Goal: Task Accomplishment & Management: Manage account settings

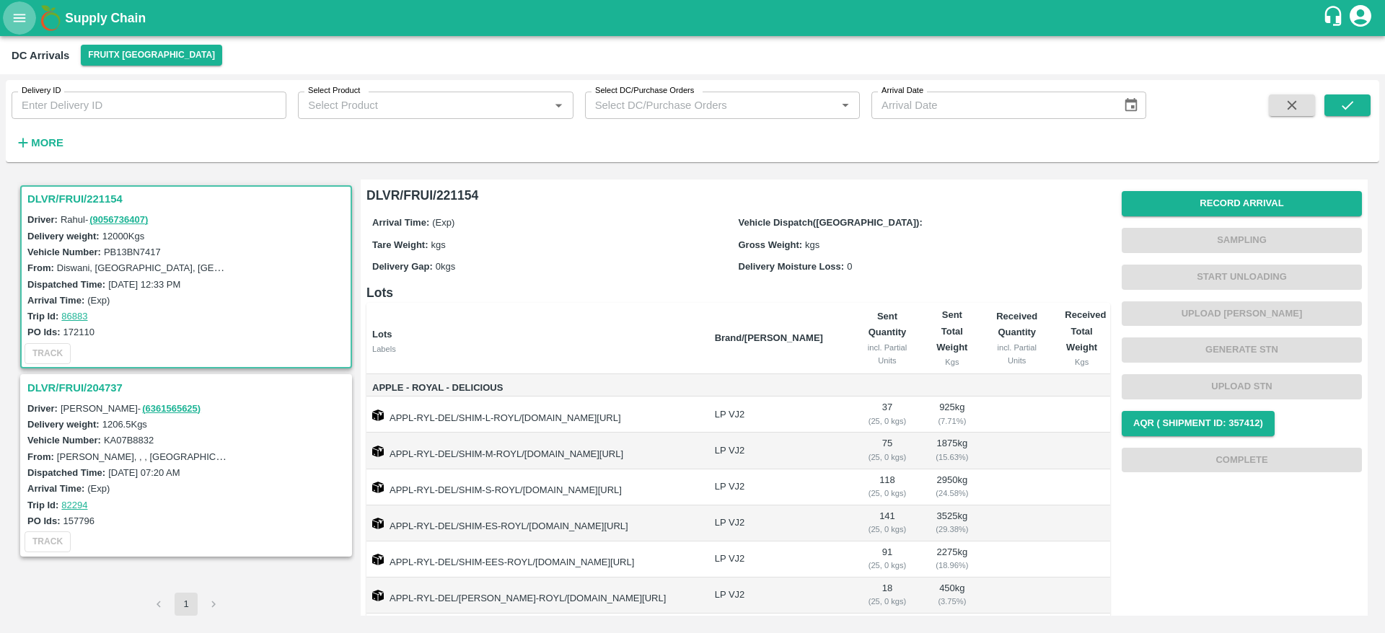
click at [20, 27] on button "open drawer" at bounding box center [19, 17] width 33 height 33
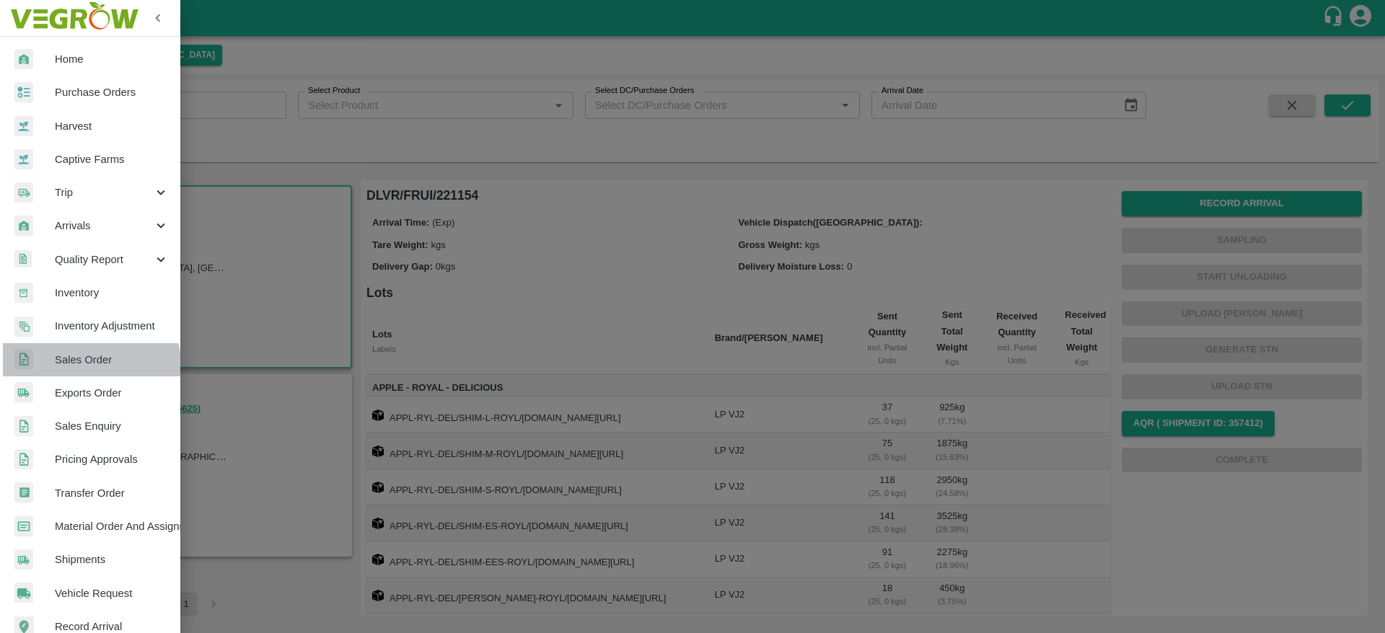
click at [76, 371] on link "Sales Order" at bounding box center [90, 359] width 180 height 33
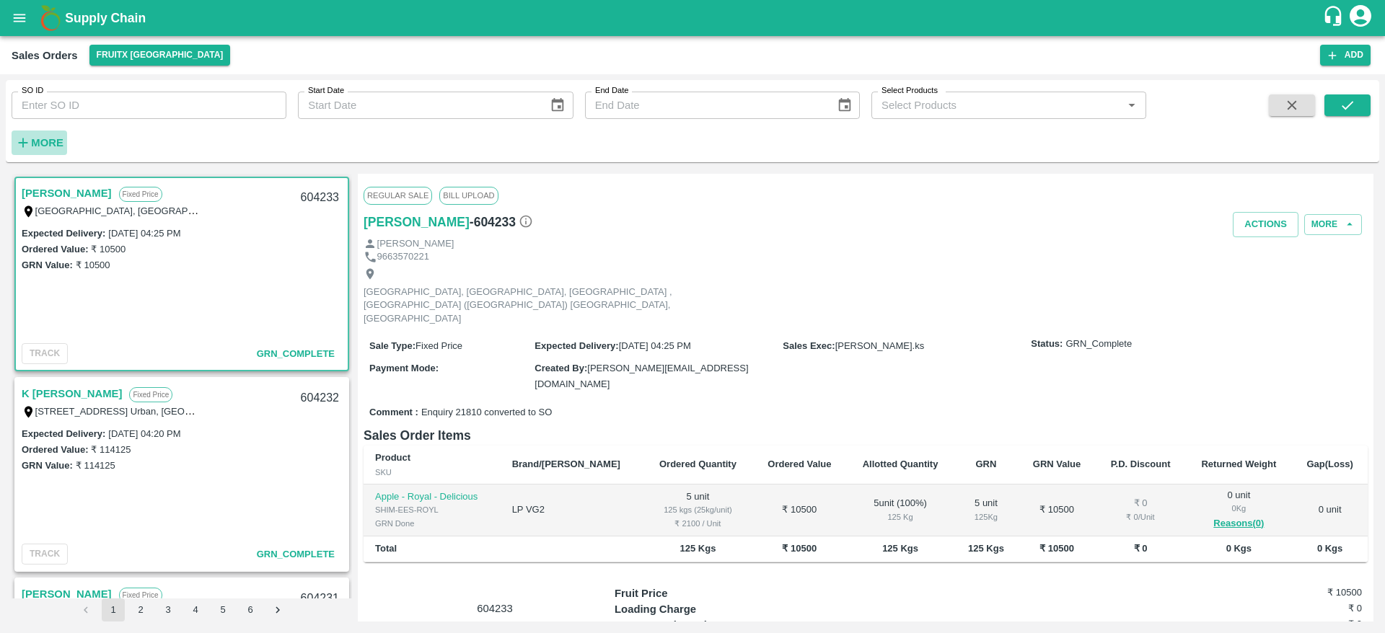
click at [45, 144] on strong "More" at bounding box center [47, 143] width 32 height 12
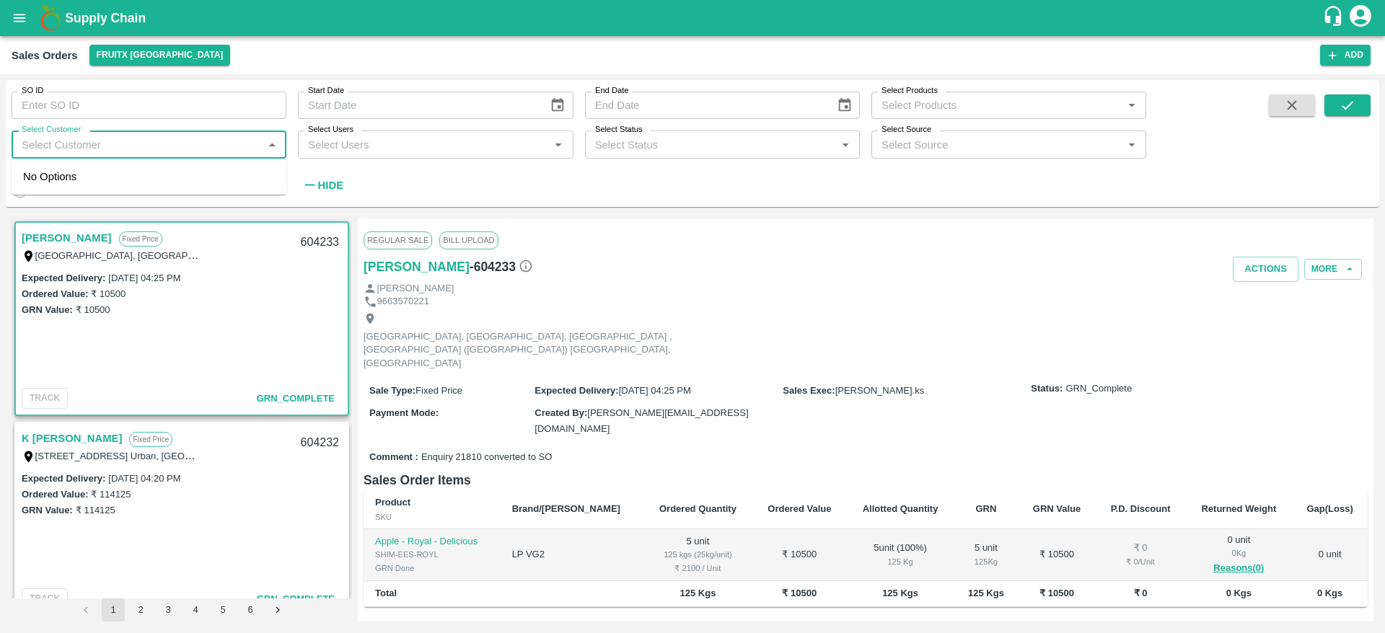
click at [85, 136] on input "Select Customer" at bounding box center [137, 144] width 242 height 19
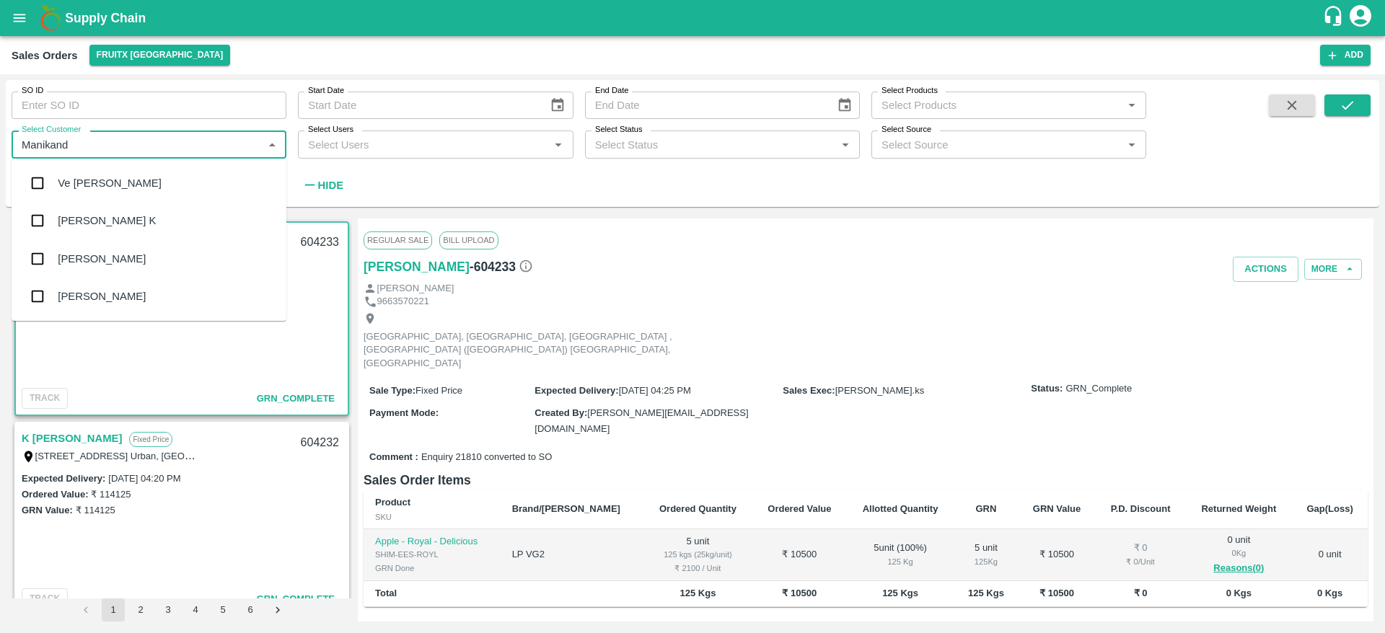
type input "Manikanda"
click at [119, 309] on div "[PERSON_NAME]" at bounding box center [149, 297] width 275 height 38
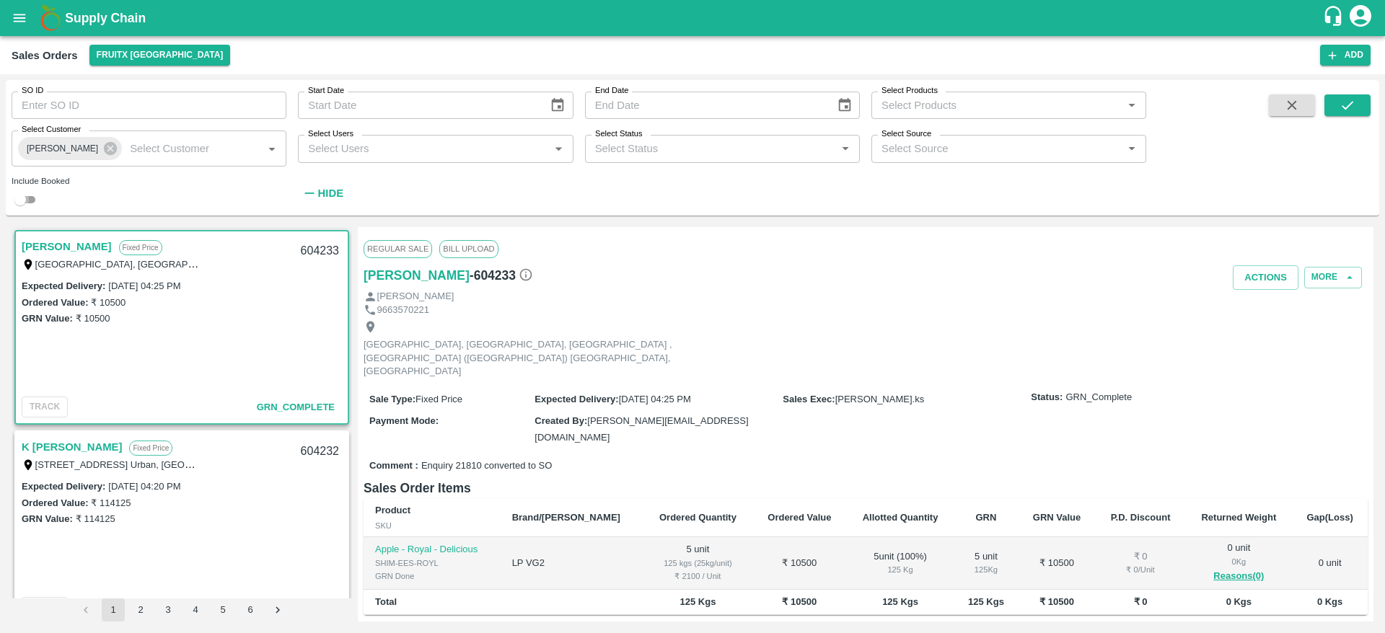
click at [22, 197] on input "checkbox" at bounding box center [20, 199] width 52 height 17
checkbox input "true"
click at [1348, 105] on icon "submit" at bounding box center [1348, 105] width 12 height 9
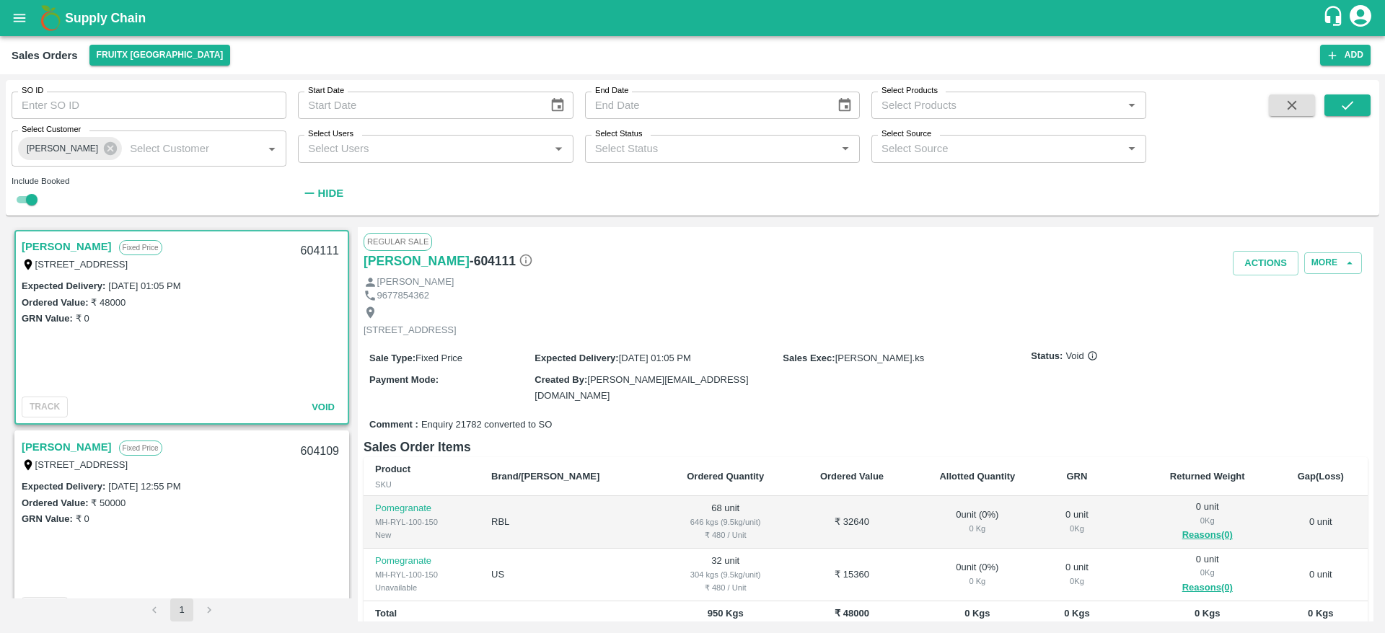
click at [99, 16] on b "Supply Chain" at bounding box center [105, 18] width 81 height 14
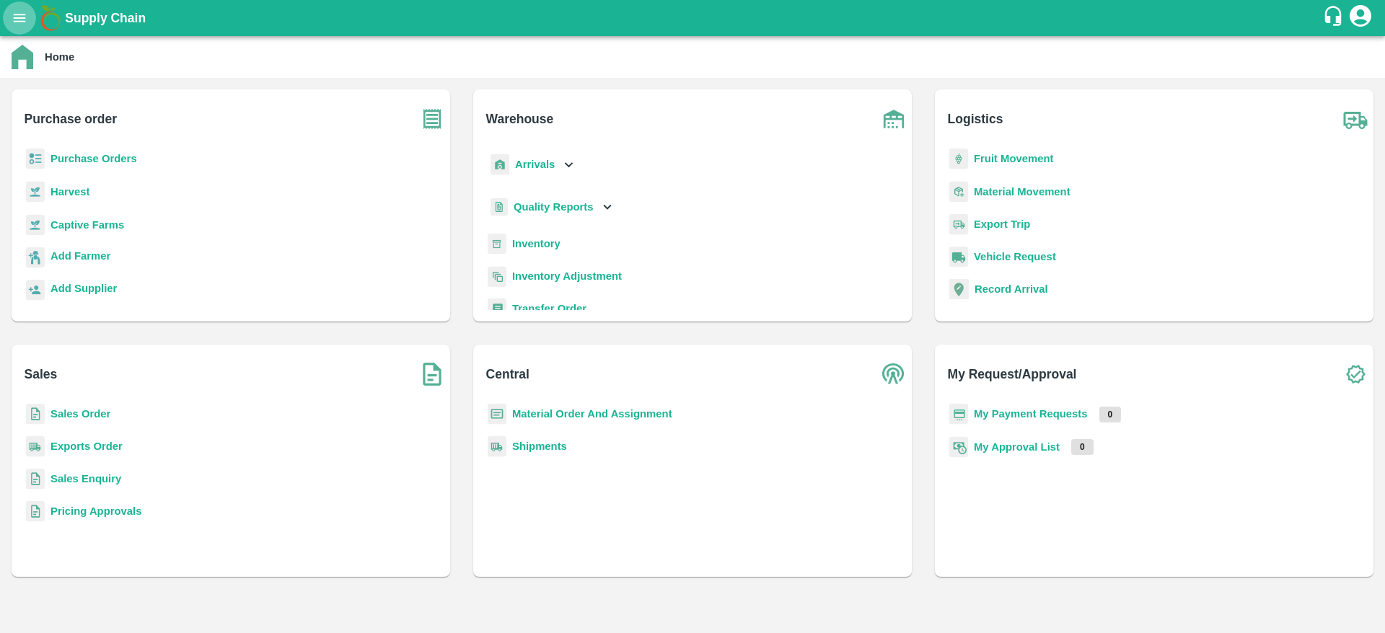
click at [14, 12] on icon "open drawer" at bounding box center [20, 18] width 16 height 16
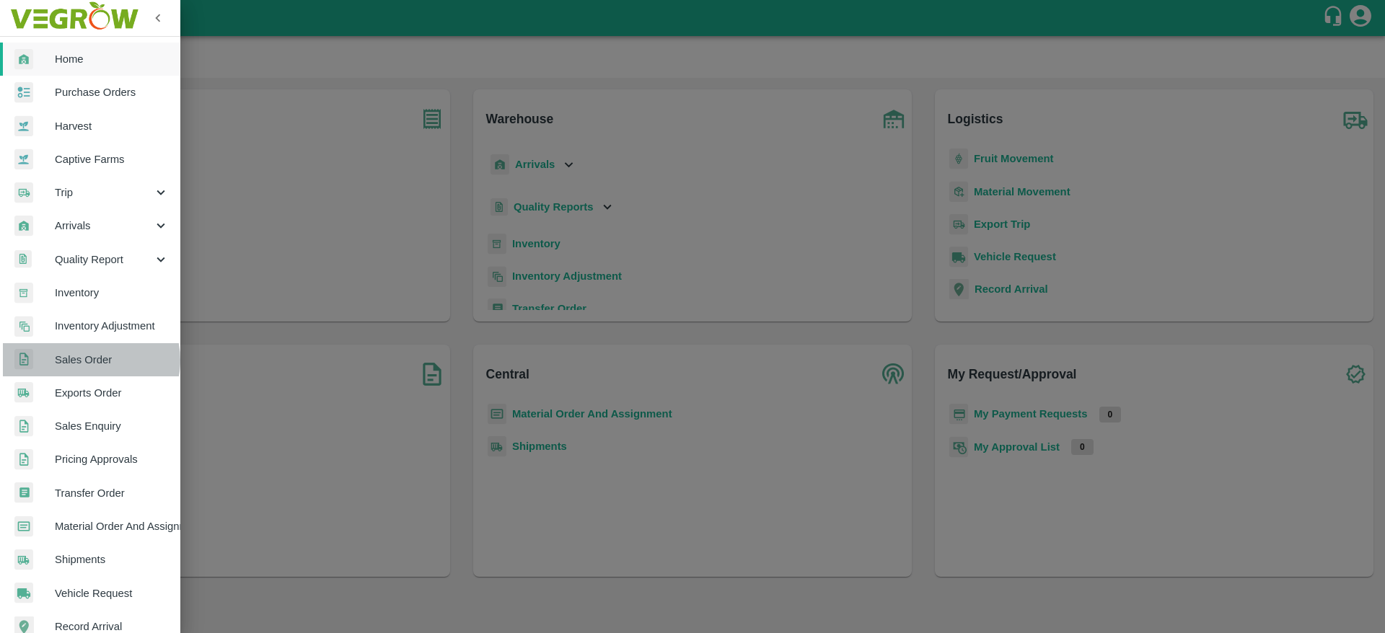
click at [89, 361] on span "Sales Order" at bounding box center [112, 360] width 114 height 16
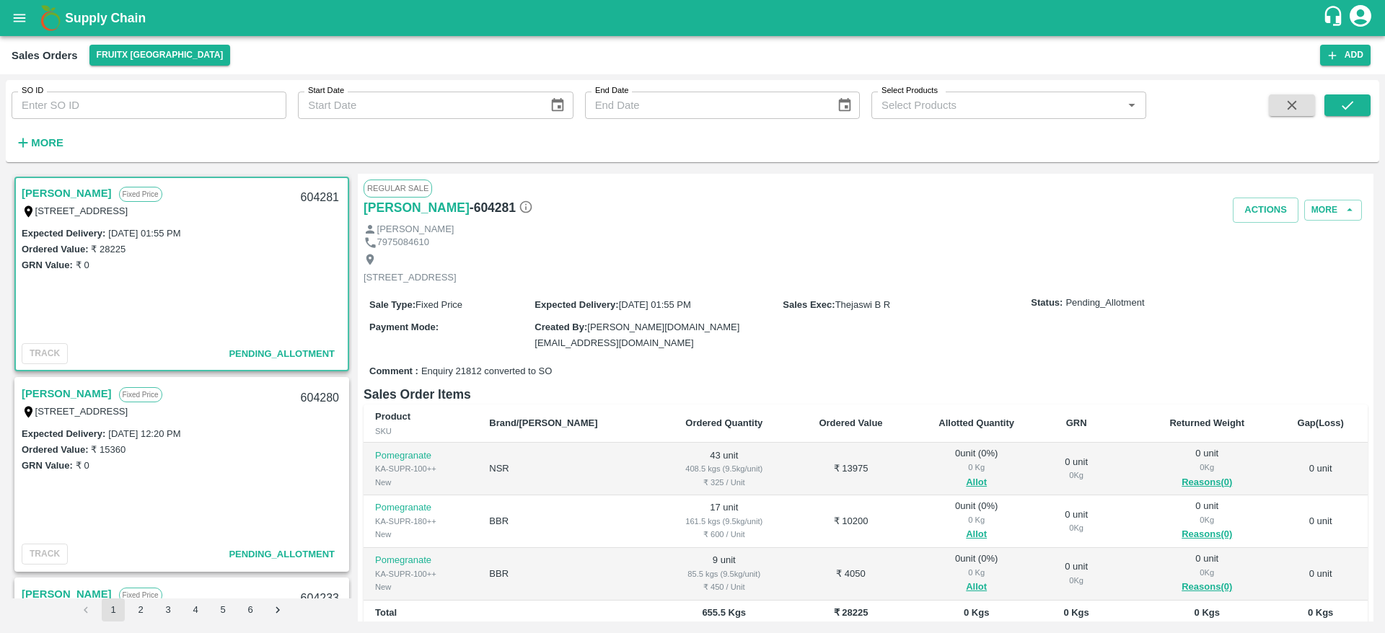
click at [38, 379] on div "Manikandan Fixed Price I53, huskur fruit market , Singena Agrahara road, Bangal…" at bounding box center [182, 402] width 332 height 46
click at [40, 386] on link "[PERSON_NAME]" at bounding box center [67, 393] width 90 height 19
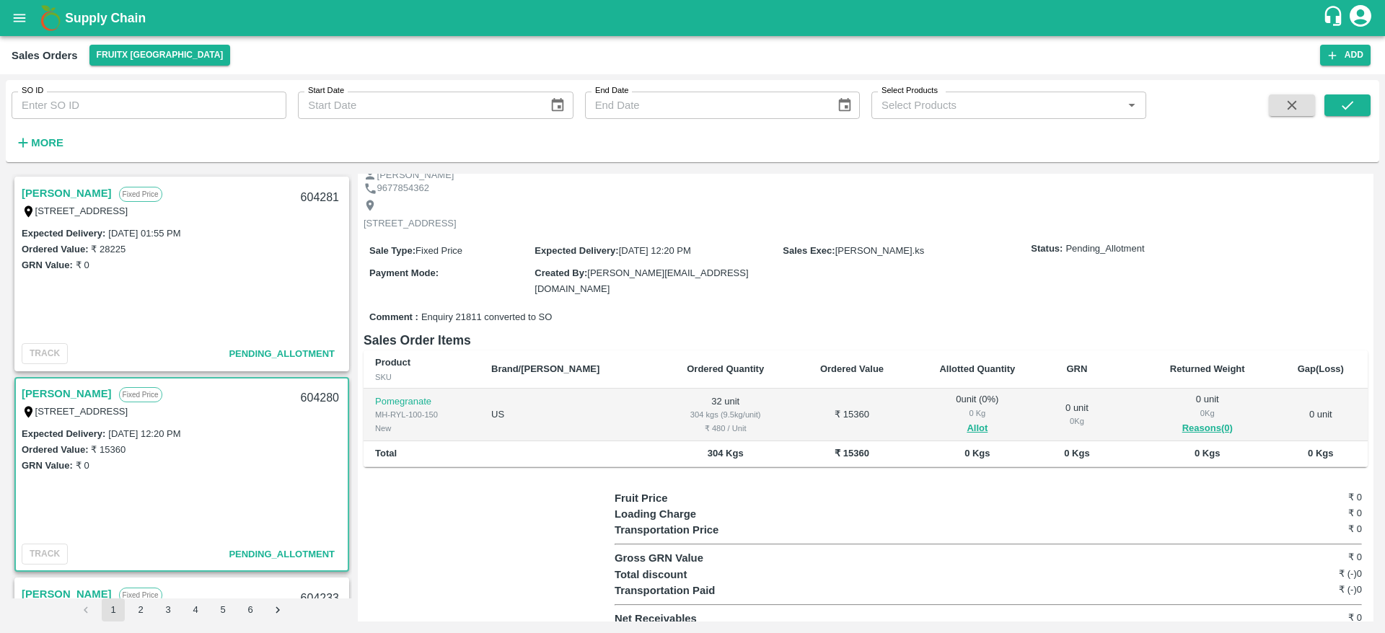
scroll to position [62, 0]
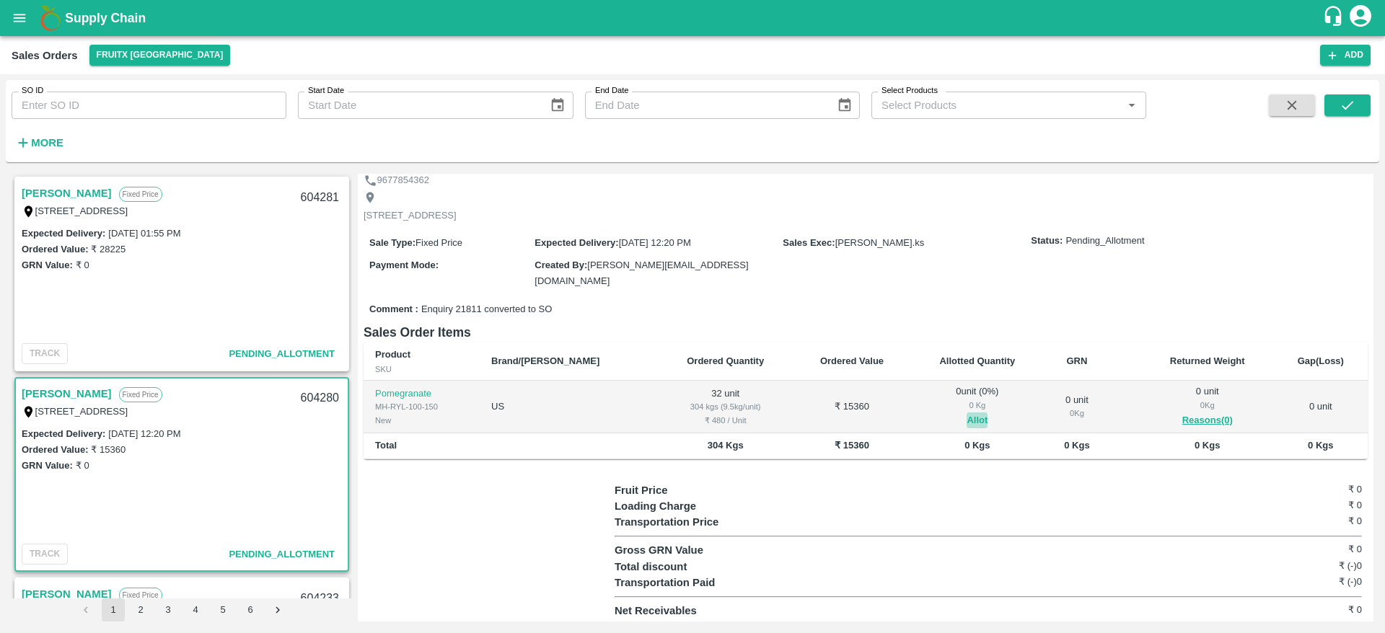
click at [967, 419] on button "Allot" at bounding box center [977, 421] width 21 height 17
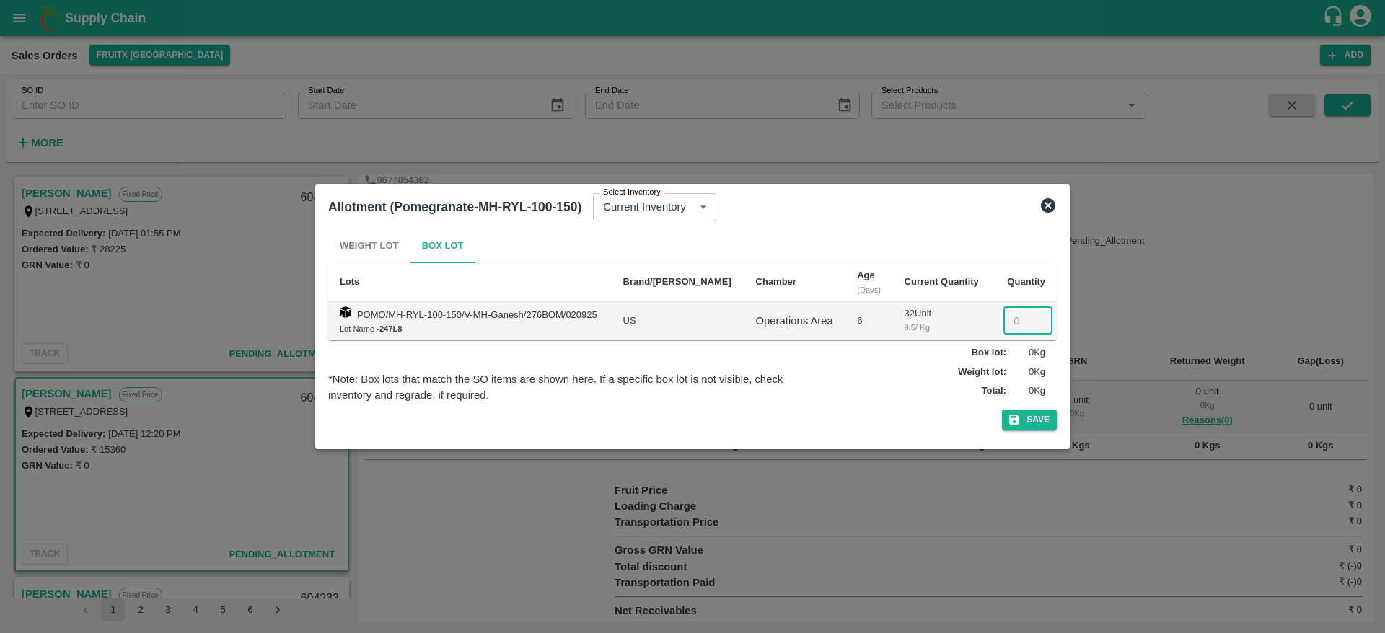
click at [1016, 314] on input "number" at bounding box center [1027, 320] width 49 height 27
type input "32"
click at [1025, 415] on button "Save" at bounding box center [1029, 420] width 55 height 21
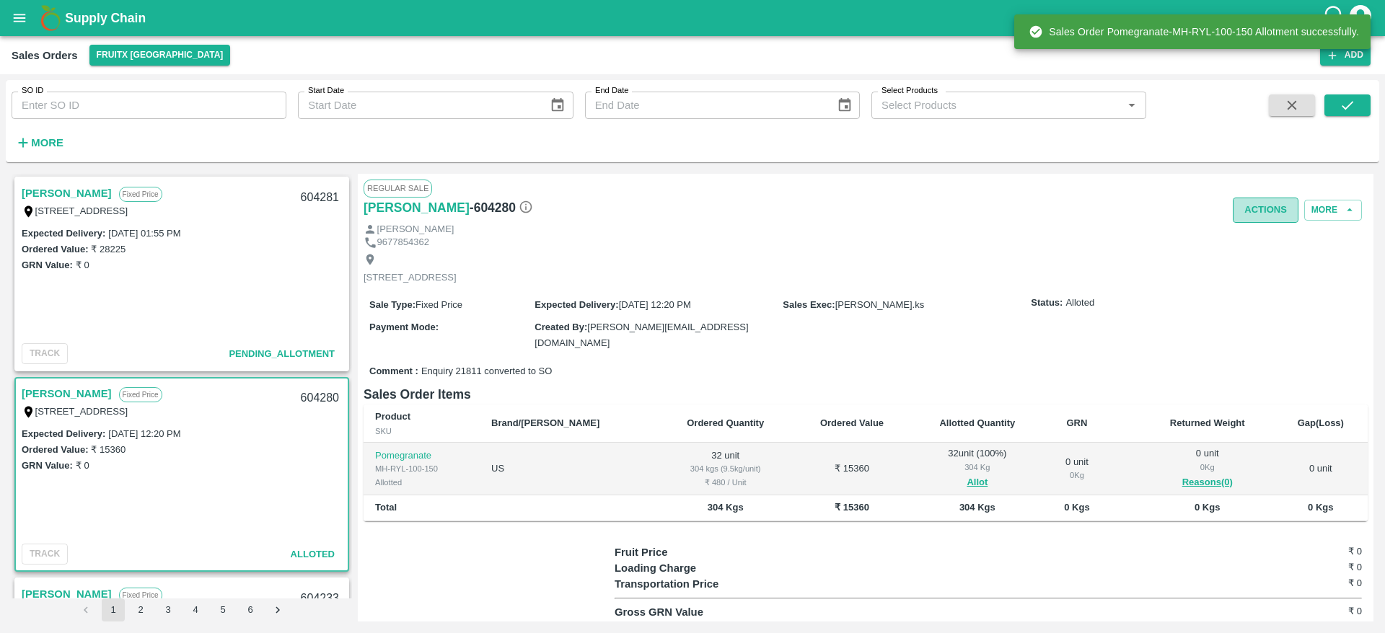
click at [1278, 208] on button "Actions" at bounding box center [1266, 210] width 66 height 25
drag, startPoint x: 1262, startPoint y: 247, endPoint x: 1260, endPoint y: 270, distance: 22.4
click at [1260, 270] on ul "Truck Dispatch as per OPS Deliver" at bounding box center [1297, 253] width 152 height 61
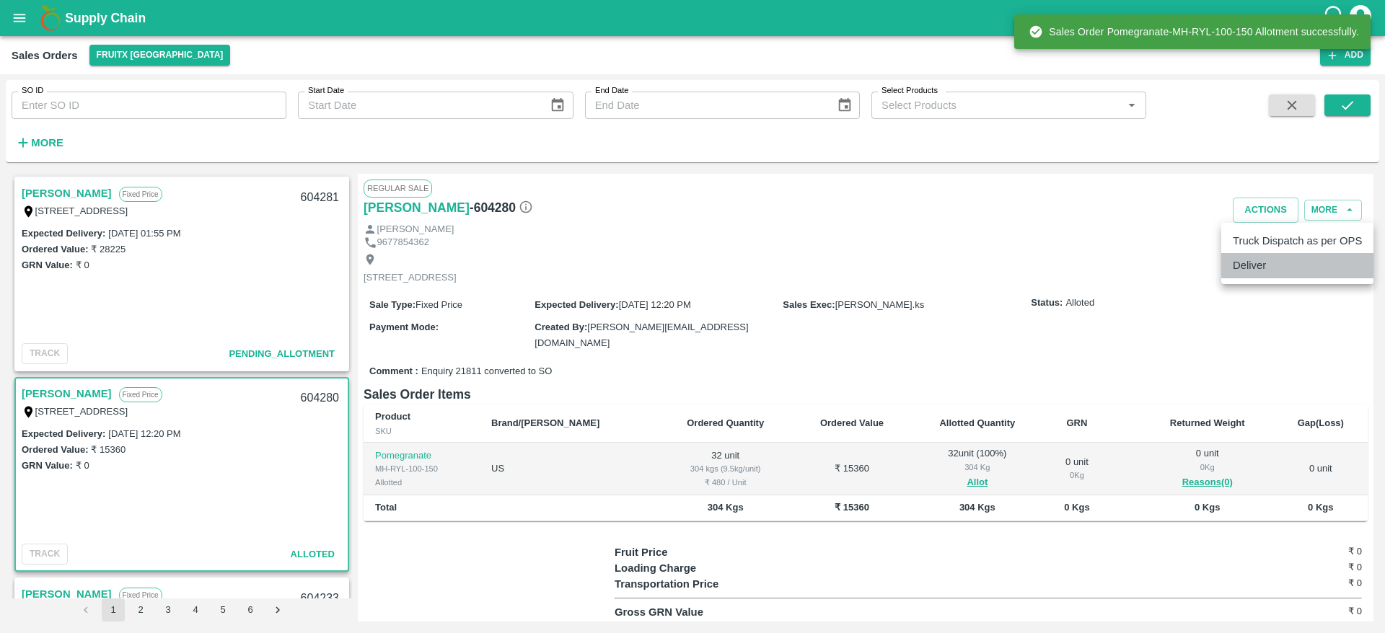
click at [1260, 270] on li "Deliver" at bounding box center [1297, 265] width 152 height 25
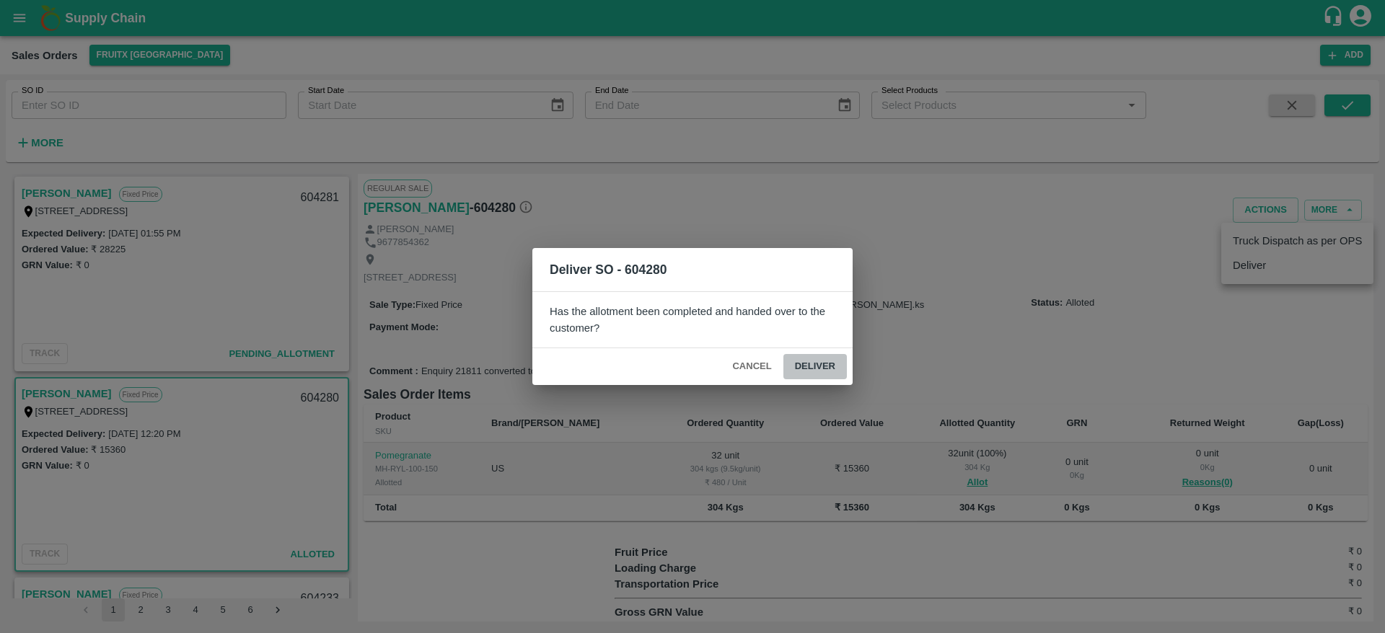
click at [832, 369] on button "Deliver" at bounding box center [814, 366] width 63 height 25
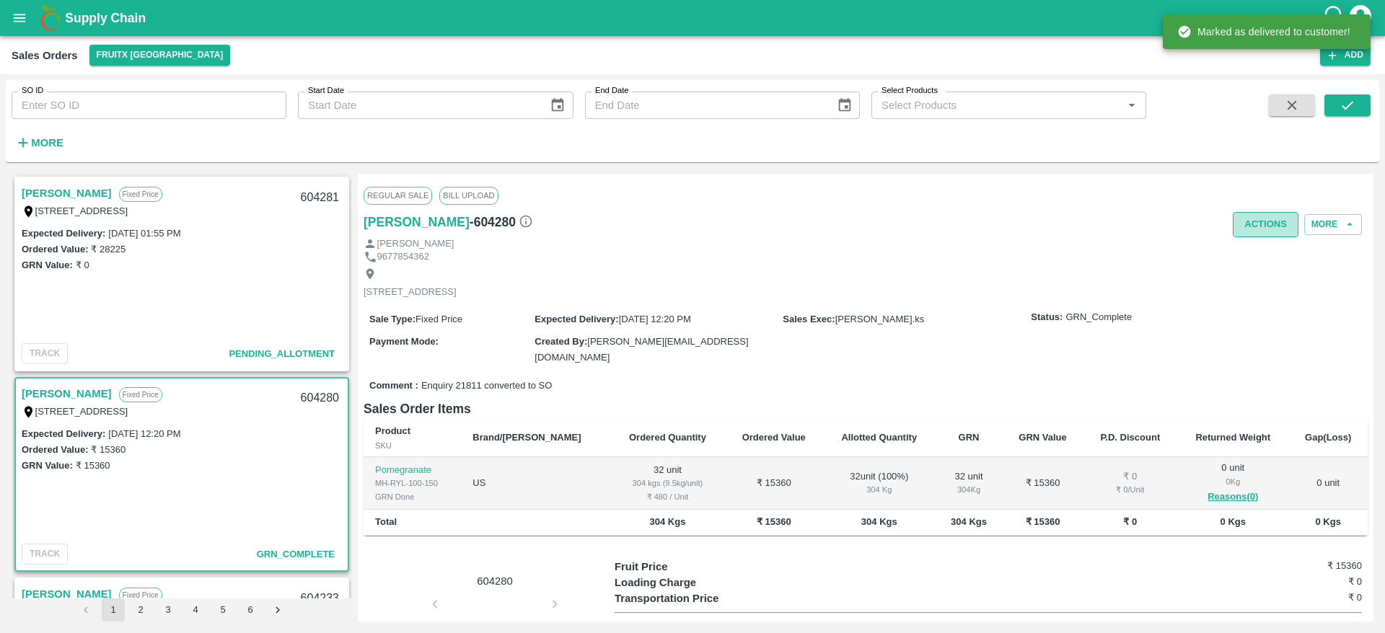
click at [1255, 229] on button "Actions" at bounding box center [1266, 224] width 66 height 25
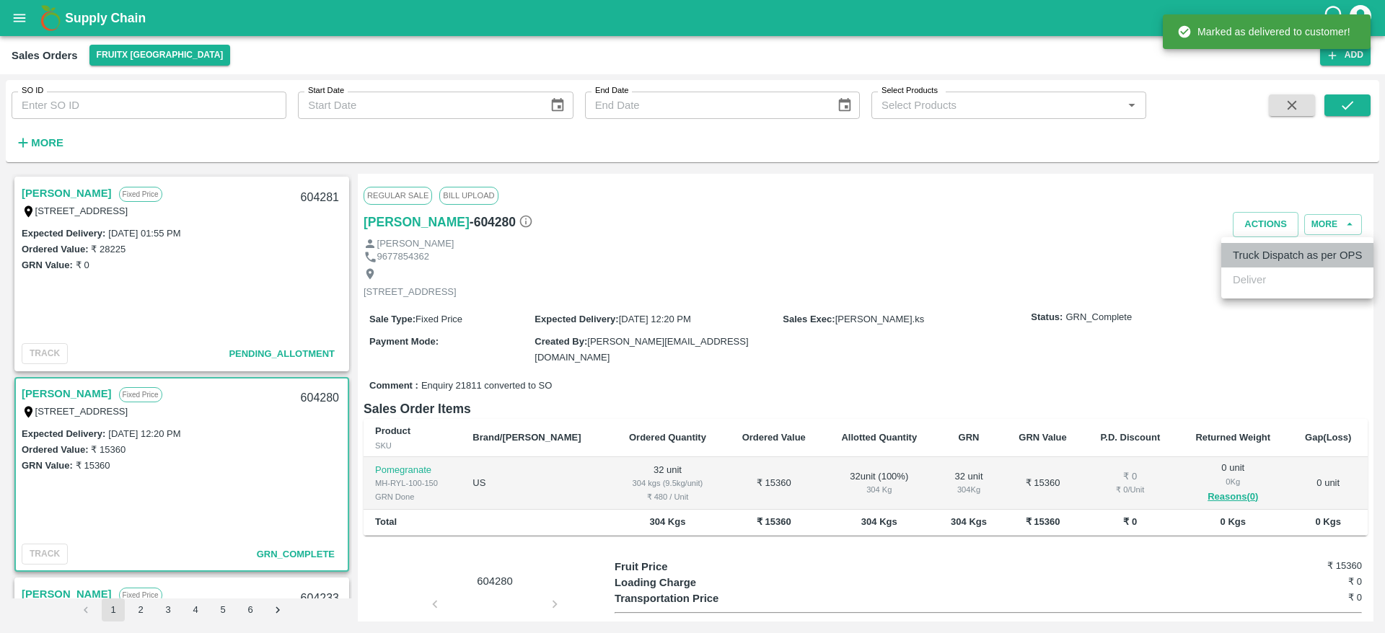
click at [1249, 258] on li "Truck Dispatch as per OPS" at bounding box center [1297, 255] width 152 height 25
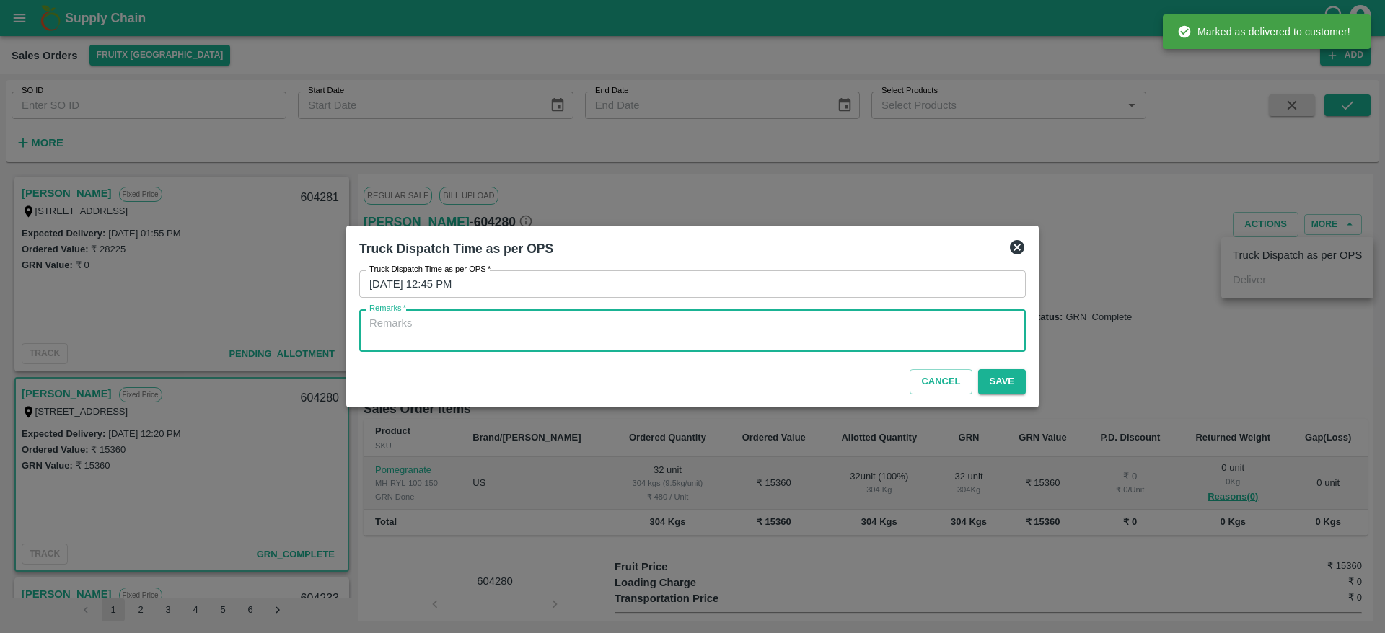
click at [676, 330] on textarea "Remarks   *" at bounding box center [692, 331] width 646 height 30
type textarea "OTD"
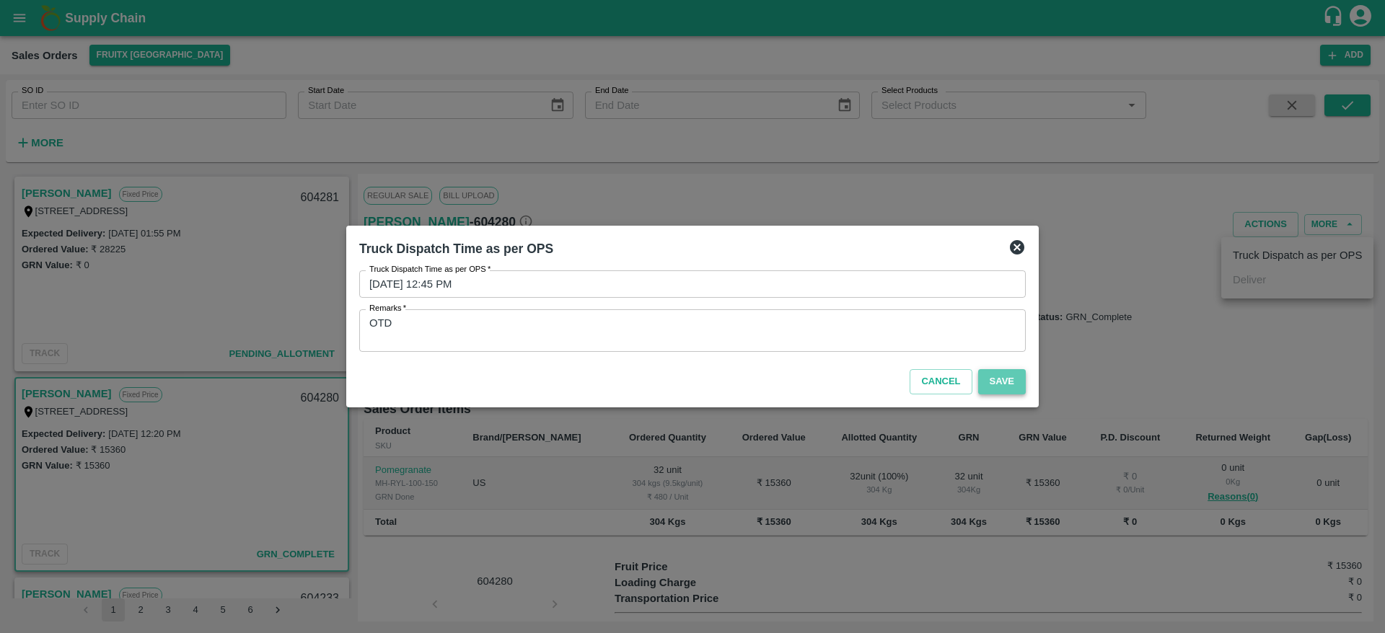
click at [982, 370] on button "Save" at bounding box center [1002, 381] width 48 height 25
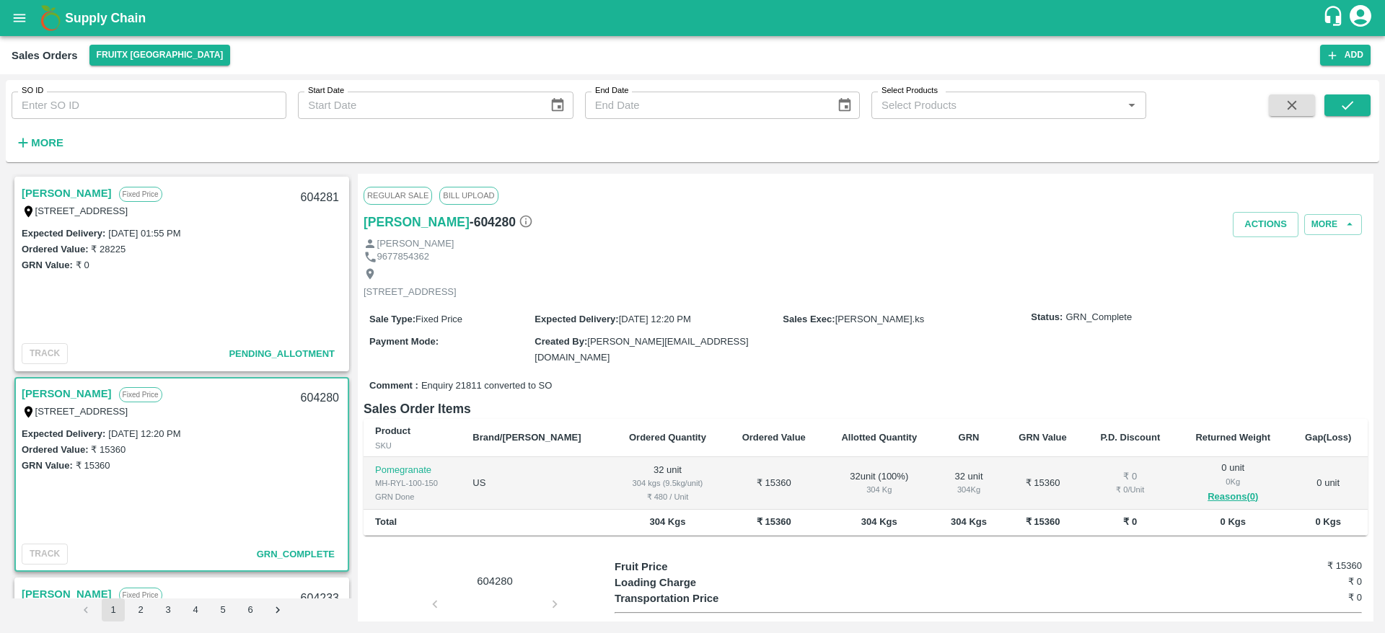
click at [307, 397] on div "604280" at bounding box center [320, 399] width 56 height 34
copy div "604280"
click at [53, 190] on link "[PERSON_NAME]" at bounding box center [67, 193] width 90 height 19
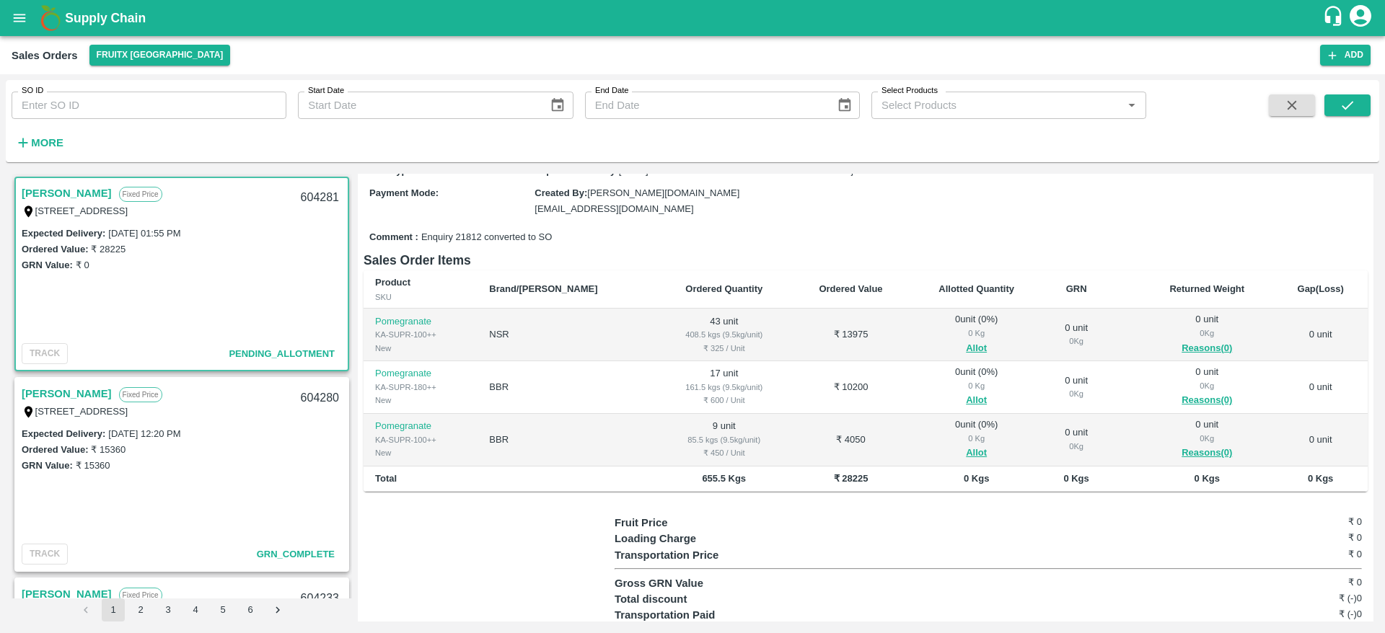
scroll to position [157, 0]
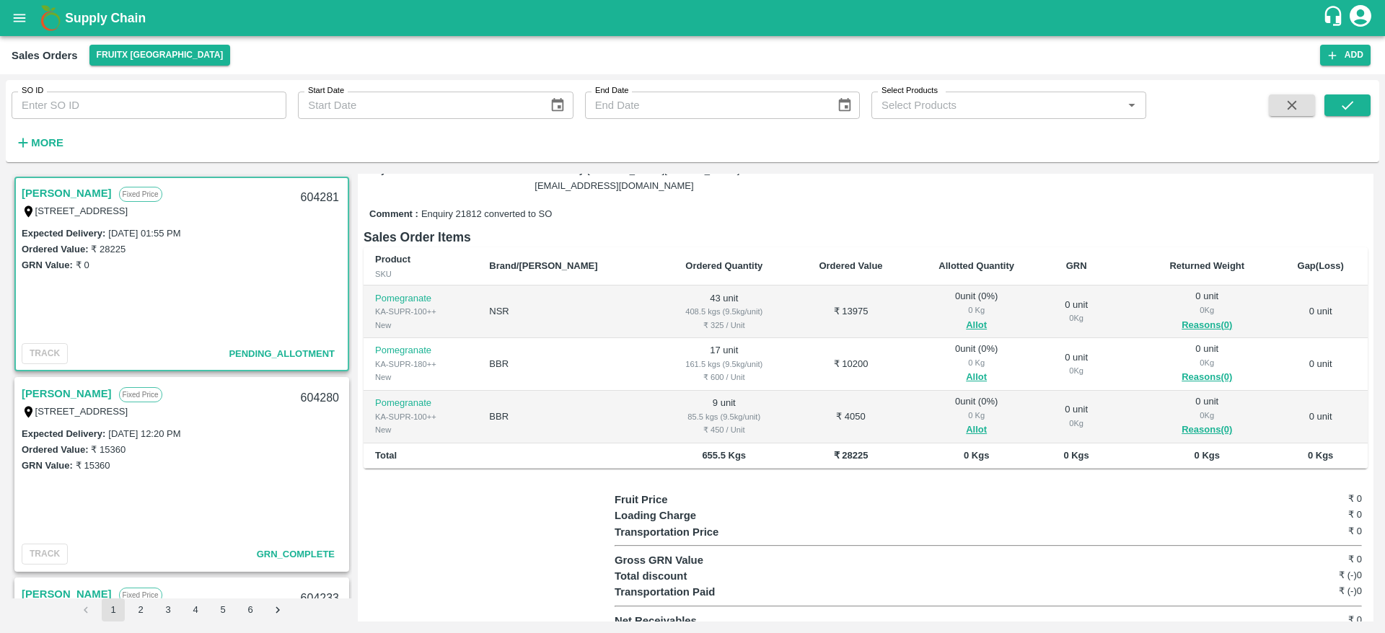
click at [313, 191] on div "604281" at bounding box center [320, 198] width 56 height 34
copy div "604281"
click at [14, 149] on button "More" at bounding box center [40, 143] width 56 height 25
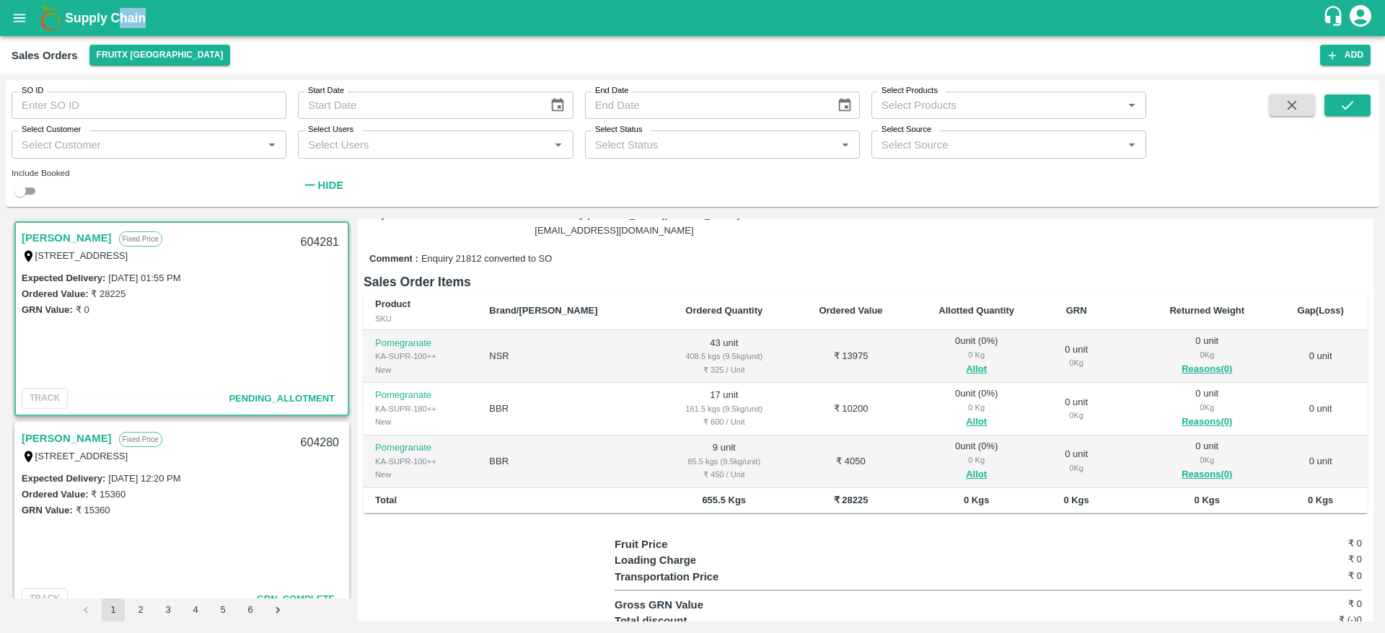
drag, startPoint x: 94, startPoint y: 7, endPoint x: 117, endPoint y: 19, distance: 25.2
click at [117, 19] on div "Supply Chain" at bounding box center [692, 18] width 1385 height 36
click at [88, 236] on link "[PERSON_NAME]" at bounding box center [67, 238] width 90 height 19
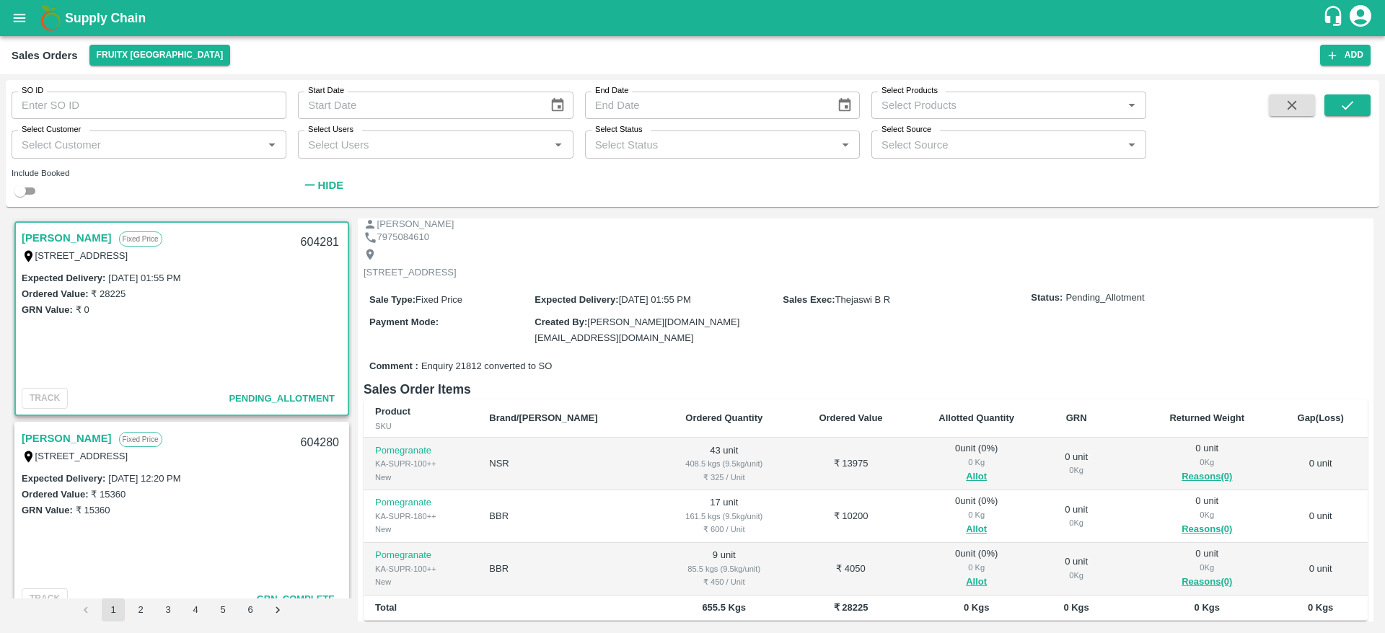
scroll to position [212, 0]
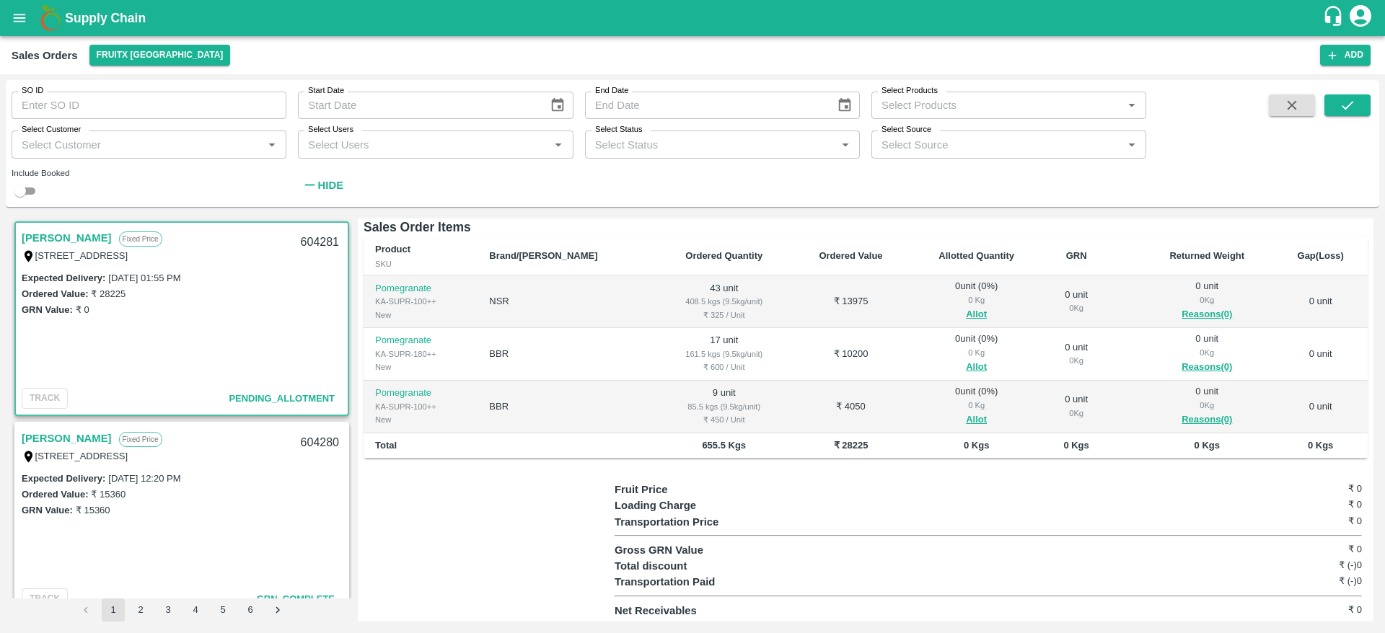
click at [36, 235] on link "[PERSON_NAME]" at bounding box center [67, 238] width 90 height 19
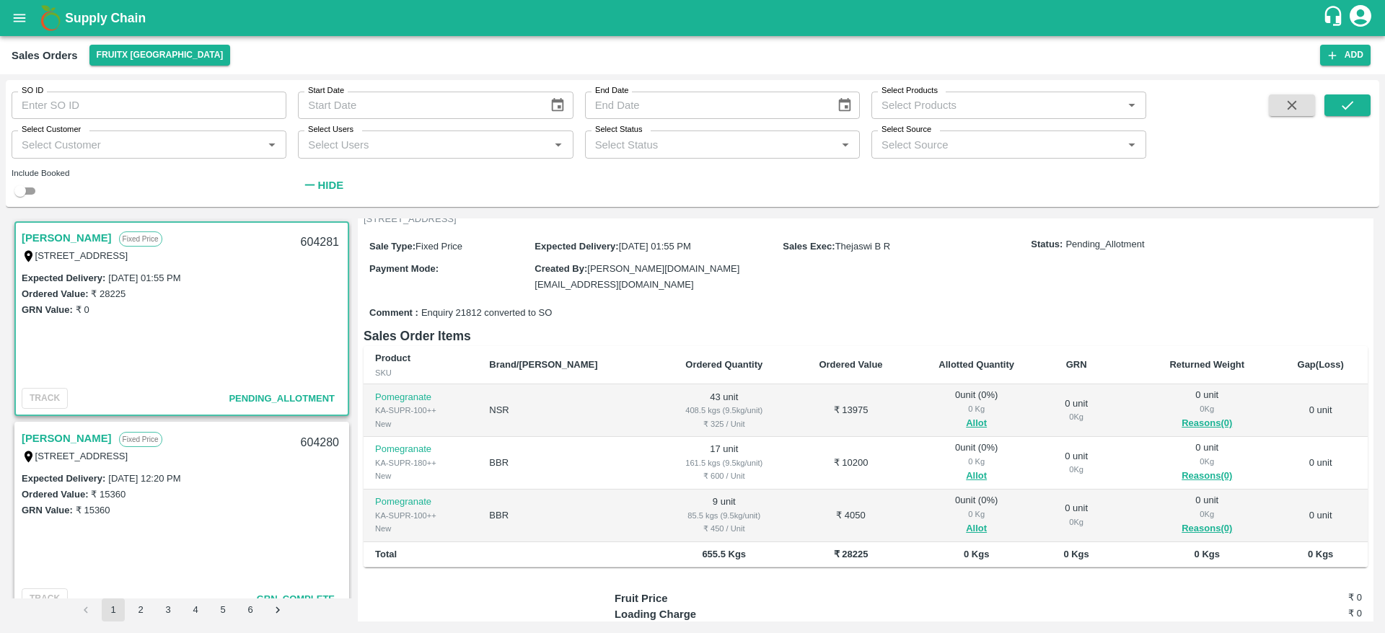
scroll to position [97, 0]
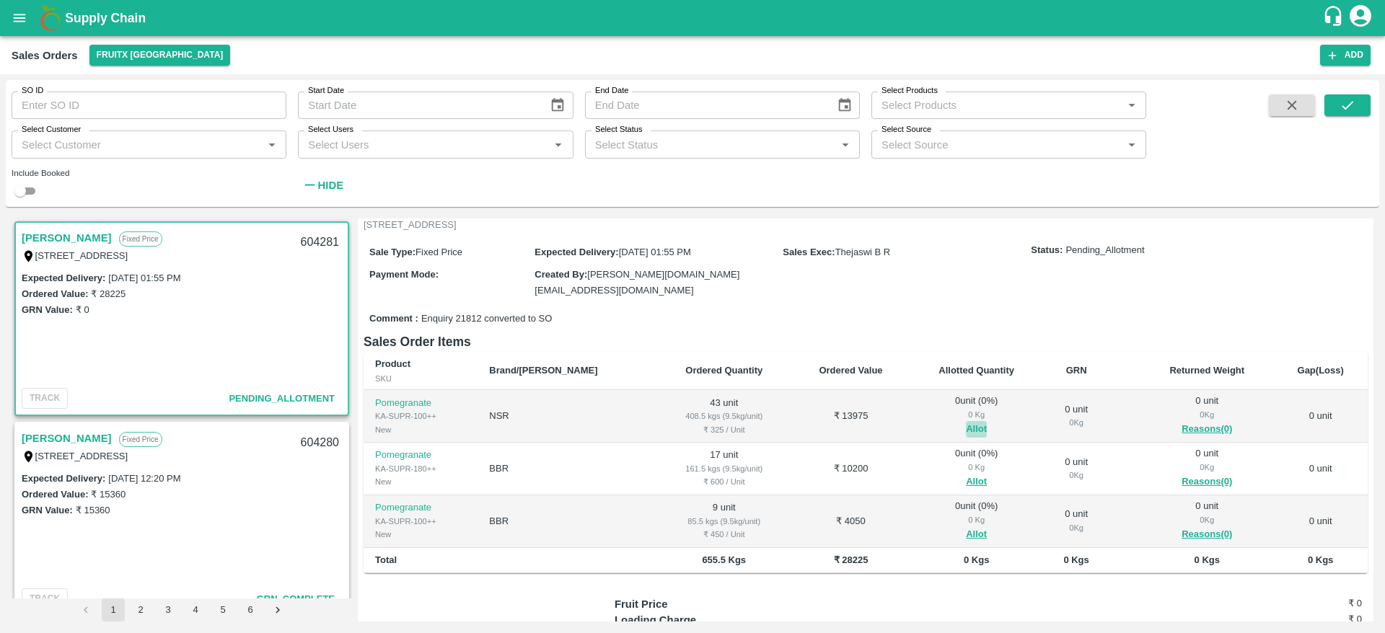
click at [966, 427] on button "Allot" at bounding box center [976, 429] width 21 height 17
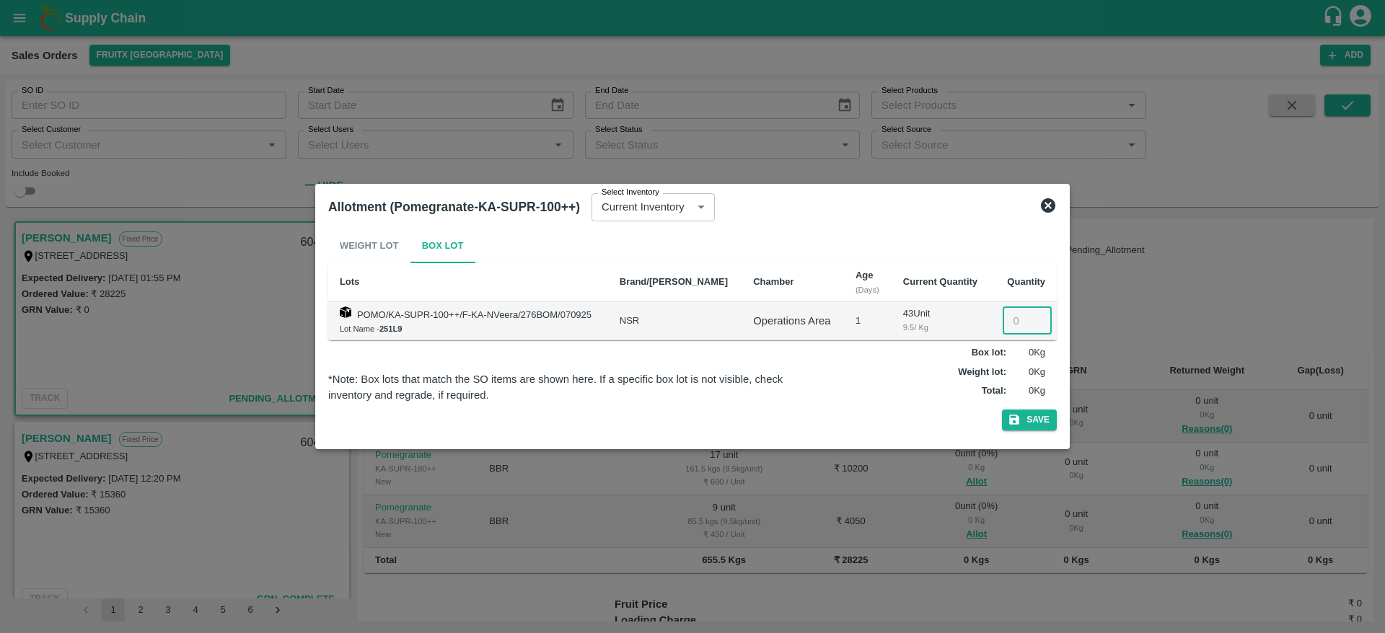
click at [1011, 327] on input "number" at bounding box center [1027, 320] width 49 height 27
type input "43"
click at [1029, 416] on button "Save" at bounding box center [1029, 420] width 55 height 21
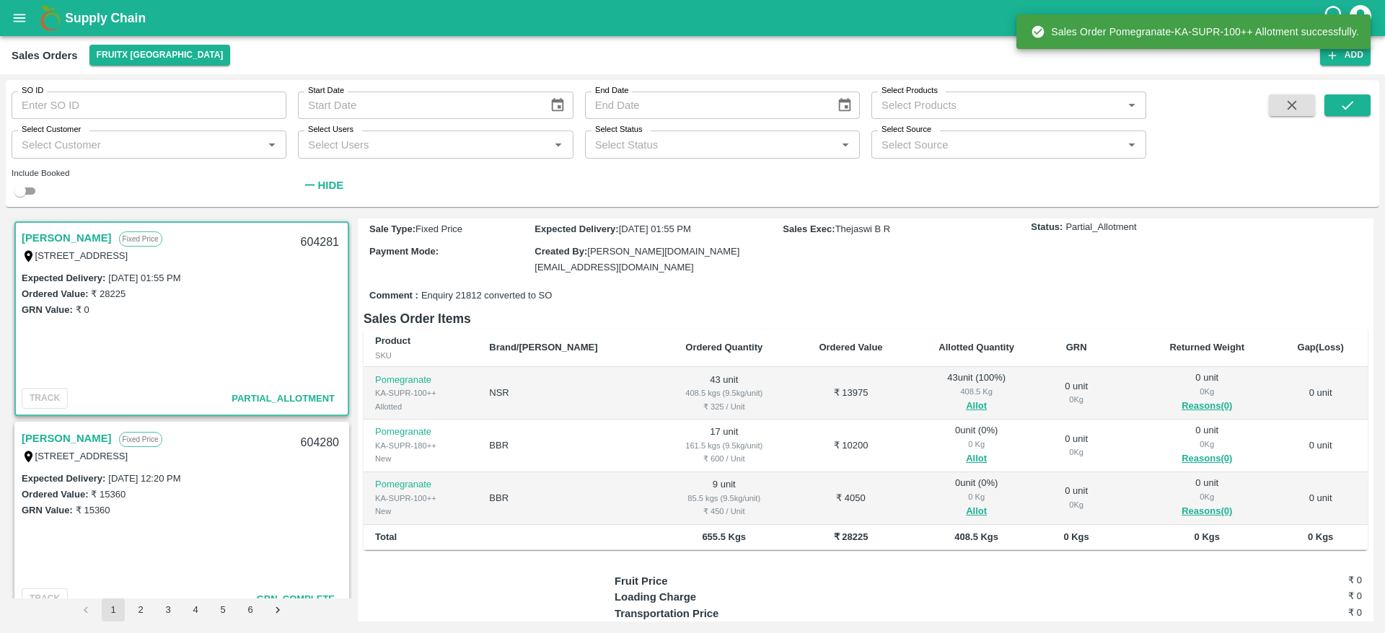
scroll to position [121, 0]
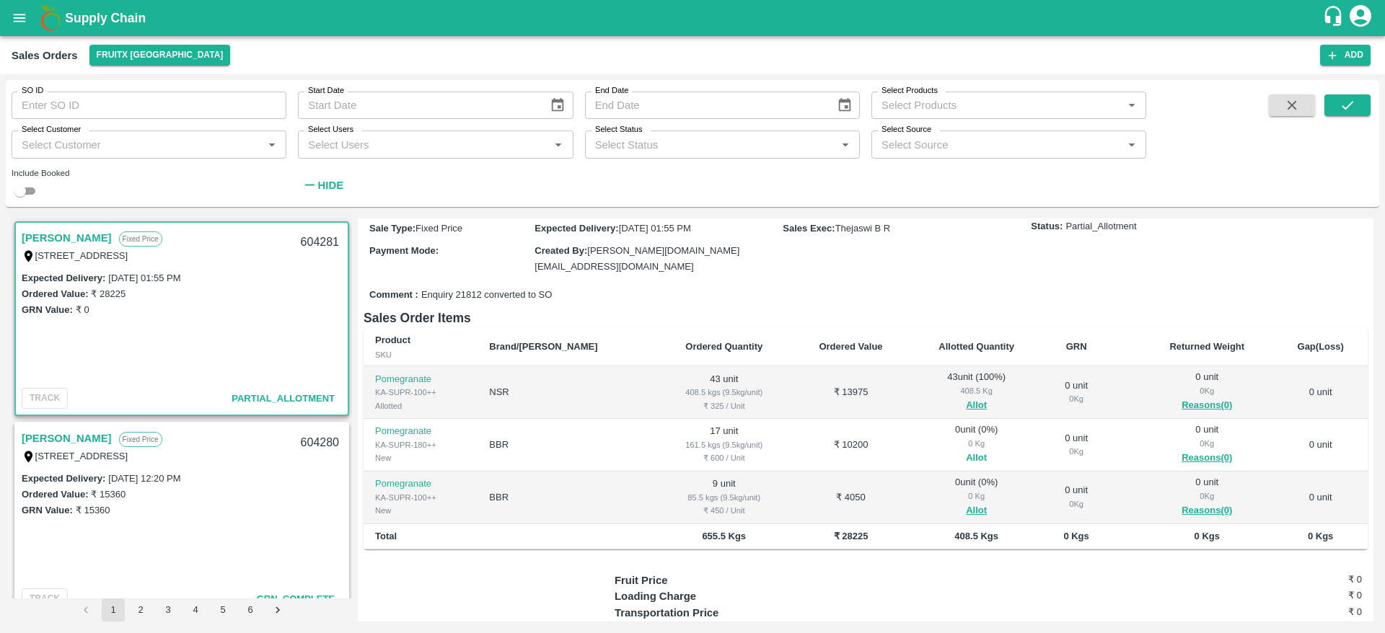
click at [966, 459] on button "Allot" at bounding box center [976, 458] width 21 height 17
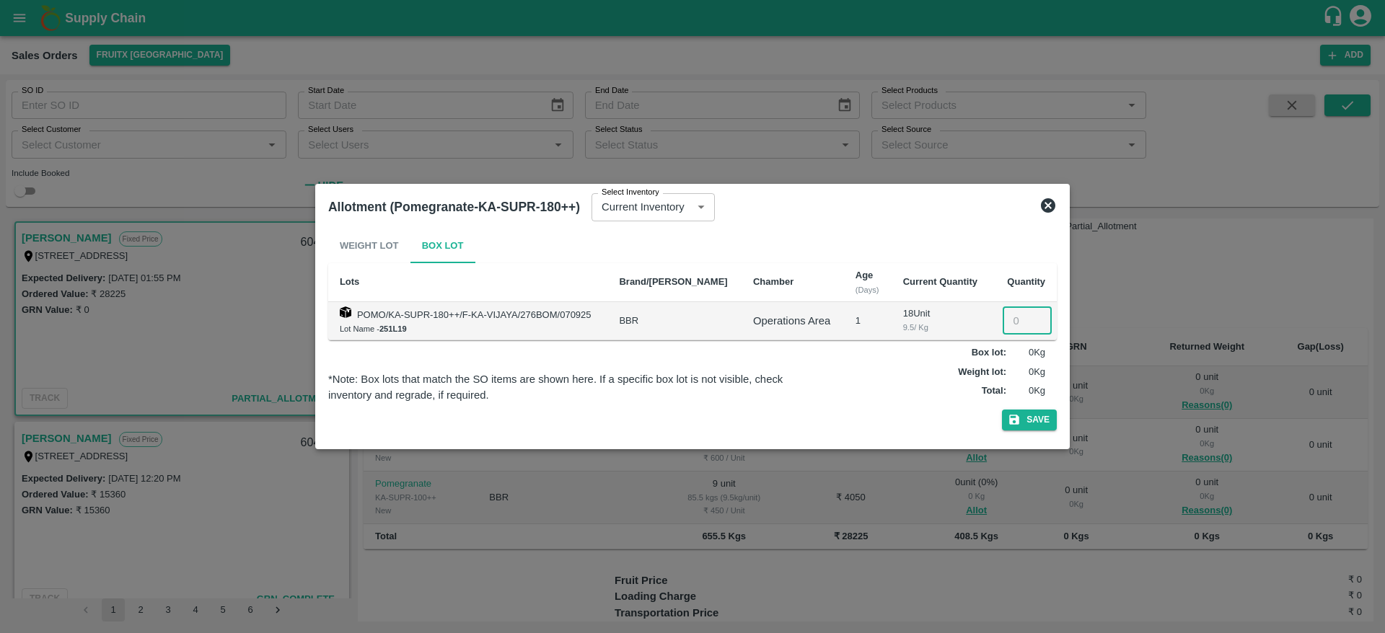
click at [1008, 320] on input "number" at bounding box center [1027, 320] width 49 height 27
type input "17"
click at [1031, 413] on button "Save" at bounding box center [1029, 420] width 55 height 21
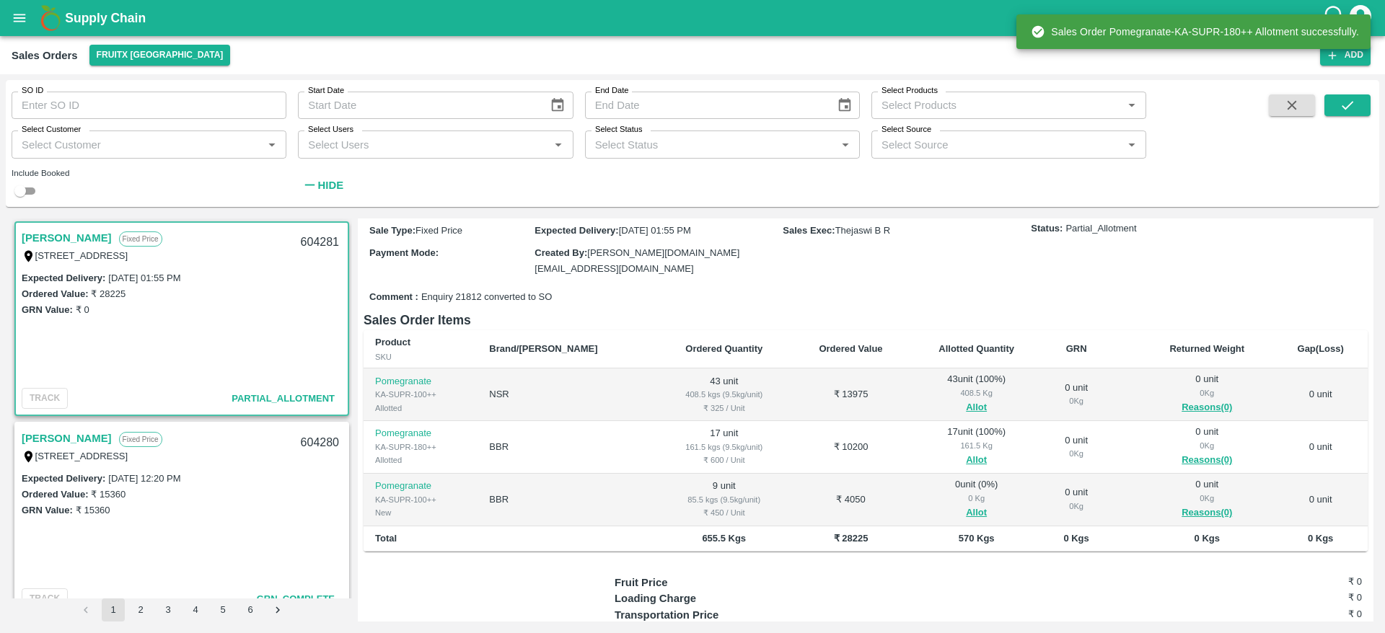
scroll to position [132, 0]
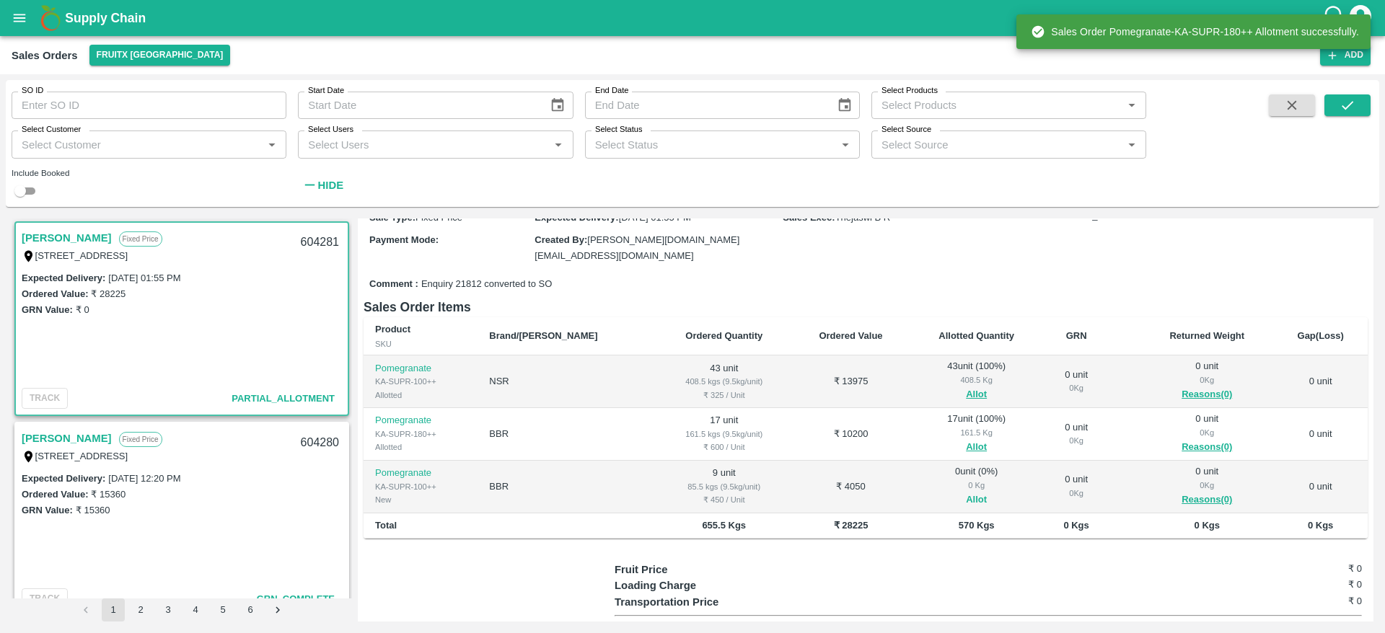
click at [966, 498] on button "Allot" at bounding box center [976, 500] width 21 height 17
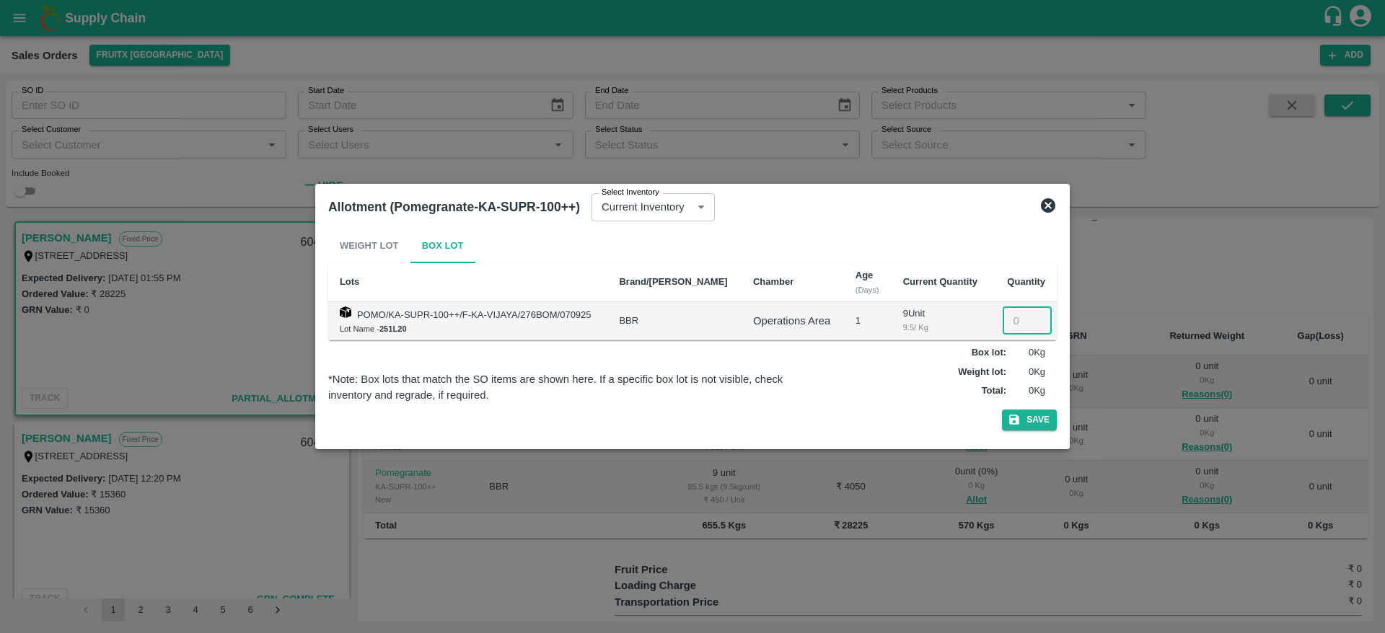
click at [1008, 324] on input "number" at bounding box center [1027, 320] width 49 height 27
type input "9"
click at [1037, 426] on button "Save" at bounding box center [1029, 420] width 55 height 21
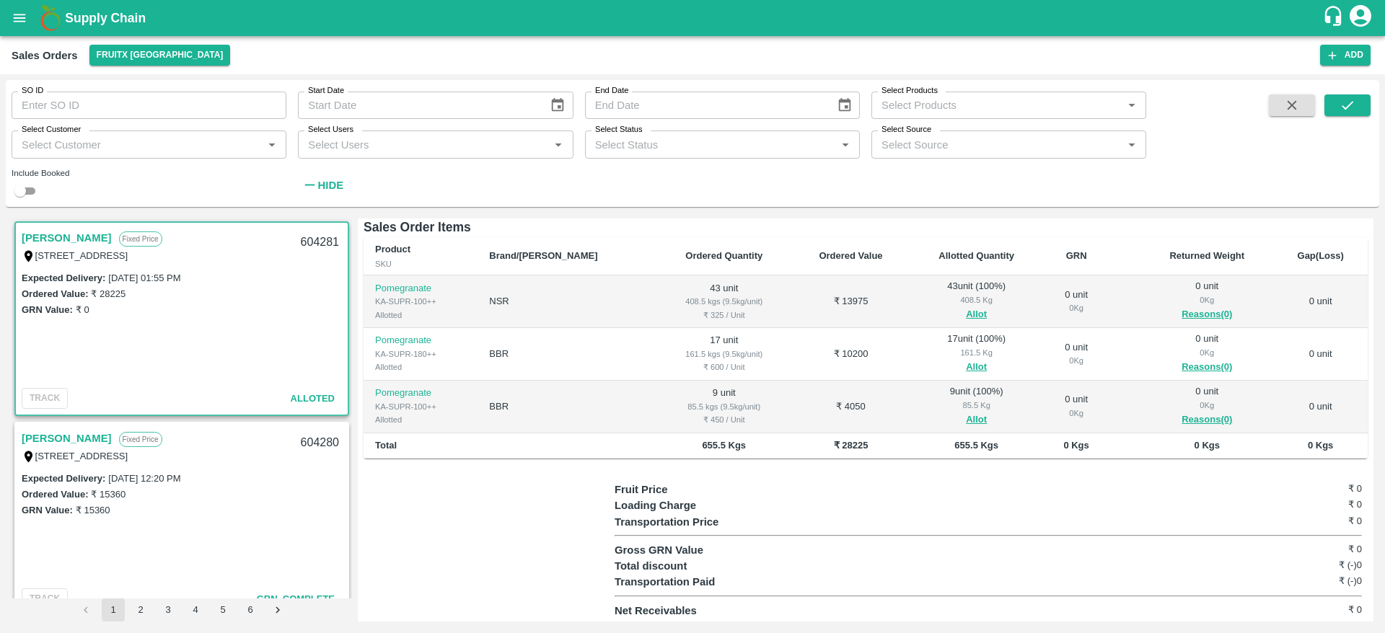
scroll to position [0, 0]
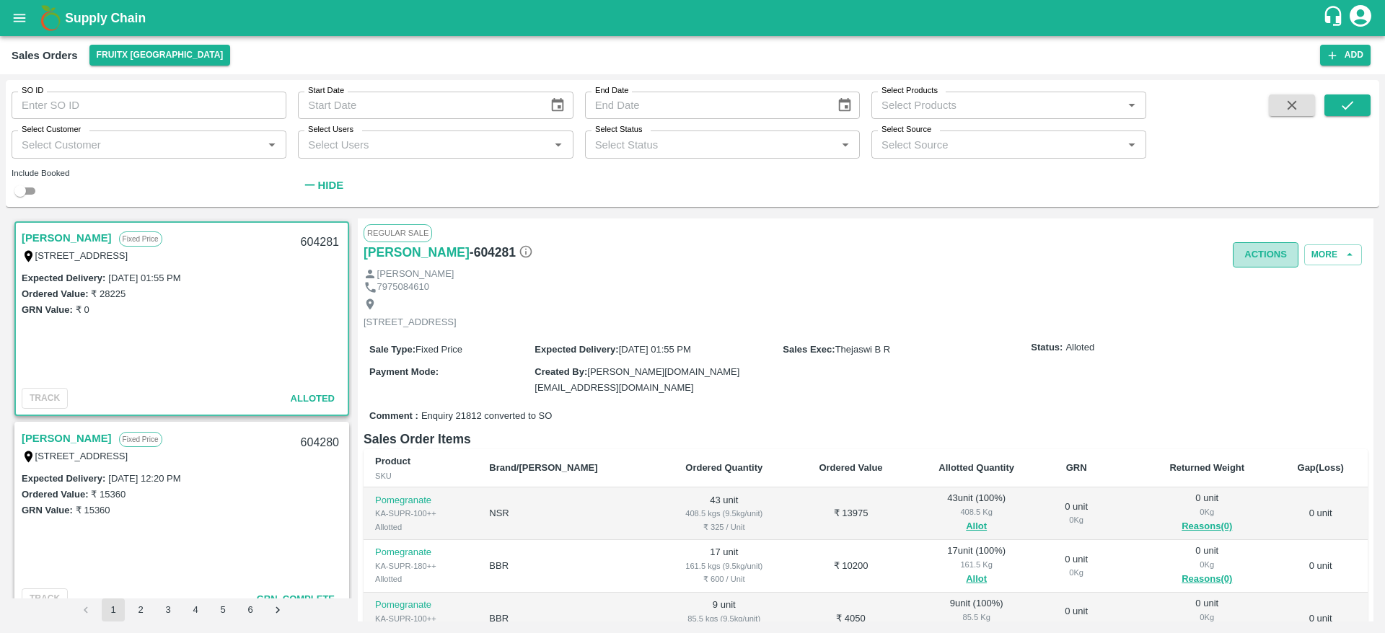
click at [1257, 252] on button "Actions" at bounding box center [1266, 254] width 66 height 25
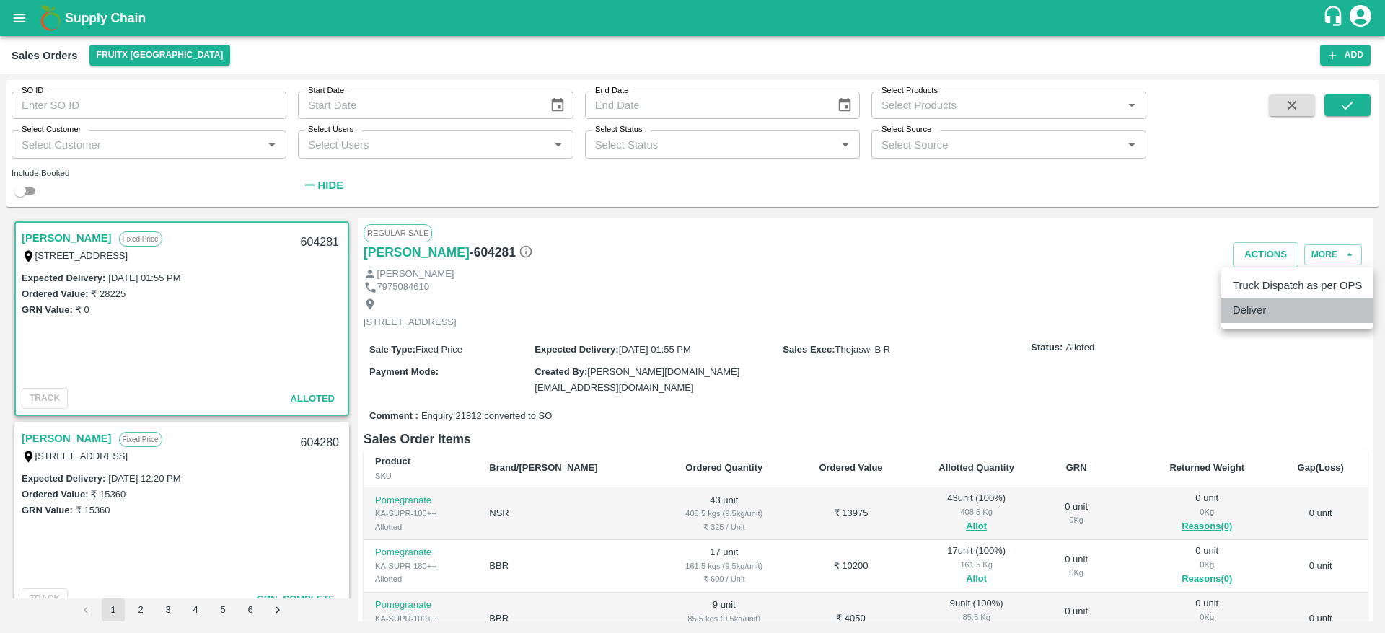
click at [1240, 307] on li "Deliver" at bounding box center [1297, 310] width 152 height 25
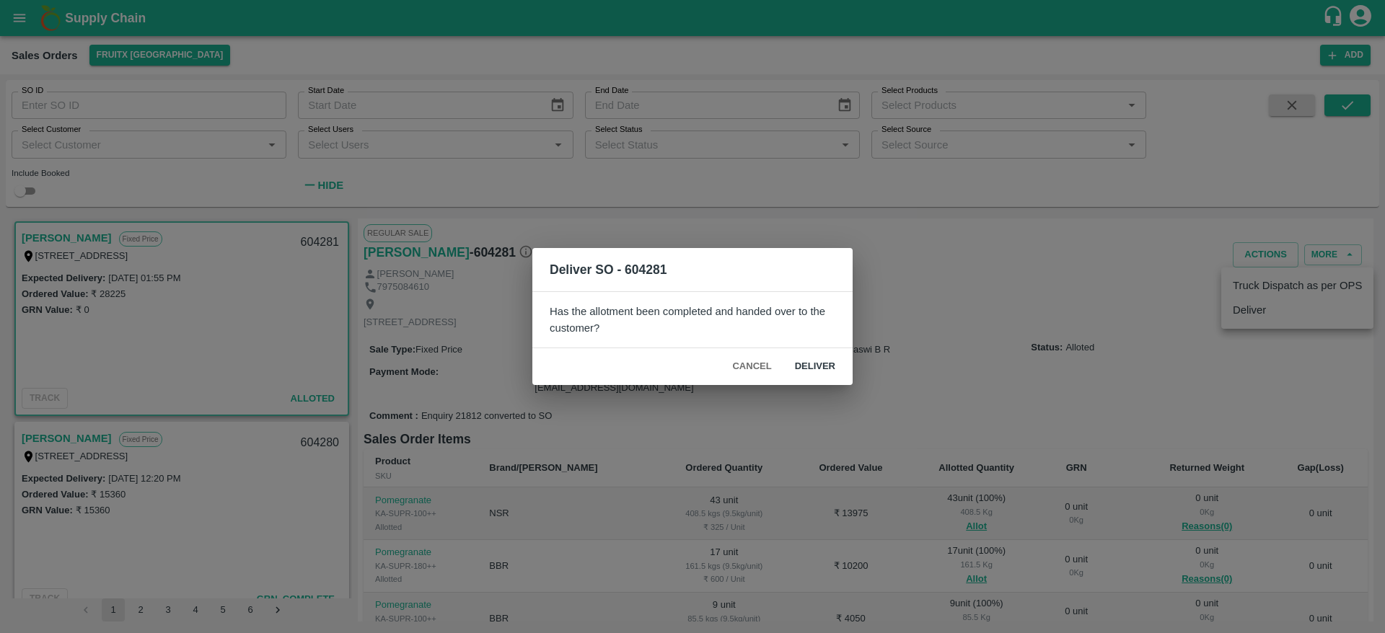
click at [796, 363] on button "Deliver" at bounding box center [814, 366] width 63 height 25
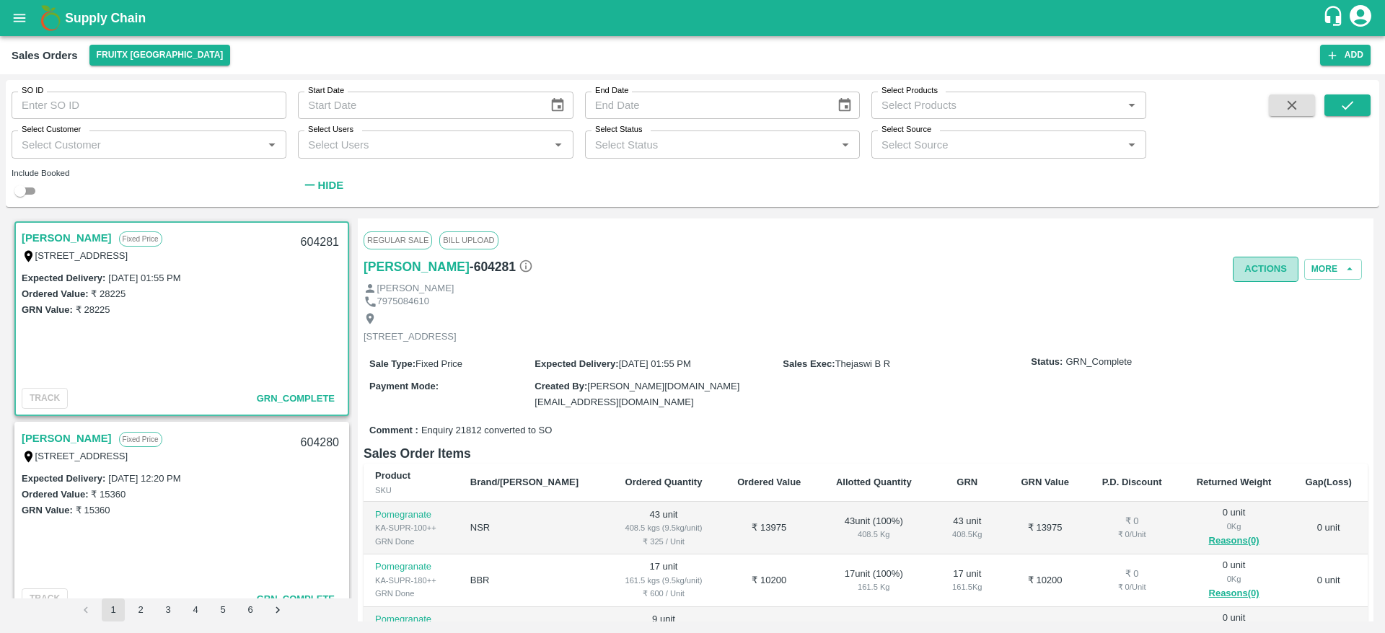
click at [1272, 268] on button "Actions" at bounding box center [1266, 269] width 66 height 25
click at [1265, 306] on li "Truck Dispatch as per OPS" at bounding box center [1297, 300] width 152 height 25
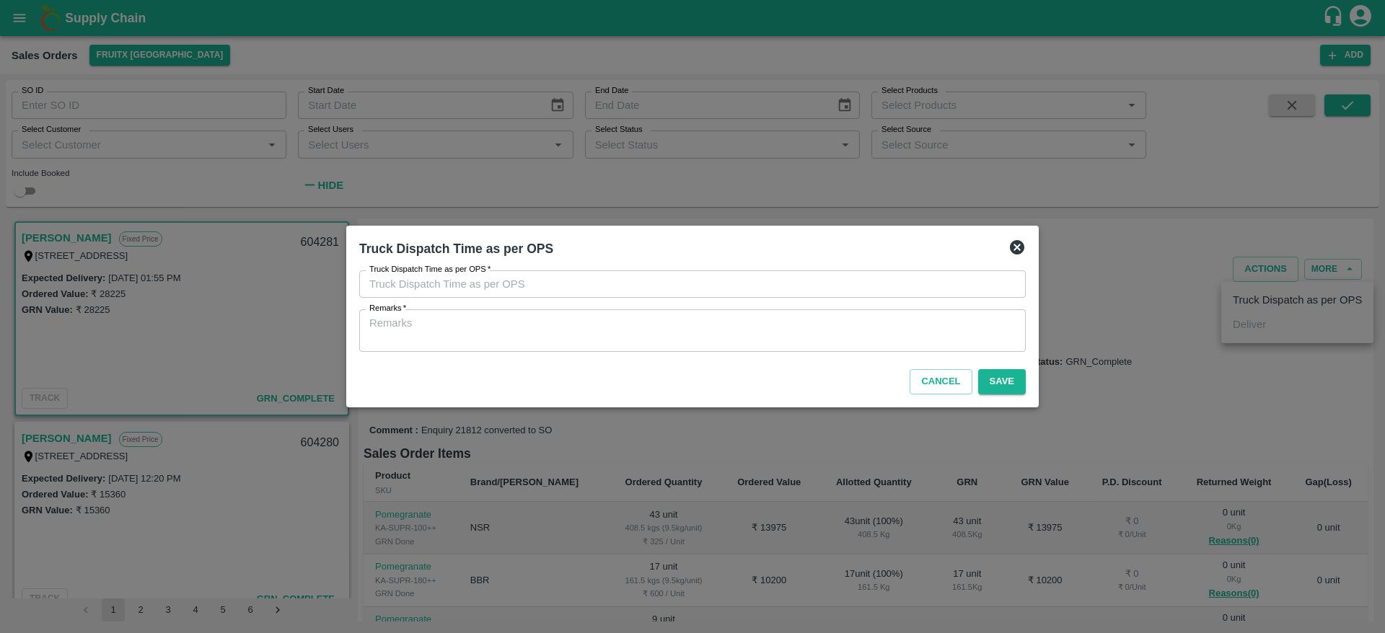
type input "08/09/2025 12:49 PM"
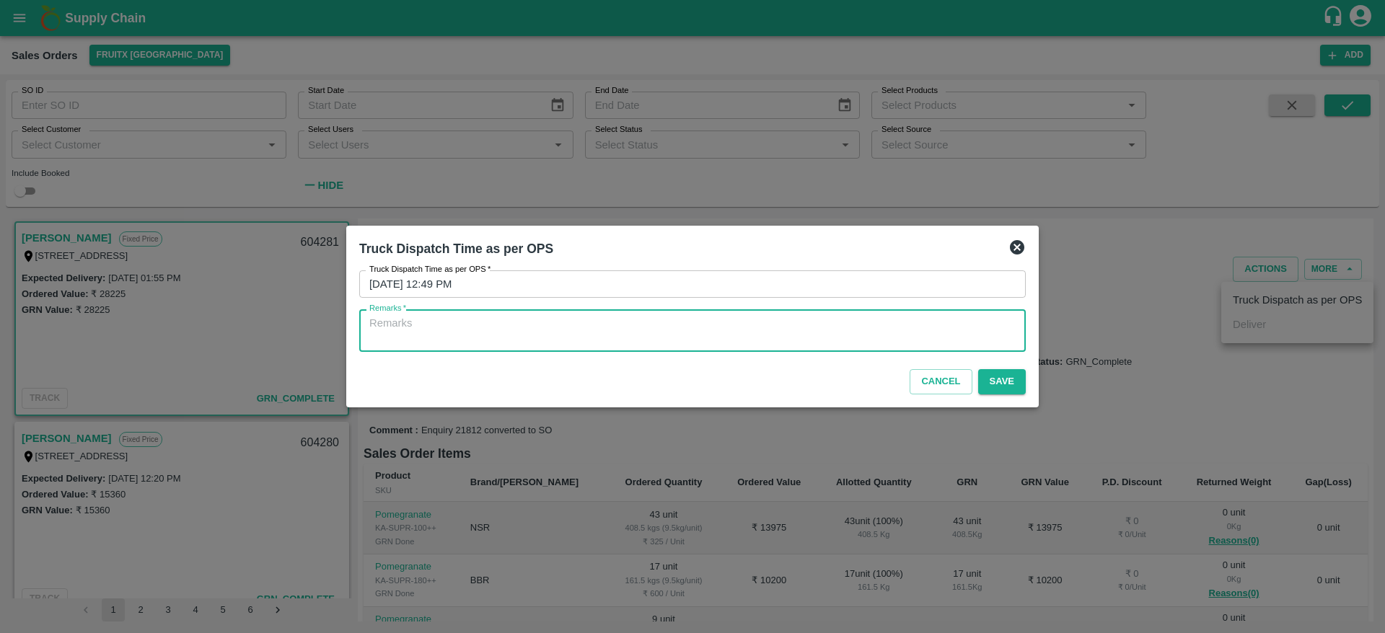
click at [626, 334] on textarea "Remarks   *" at bounding box center [692, 331] width 646 height 30
type textarea "OTD"
click at [1010, 374] on button "Save" at bounding box center [1002, 381] width 48 height 25
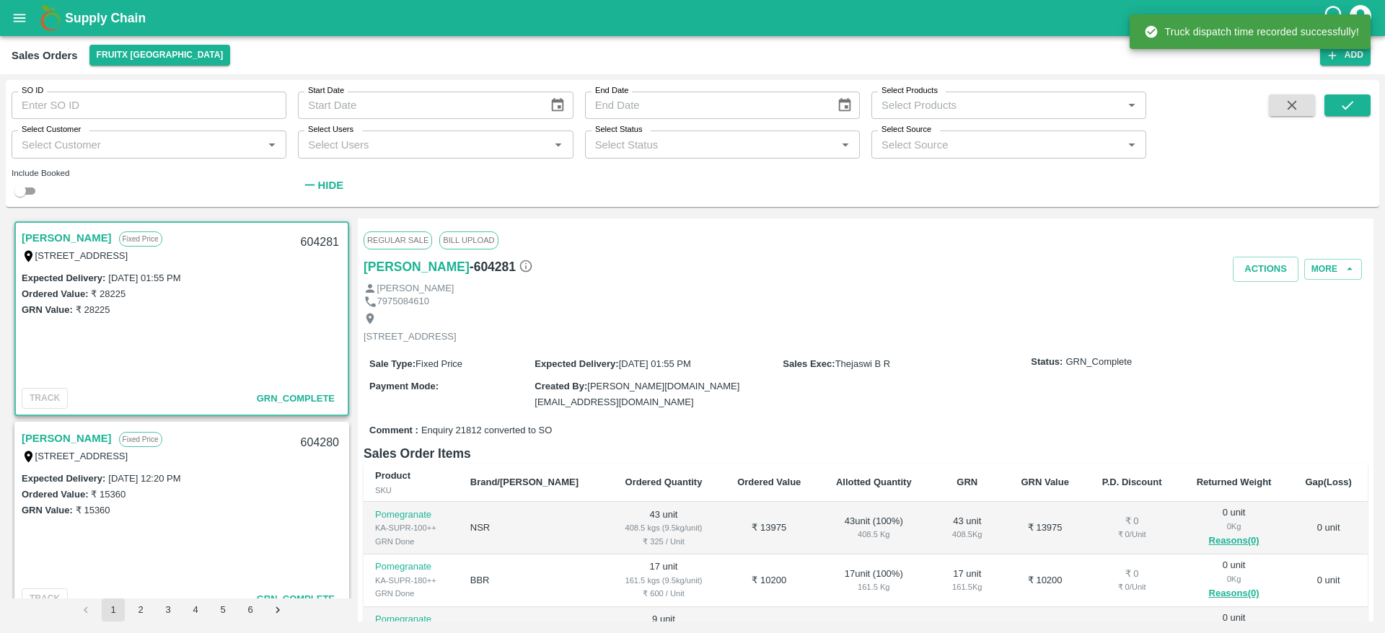
scroll to position [226, 0]
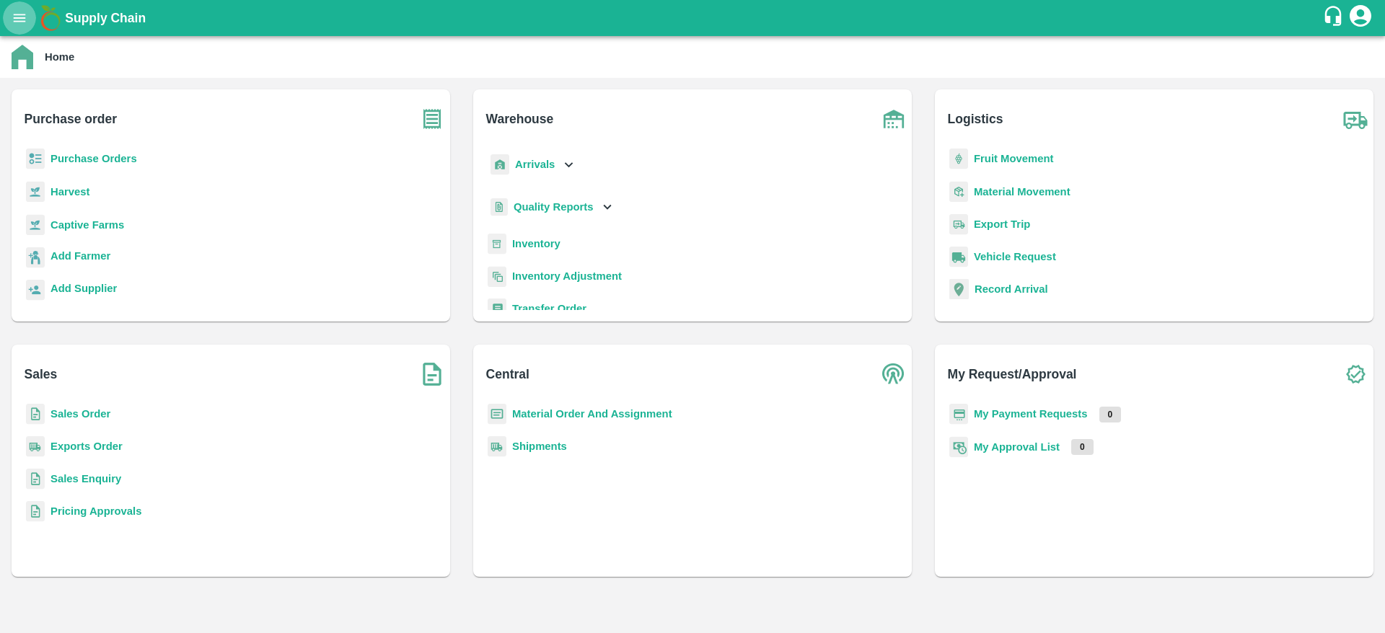
click at [14, 19] on icon "open drawer" at bounding box center [20, 18] width 16 height 16
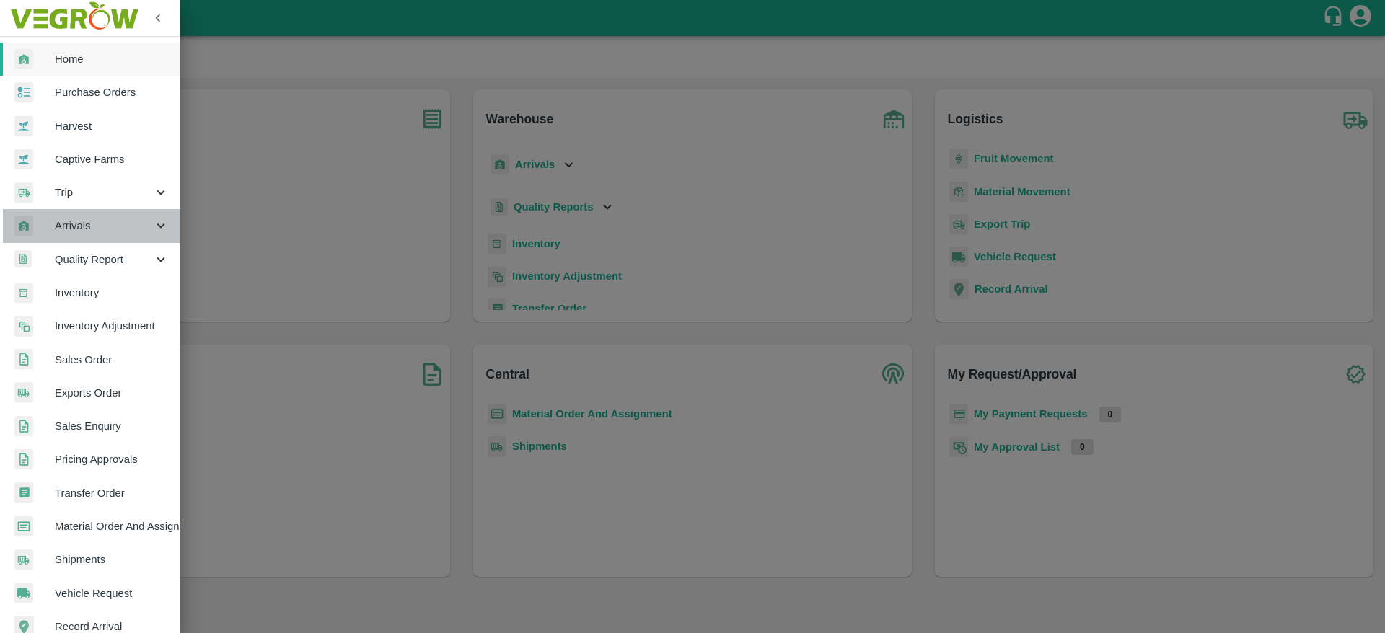
click at [92, 236] on div "Arrivals" at bounding box center [90, 225] width 180 height 33
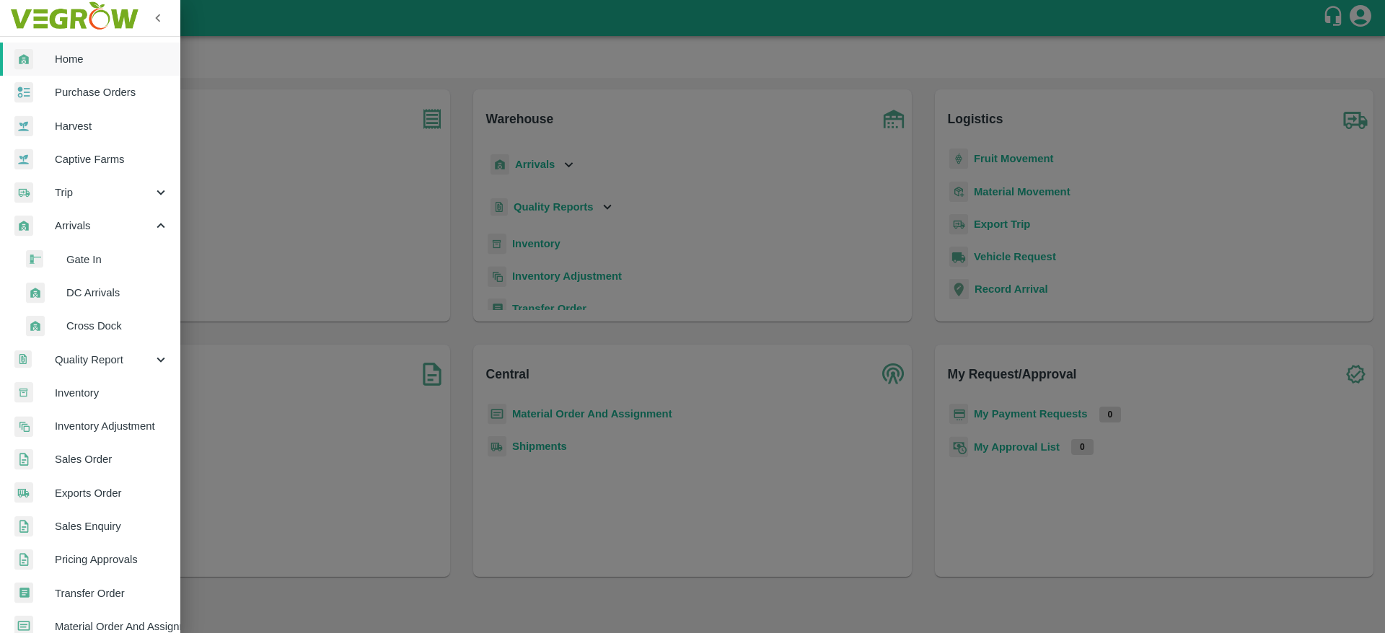
click at [88, 287] on span "DC Arrivals" at bounding box center [117, 293] width 102 height 16
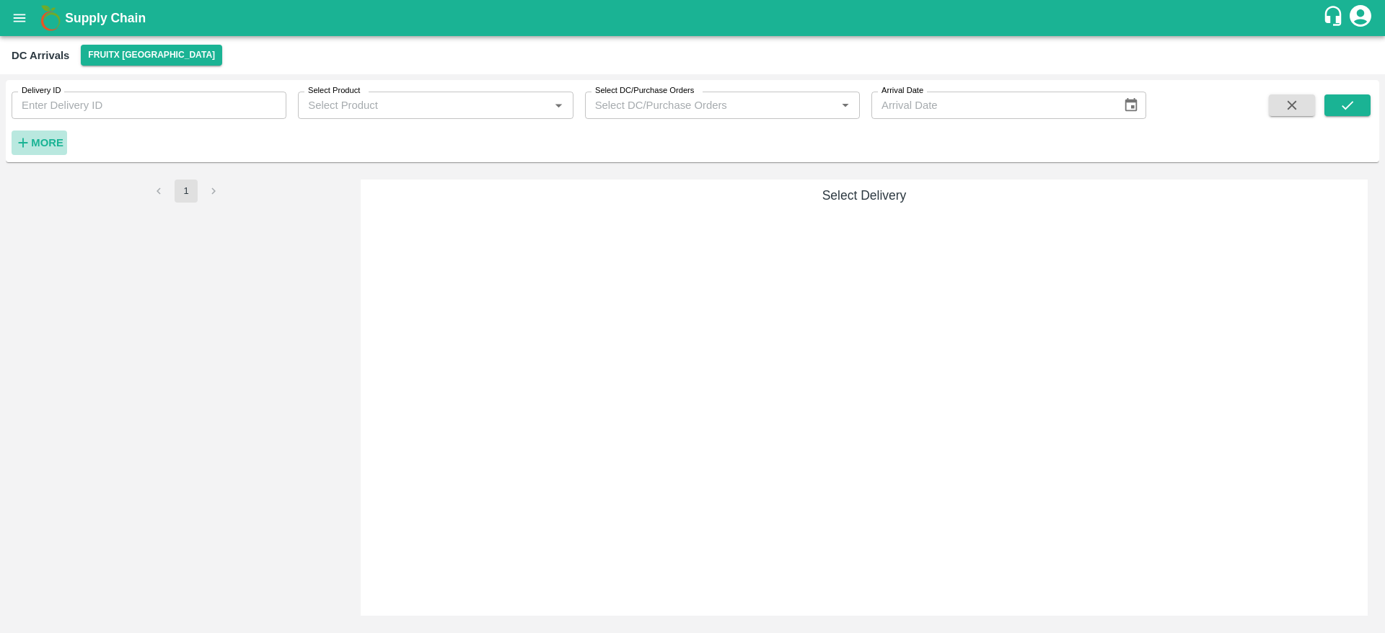
click at [50, 144] on strong "More" at bounding box center [47, 143] width 32 height 12
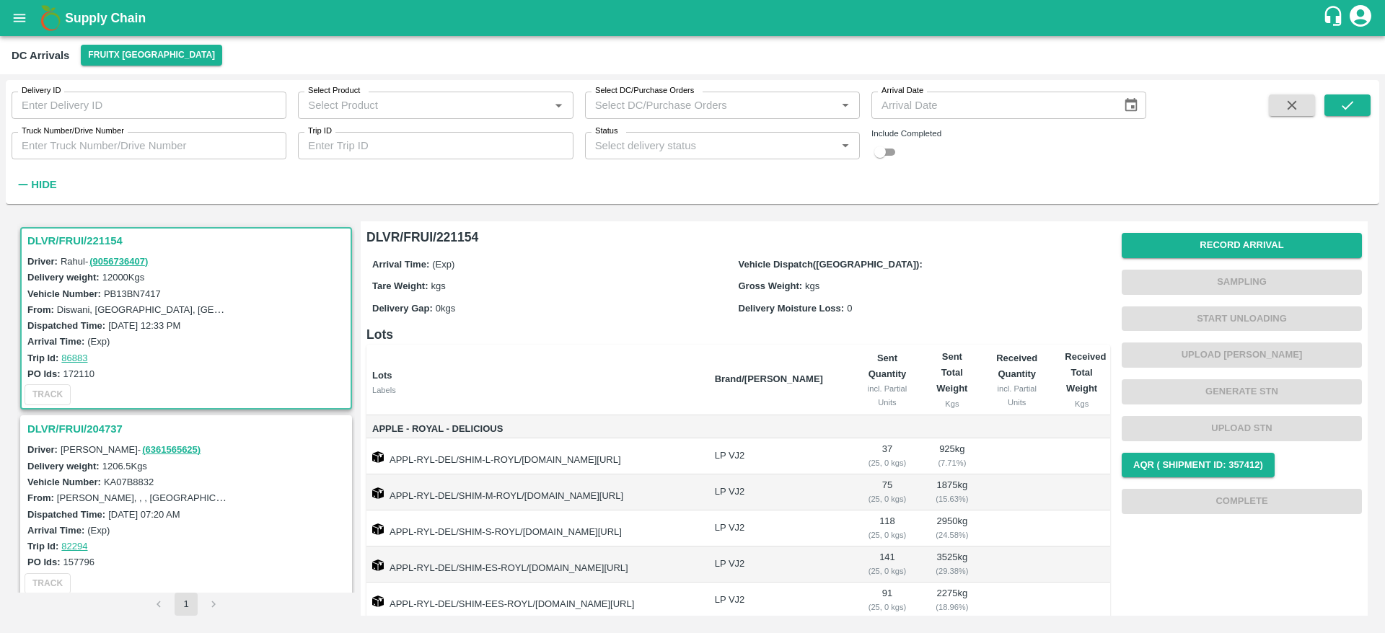
click at [758, 133] on div "Status   *" at bounding box center [722, 145] width 275 height 27
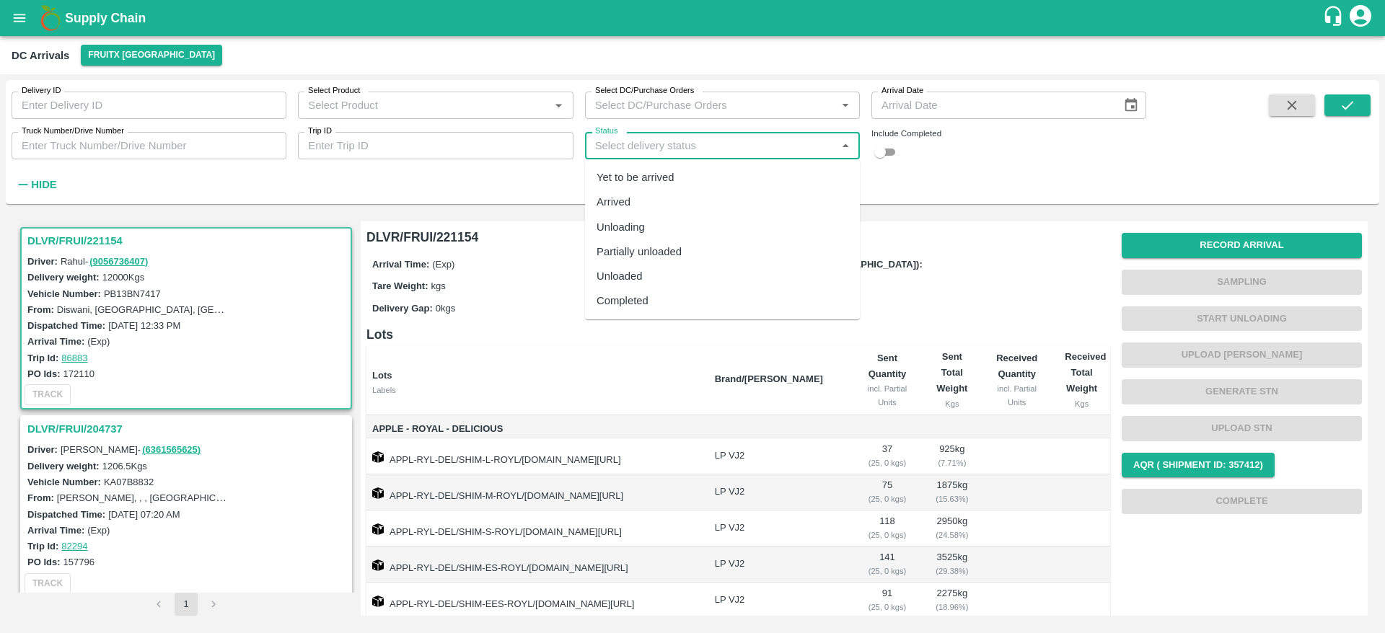
click at [619, 301] on div "Completed" at bounding box center [623, 301] width 52 height 16
type input "Completed"
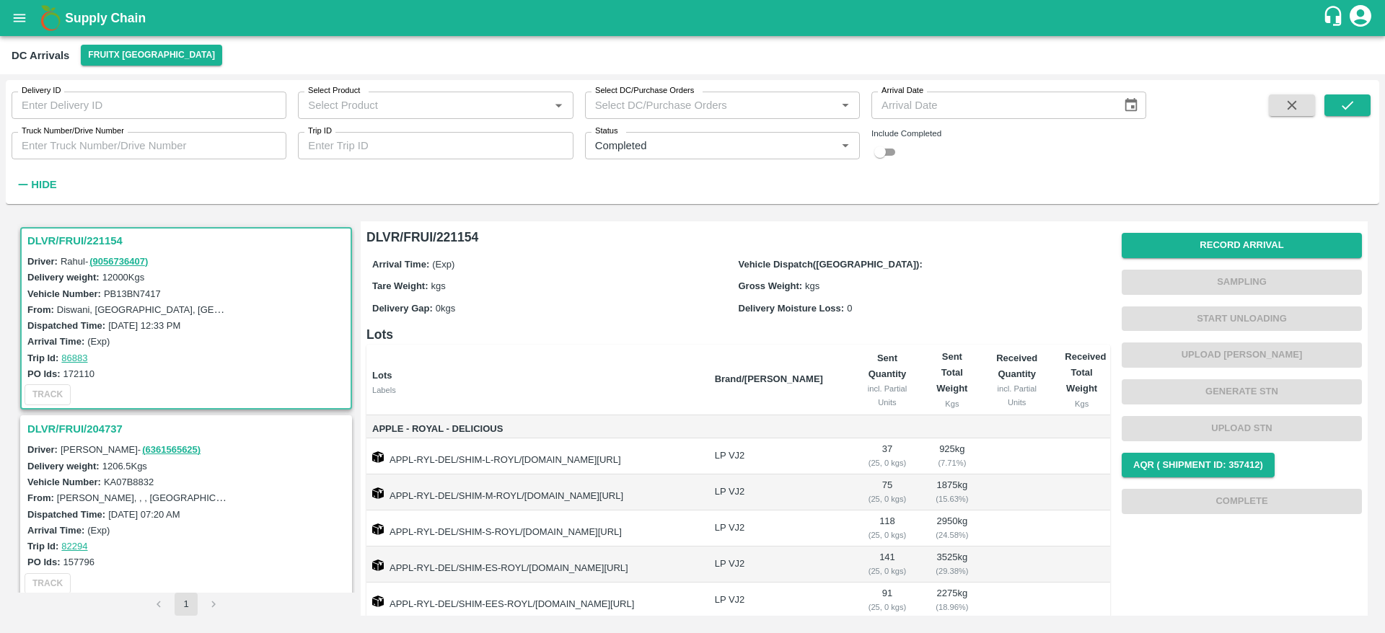
click at [898, 162] on div "Delivery ID Delivery ID Select Product Select Product   * Select DC/Purchase Or…" at bounding box center [573, 138] width 1146 height 117
click at [896, 157] on input "checkbox" at bounding box center [880, 152] width 52 height 17
checkbox input "true"
click at [1351, 94] on button "submit" at bounding box center [1347, 105] width 46 height 22
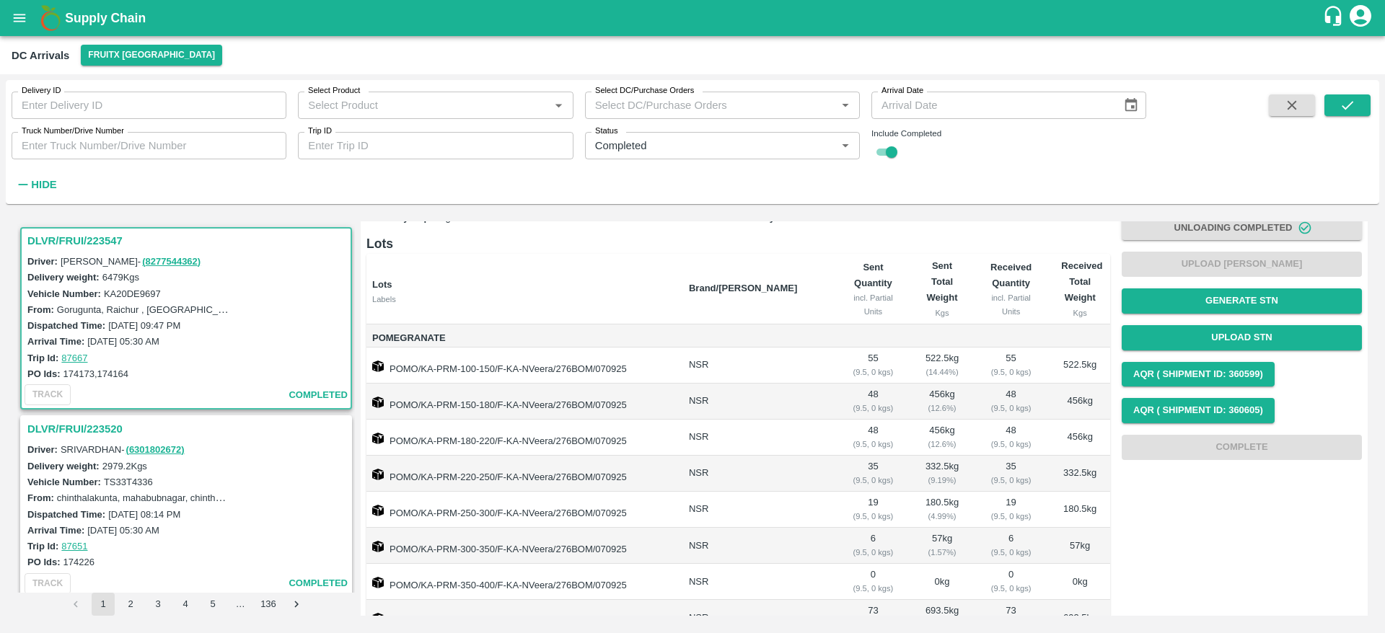
scroll to position [93, 0]
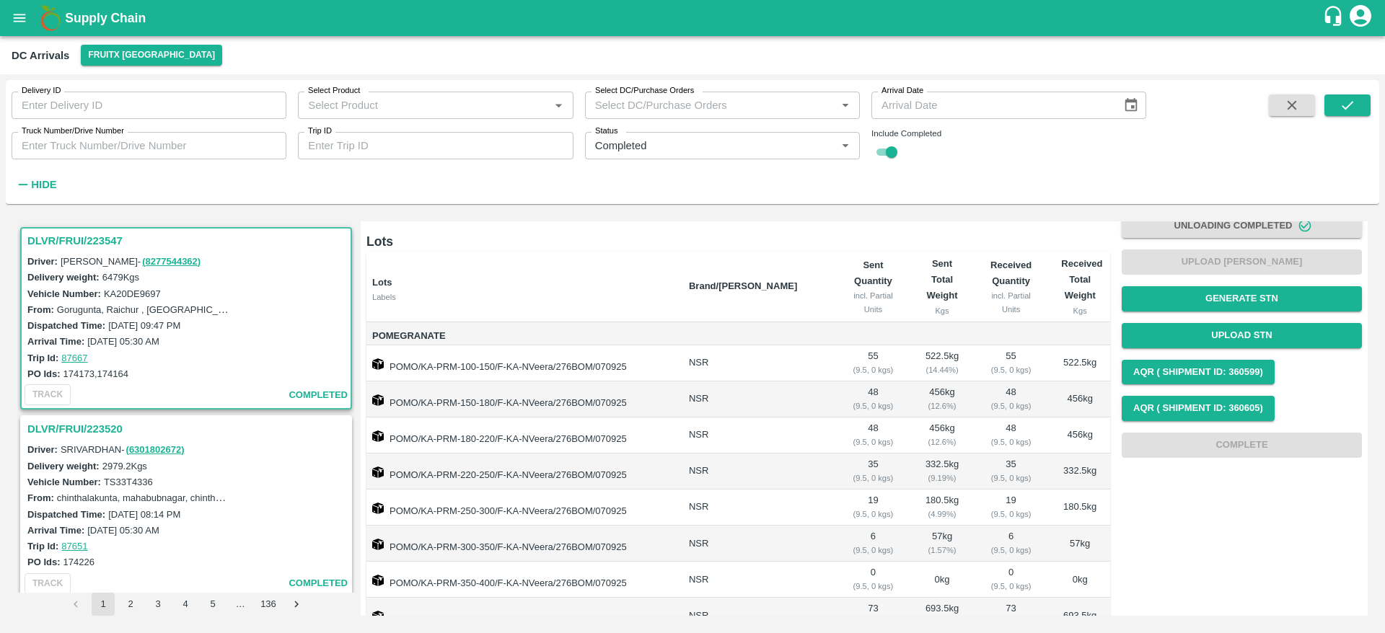
click at [61, 428] on h3 "DLVR/FRUI/223520" at bounding box center [188, 429] width 322 height 19
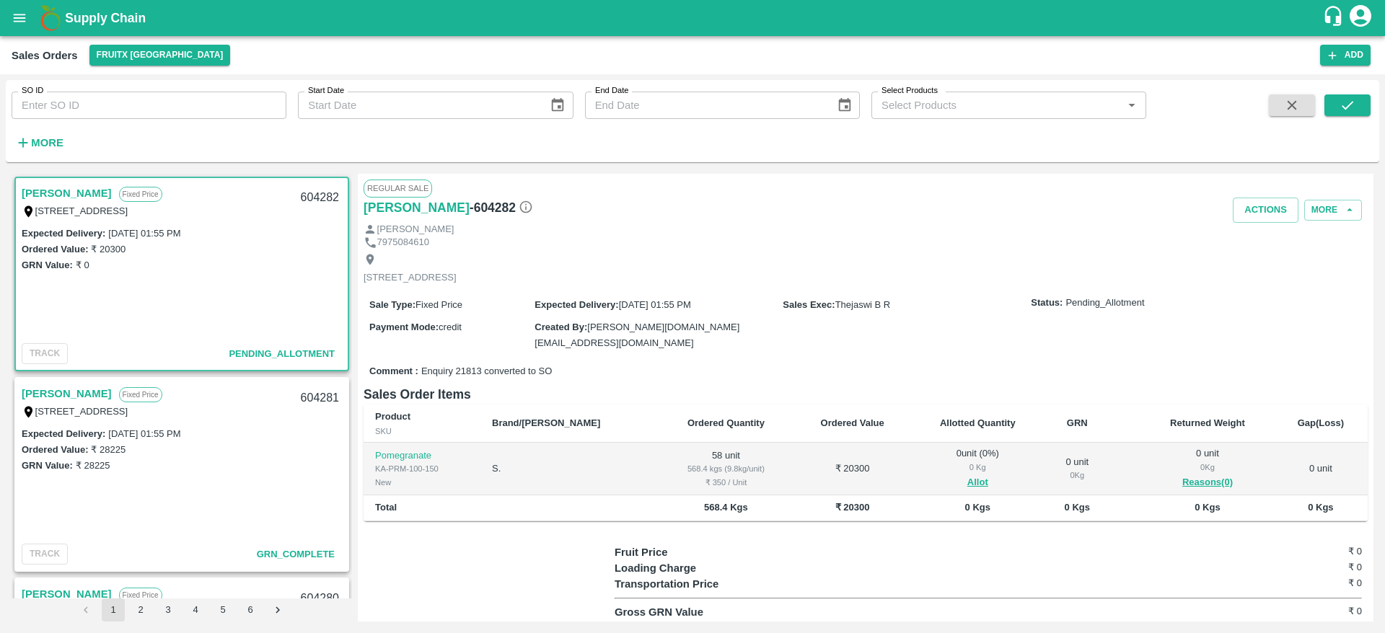
click at [53, 194] on link "[PERSON_NAME]" at bounding box center [67, 193] width 90 height 19
click at [967, 479] on button "Allot" at bounding box center [977, 483] width 21 height 17
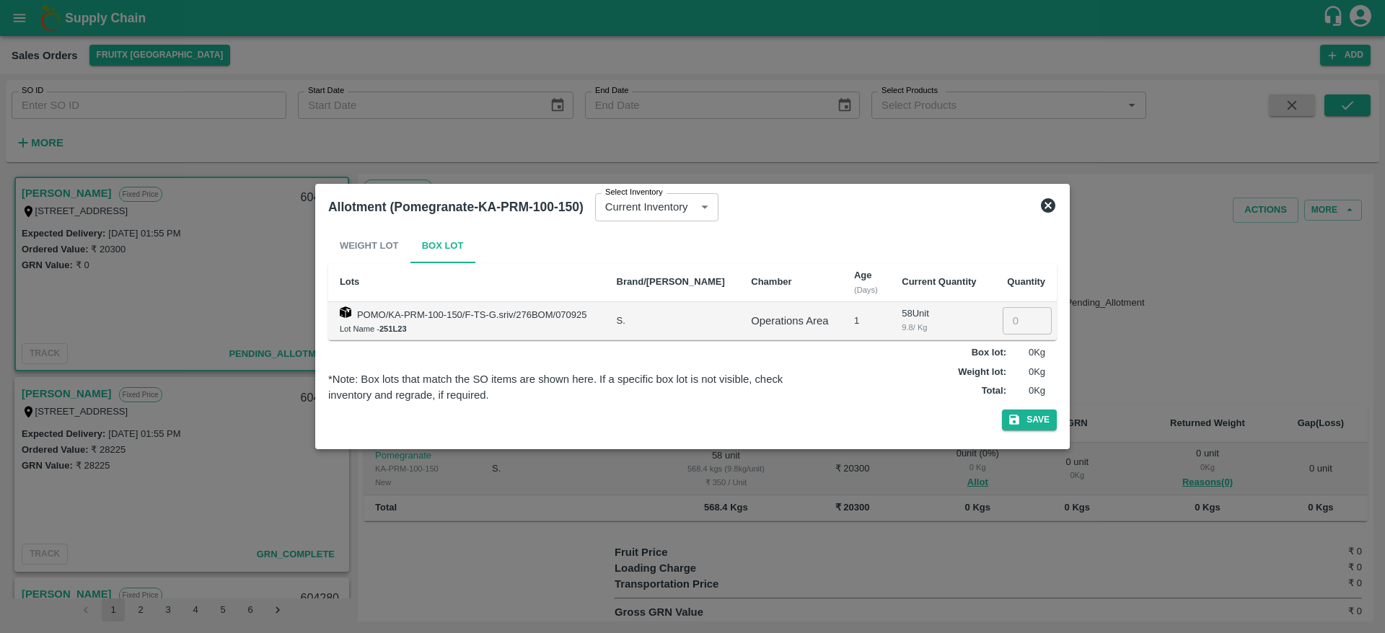
click at [1016, 327] on input "number" at bounding box center [1027, 320] width 49 height 27
type input "58"
click at [1034, 410] on button "Save" at bounding box center [1029, 420] width 55 height 21
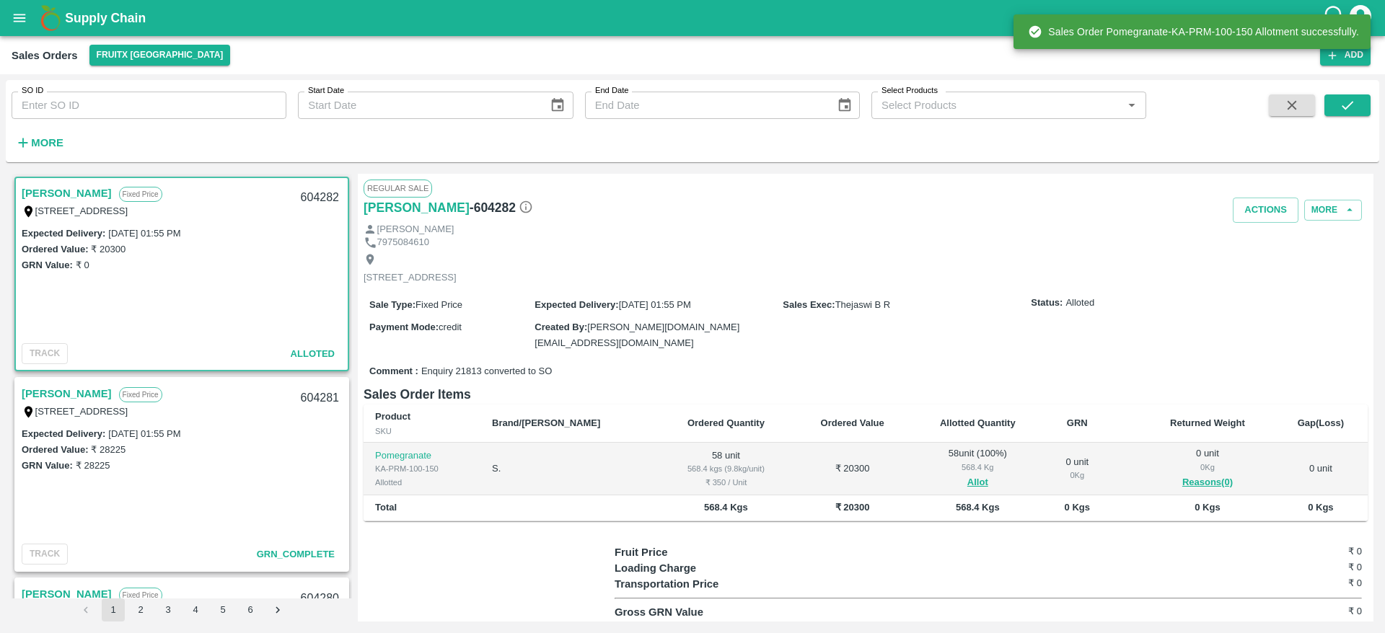
click at [320, 199] on div "604282" at bounding box center [320, 198] width 56 height 34
copy div "604282"
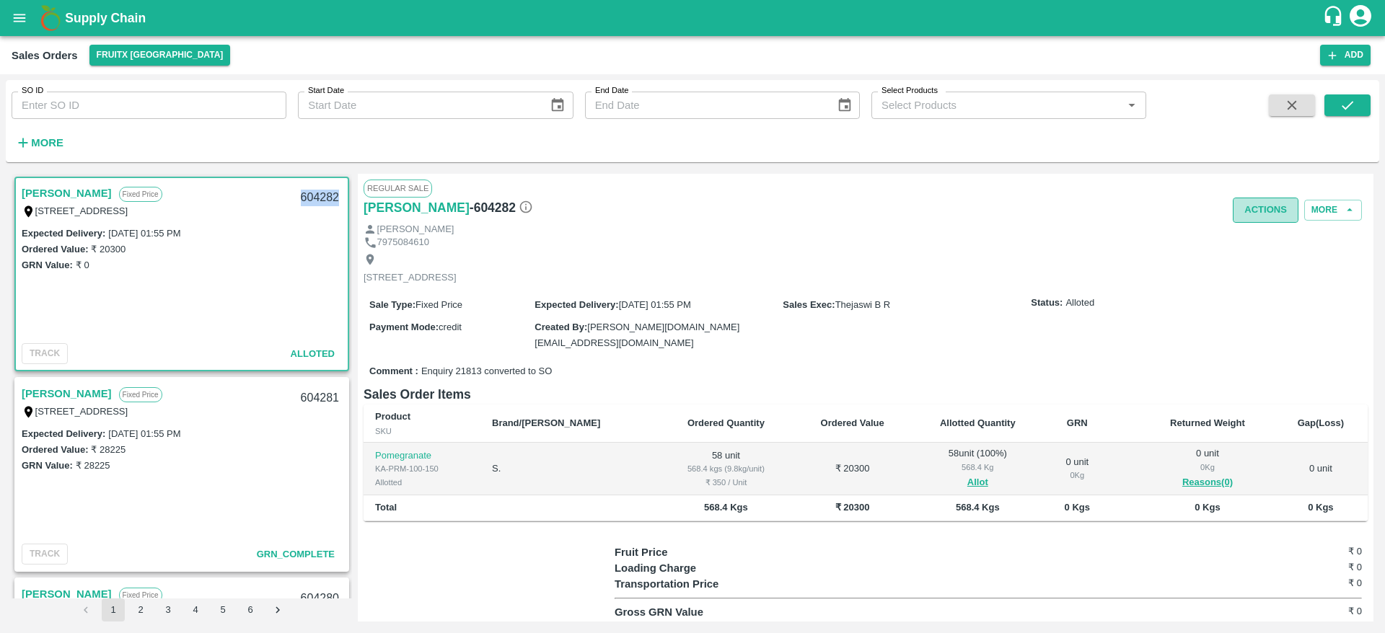
click at [1241, 205] on button "Actions" at bounding box center [1266, 210] width 66 height 25
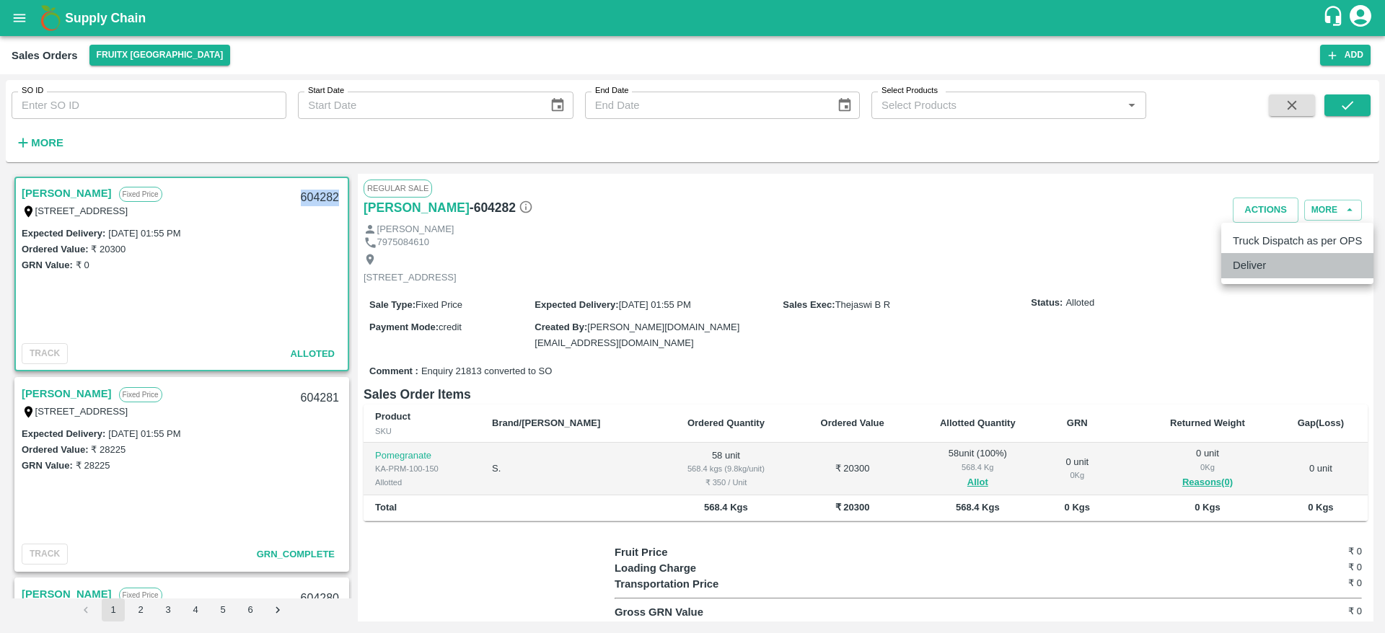
click at [1247, 260] on li "Deliver" at bounding box center [1297, 265] width 152 height 25
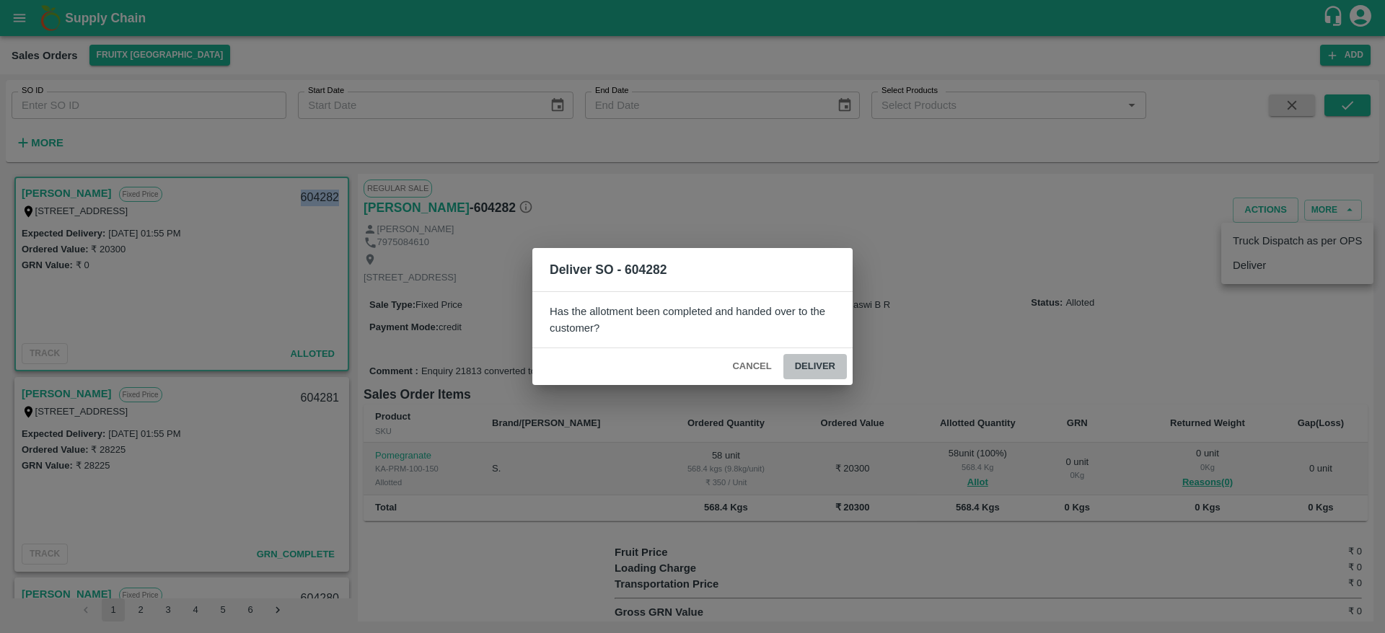
click at [815, 377] on button "Deliver" at bounding box center [814, 366] width 63 height 25
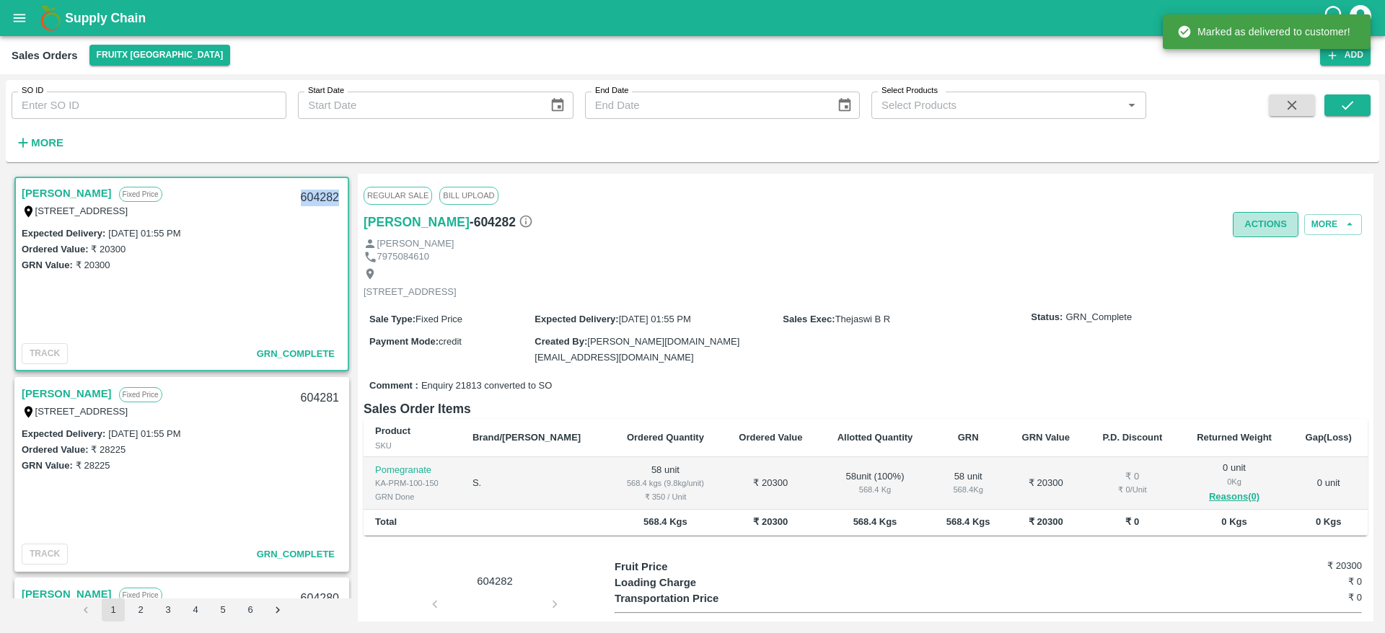
click at [1265, 218] on button "Actions" at bounding box center [1266, 224] width 66 height 25
click at [1260, 239] on ul "Truck Dispatch as per OPS Deliver" at bounding box center [1297, 267] width 152 height 61
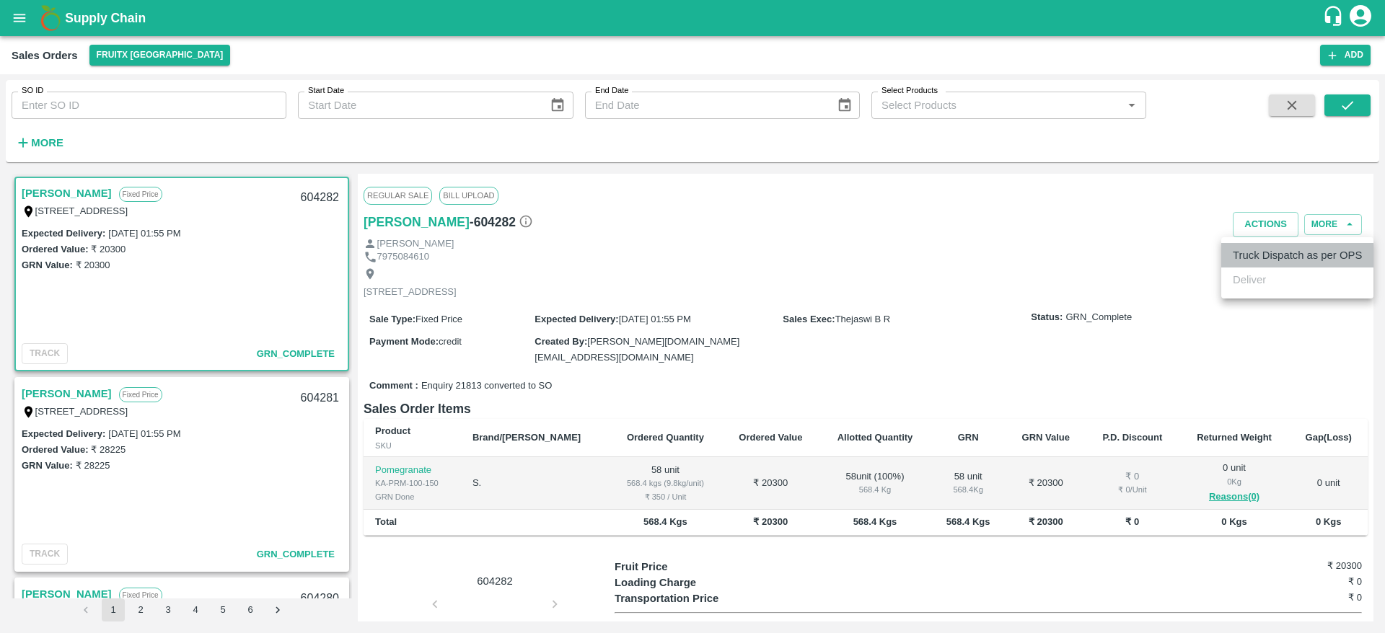
click at [1251, 259] on li "Truck Dispatch as per OPS" at bounding box center [1297, 255] width 152 height 25
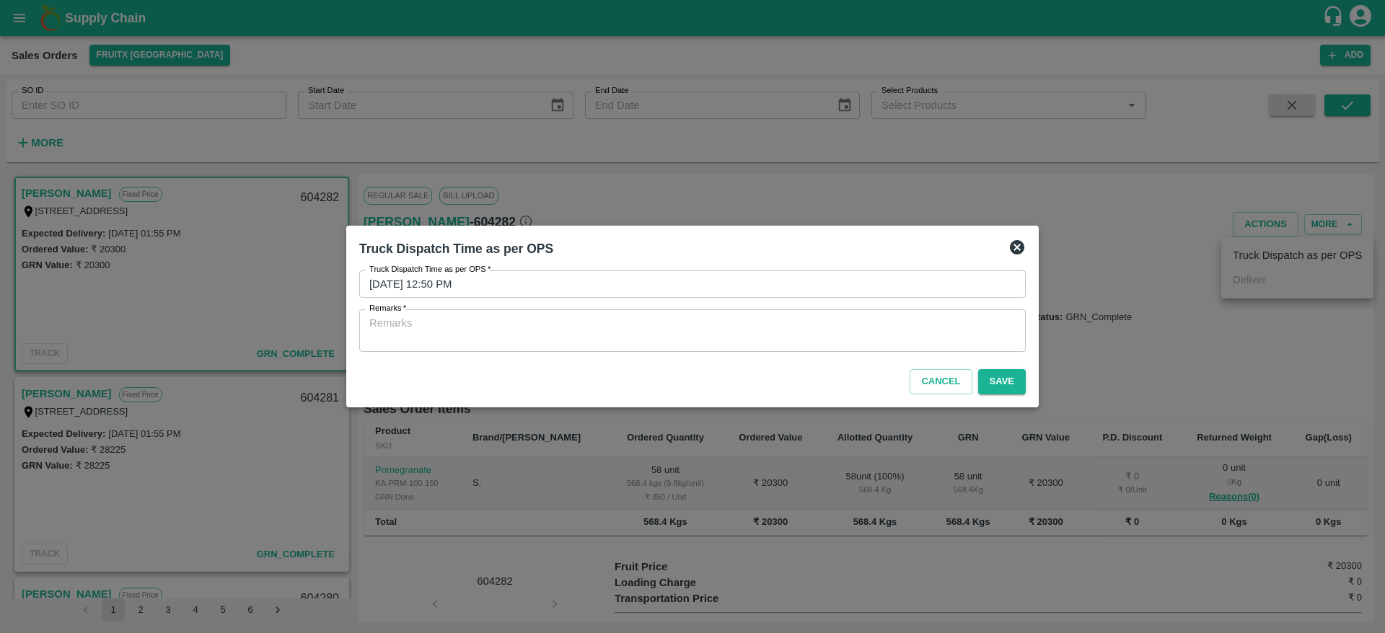
click at [701, 314] on div "x Remarks" at bounding box center [692, 330] width 666 height 43
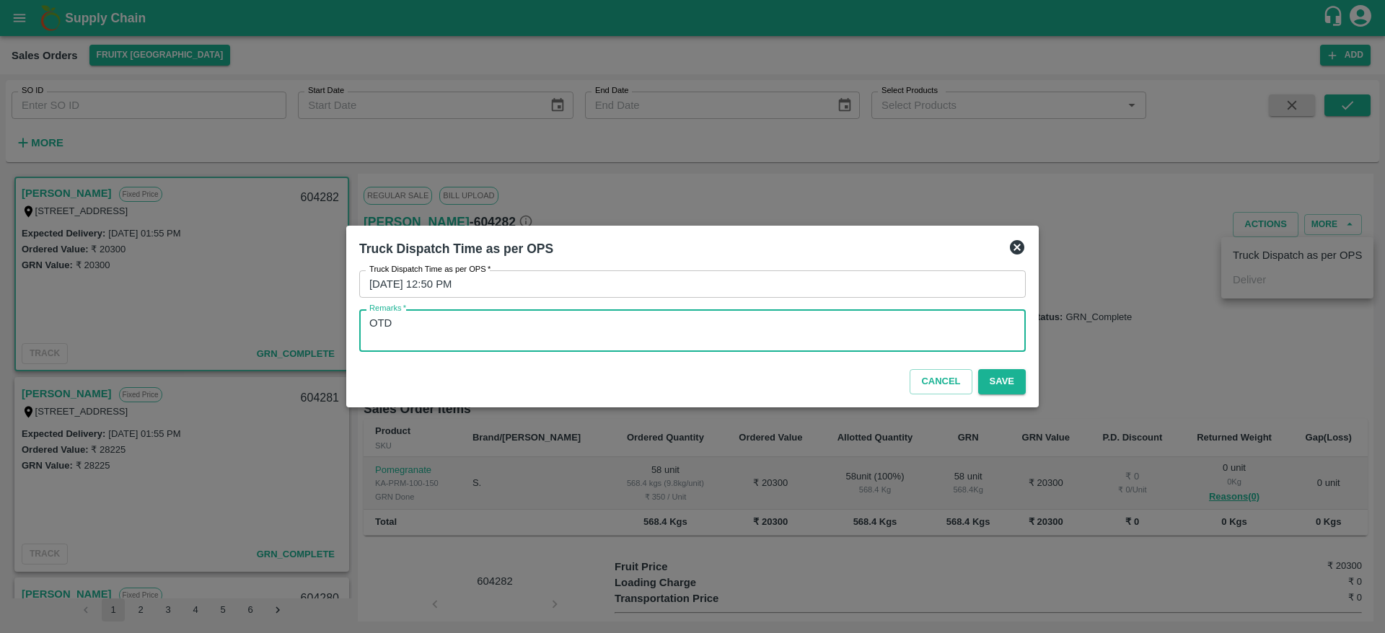
type textarea "OTD"
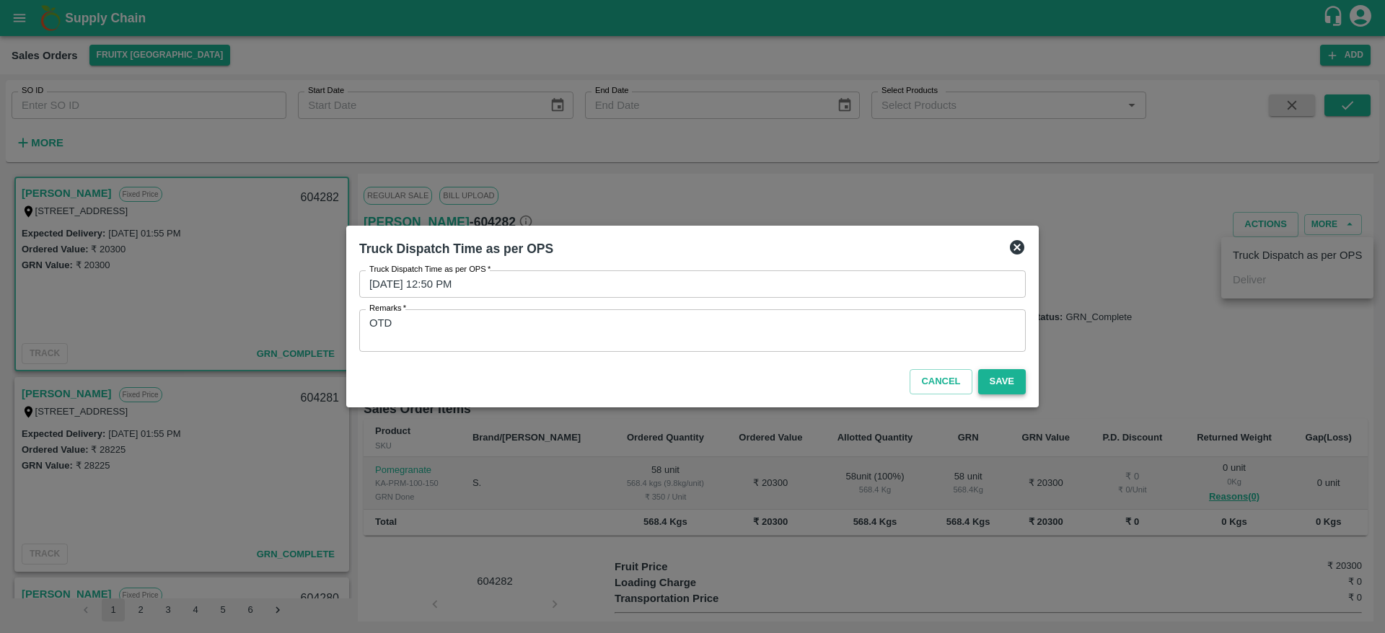
drag, startPoint x: 1000, startPoint y: 400, endPoint x: 1001, endPoint y: 389, distance: 10.8
click at [1001, 389] on div "Cancel Save" at bounding box center [692, 379] width 678 height 43
click at [1001, 389] on button "Save" at bounding box center [1002, 381] width 48 height 25
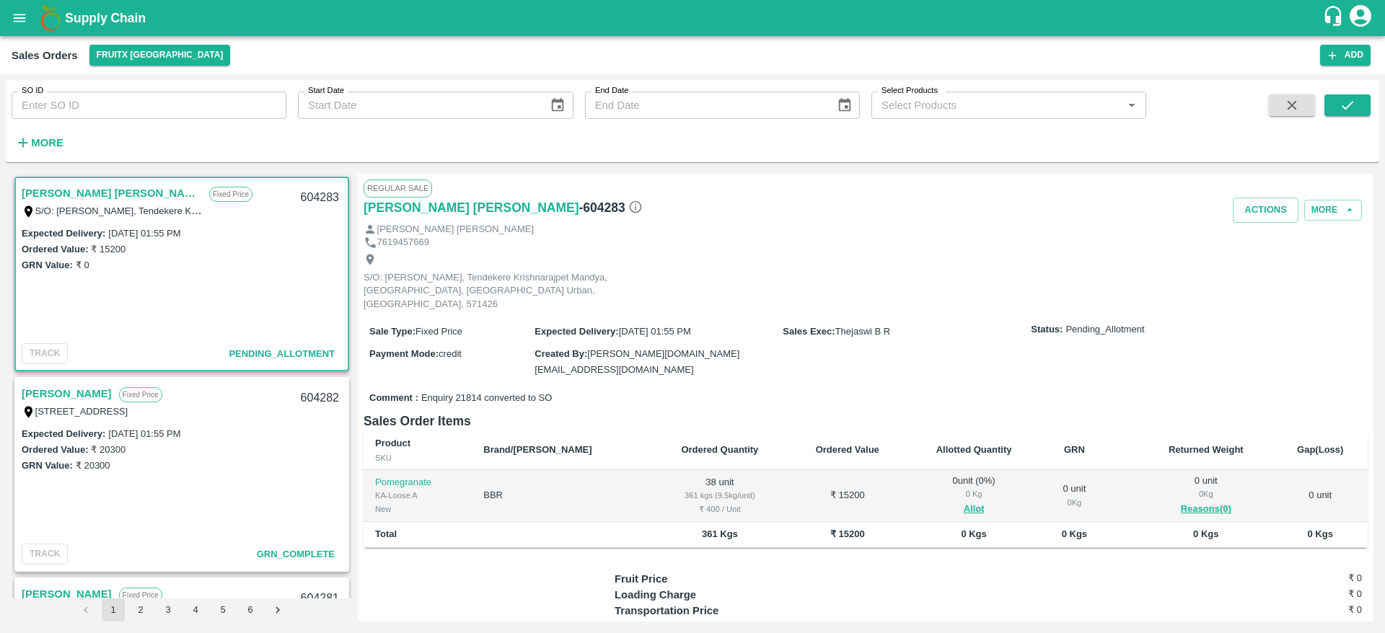
click at [299, 189] on div "604283" at bounding box center [320, 198] width 56 height 34
copy div "604283"
click at [964, 501] on button "Allot" at bounding box center [974, 509] width 21 height 17
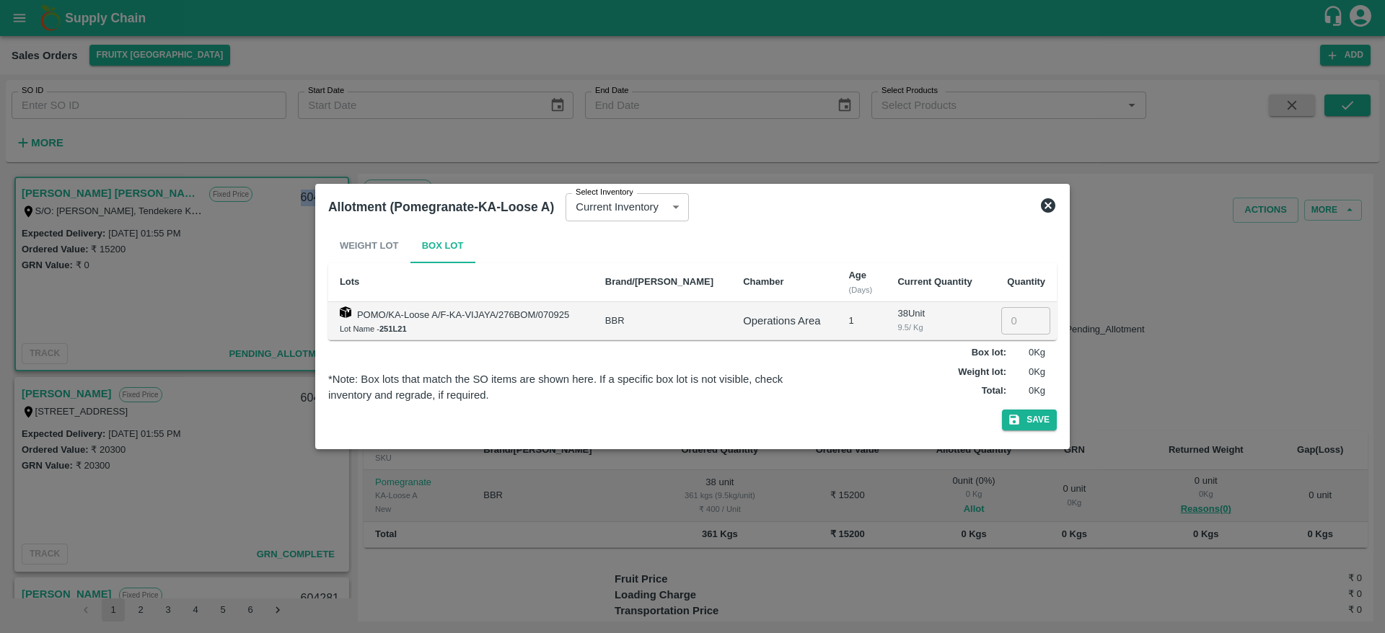
click at [941, 483] on div at bounding box center [692, 316] width 1385 height 633
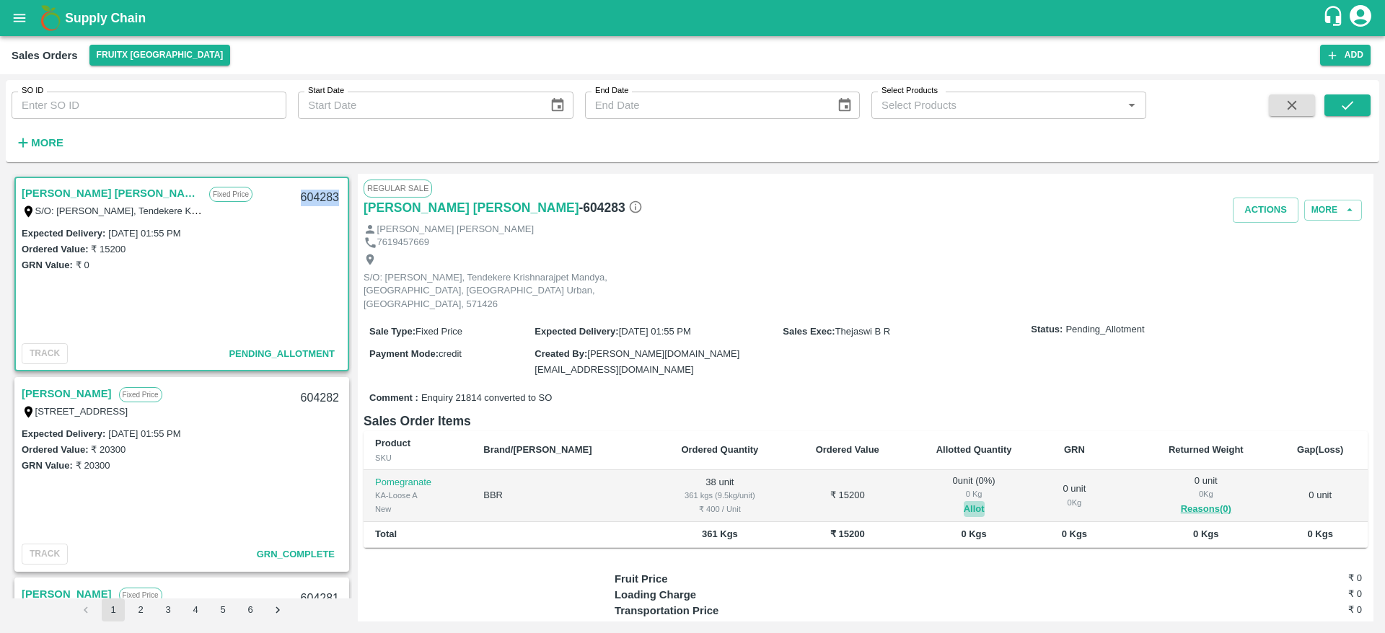
click at [964, 501] on button "Allot" at bounding box center [974, 509] width 21 height 17
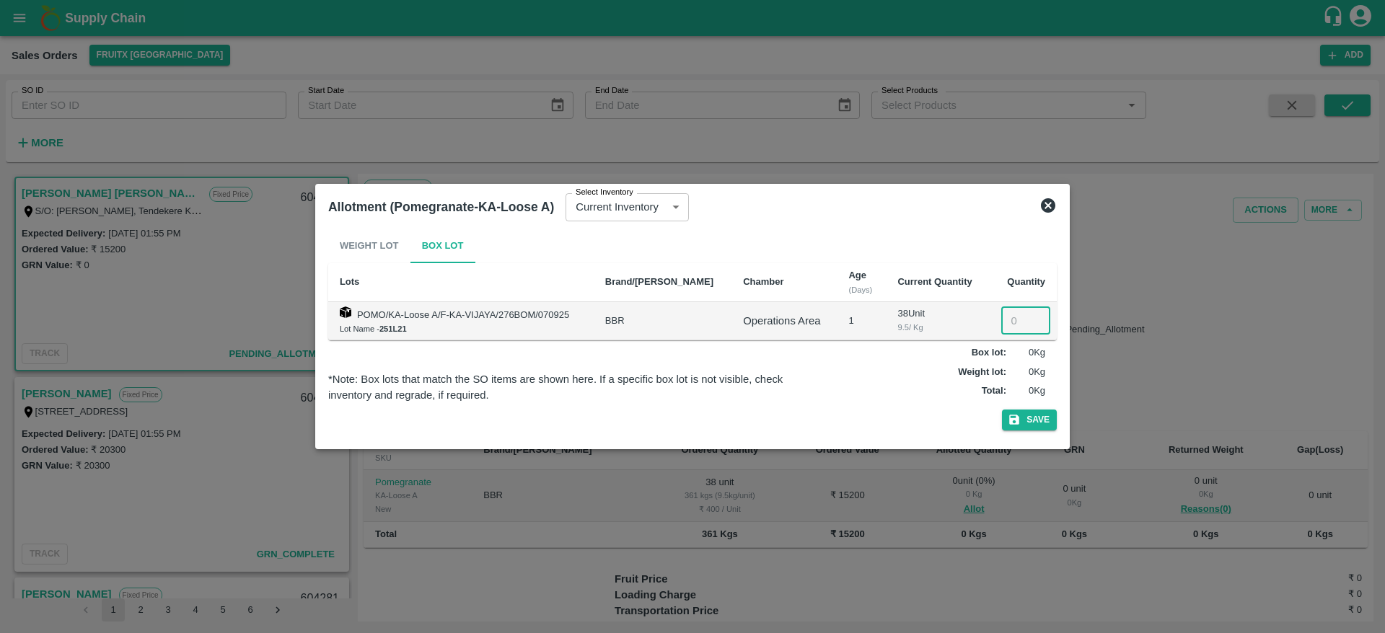
click at [1018, 319] on input "number" at bounding box center [1025, 320] width 49 height 27
type input "38"
click at [1029, 426] on button "Save" at bounding box center [1029, 420] width 55 height 21
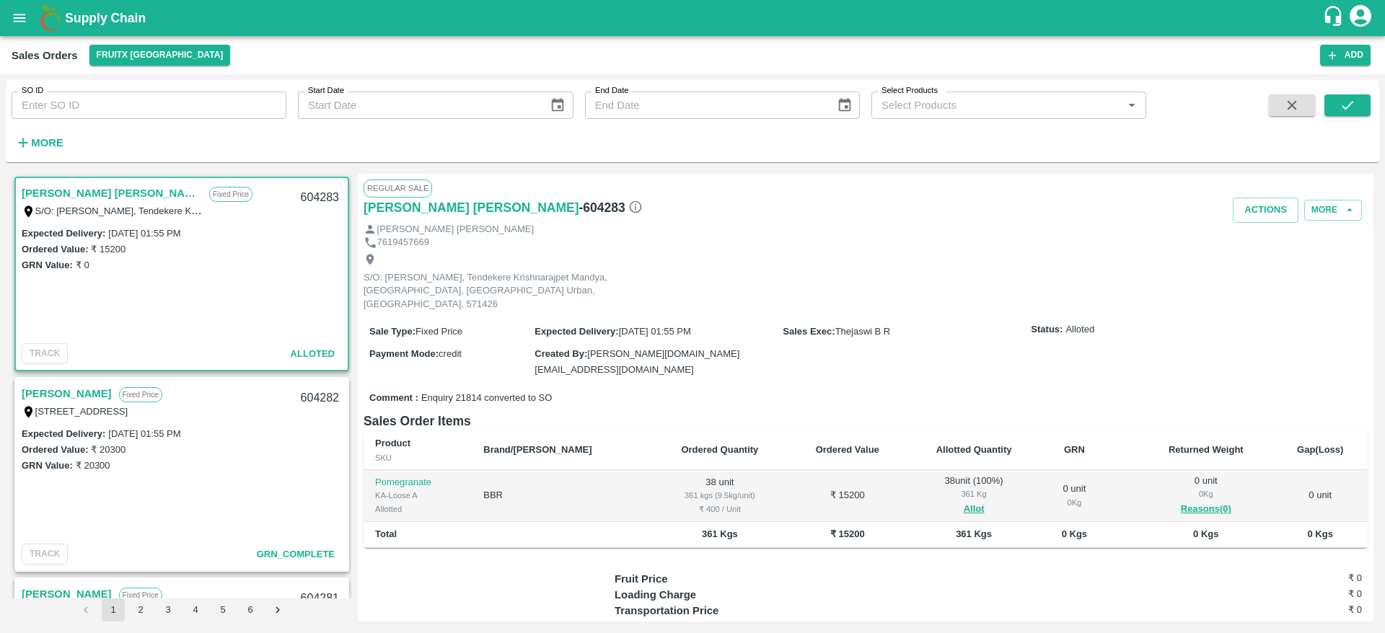
click at [92, 195] on link "[PERSON_NAME] [PERSON_NAME]" at bounding box center [112, 193] width 180 height 19
click at [1259, 214] on button "Actions" at bounding box center [1266, 210] width 66 height 25
click at [1266, 273] on li "Deliver" at bounding box center [1297, 265] width 152 height 25
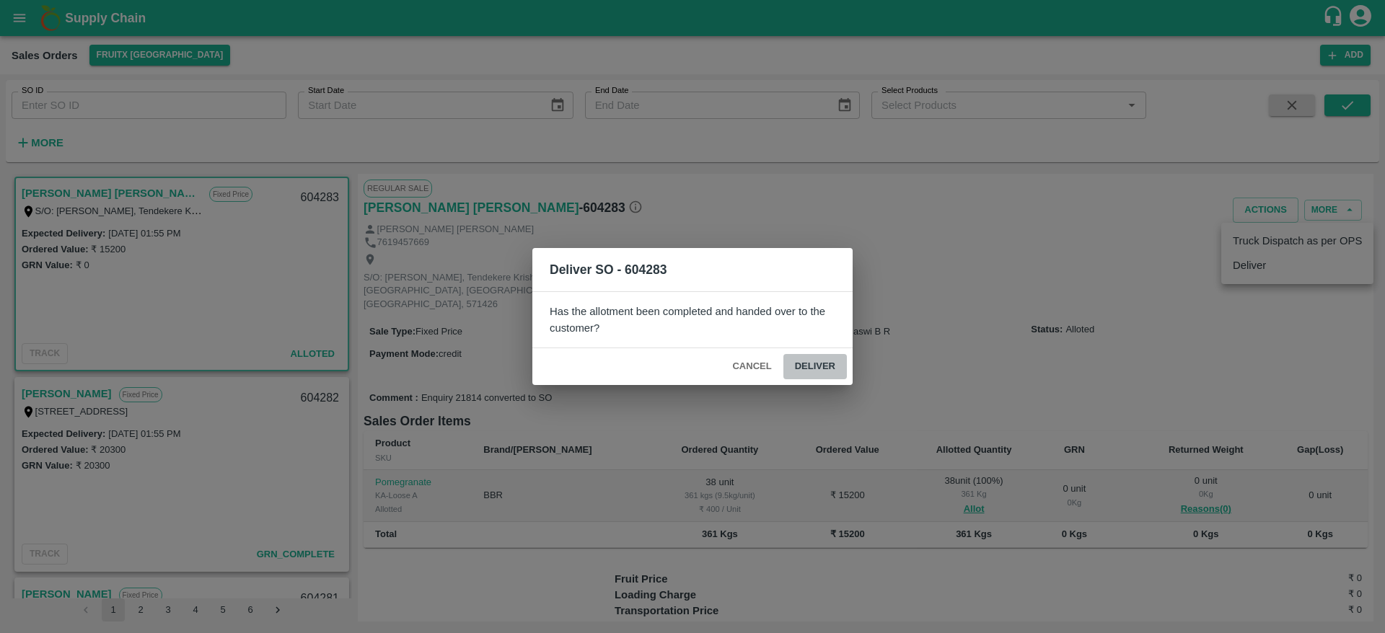
click at [801, 360] on button "Deliver" at bounding box center [814, 366] width 63 height 25
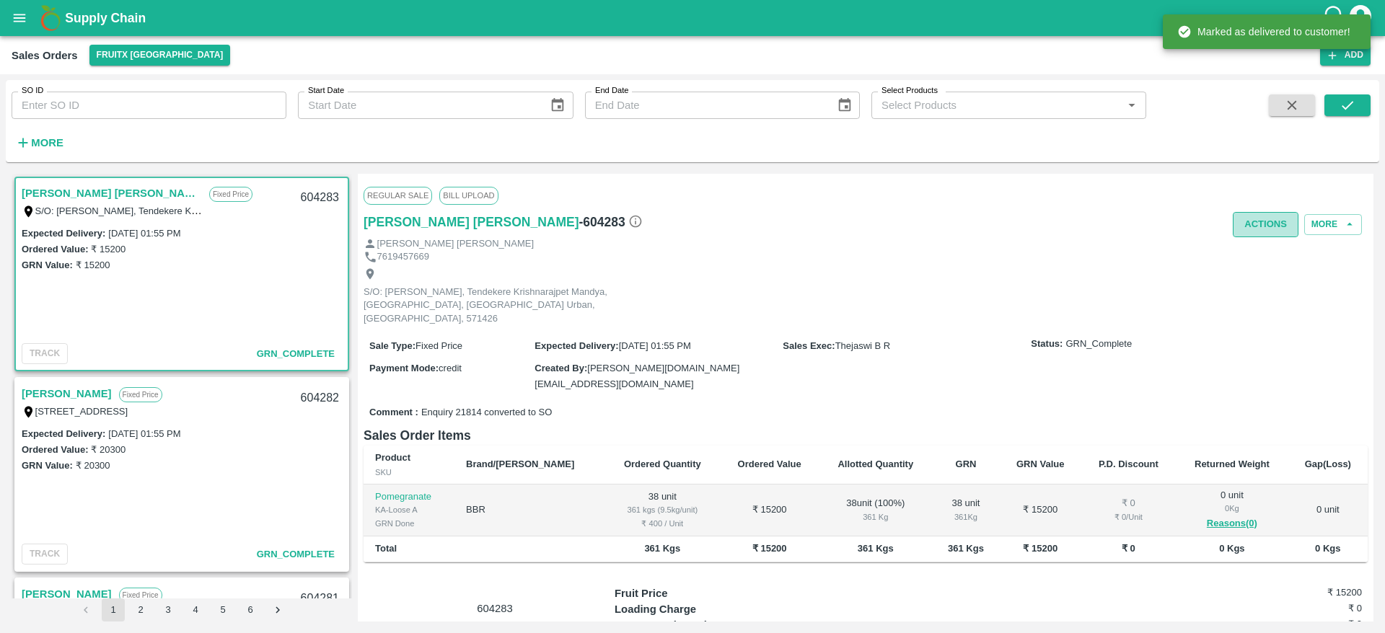
click at [1267, 230] on button "Actions" at bounding box center [1266, 224] width 66 height 25
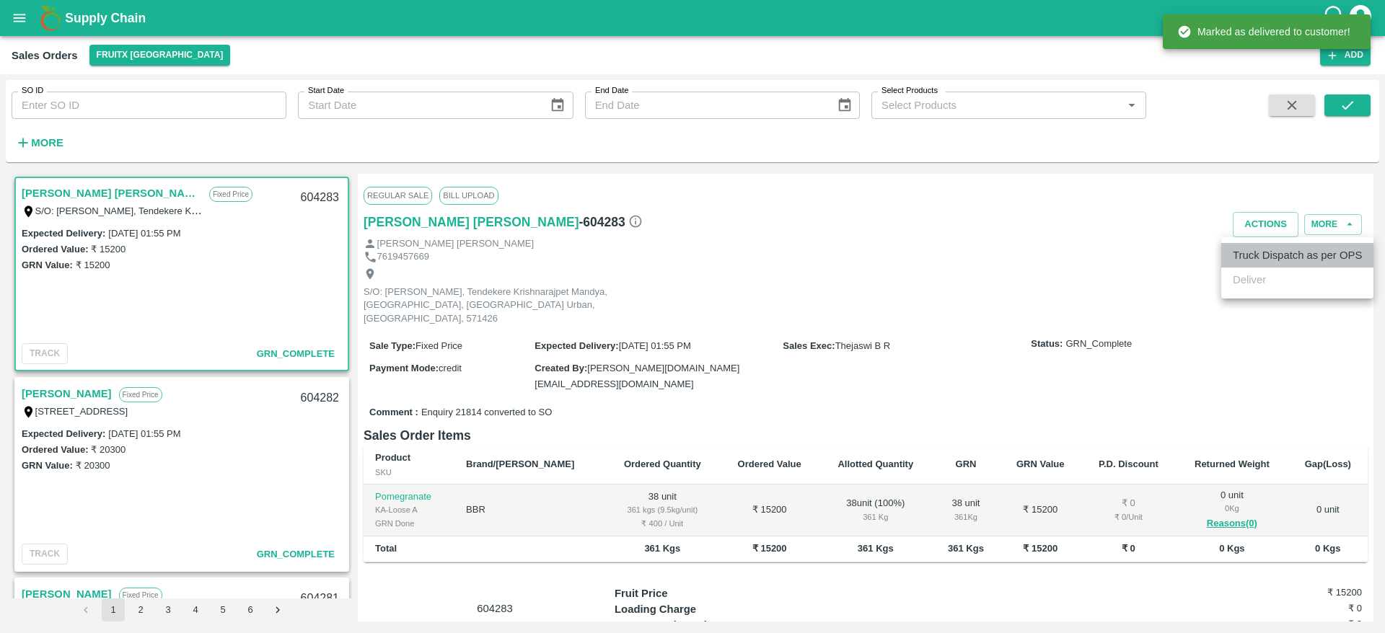
click at [1254, 258] on li "Truck Dispatch as per OPS" at bounding box center [1297, 255] width 152 height 25
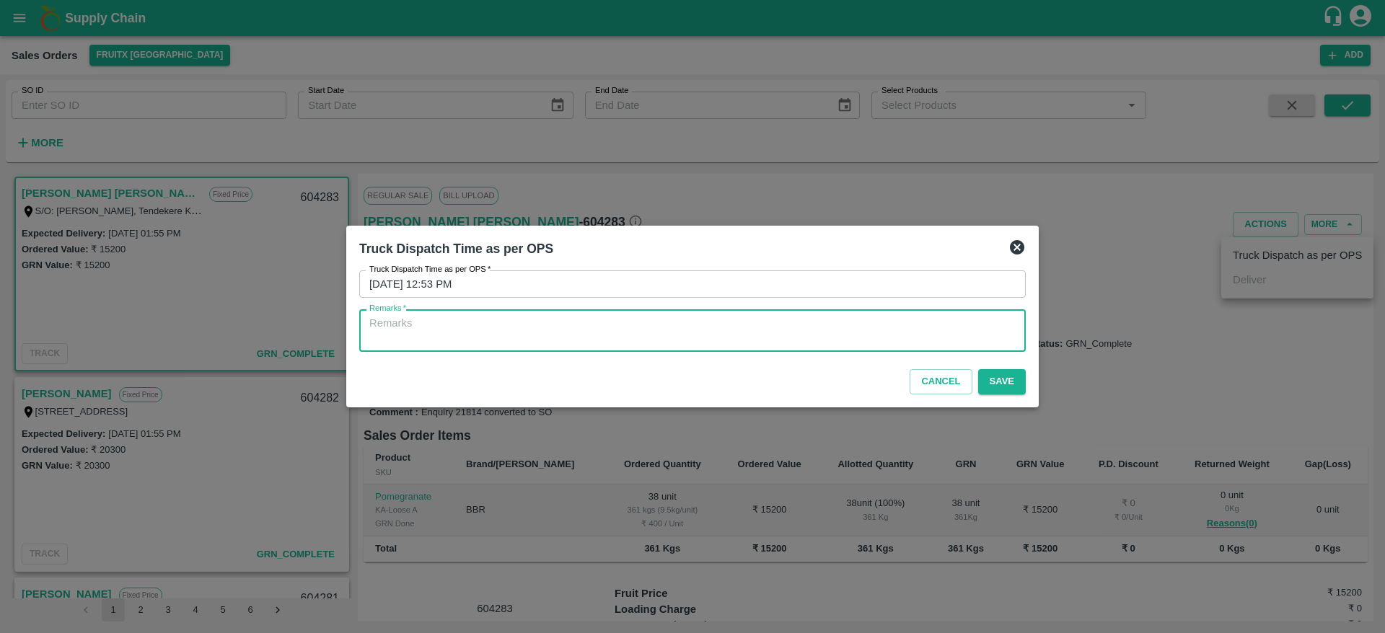
click at [622, 342] on textarea "Remarks   *" at bounding box center [692, 331] width 646 height 30
type textarea "OTD"
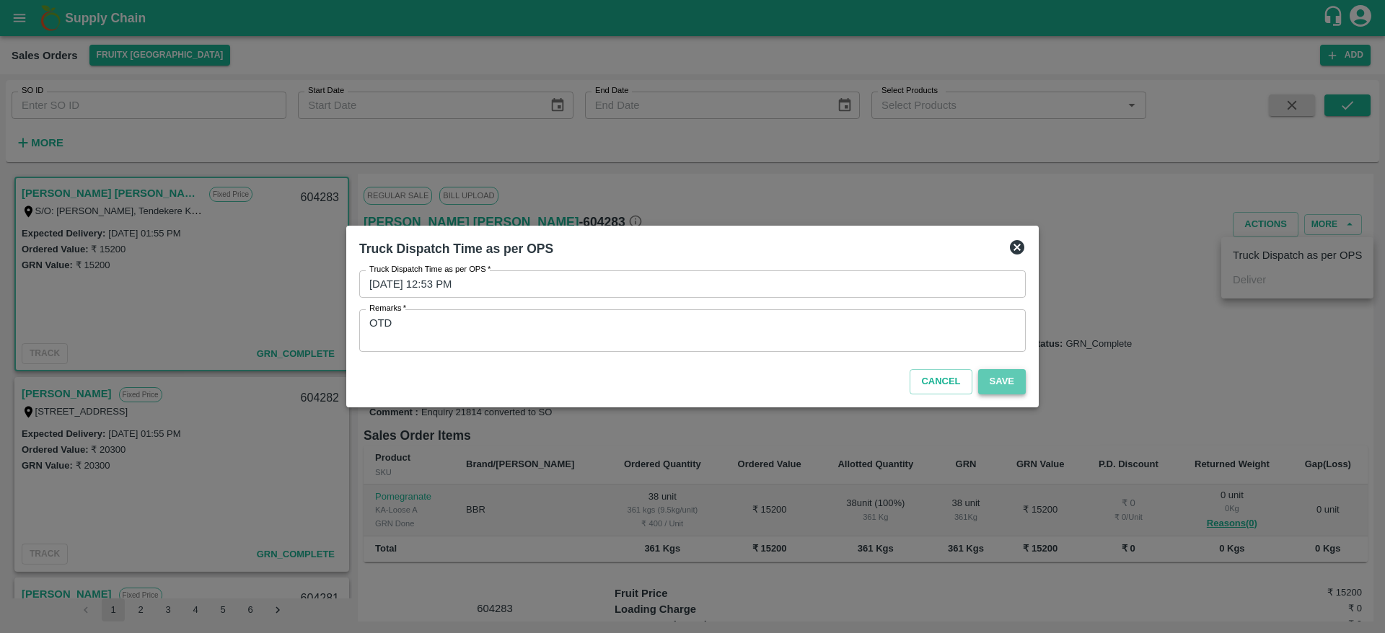
click at [991, 382] on button "Save" at bounding box center [1002, 381] width 48 height 25
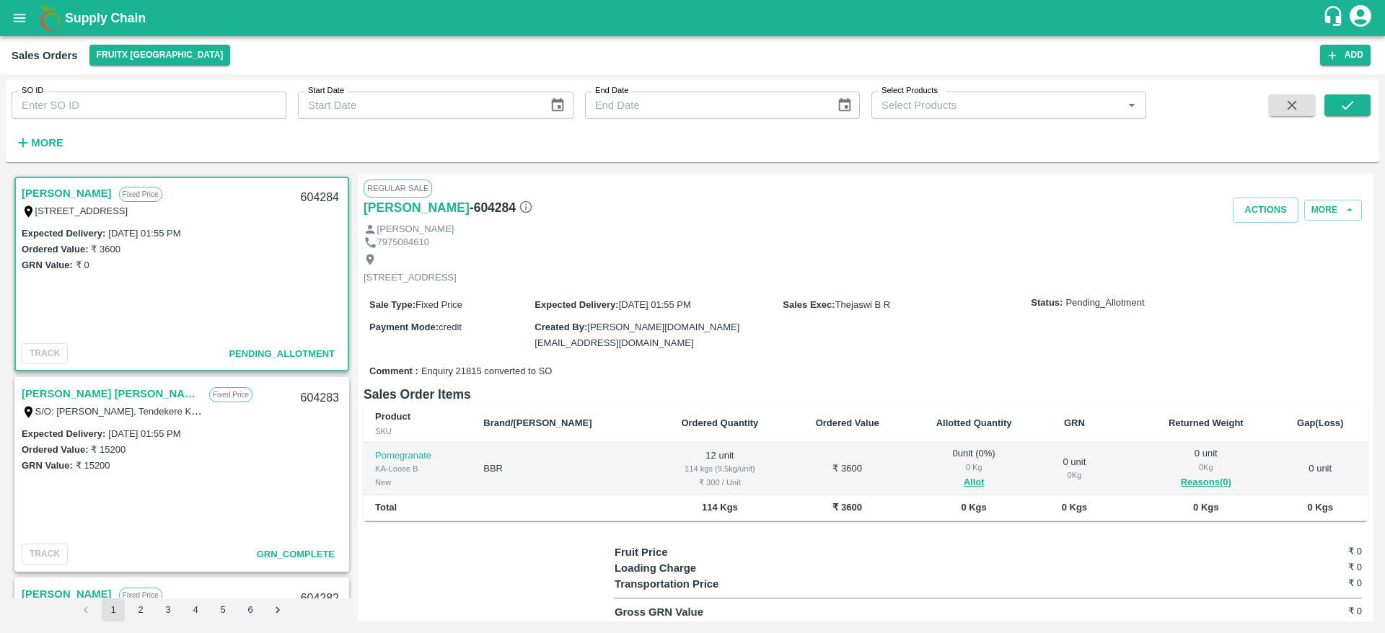
click at [74, 195] on link "[PERSON_NAME]" at bounding box center [67, 193] width 90 height 19
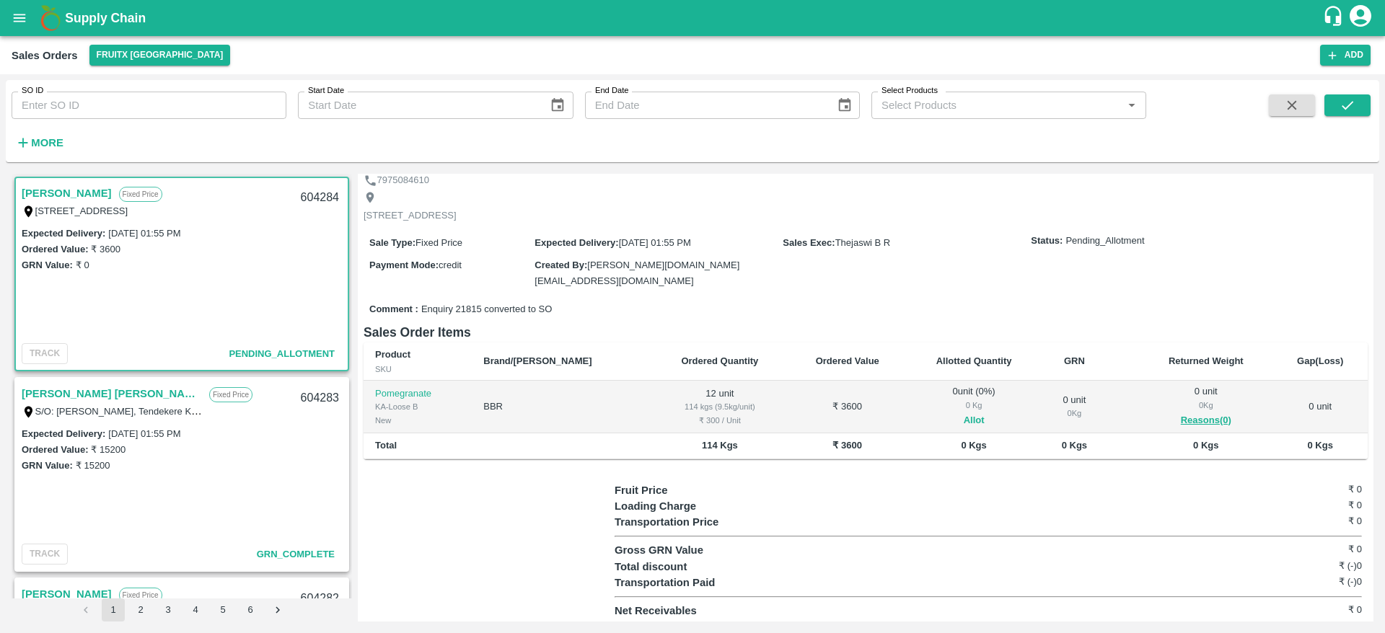
click at [964, 413] on button "Allot" at bounding box center [974, 421] width 21 height 17
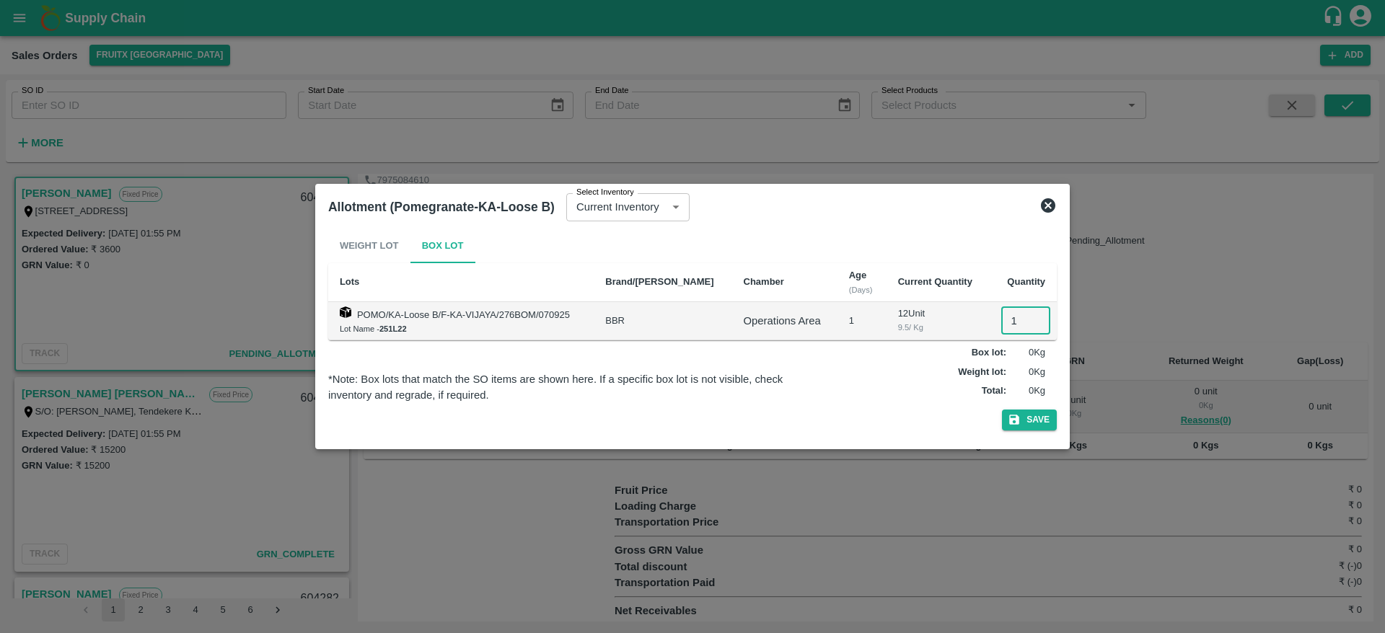
click at [1009, 326] on input "1" at bounding box center [1025, 320] width 49 height 27
type input "12"
click at [1041, 416] on button "Save" at bounding box center [1029, 420] width 55 height 21
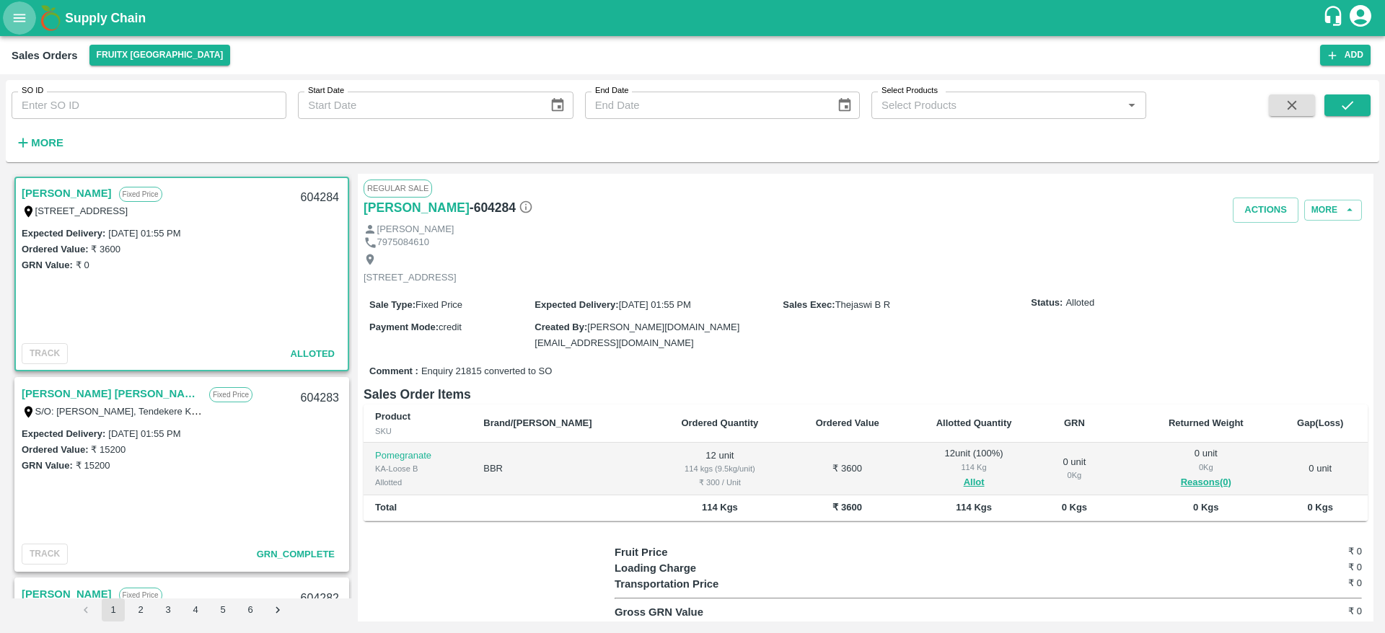
click at [317, 193] on div "604284" at bounding box center [320, 198] width 56 height 34
copy div "604284"
click at [1021, 276] on div "[STREET_ADDRESS]" at bounding box center [866, 269] width 1004 height 38
click at [316, 201] on div "604284" at bounding box center [320, 198] width 56 height 34
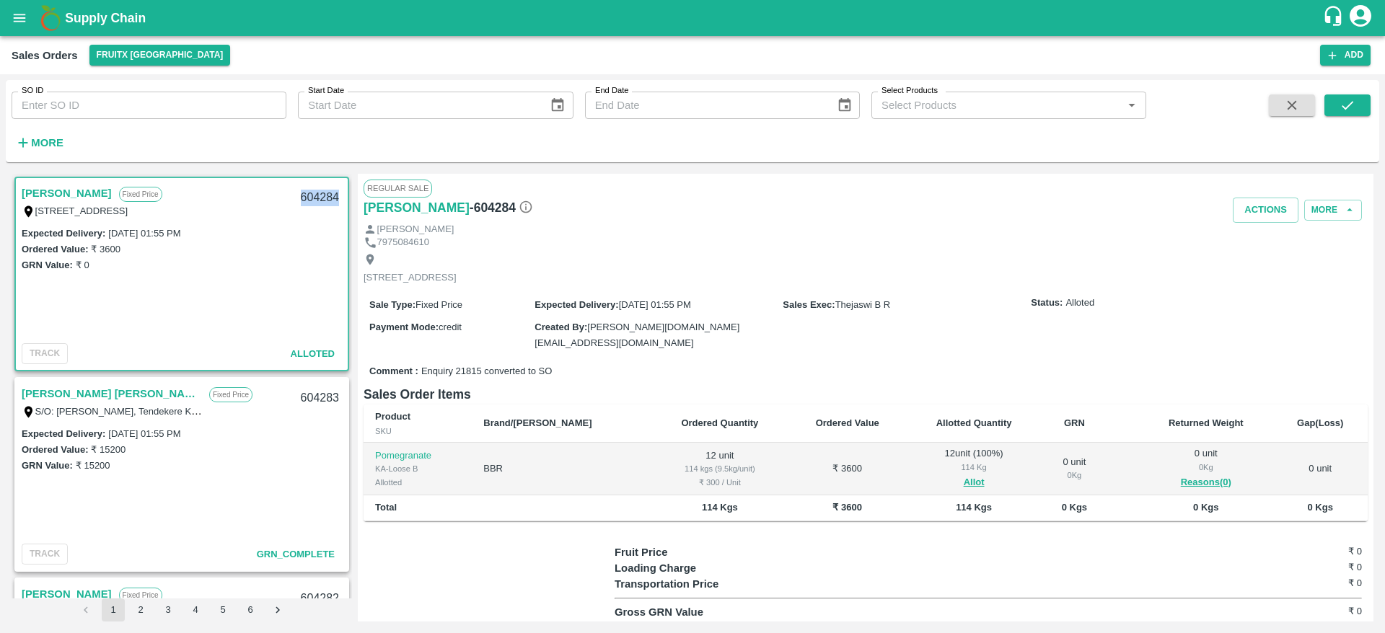
click at [316, 201] on div "604284" at bounding box center [320, 198] width 56 height 34
copy div "604284"
click at [280, 283] on div "Expected Delivery : [DATE] 01:55 PM Ordered Value: ₹ 3600 GRN Value: ₹ 0" at bounding box center [182, 281] width 332 height 113
click at [1253, 210] on button "Actions" at bounding box center [1266, 210] width 66 height 25
click at [1251, 263] on li "Deliver" at bounding box center [1297, 265] width 152 height 25
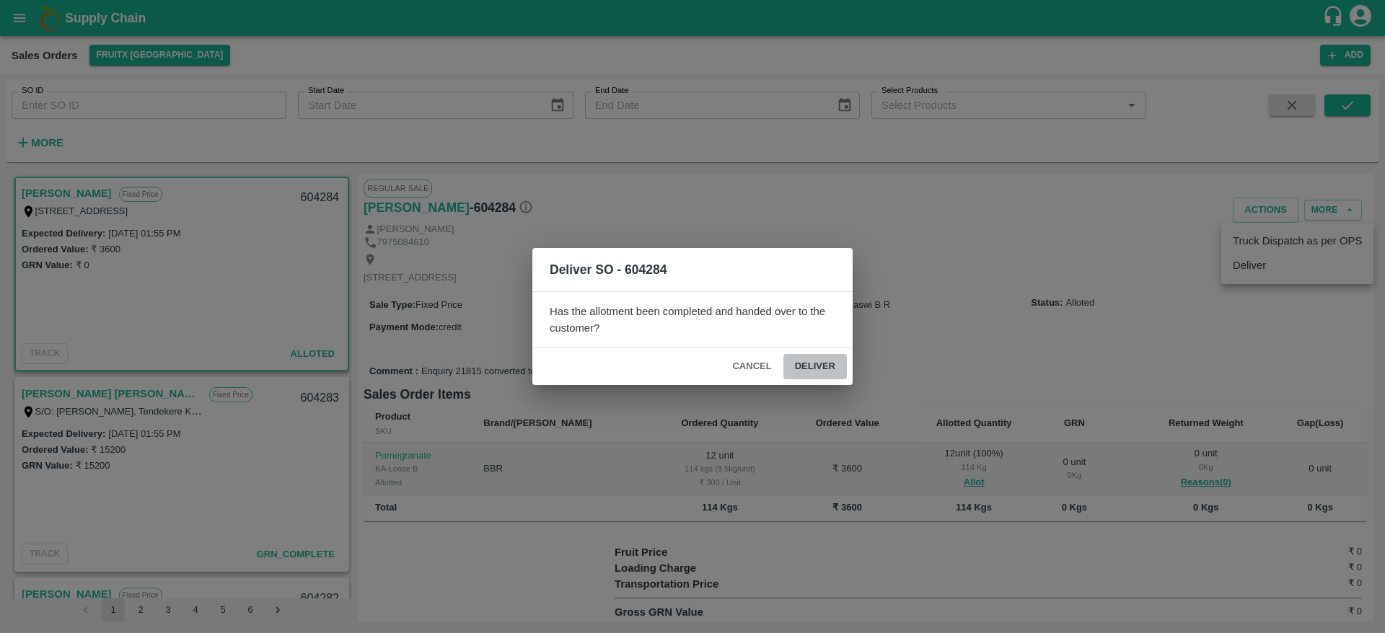
click at [801, 360] on button "Deliver" at bounding box center [814, 366] width 63 height 25
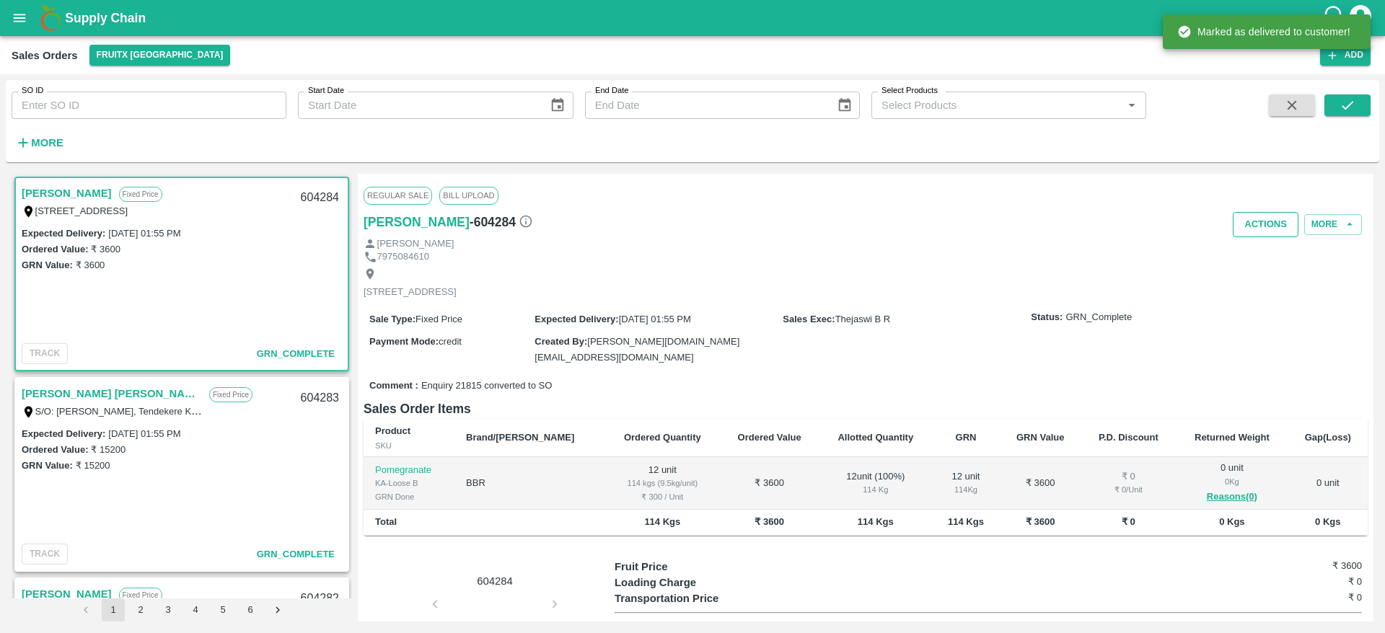
click at [1246, 229] on button "Actions" at bounding box center [1266, 224] width 66 height 25
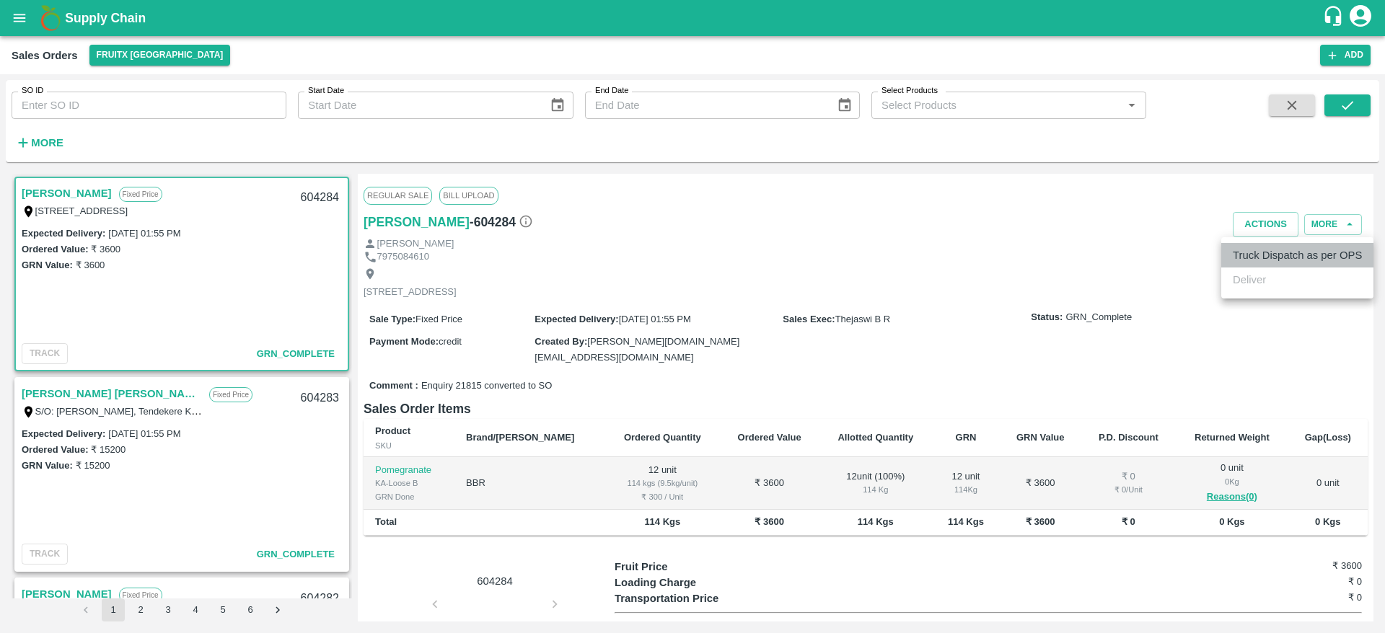
click at [1256, 251] on li "Truck Dispatch as per OPS" at bounding box center [1297, 255] width 152 height 25
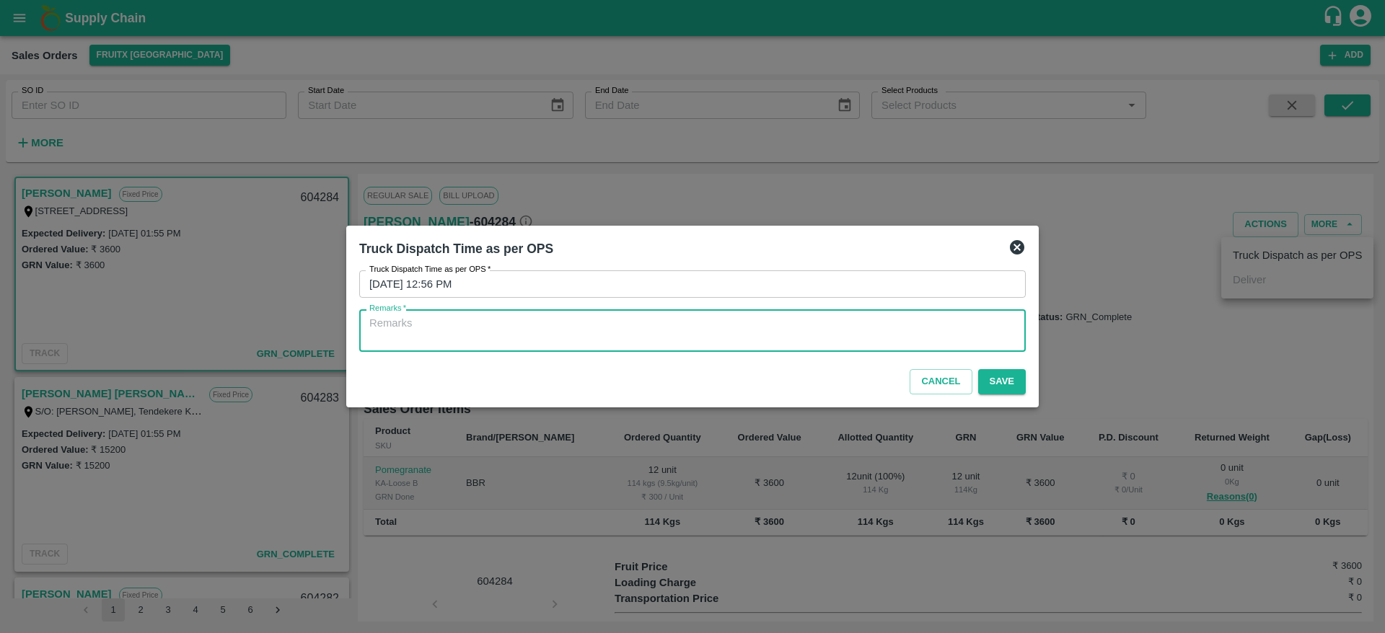
click at [559, 327] on textarea "Remarks   *" at bounding box center [692, 331] width 646 height 30
type textarea "OTD"
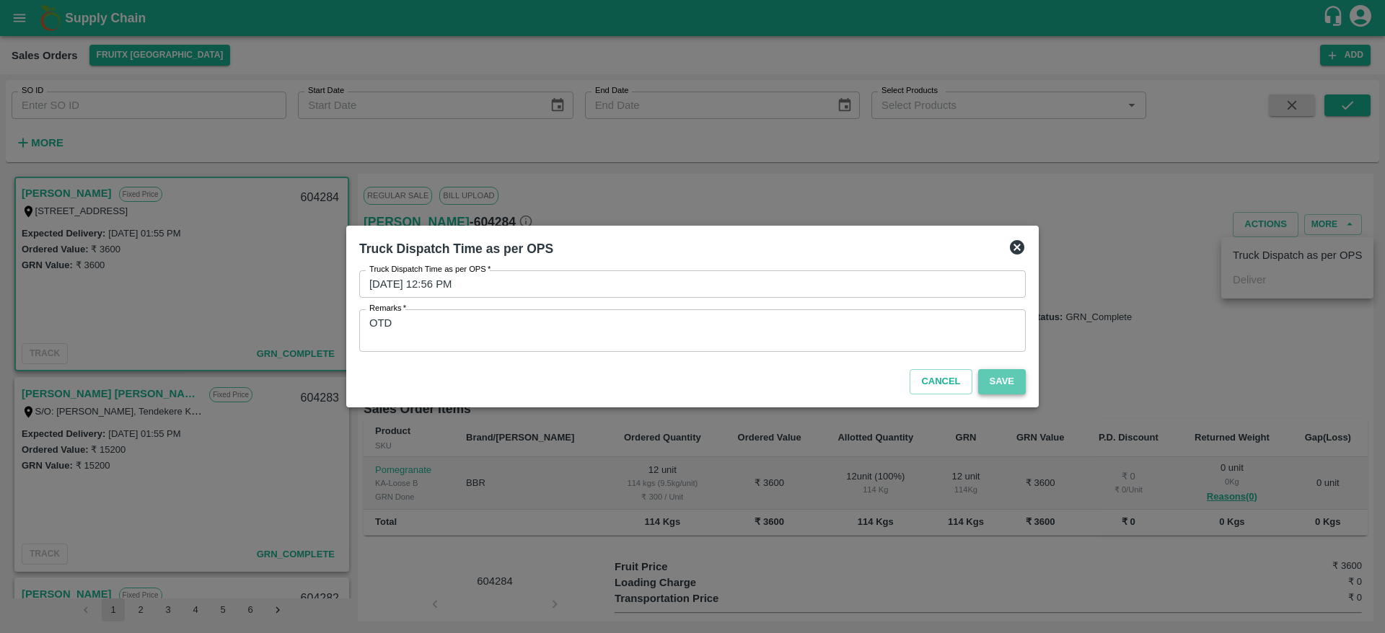
click at [1003, 371] on button "Save" at bounding box center [1002, 381] width 48 height 25
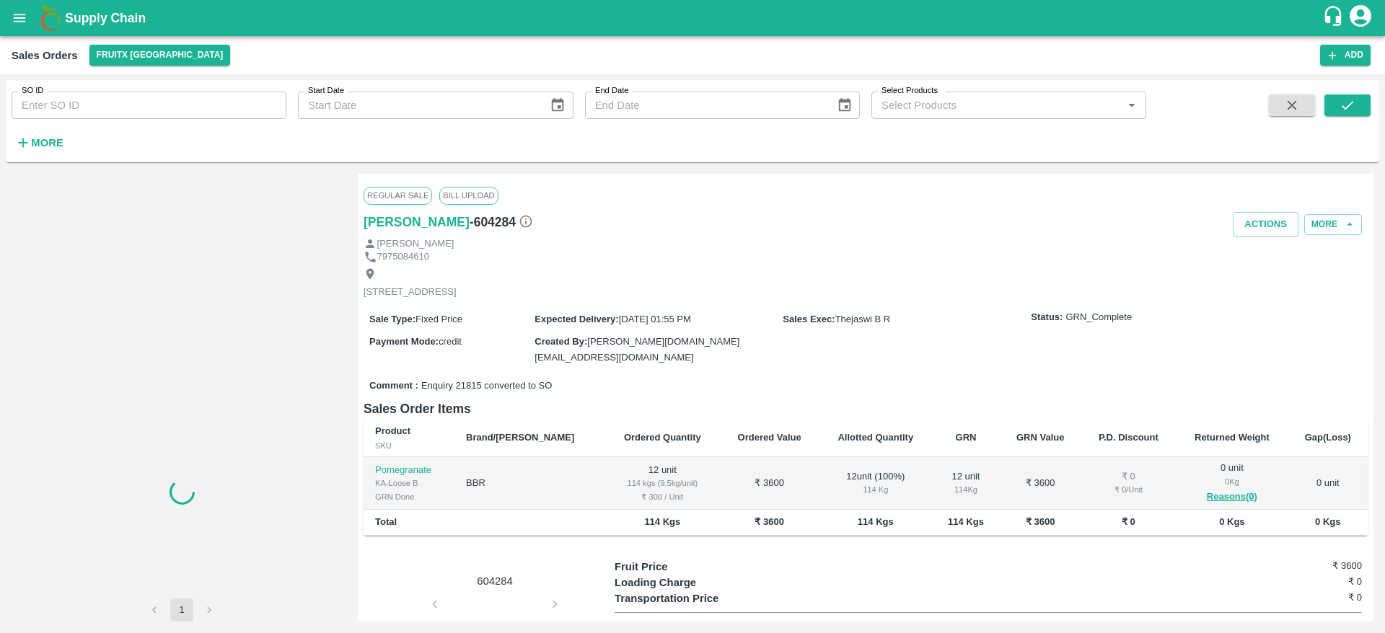
drag, startPoint x: 377, startPoint y: 446, endPoint x: 356, endPoint y: 449, distance: 21.1
click at [361, 452] on div "Regular Sale Bill Upload [PERSON_NAME] - 604284 Actions More [PERSON_NAME] 7975…" at bounding box center [866, 398] width 1016 height 448
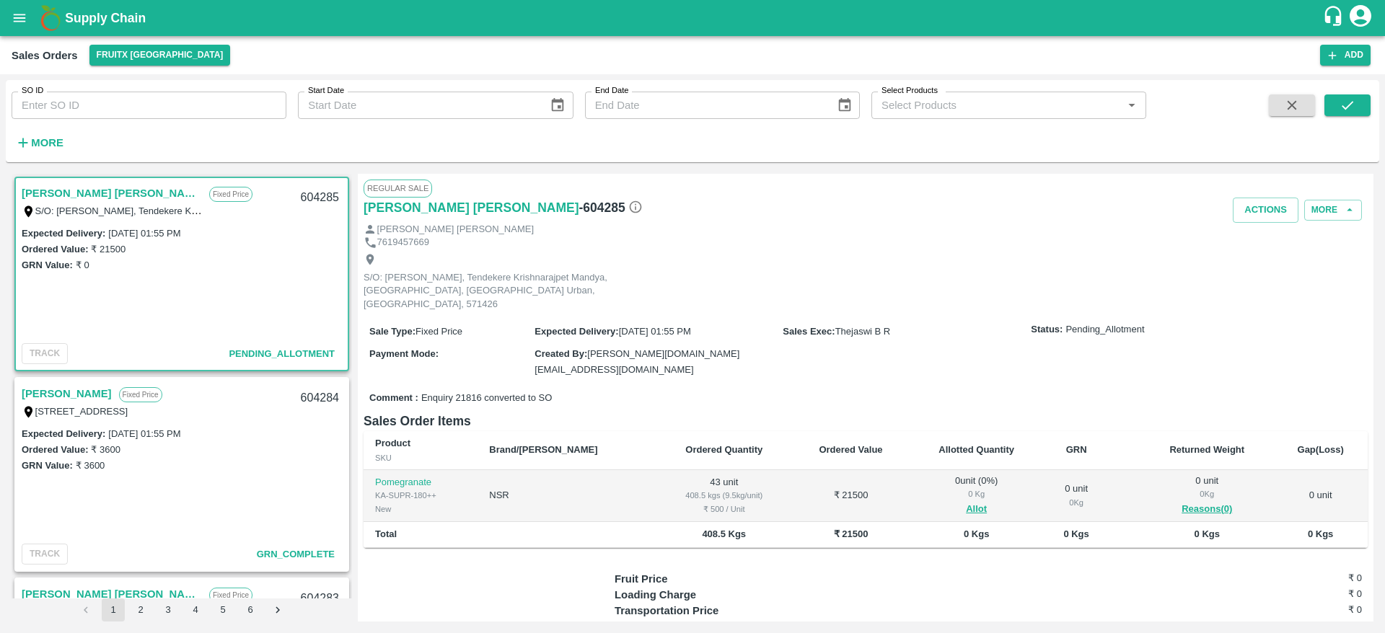
click at [79, 187] on link "[PERSON_NAME] [PERSON_NAME]" at bounding box center [112, 193] width 180 height 19
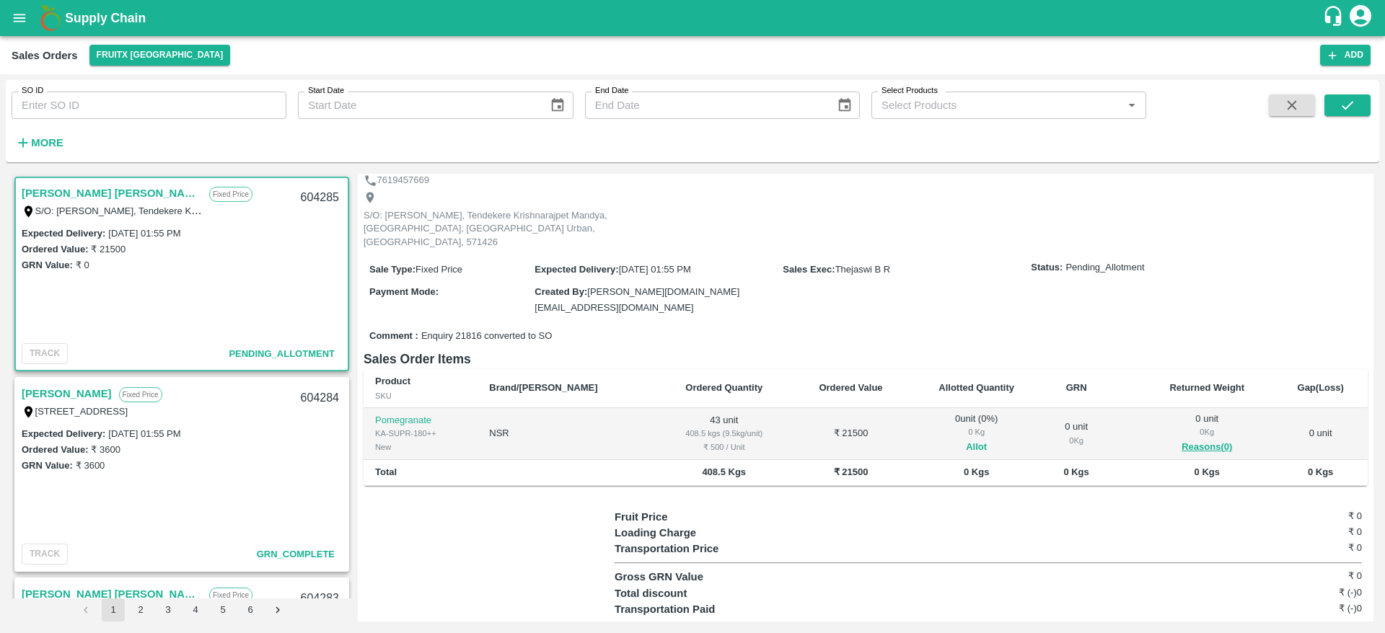
click at [966, 439] on button "Allot" at bounding box center [976, 447] width 21 height 17
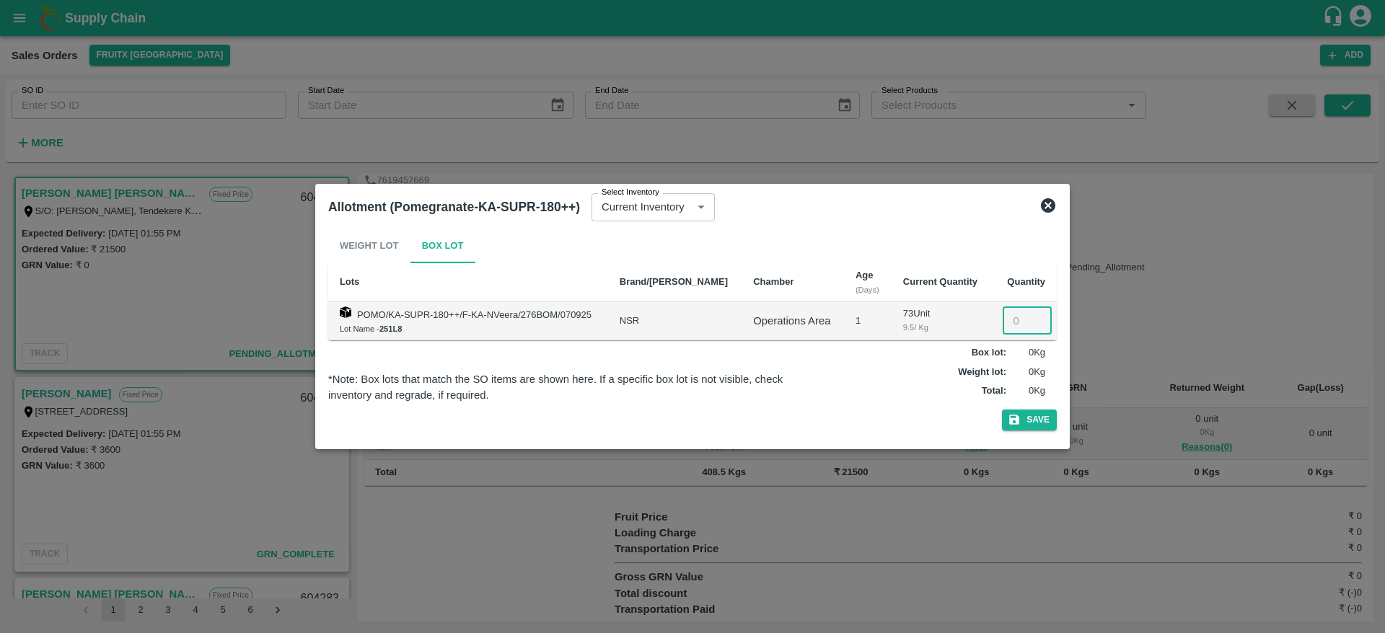
click at [1016, 319] on input "number" at bounding box center [1027, 320] width 49 height 27
type input "43"
click at [1018, 413] on icon "button" at bounding box center [1014, 419] width 13 height 13
click at [1018, 413] on span "Save" at bounding box center [1029, 420] width 55 height 21
click at [1049, 201] on icon at bounding box center [1048, 205] width 14 height 14
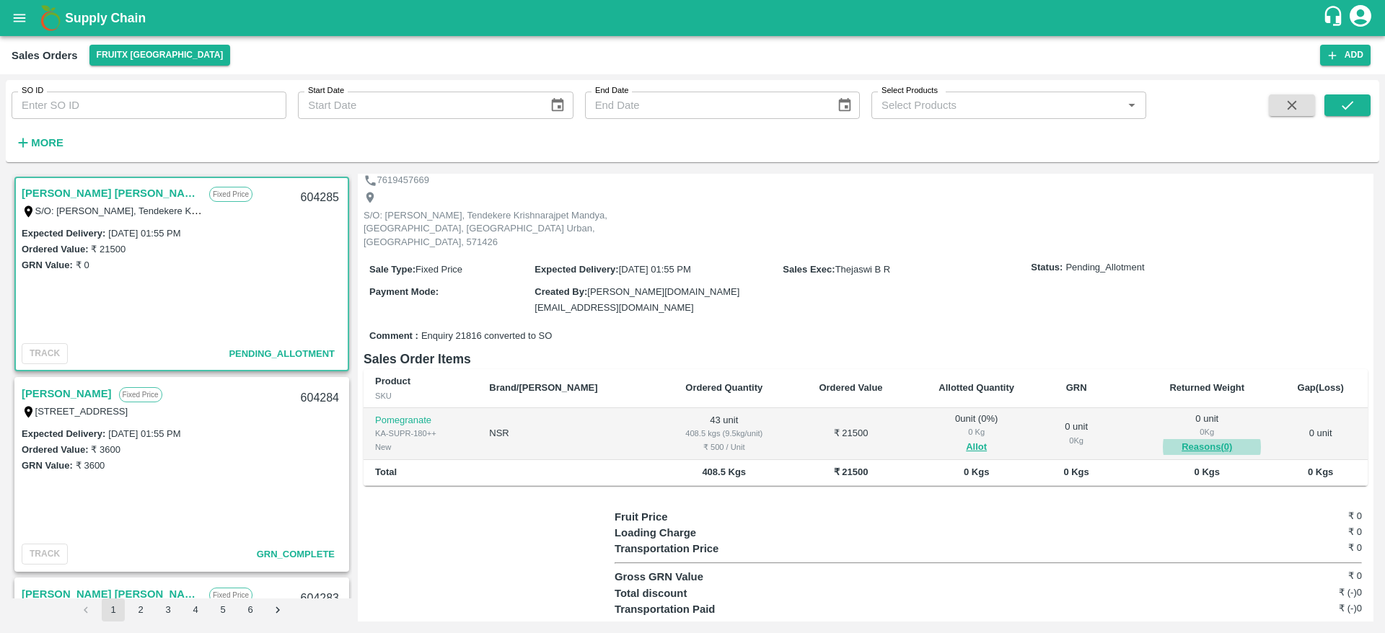
scroll to position [0, 0]
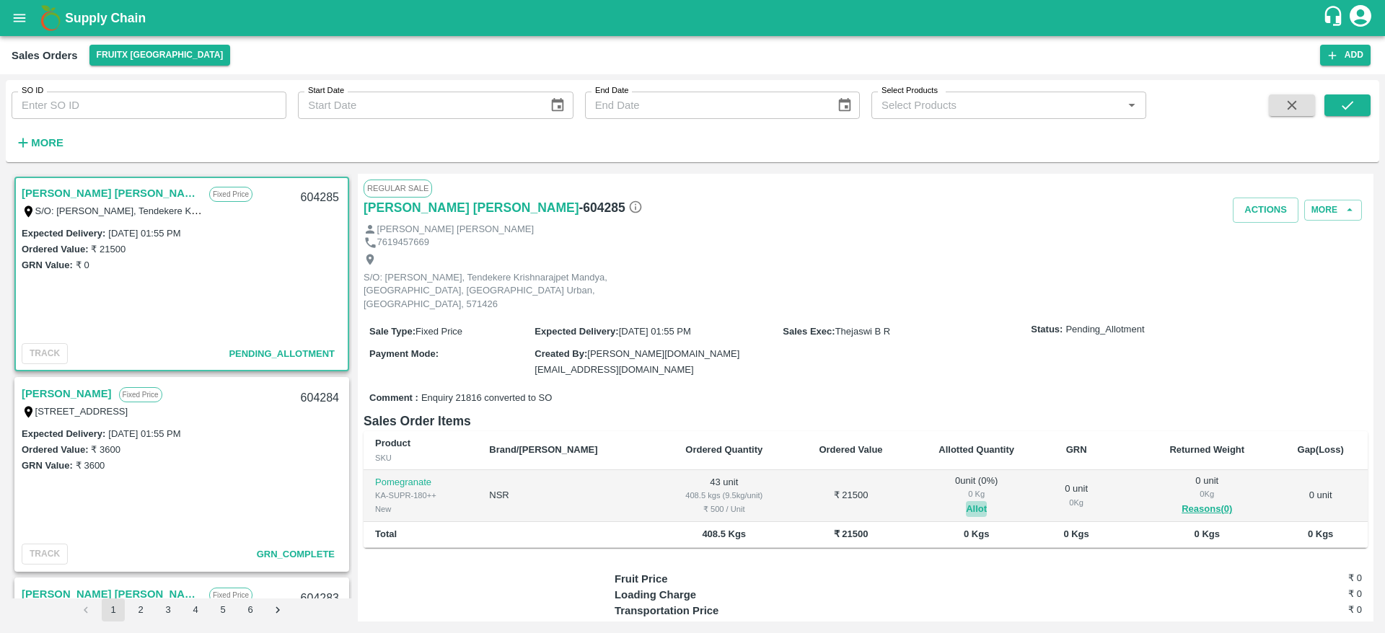
click at [966, 501] on button "Allot" at bounding box center [976, 509] width 21 height 17
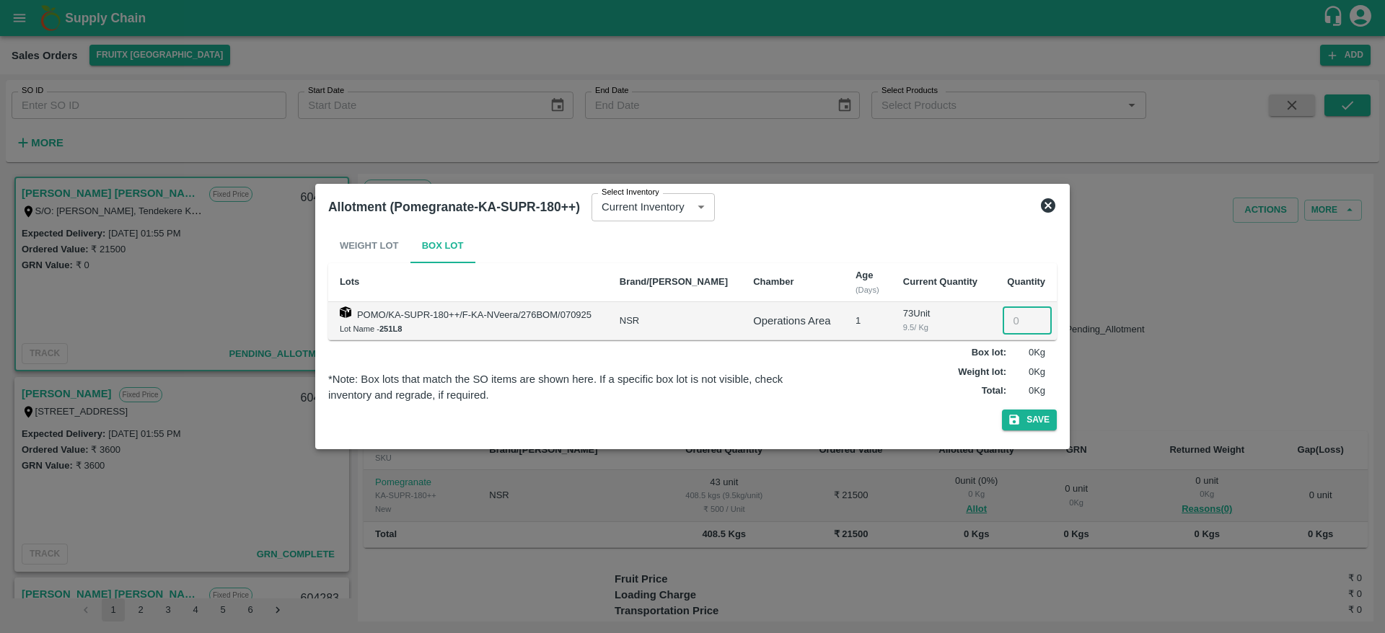
click at [1016, 310] on input "number" at bounding box center [1027, 320] width 49 height 27
type input "42"
click at [1043, 203] on icon at bounding box center [1048, 205] width 14 height 14
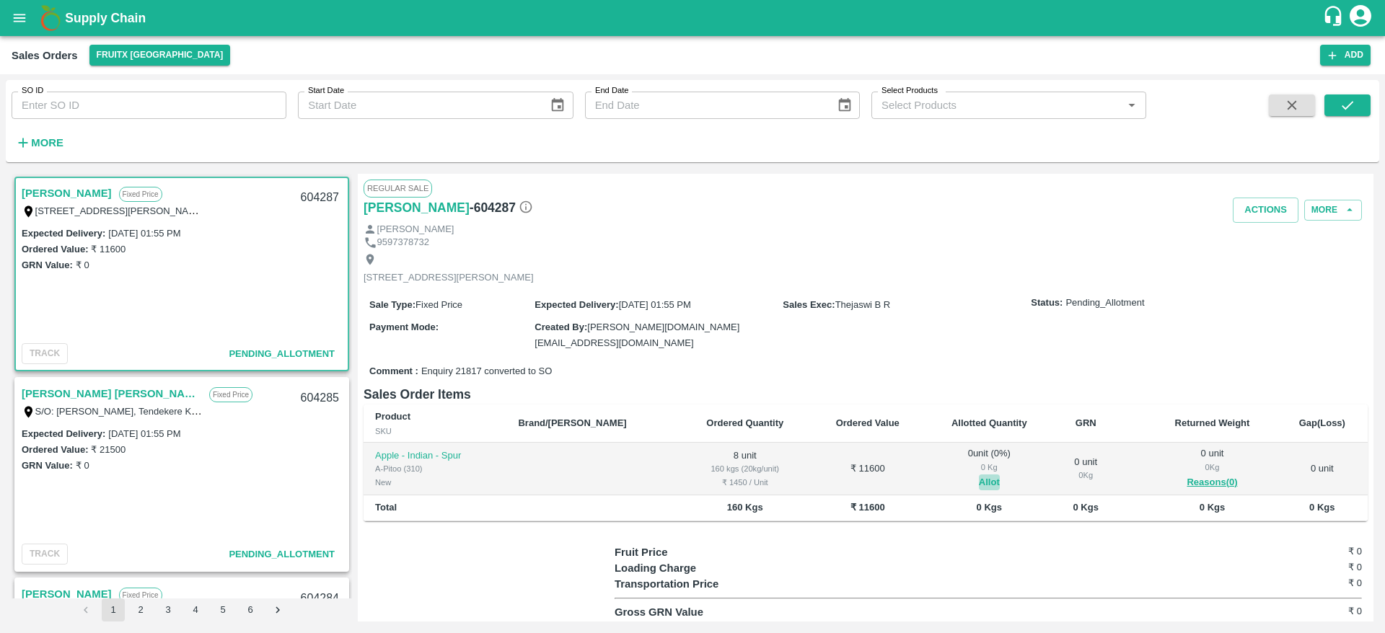
click at [979, 479] on button "Allot" at bounding box center [989, 483] width 21 height 17
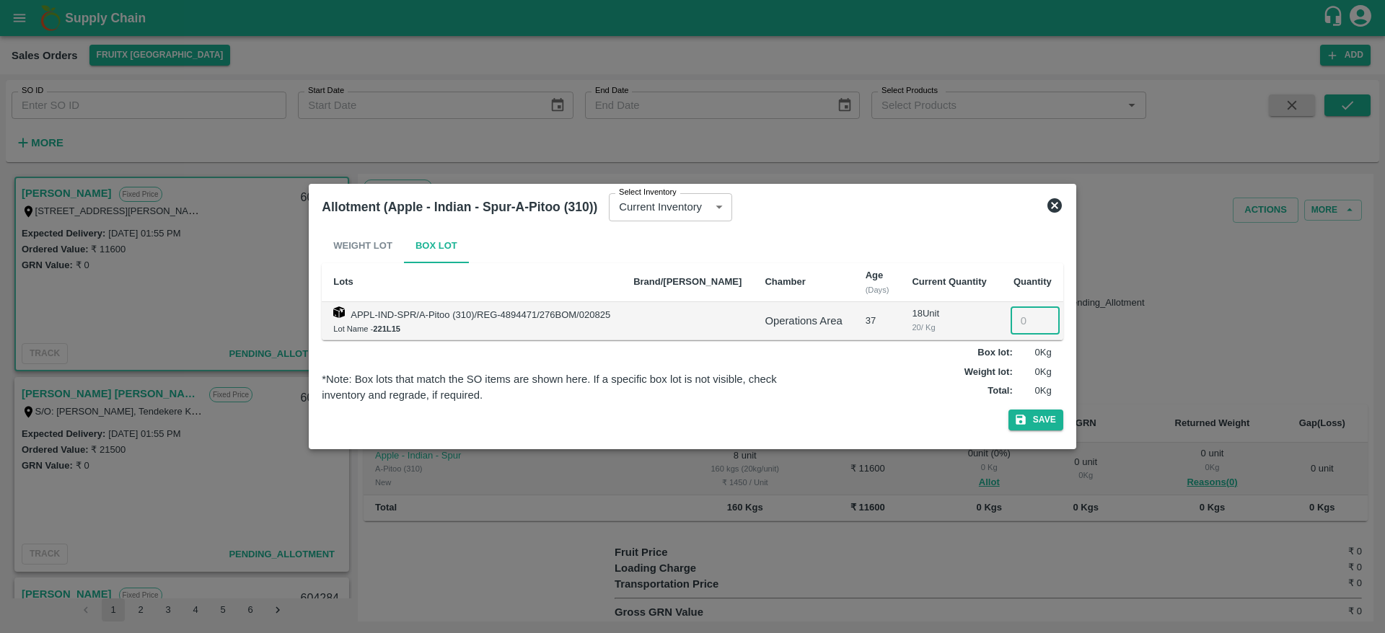
click at [1020, 324] on input "number" at bounding box center [1035, 320] width 49 height 27
type input "8"
click at [1044, 415] on button "Save" at bounding box center [1035, 420] width 55 height 21
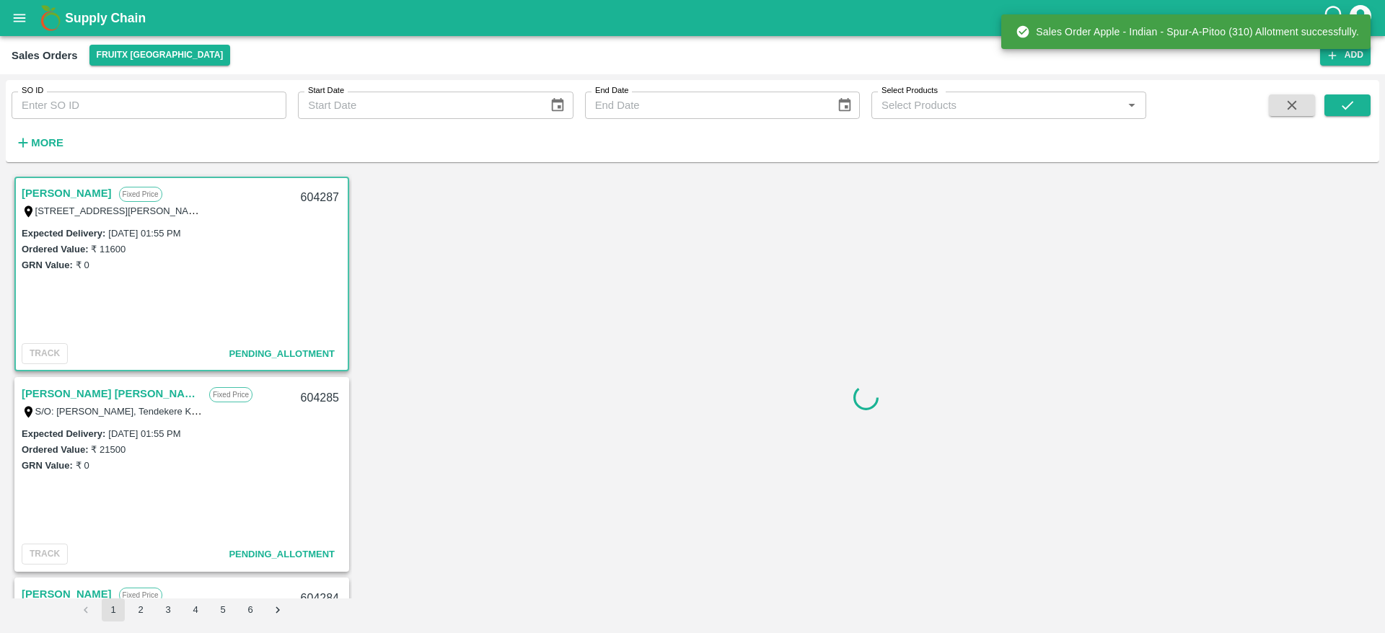
click at [304, 195] on div "604287" at bounding box center [320, 198] width 56 height 34
copy div "604287"
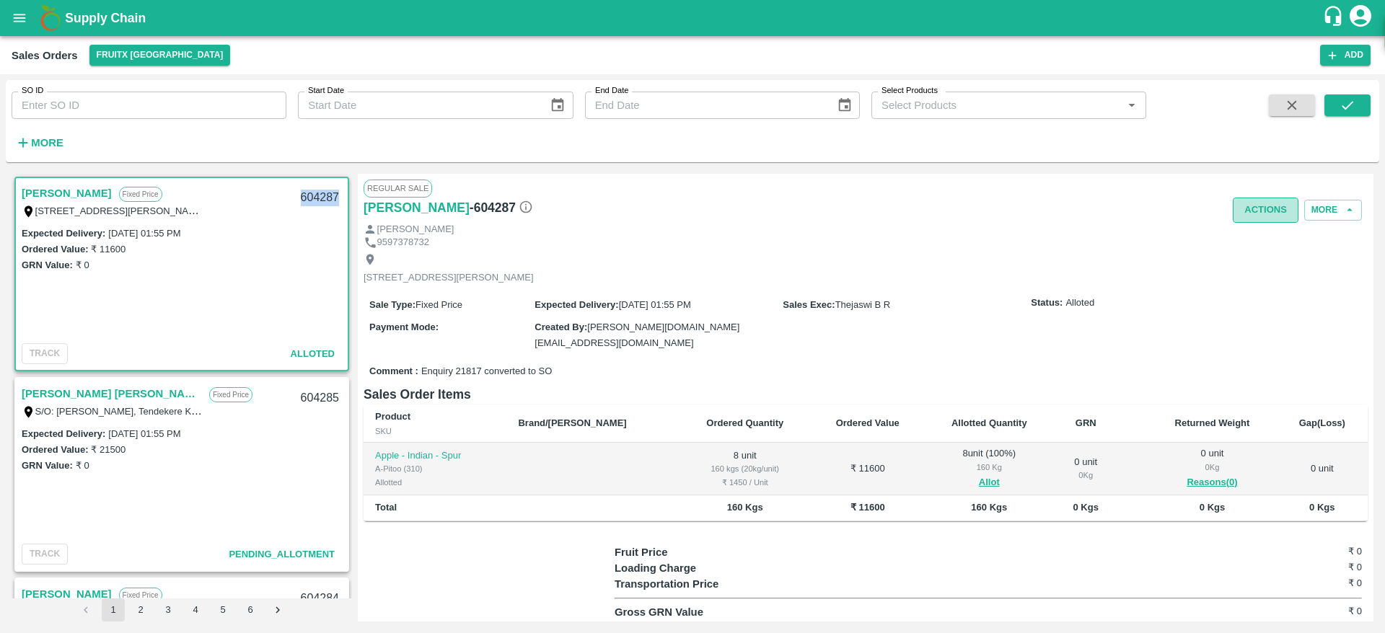
click at [1281, 205] on button "Actions" at bounding box center [1266, 210] width 66 height 25
drag, startPoint x: 1249, startPoint y: 281, endPoint x: 1257, endPoint y: 268, distance: 15.2
click at [1257, 268] on ul "Truck Dispatch as per OPS Deliver" at bounding box center [1297, 253] width 152 height 61
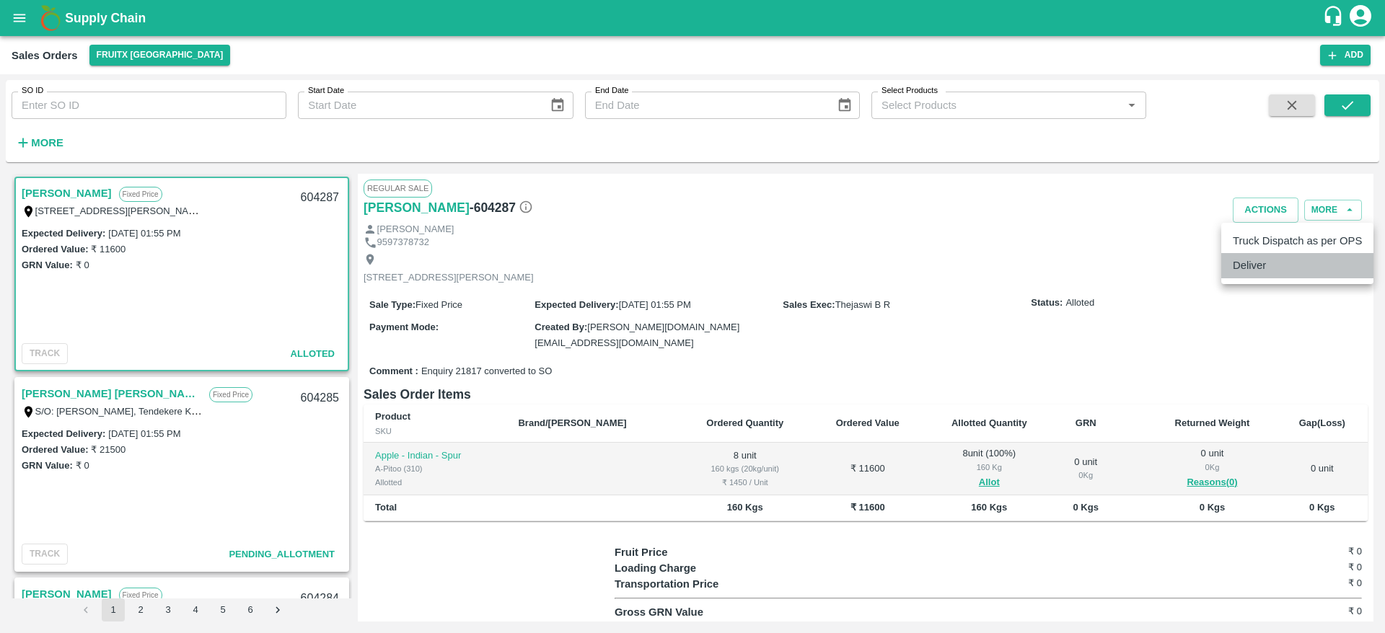
click at [1257, 268] on li "Deliver" at bounding box center [1297, 265] width 152 height 25
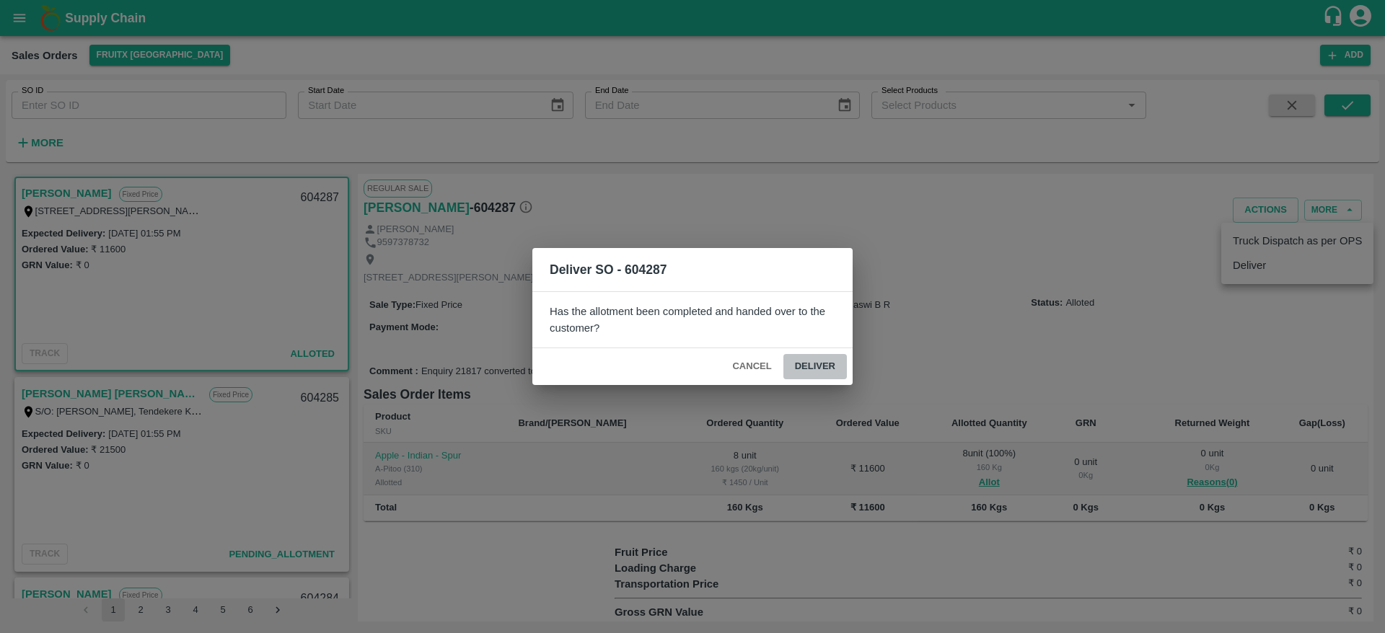
click at [816, 370] on button "Deliver" at bounding box center [814, 366] width 63 height 25
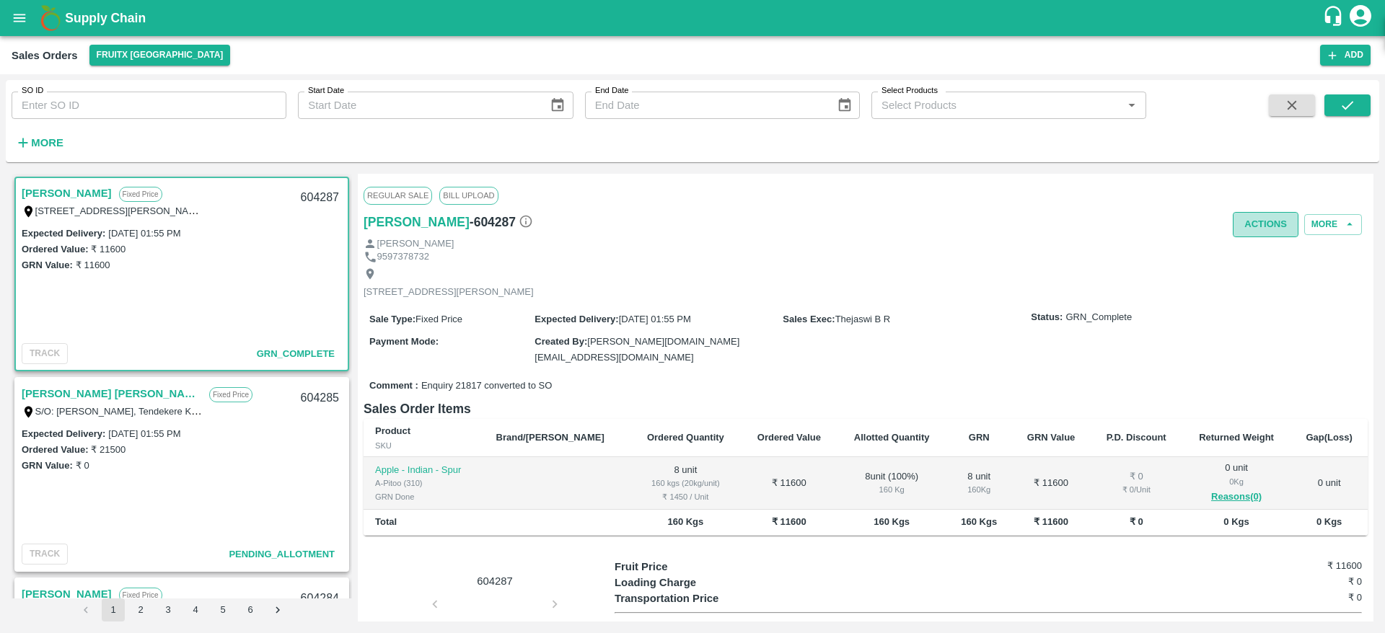
click at [1251, 221] on button "Actions" at bounding box center [1266, 224] width 66 height 25
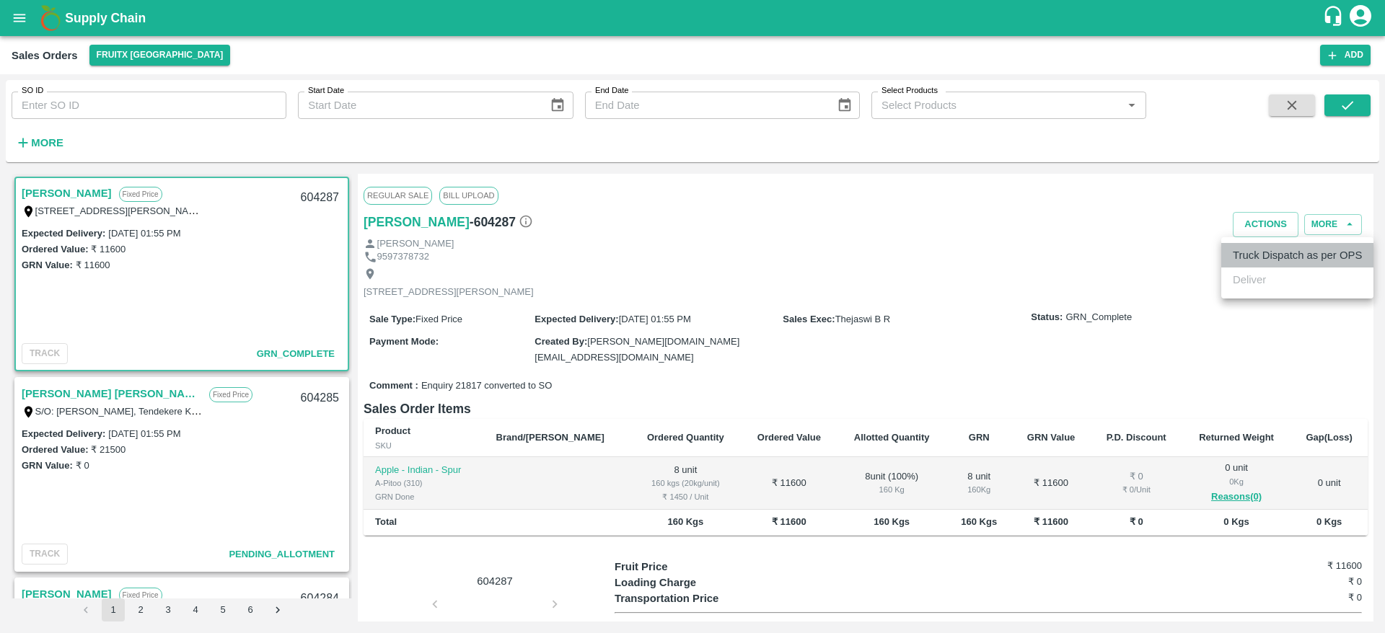
click at [1245, 252] on li "Truck Dispatch as per OPS" at bounding box center [1297, 255] width 152 height 25
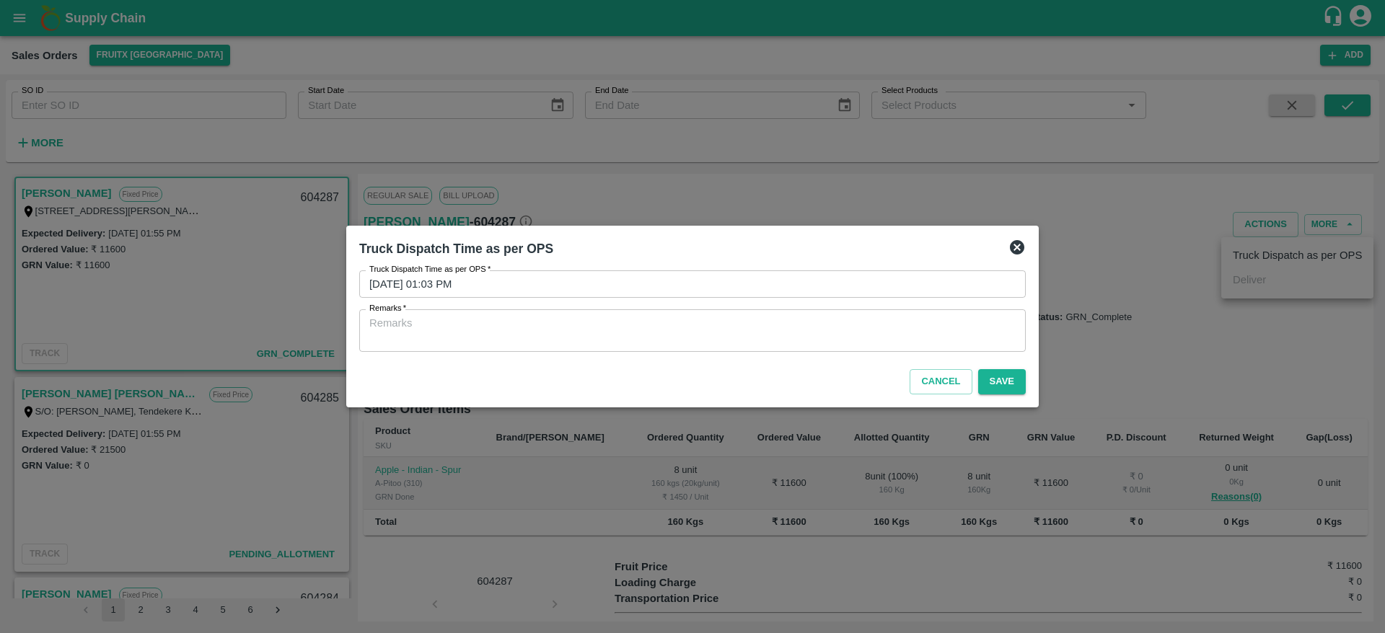
click at [669, 313] on div "x Remarks" at bounding box center [692, 330] width 666 height 43
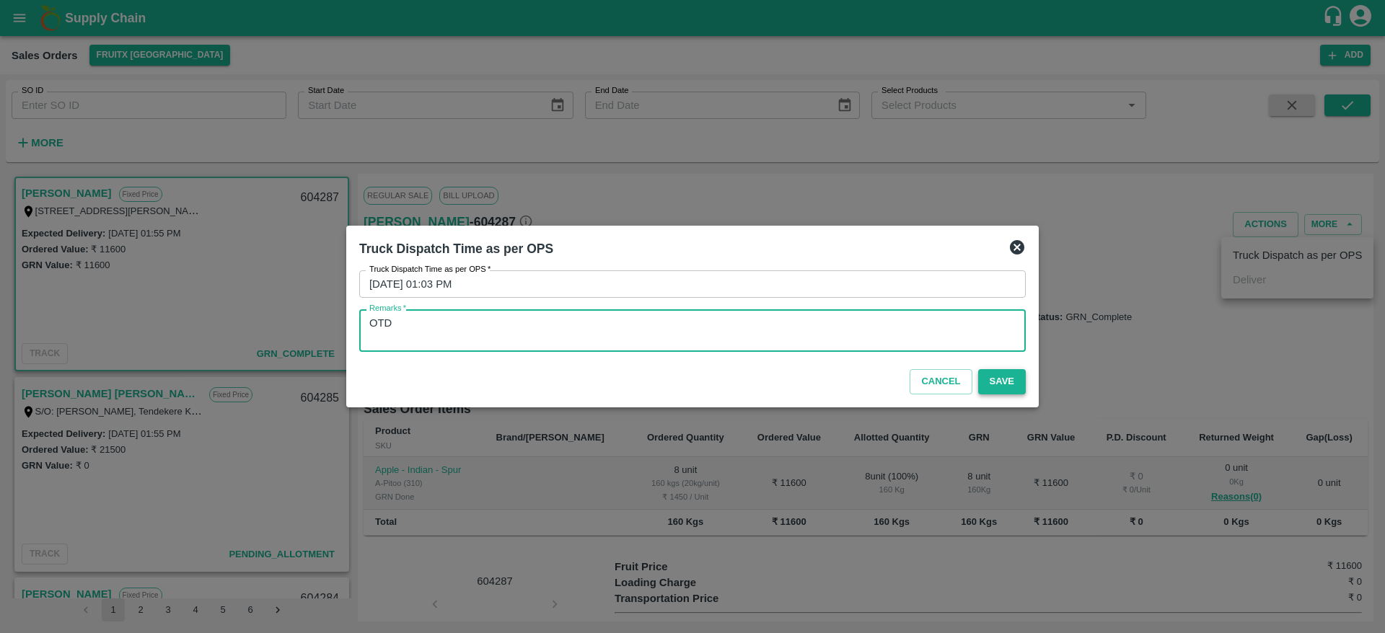
type textarea "OTD"
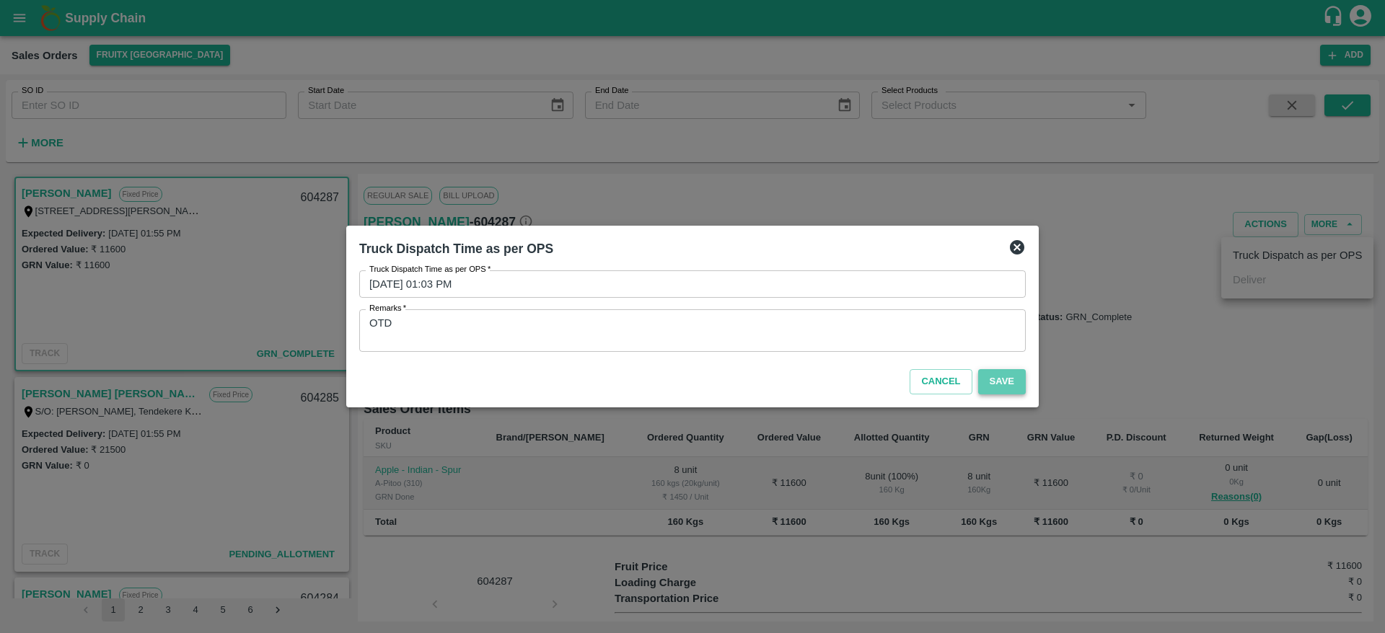
click at [1003, 391] on button "Save" at bounding box center [1002, 381] width 48 height 25
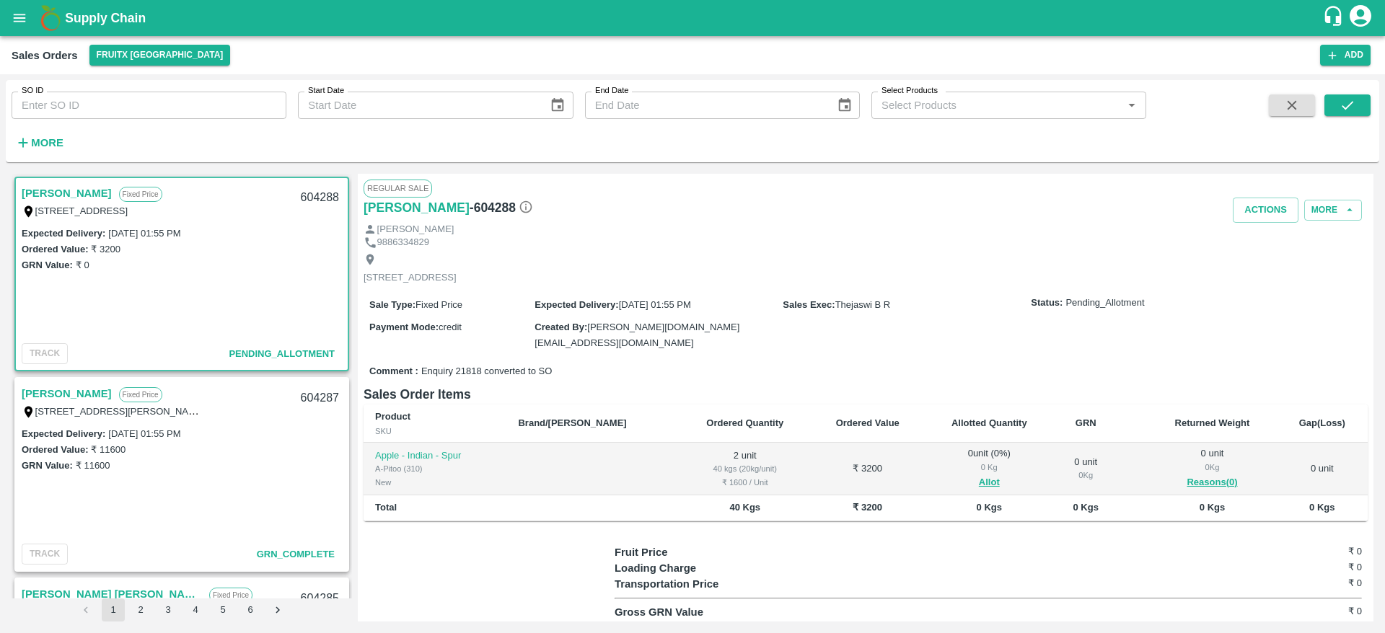
click at [69, 189] on link "[PERSON_NAME]" at bounding box center [67, 193] width 90 height 19
click at [312, 205] on div "604288" at bounding box center [320, 198] width 56 height 34
copy div "604288"
click at [979, 483] on button "Allot" at bounding box center [989, 483] width 21 height 17
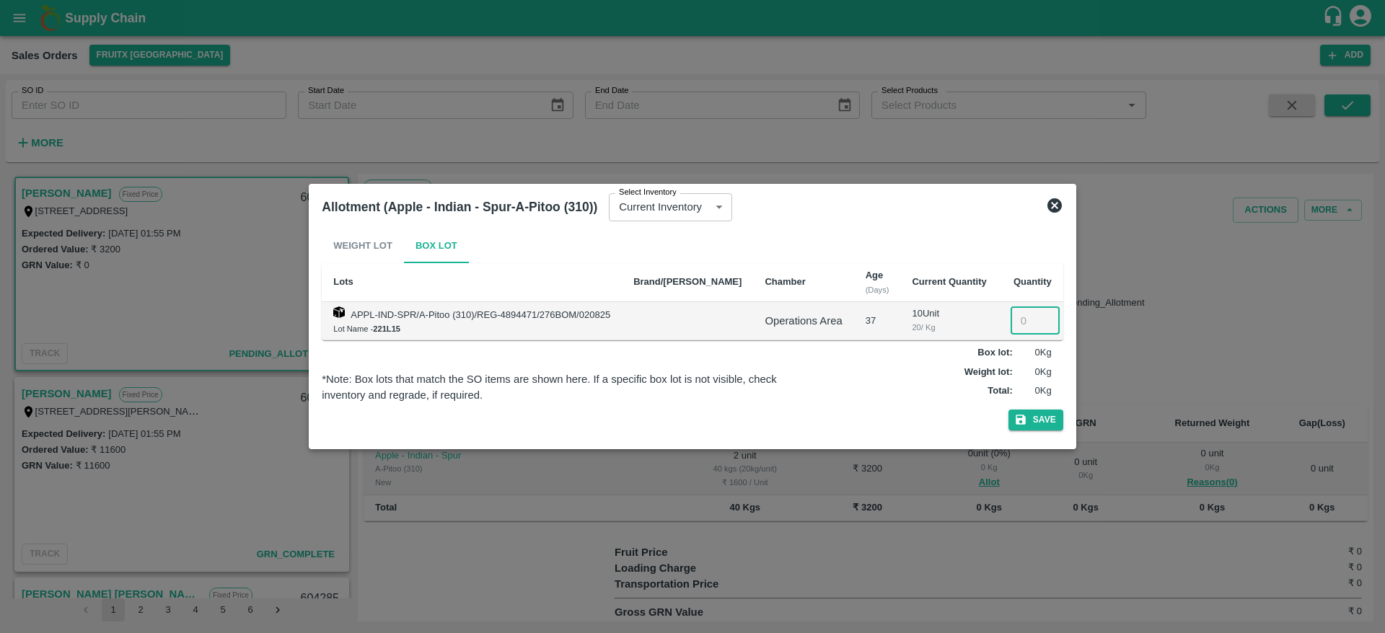
click at [1018, 317] on input "number" at bounding box center [1035, 320] width 49 height 27
type input "2"
click at [1031, 420] on button "Save" at bounding box center [1035, 420] width 55 height 21
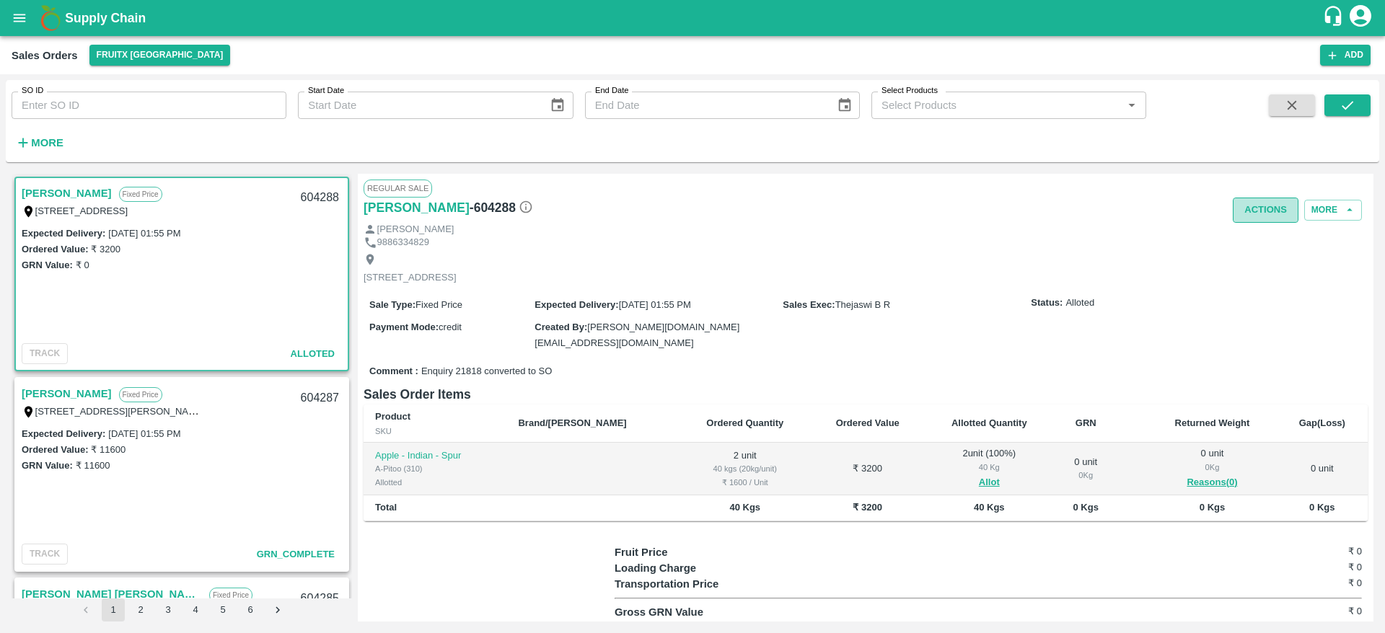
click at [1249, 198] on button "Actions" at bounding box center [1266, 210] width 66 height 25
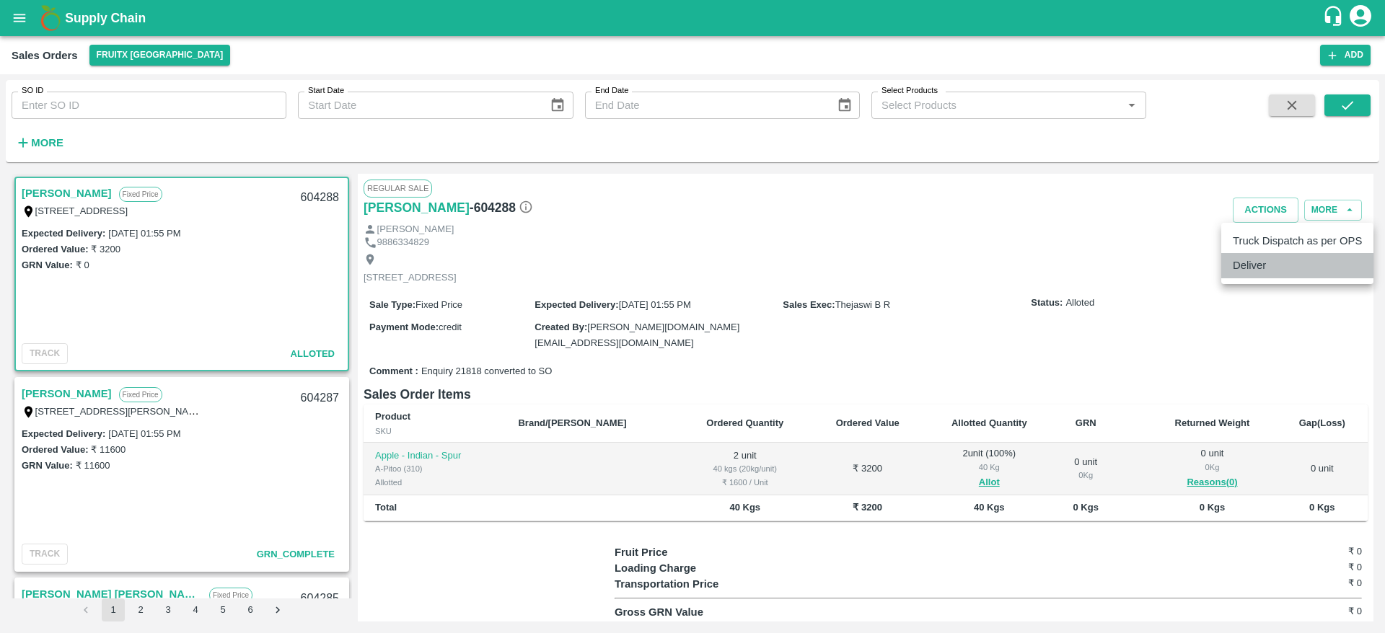
click at [1234, 268] on li "Deliver" at bounding box center [1297, 265] width 152 height 25
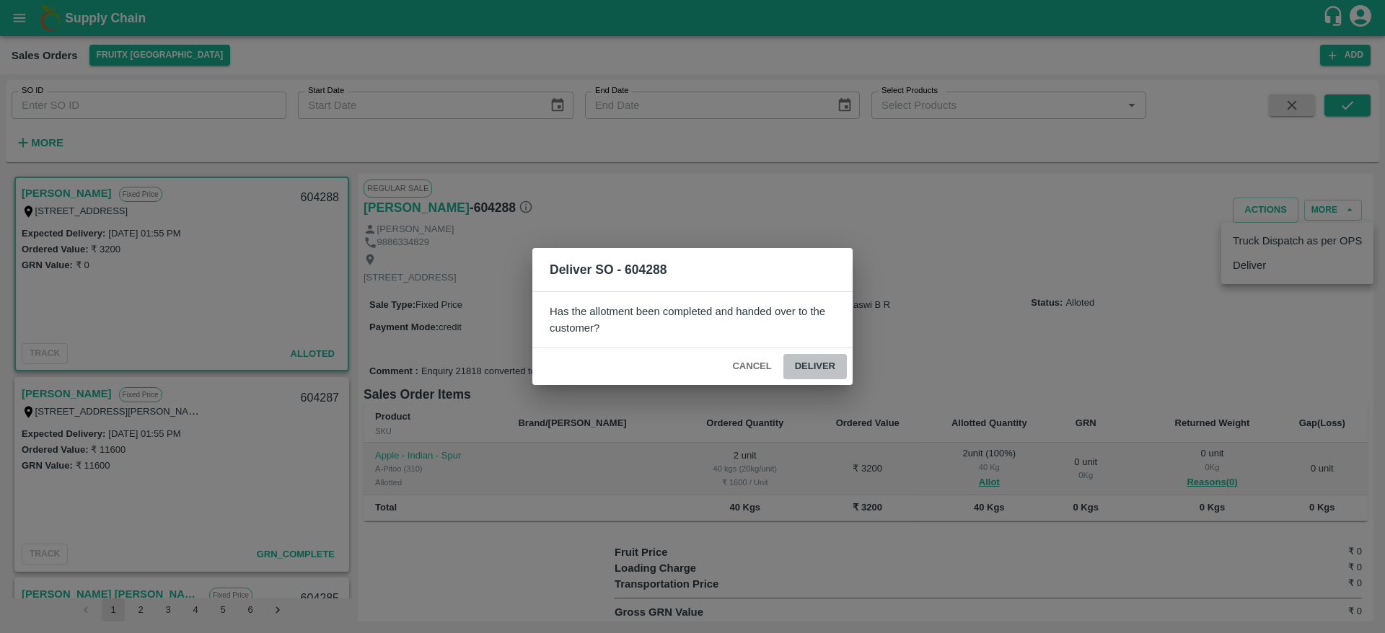
click at [810, 359] on button "Deliver" at bounding box center [814, 366] width 63 height 25
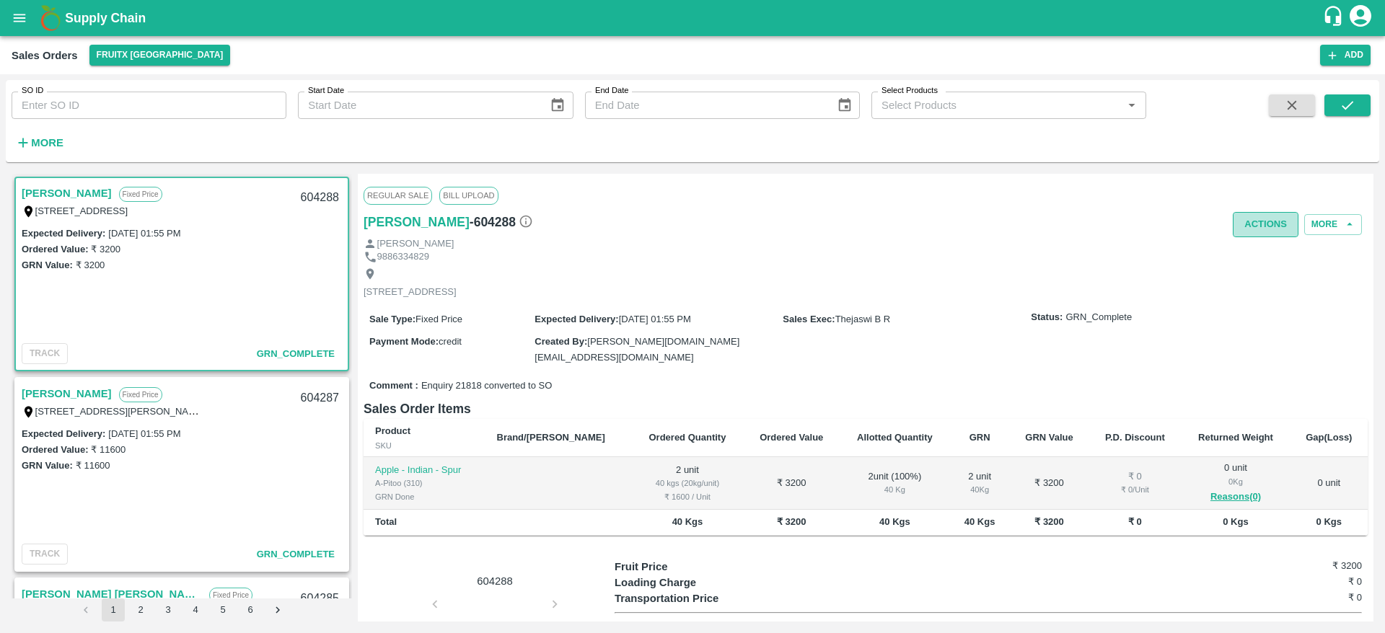
click at [1252, 214] on button "Actions" at bounding box center [1266, 224] width 66 height 25
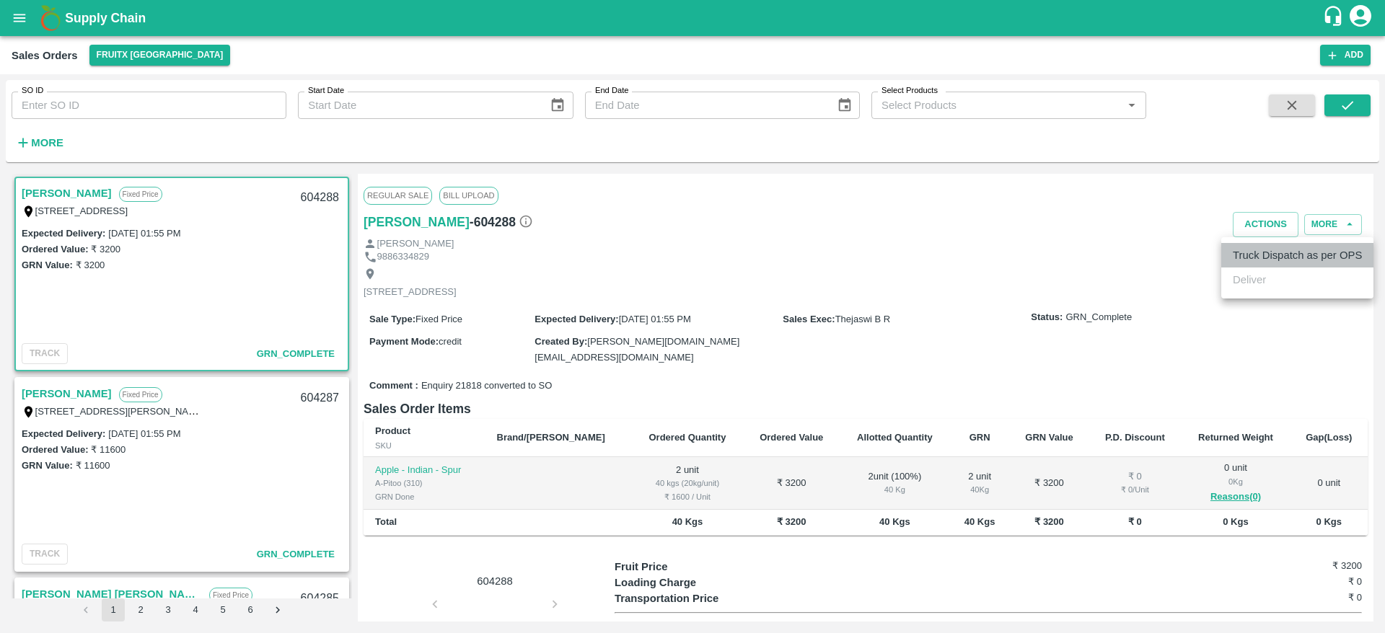
click at [1255, 247] on li "Truck Dispatch as per OPS" at bounding box center [1297, 255] width 152 height 25
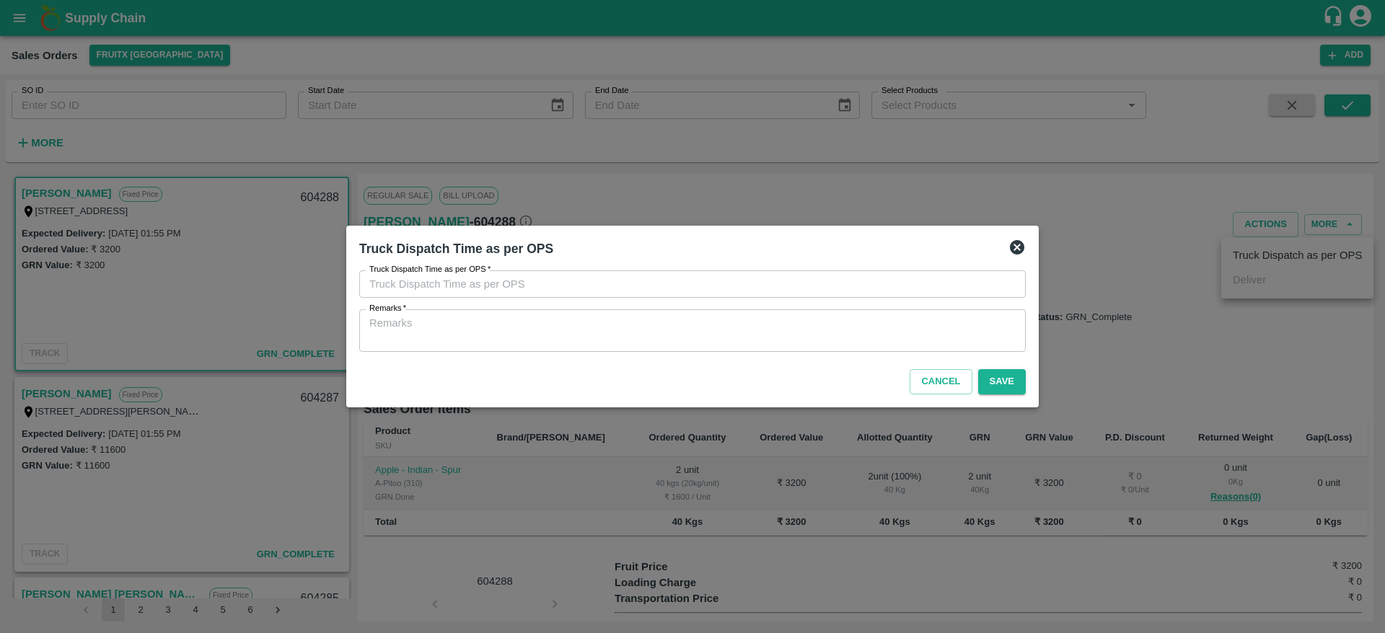
type input "08/09/2025 01:05 PM"
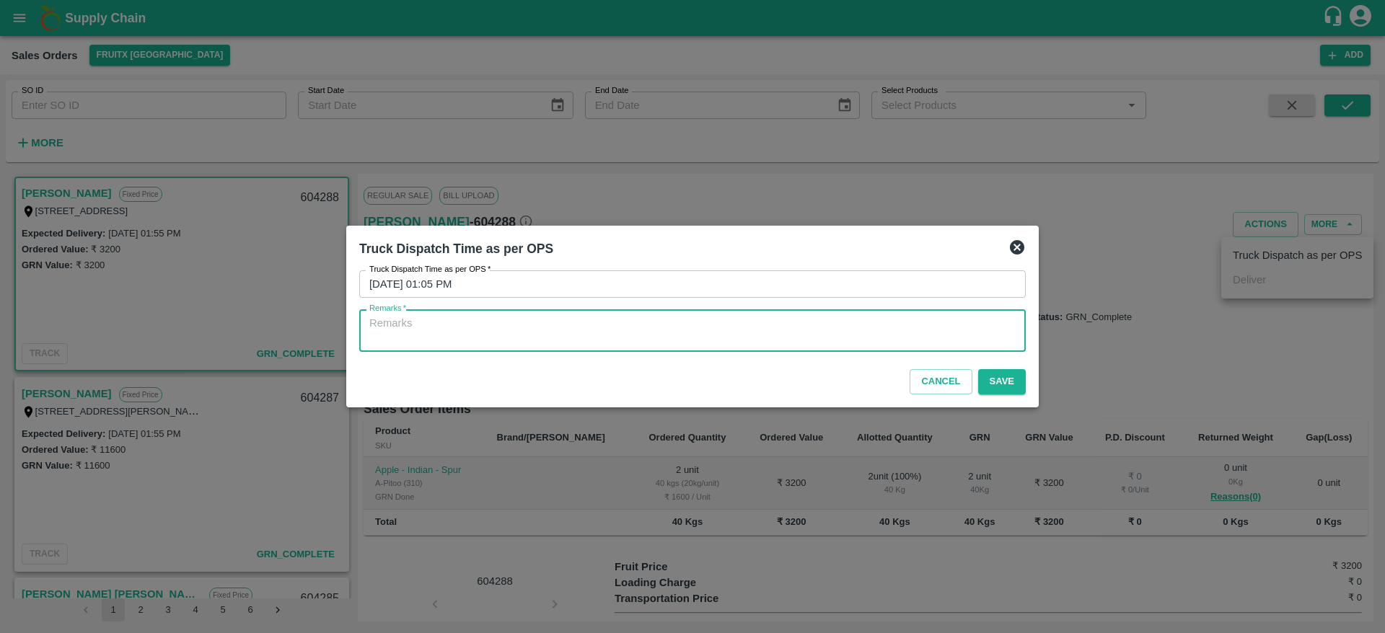
click at [679, 330] on textarea "Remarks   *" at bounding box center [692, 331] width 646 height 30
type textarea "OTD"
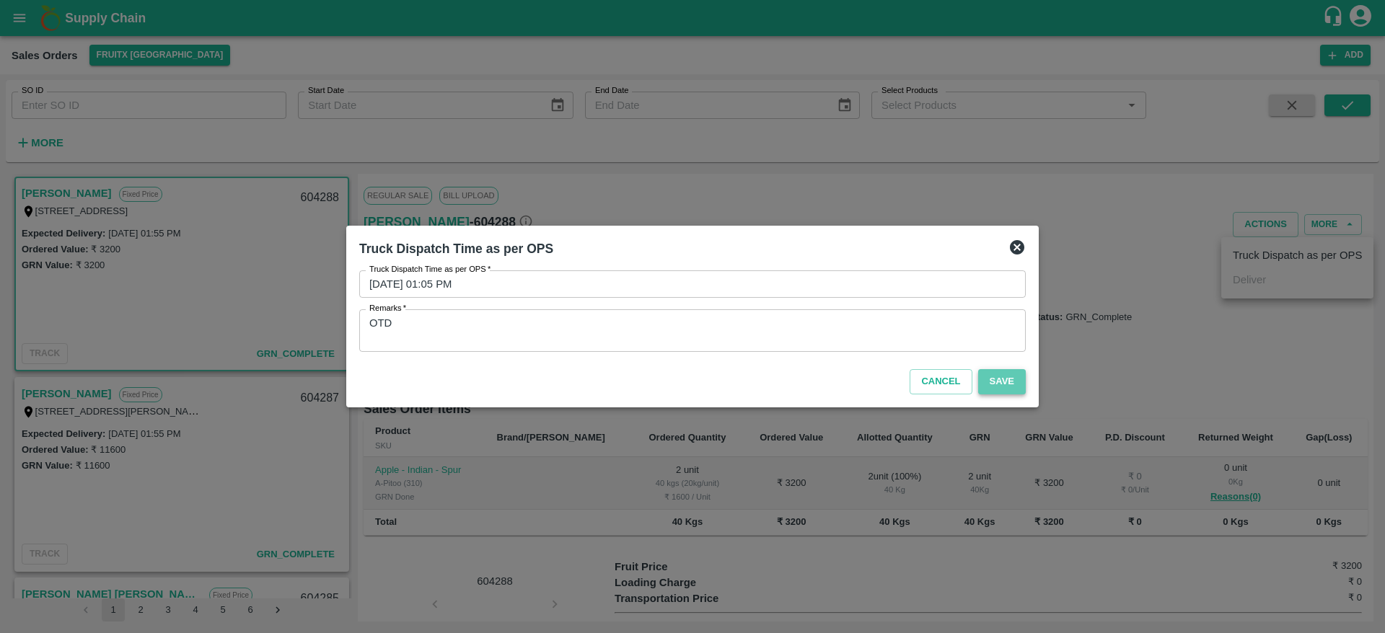
click at [1016, 387] on button "Save" at bounding box center [1002, 381] width 48 height 25
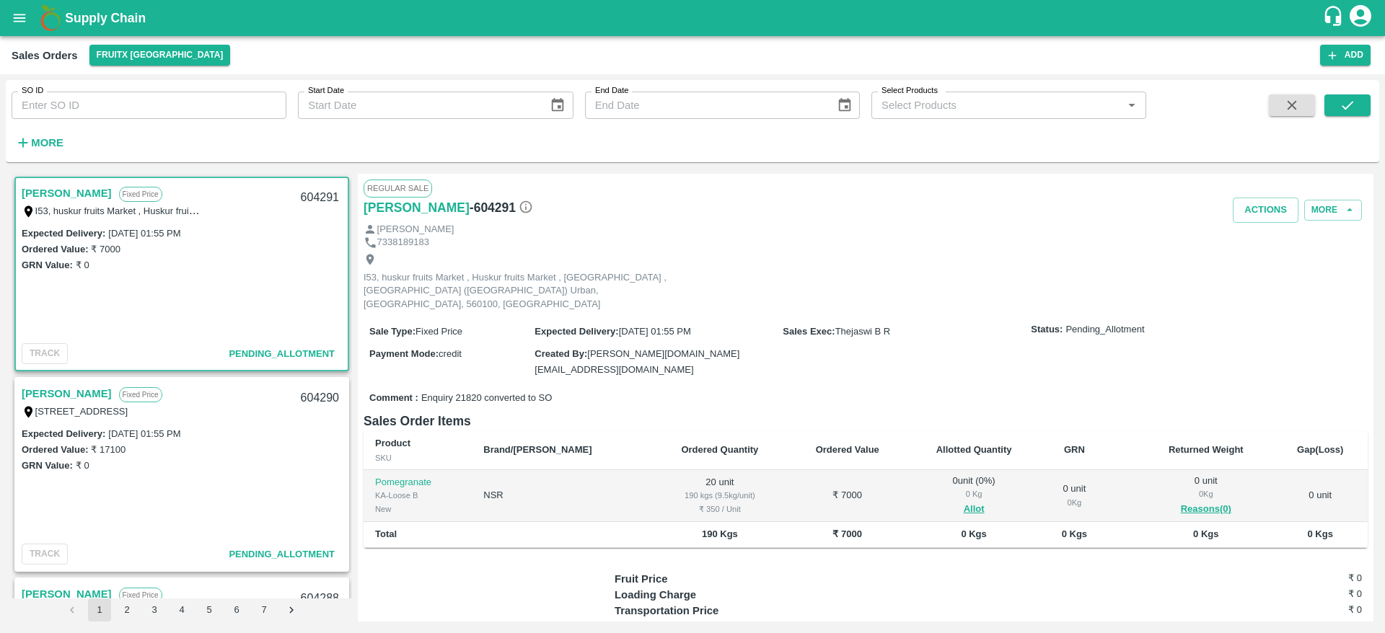
click at [43, 389] on link "[PERSON_NAME]" at bounding box center [67, 393] width 90 height 19
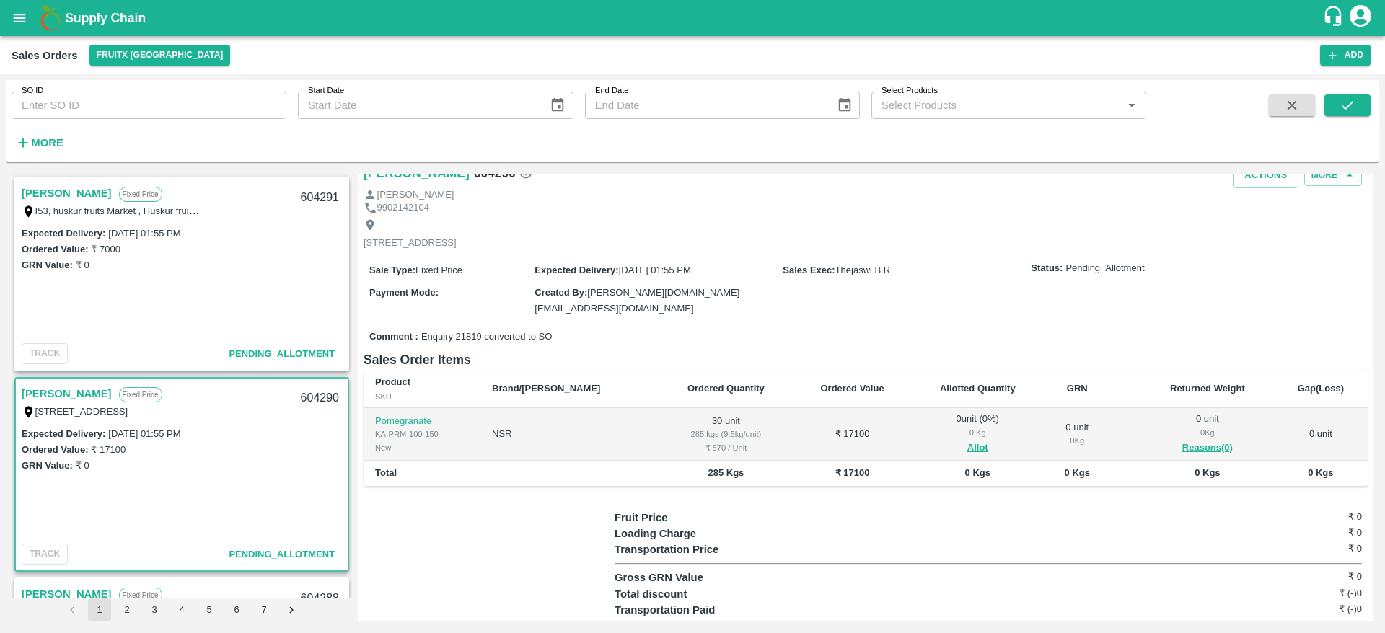
scroll to position [48, 0]
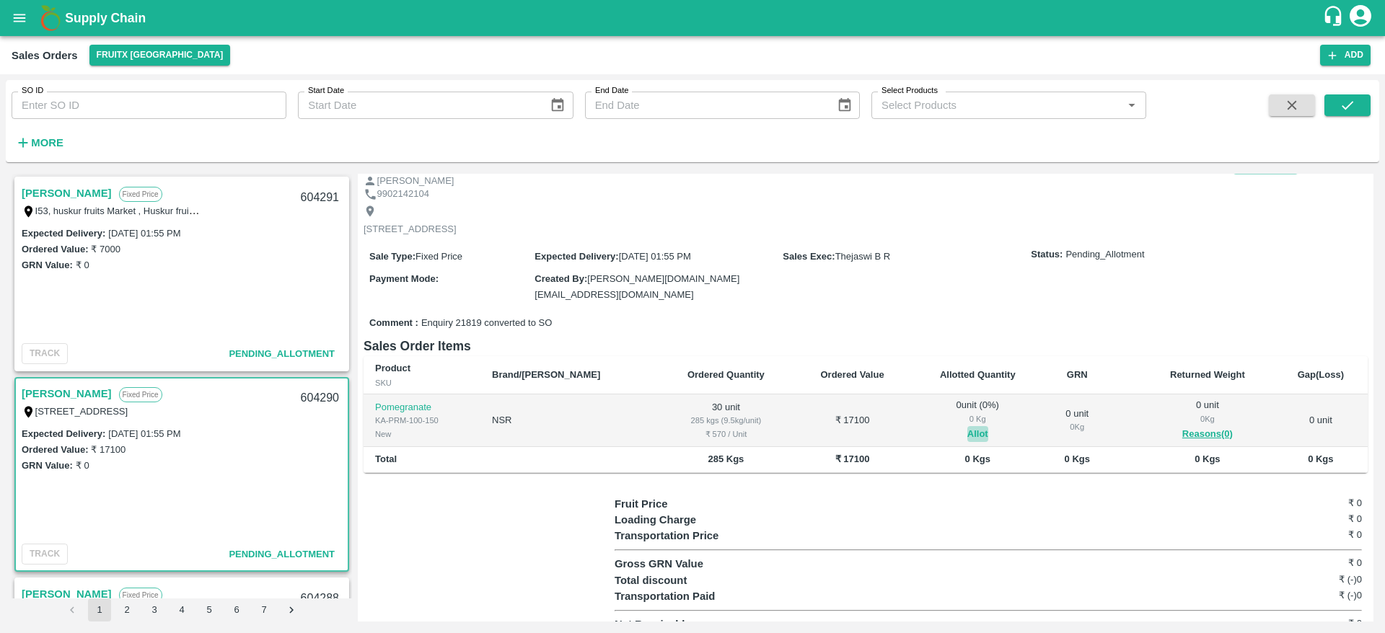
click at [967, 426] on button "Allot" at bounding box center [977, 434] width 21 height 17
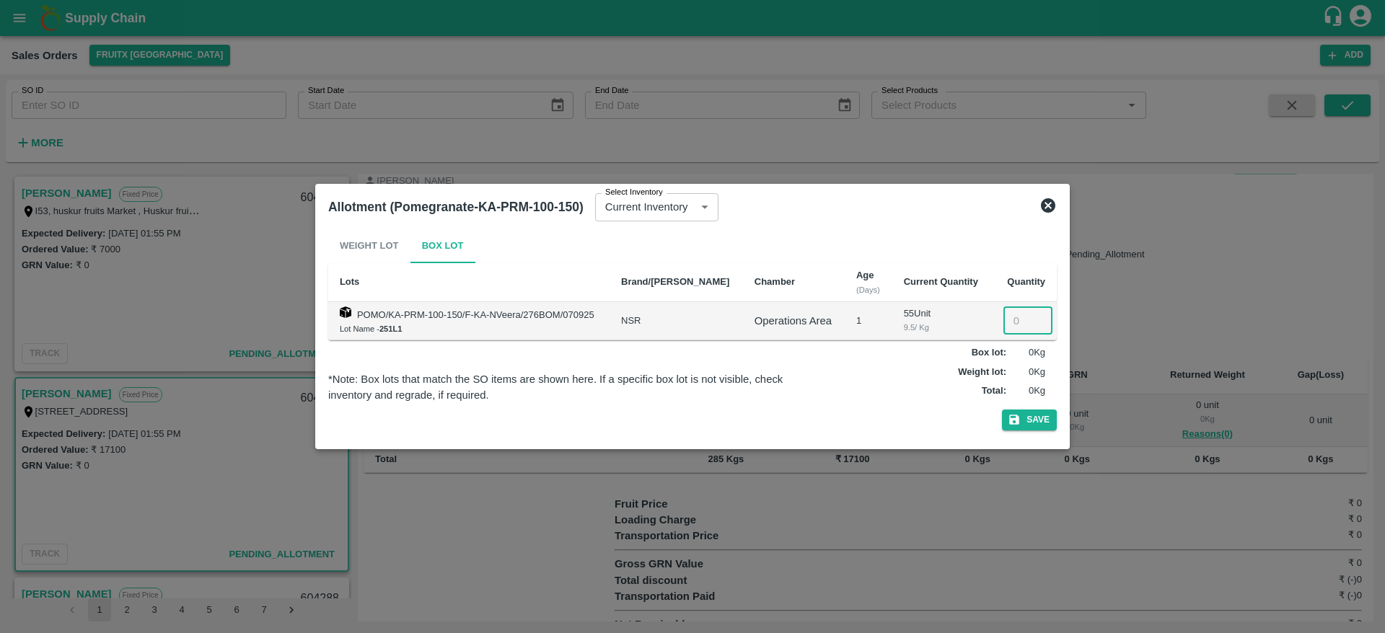
click at [1014, 312] on input "number" at bounding box center [1027, 320] width 49 height 27
type input "30"
click at [1031, 418] on button "Save" at bounding box center [1029, 420] width 55 height 21
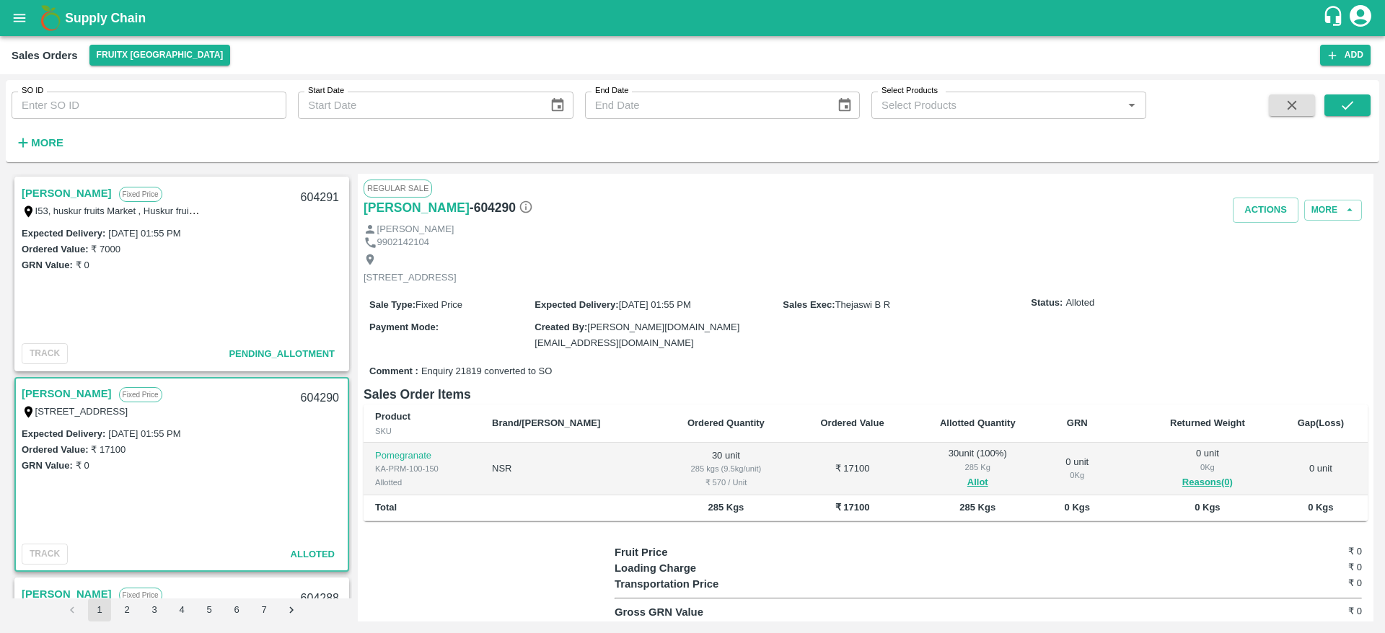
click at [21, 395] on div "Elumalai Fixed Price E16, Huskur market, Bangalore, Bangalore Urban, KARNATAKA,…" at bounding box center [182, 402] width 332 height 46
drag, startPoint x: 1279, startPoint y: 225, endPoint x: 1270, endPoint y: 218, distance: 11.3
click at [1270, 218] on div "Regular Sale Elumalai - 604290 Actions More Elumalai 9902142104 E16, Huskur mar…" at bounding box center [866, 398] width 1016 height 448
click at [1270, 218] on button "Actions" at bounding box center [1266, 210] width 66 height 25
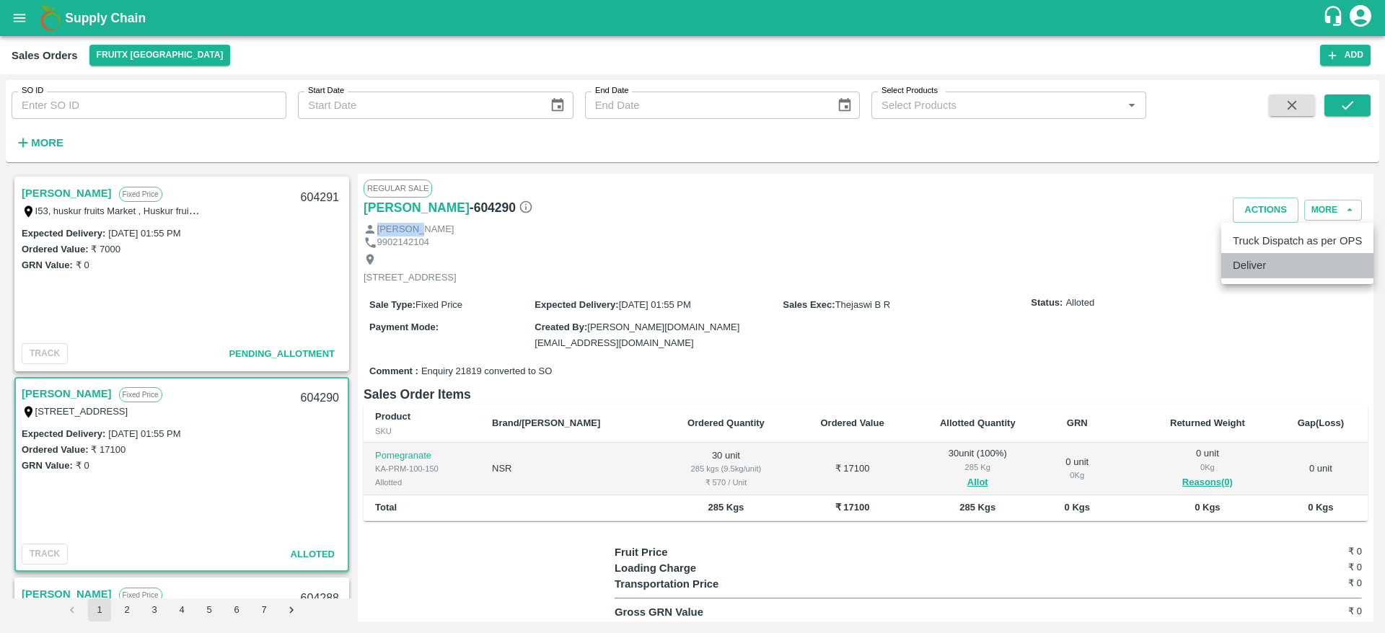
click at [1252, 268] on li "Deliver" at bounding box center [1297, 265] width 152 height 25
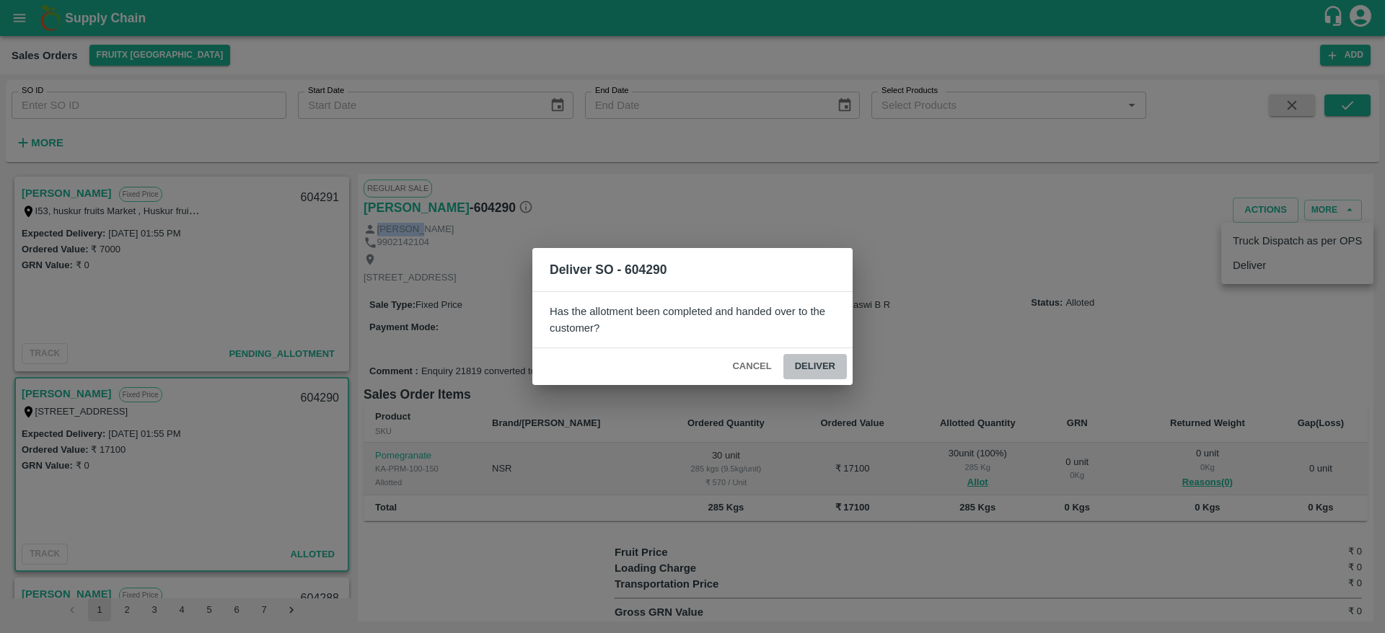
click at [824, 365] on button "Deliver" at bounding box center [814, 366] width 63 height 25
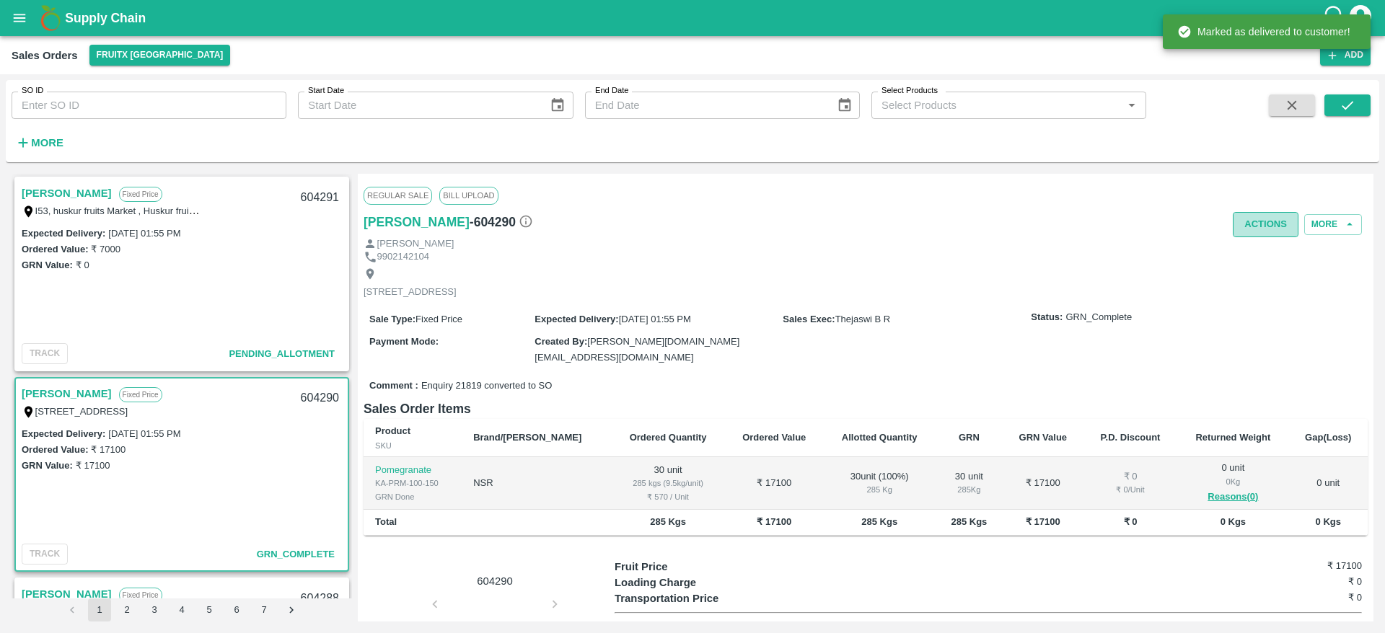
click at [1245, 221] on button "Actions" at bounding box center [1266, 224] width 66 height 25
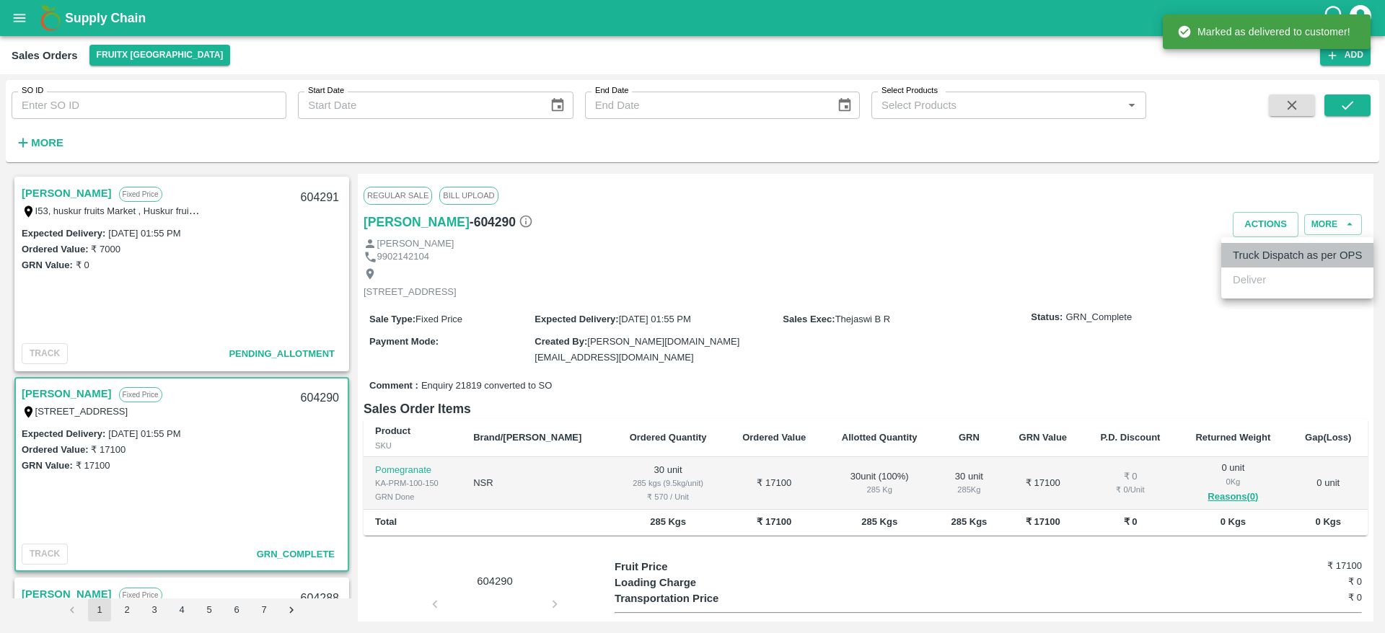
click at [1241, 253] on li "Truck Dispatch as per OPS" at bounding box center [1297, 255] width 152 height 25
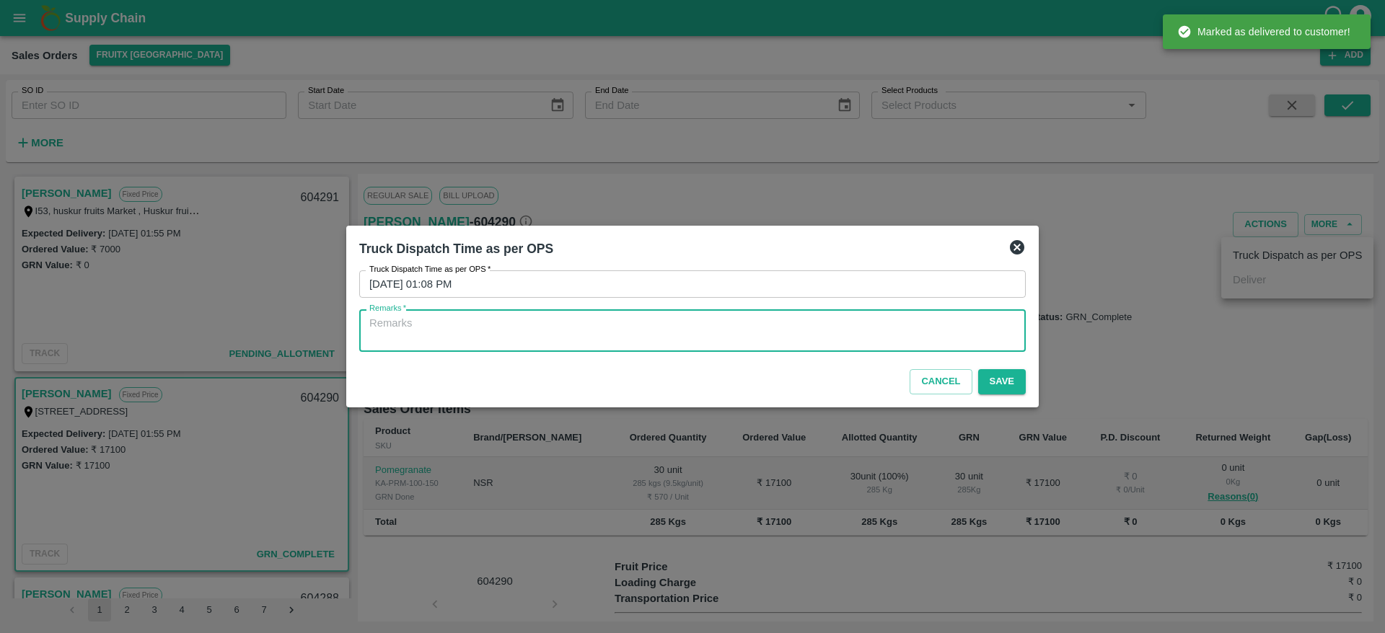
click at [715, 337] on textarea "Remarks   *" at bounding box center [692, 331] width 646 height 30
type textarea "OTD"
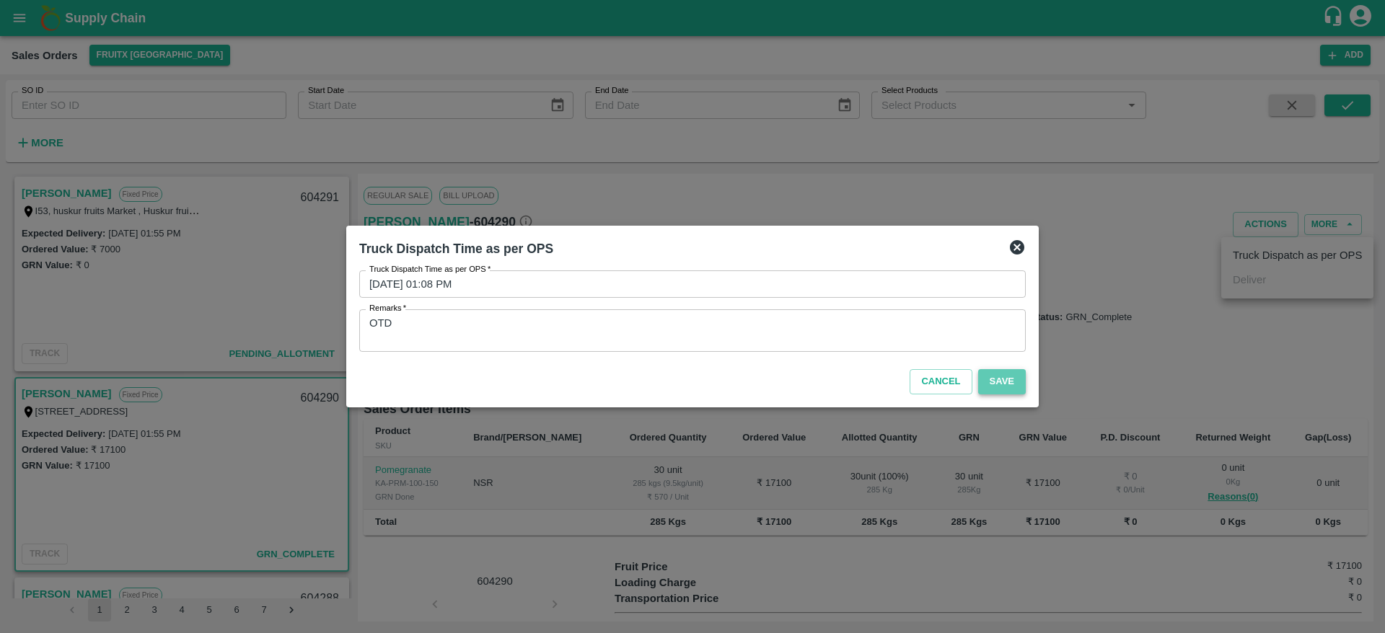
click at [998, 376] on button "Save" at bounding box center [1002, 381] width 48 height 25
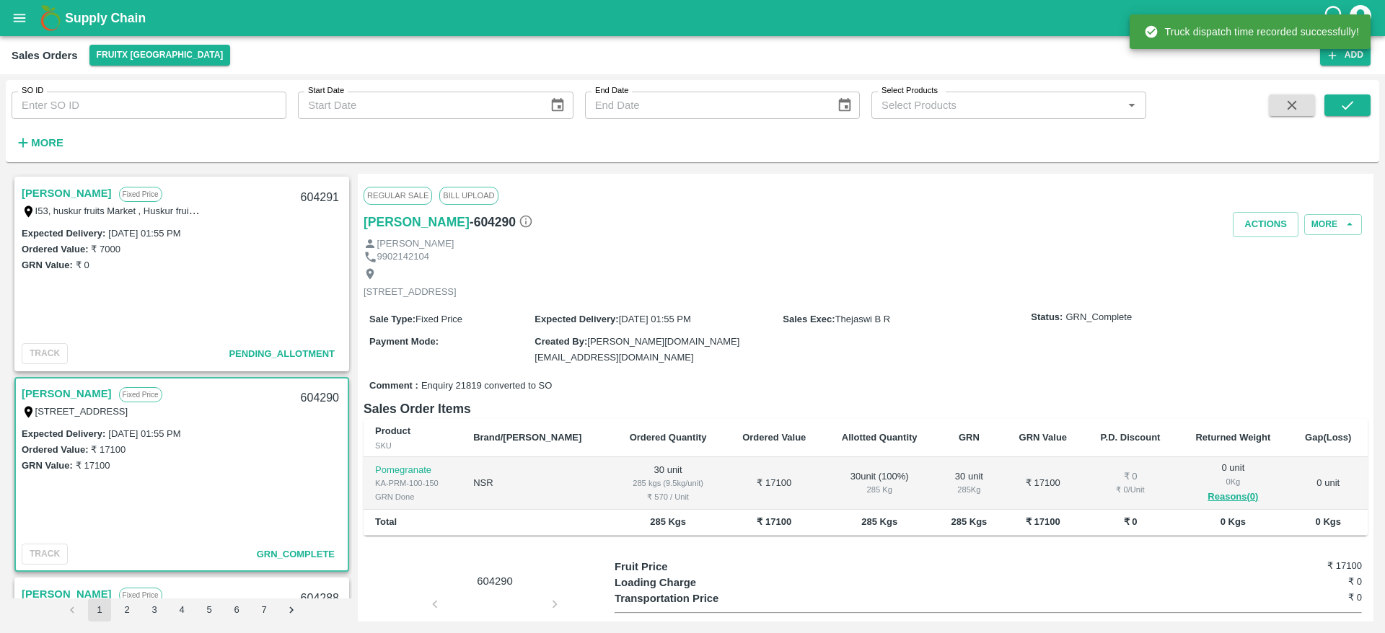
click at [316, 398] on div "604290" at bounding box center [320, 399] width 56 height 34
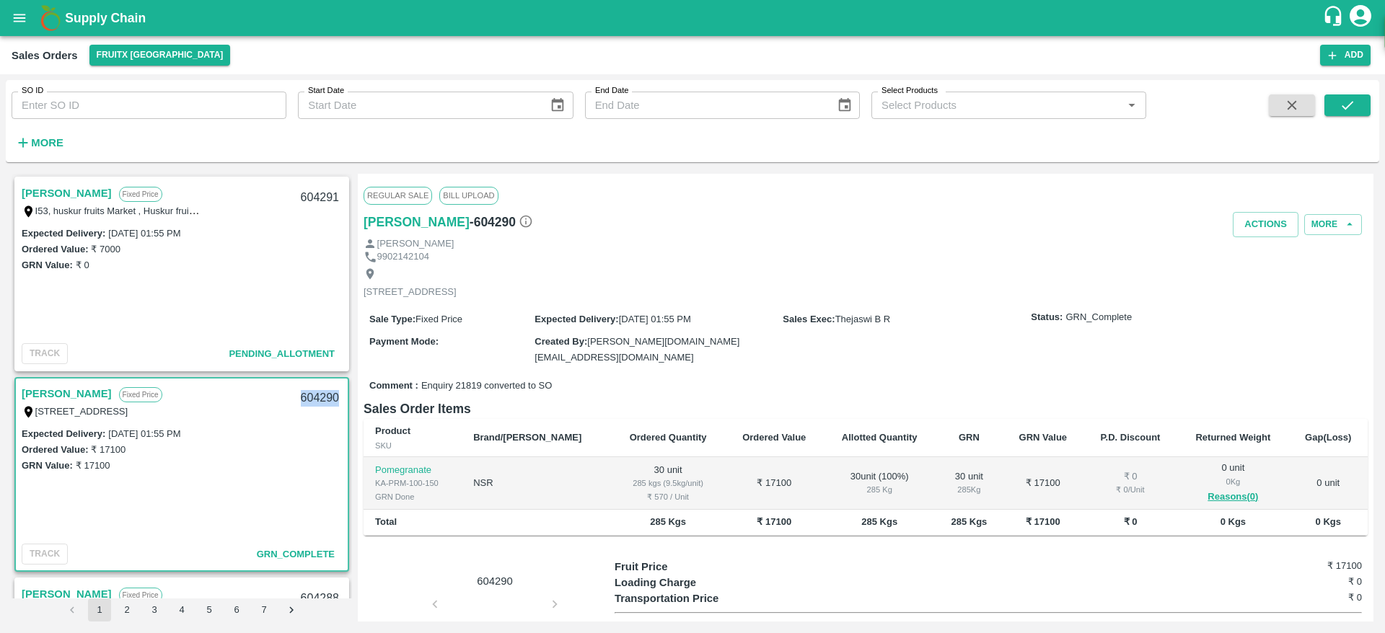
copy div "604290"
drag, startPoint x: 71, startPoint y: 193, endPoint x: 39, endPoint y: 194, distance: 32.5
click at [39, 194] on link "[PERSON_NAME]" at bounding box center [67, 193] width 90 height 19
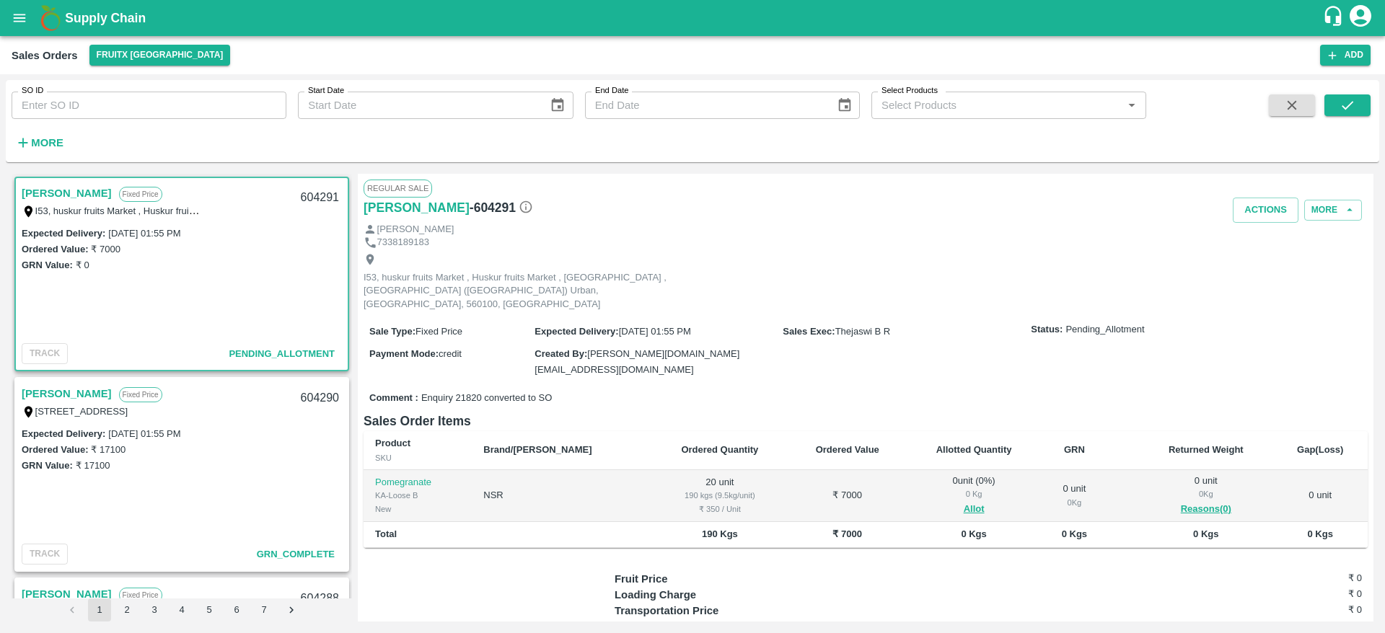
click at [27, 400] on link "[PERSON_NAME]" at bounding box center [67, 393] width 90 height 19
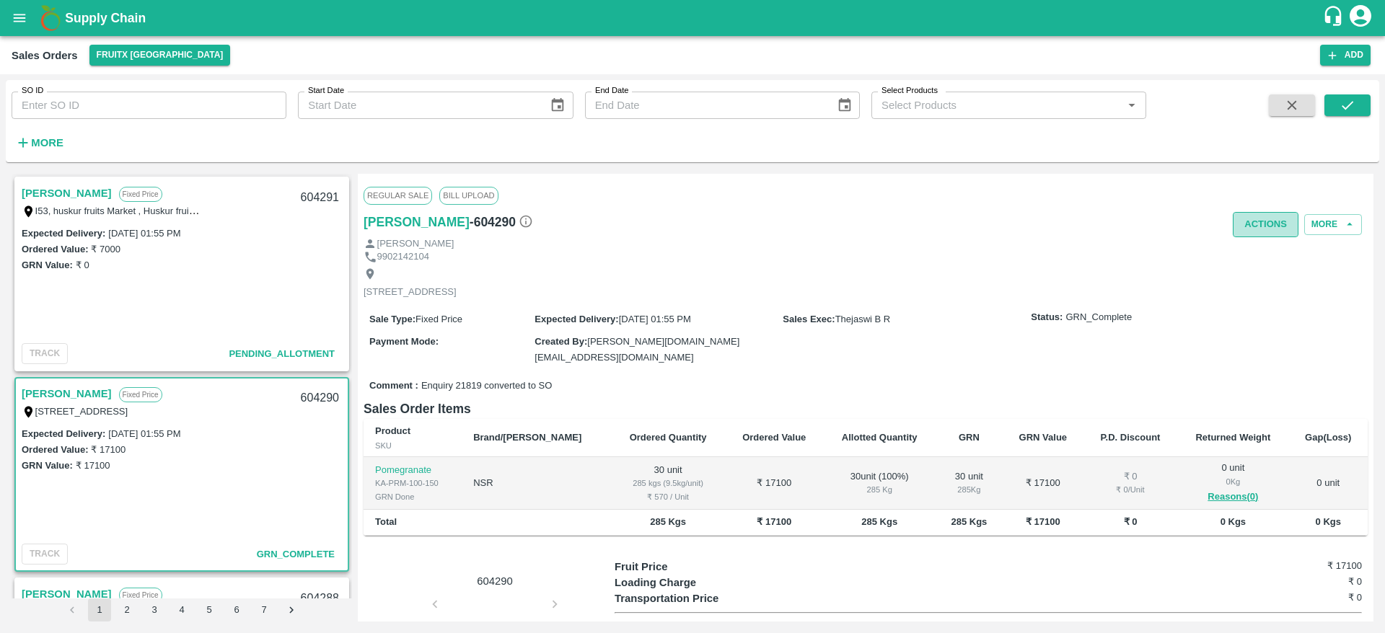
click at [1276, 227] on button "Actions" at bounding box center [1266, 224] width 66 height 25
click at [764, 283] on div at bounding box center [692, 316] width 1385 height 633
click at [77, 198] on link "[PERSON_NAME]" at bounding box center [67, 193] width 90 height 19
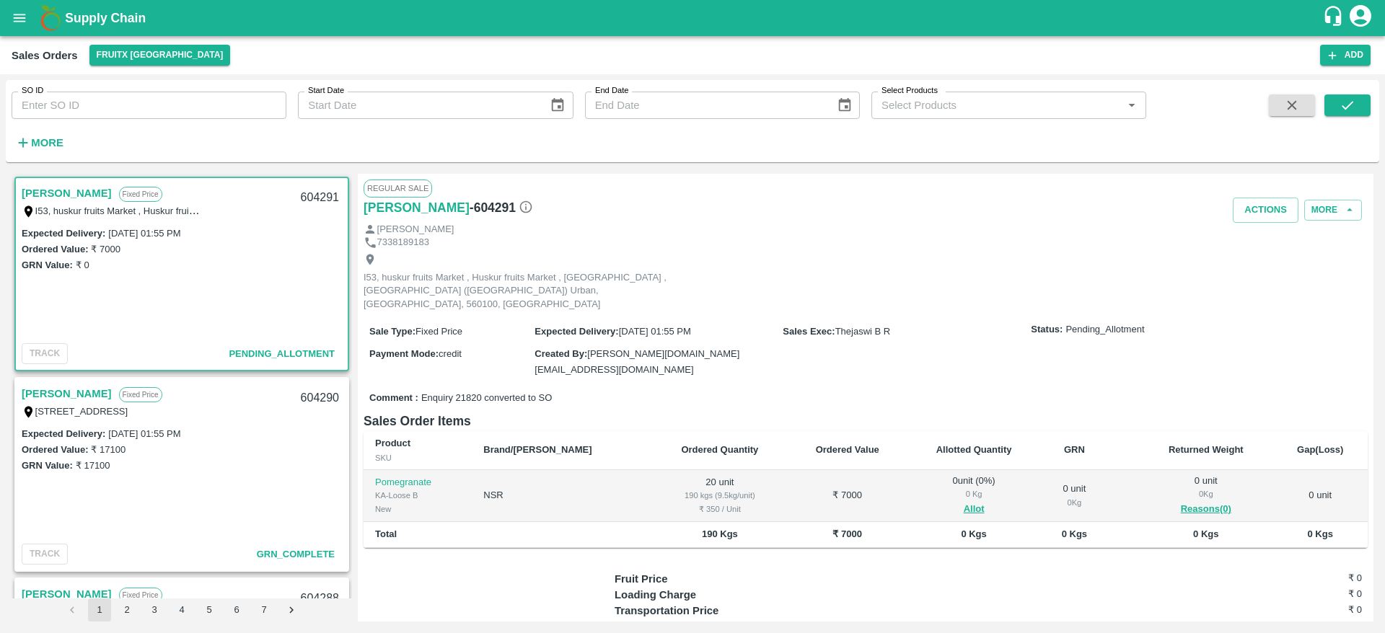
click at [74, 193] on link "[PERSON_NAME]" at bounding box center [67, 193] width 90 height 19
click at [964, 501] on button "Allot" at bounding box center [974, 509] width 21 height 17
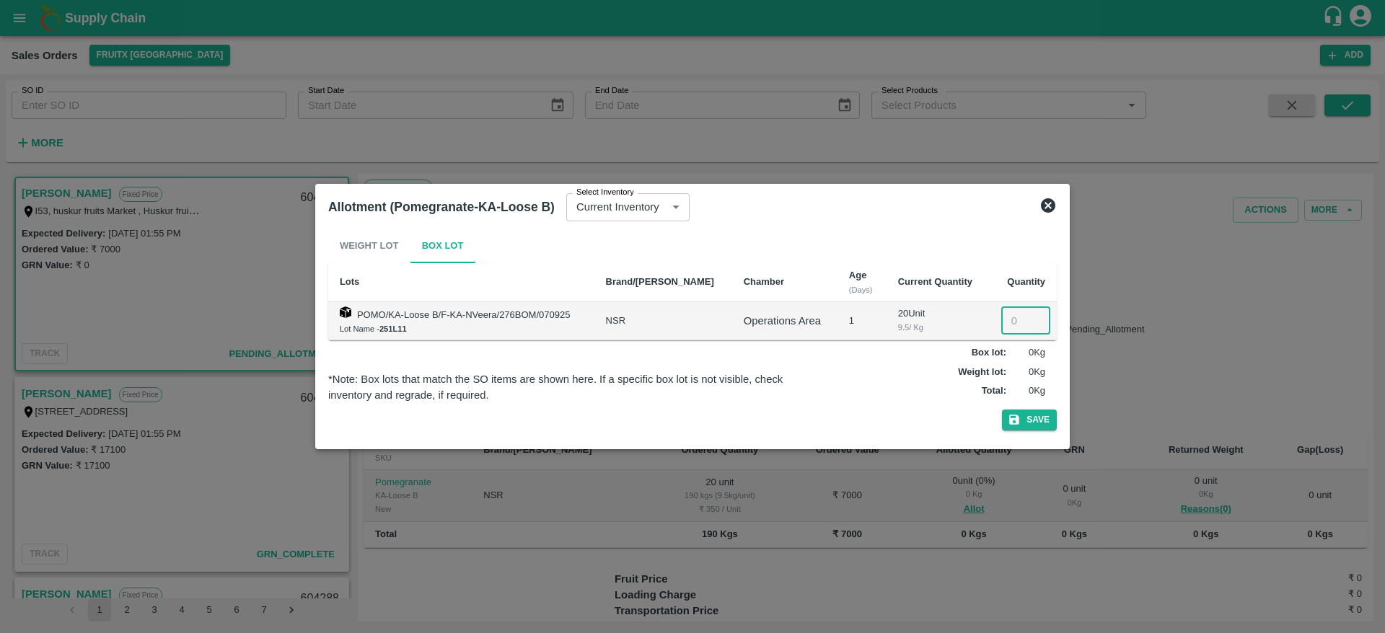
click at [1016, 317] on input "number" at bounding box center [1025, 320] width 49 height 27
type input "20"
click at [1027, 431] on div "Weight Lot Box Lot Lots Brand/Marka Chamber Age (Days) Current Quantity Quantit…" at bounding box center [692, 333] width 728 height 208
click at [1024, 416] on button "Save" at bounding box center [1029, 420] width 55 height 21
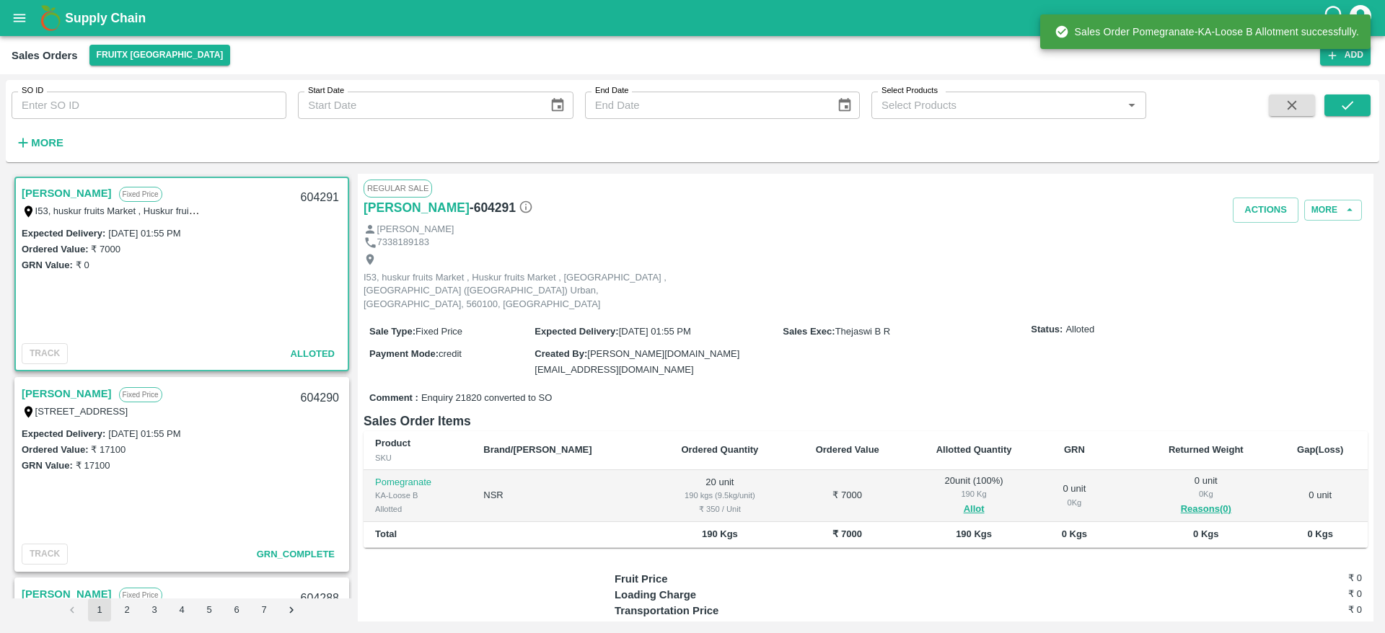
click at [309, 198] on div "604291" at bounding box center [320, 198] width 56 height 34
copy div "604291"
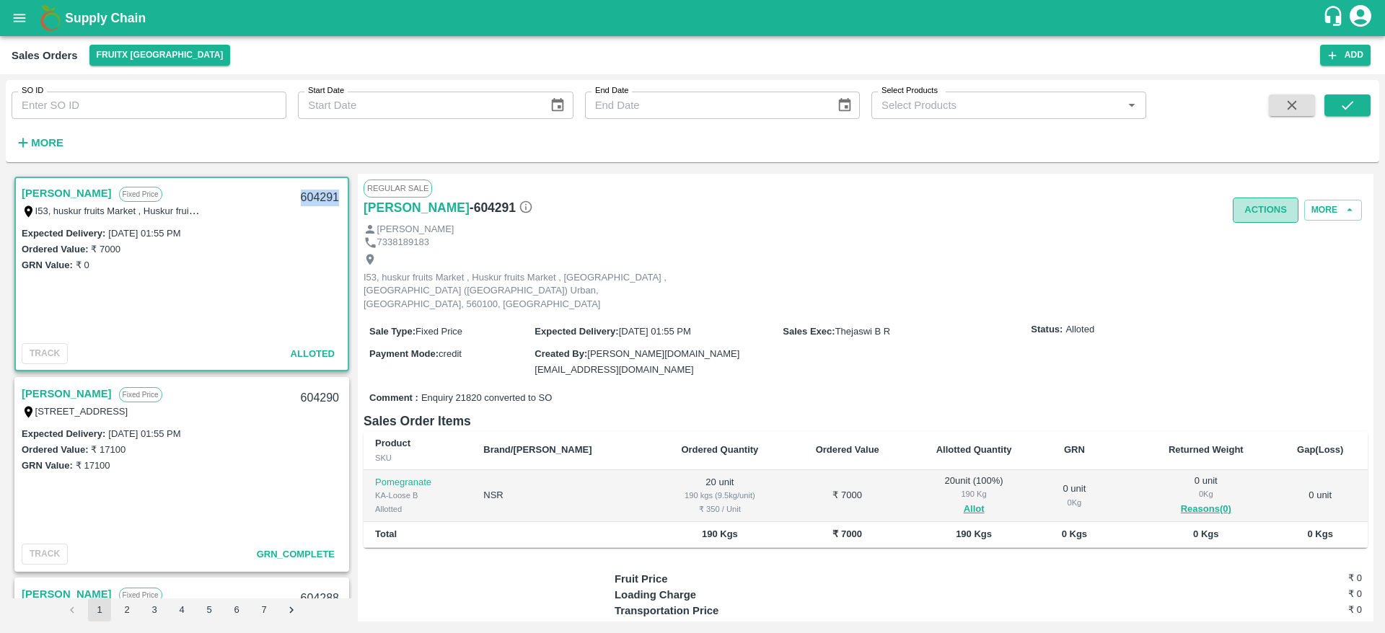
click at [1246, 207] on button "Actions" at bounding box center [1266, 210] width 66 height 25
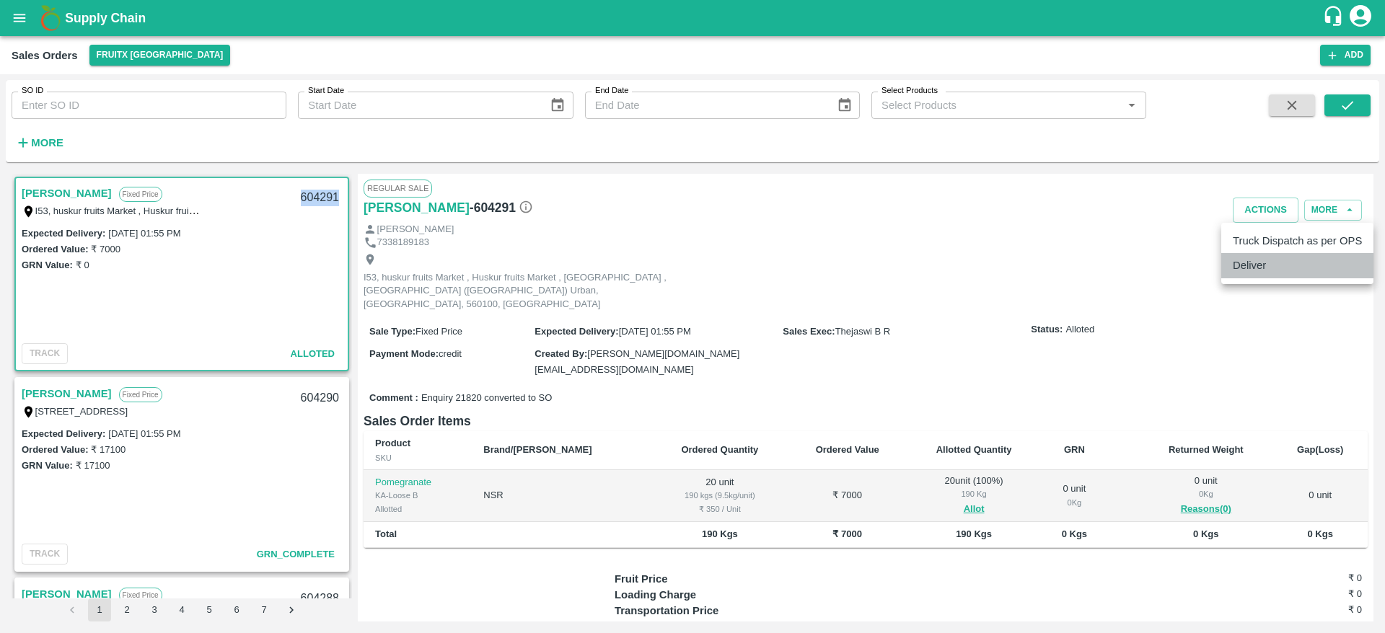
click at [1242, 263] on li "Deliver" at bounding box center [1297, 265] width 152 height 25
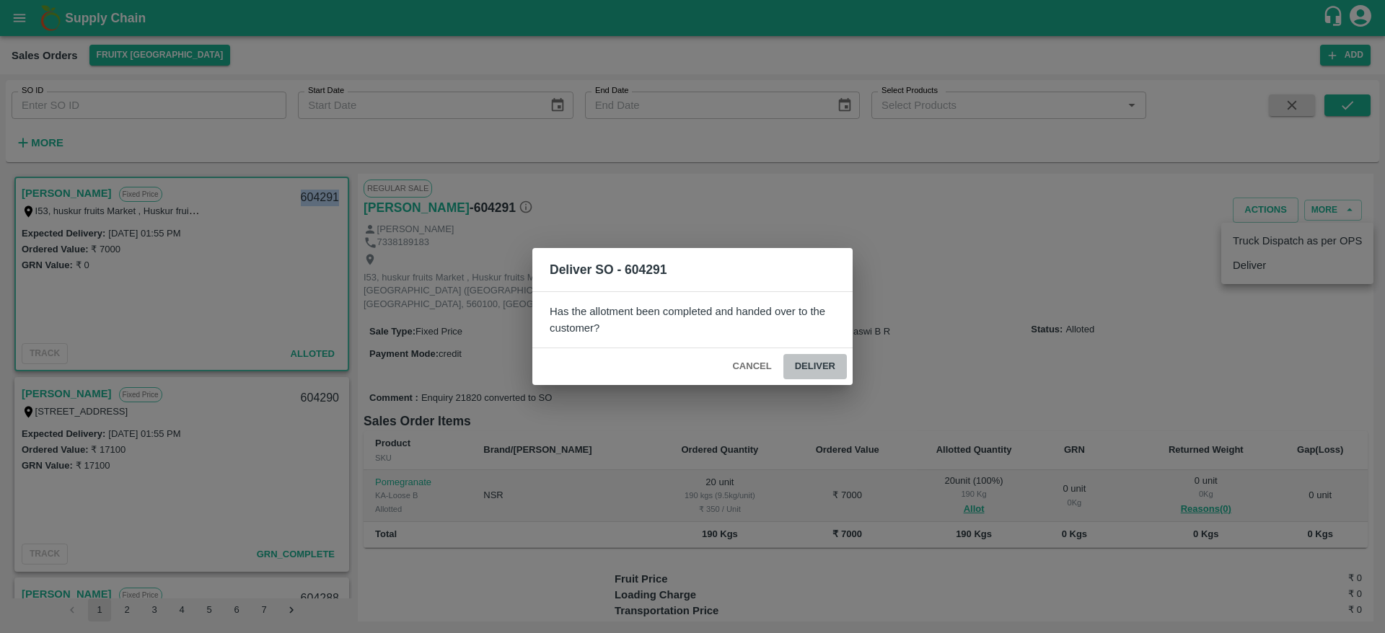
click at [832, 356] on button "Deliver" at bounding box center [814, 366] width 63 height 25
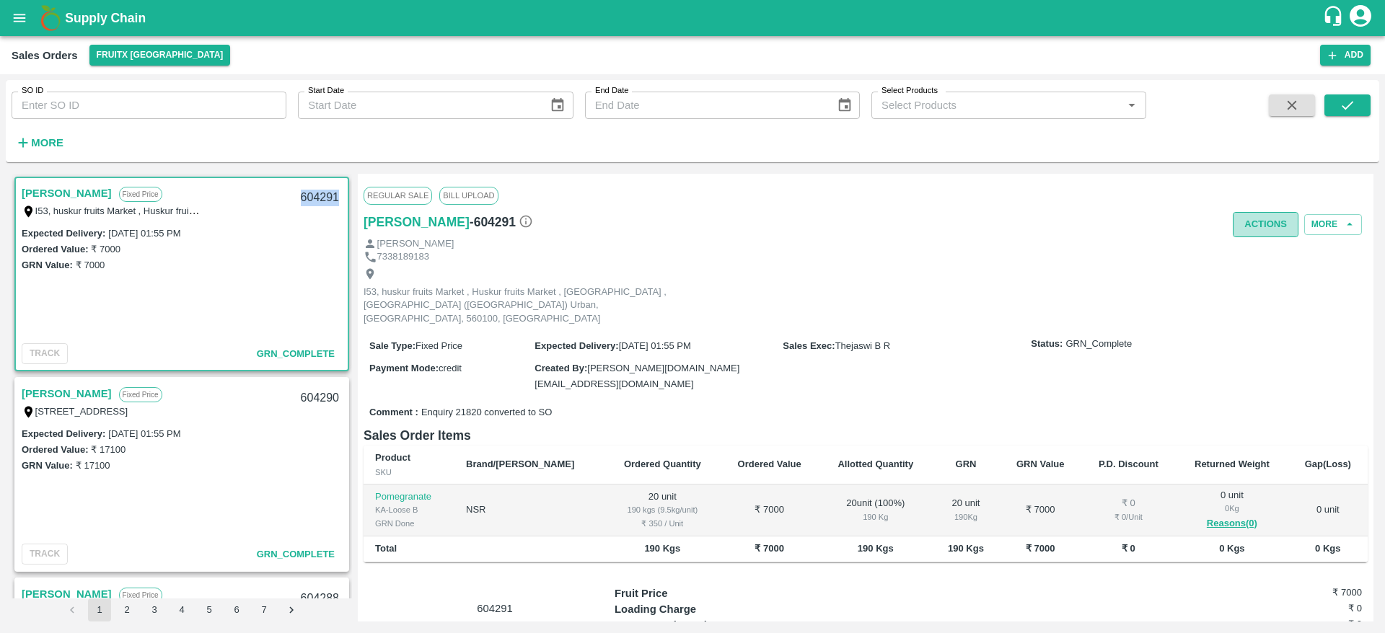
click at [1258, 226] on button "Actions" at bounding box center [1266, 224] width 66 height 25
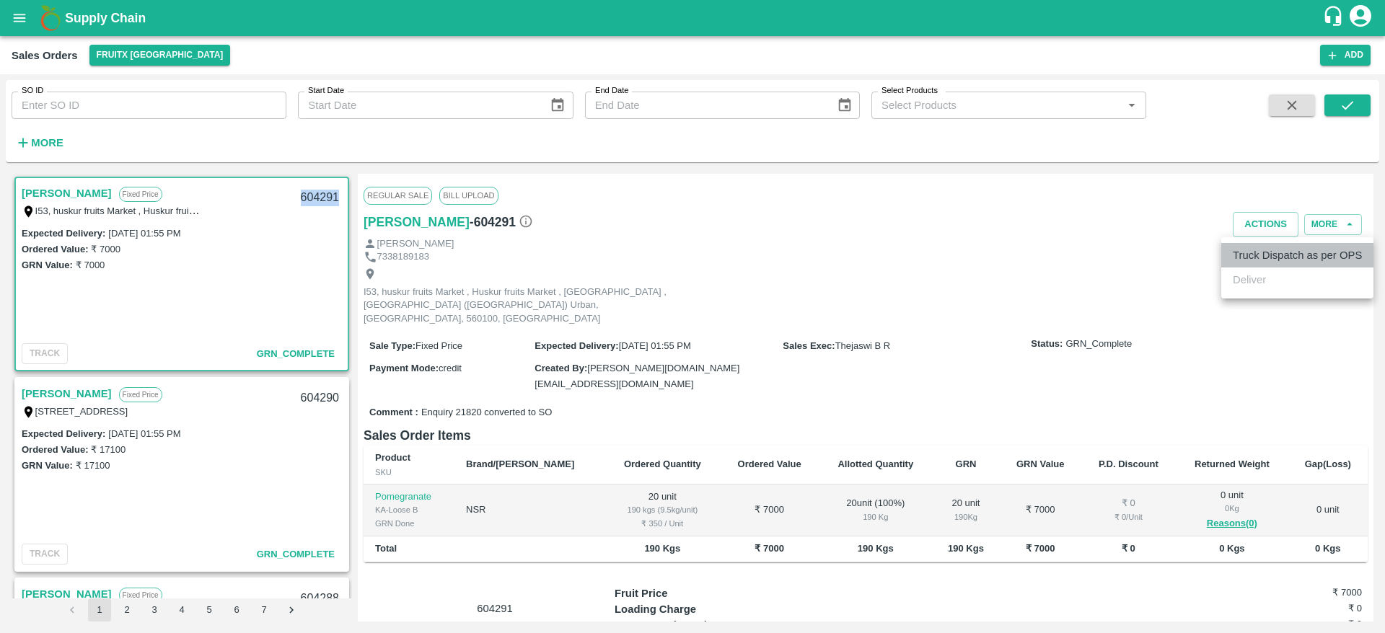
click at [1262, 257] on li "Truck Dispatch as per OPS" at bounding box center [1297, 255] width 152 height 25
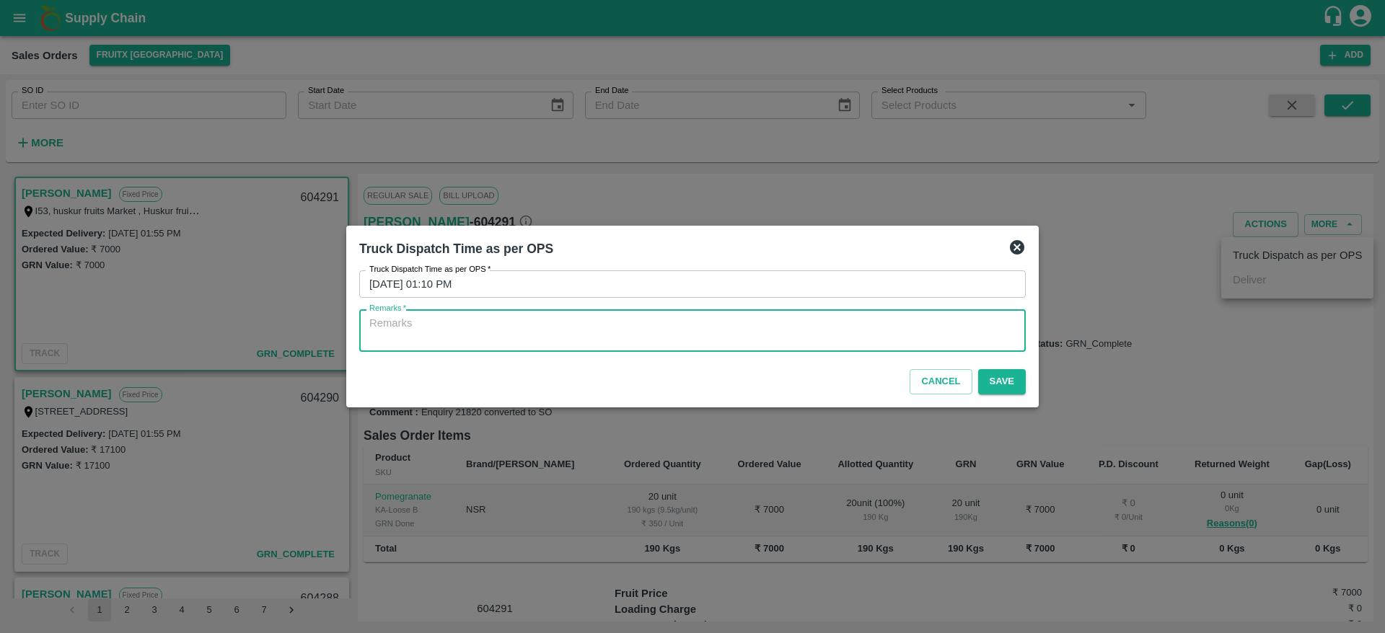
click at [722, 321] on textarea "Remarks   *" at bounding box center [692, 331] width 646 height 30
type textarea "OTD"
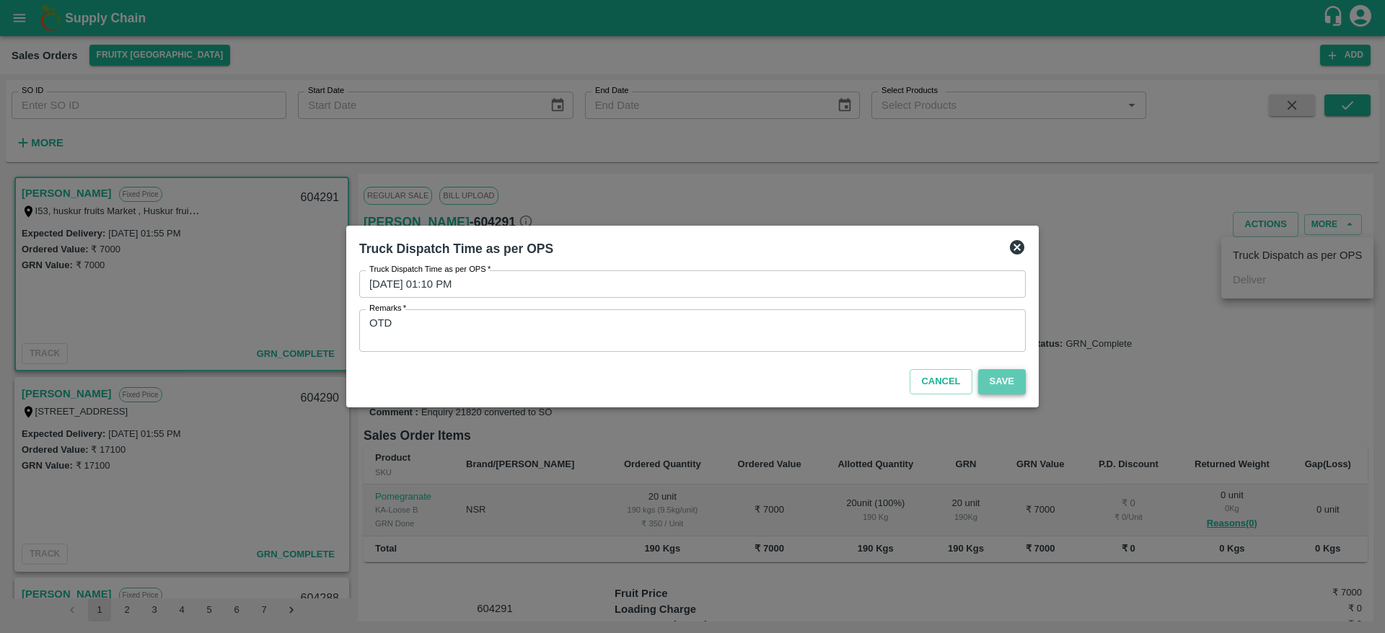
click at [1012, 382] on button "Save" at bounding box center [1002, 381] width 48 height 25
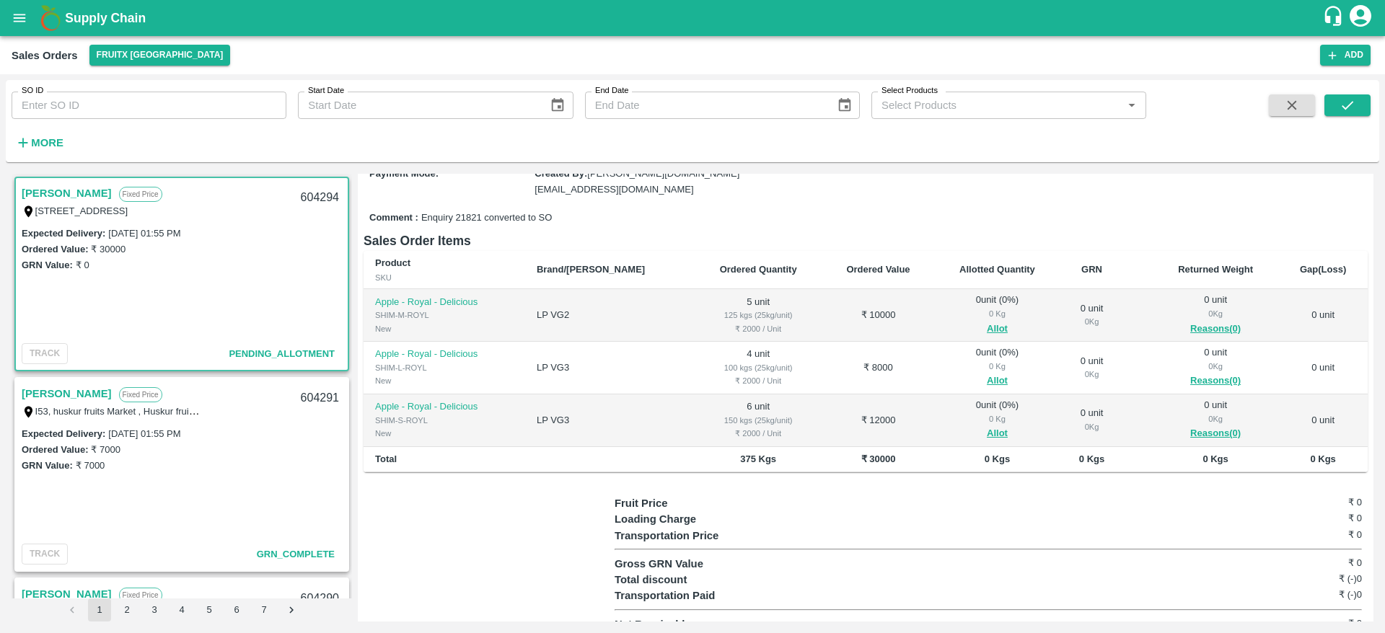
scroll to position [155, 0]
click at [987, 326] on button "Allot" at bounding box center [997, 328] width 21 height 17
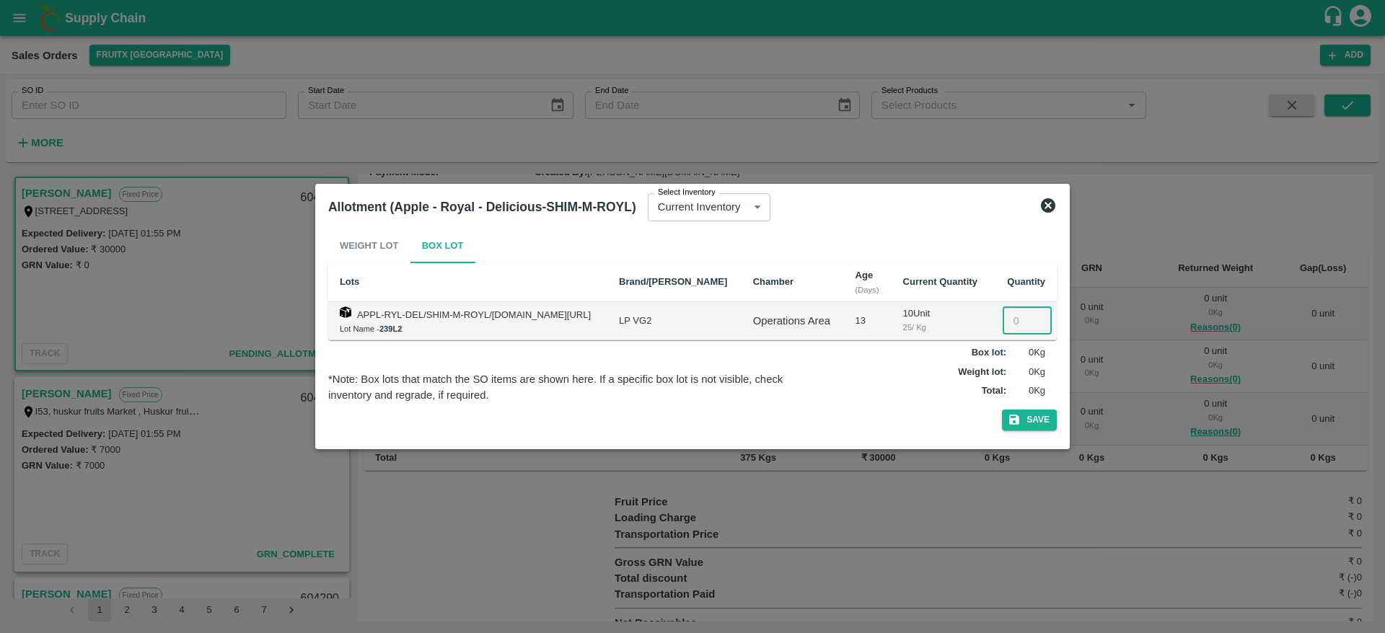
click at [1009, 316] on input "number" at bounding box center [1027, 320] width 49 height 27
type input "5"
click at [1038, 420] on button "Save" at bounding box center [1029, 420] width 55 height 21
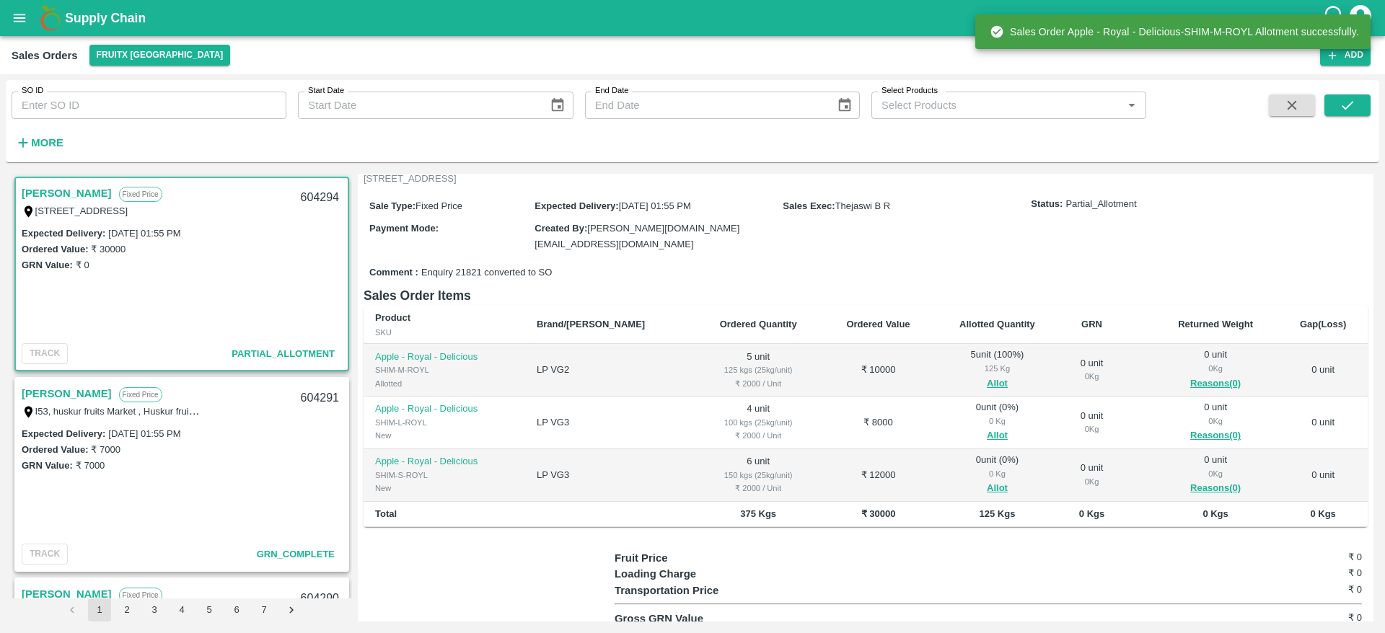
scroll to position [100, 0]
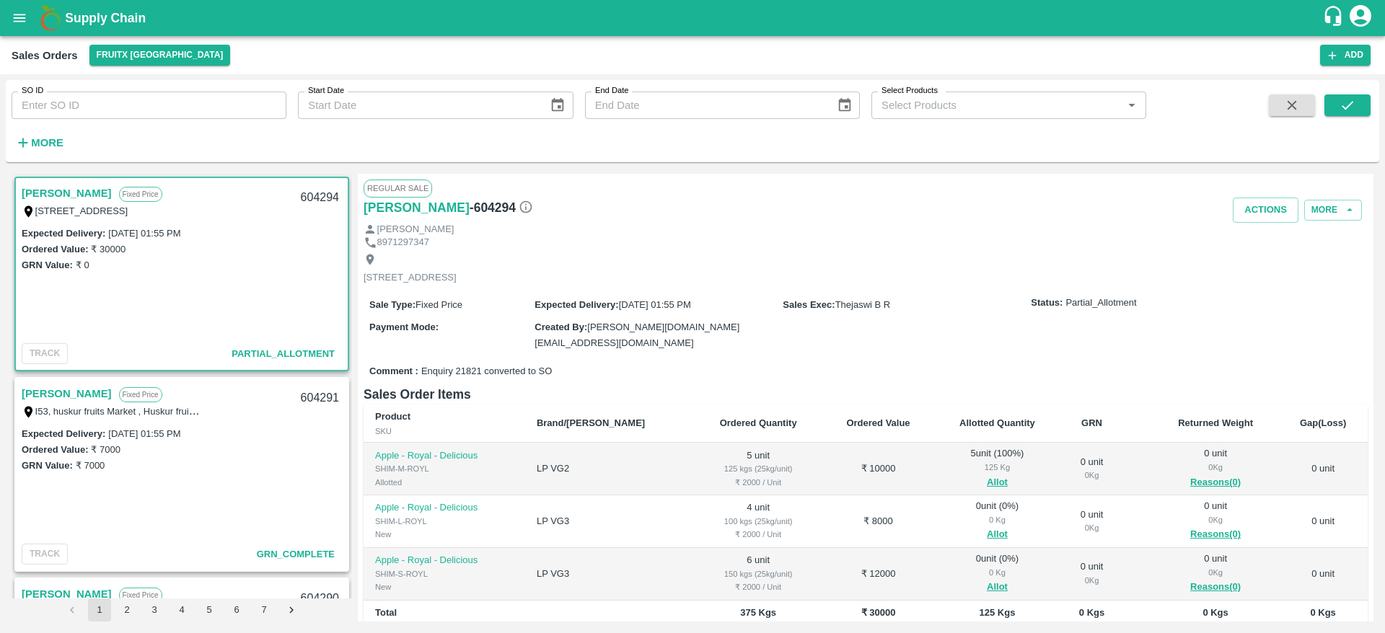
click at [324, 195] on div "604294" at bounding box center [320, 198] width 56 height 34
copy div "604294"
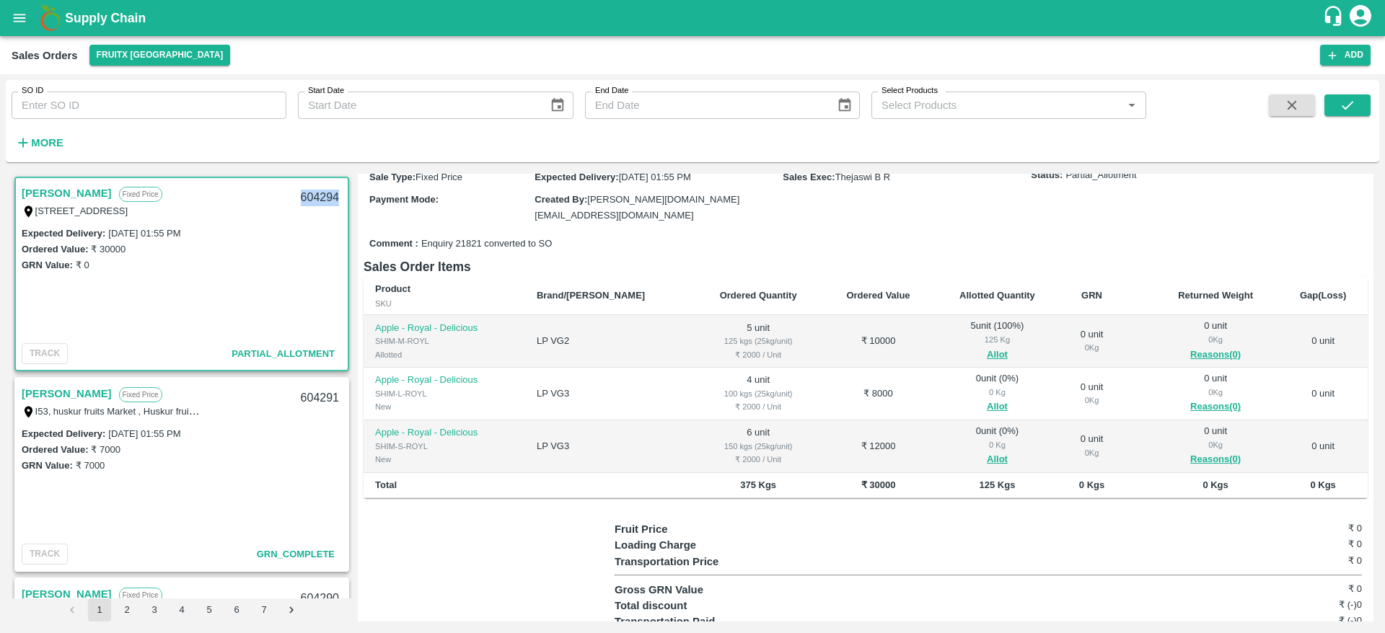
scroll to position [141, 0]
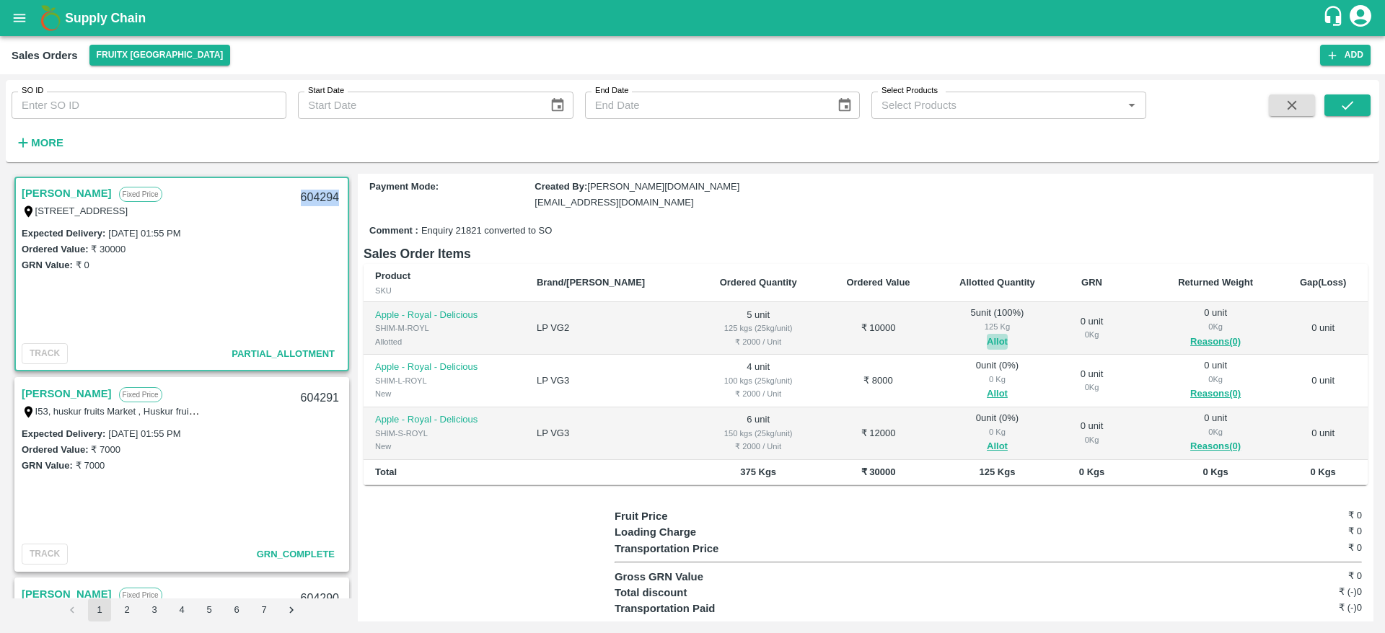
click at [987, 339] on button "Allot" at bounding box center [997, 342] width 21 height 17
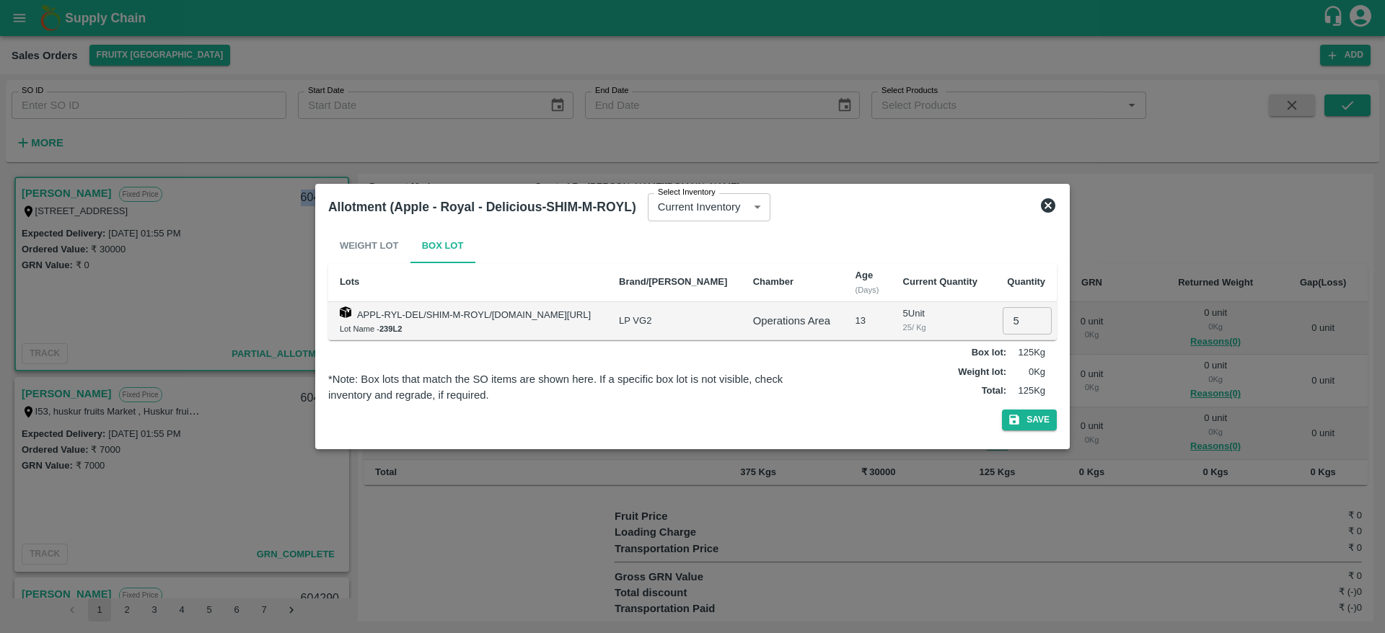
click at [1050, 206] on icon at bounding box center [1047, 205] width 17 height 17
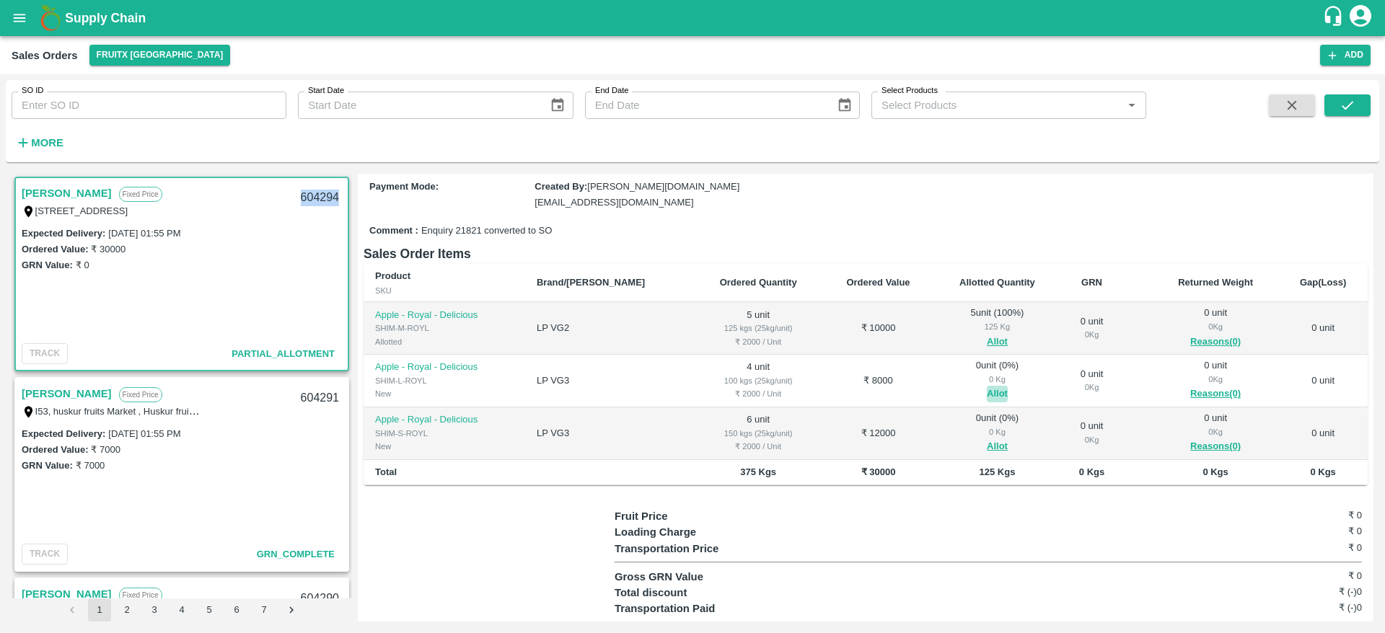
click at [987, 388] on button "Allot" at bounding box center [997, 394] width 21 height 17
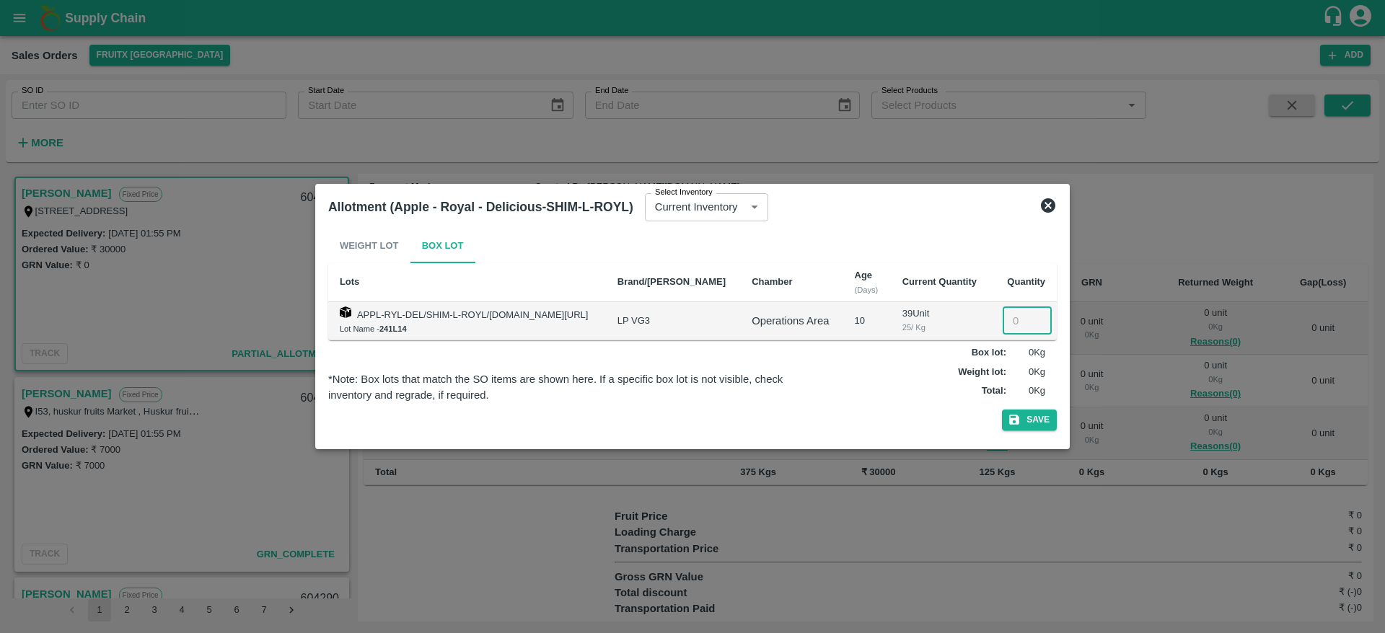
click at [1019, 320] on input "number" at bounding box center [1027, 320] width 49 height 27
type input "4"
click at [1027, 428] on button "Save" at bounding box center [1029, 420] width 55 height 21
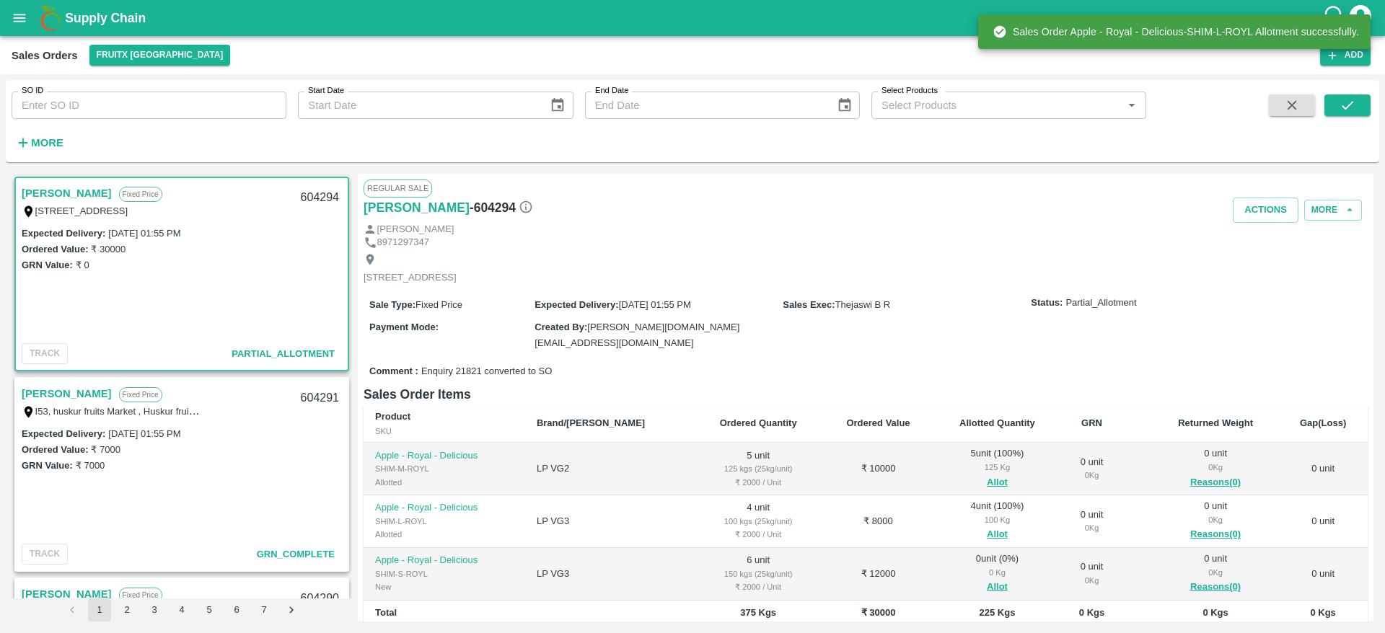
scroll to position [167, 0]
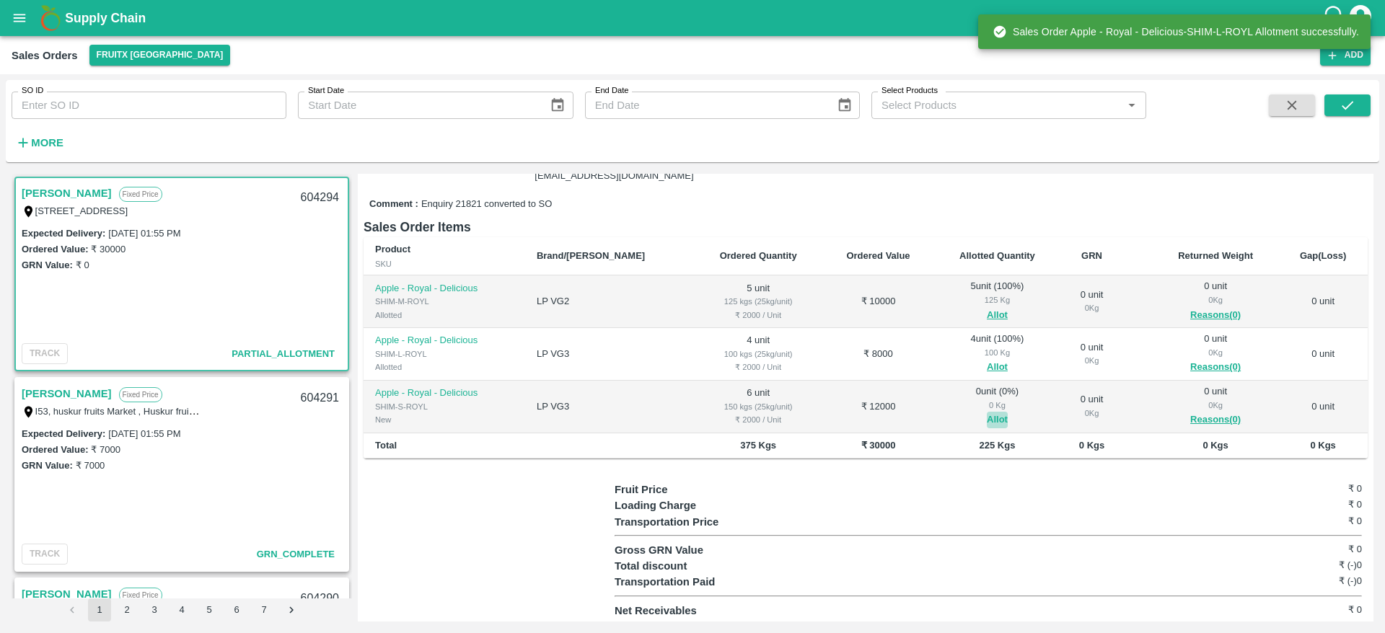
click at [987, 415] on button "Allot" at bounding box center [997, 420] width 21 height 17
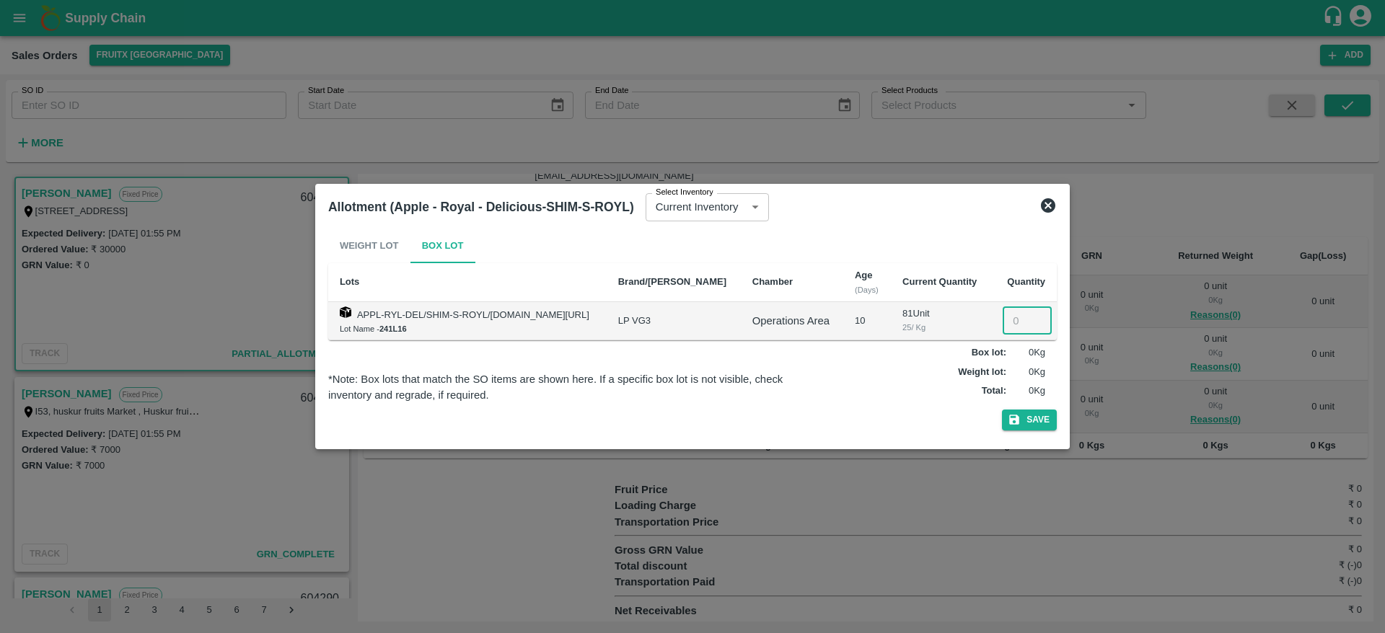
click at [1014, 318] on input "number" at bounding box center [1027, 320] width 49 height 27
type input "6"
click at [1029, 420] on button "Save" at bounding box center [1029, 420] width 55 height 21
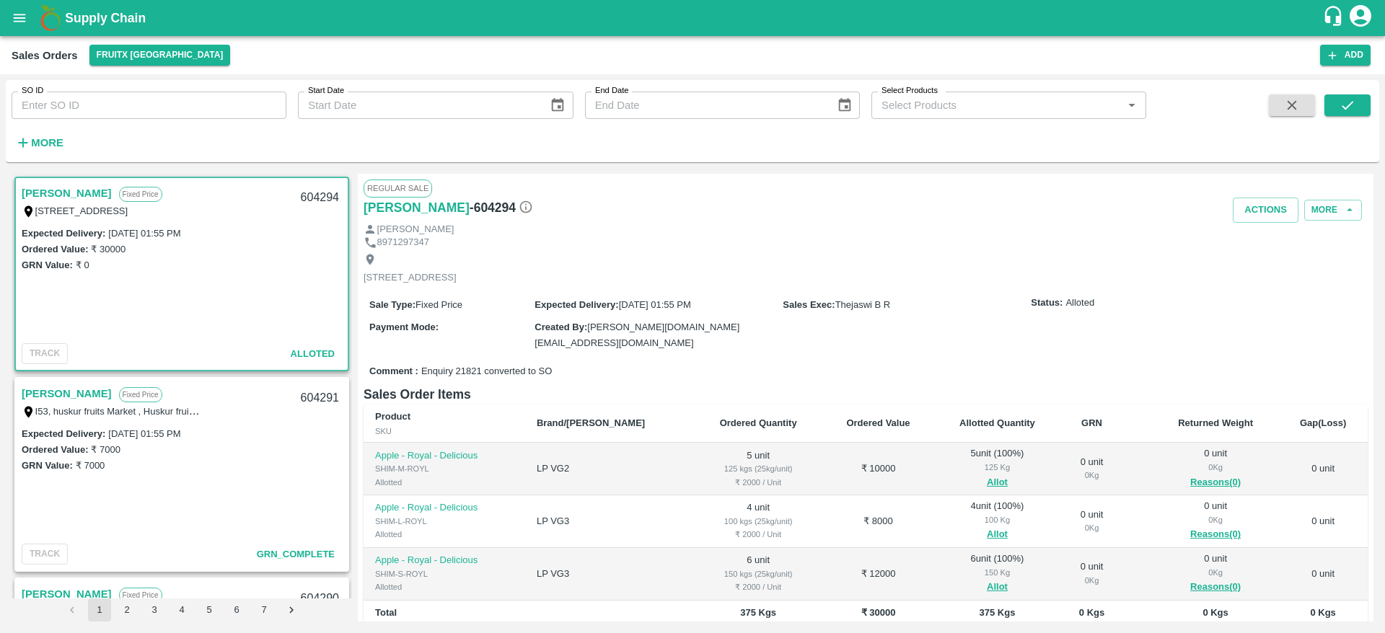
click at [33, 195] on link "[PERSON_NAME]" at bounding box center [67, 193] width 90 height 19
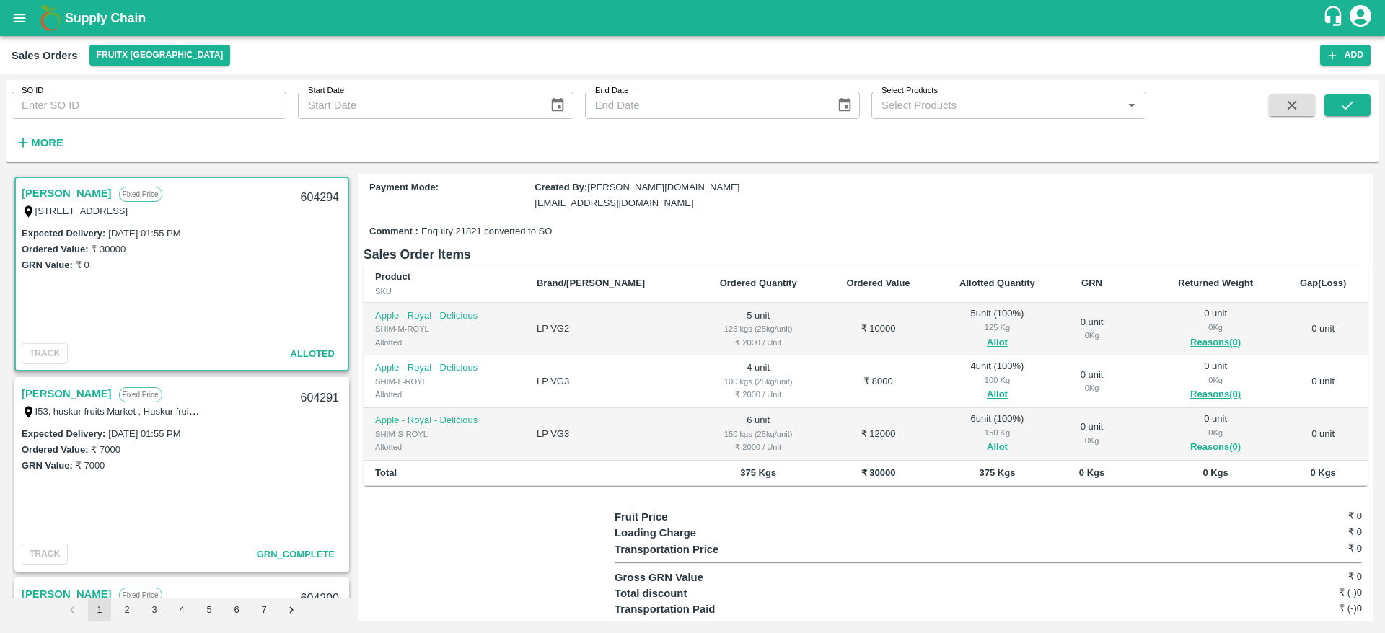
scroll to position [0, 0]
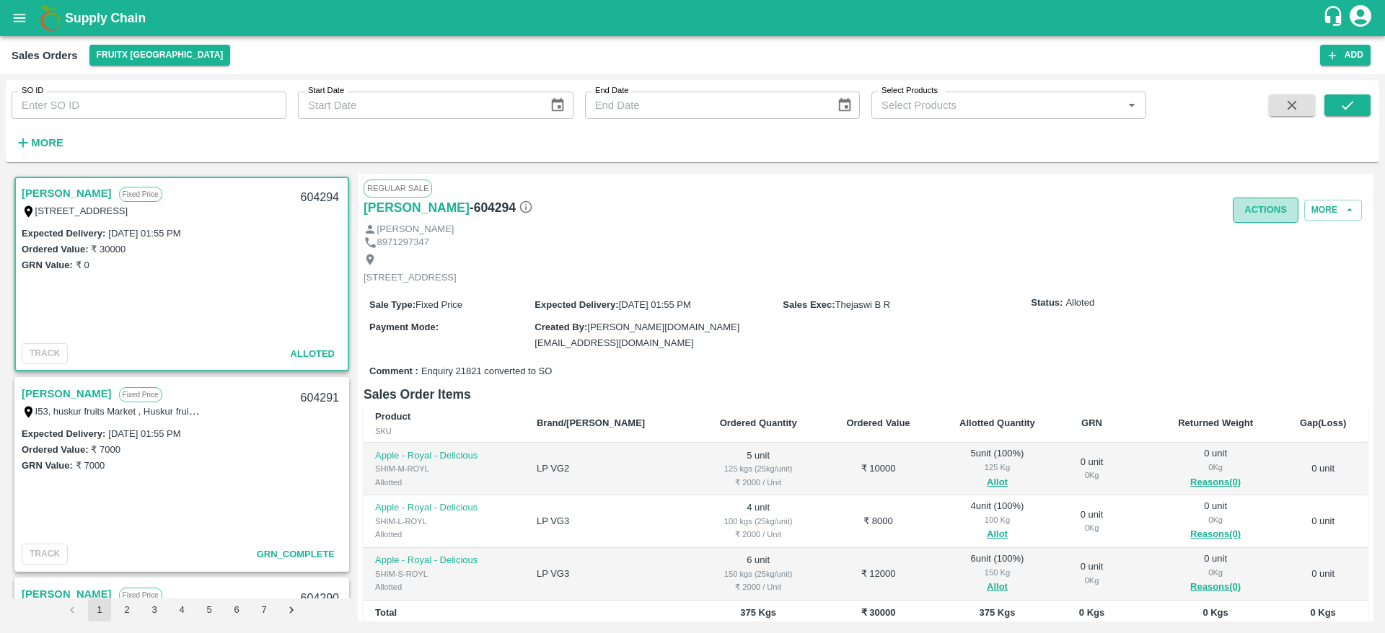
click at [1258, 221] on button "Actions" at bounding box center [1266, 210] width 66 height 25
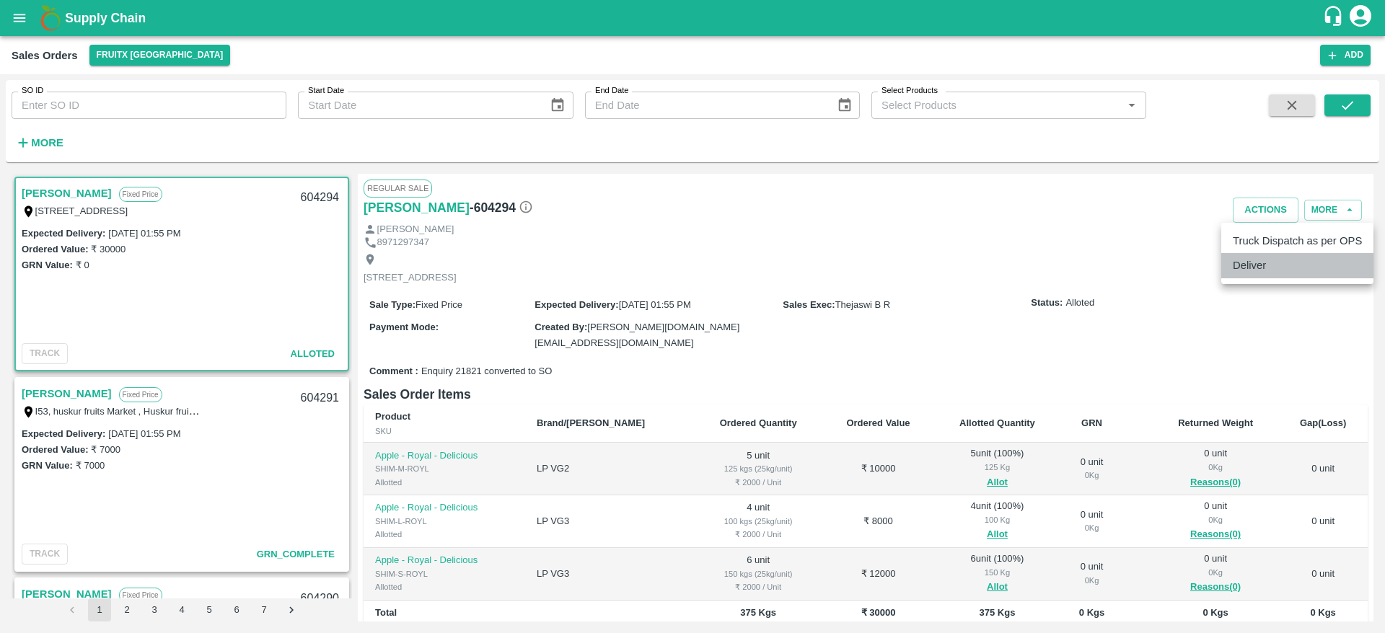
click at [1249, 262] on li "Deliver" at bounding box center [1297, 265] width 152 height 25
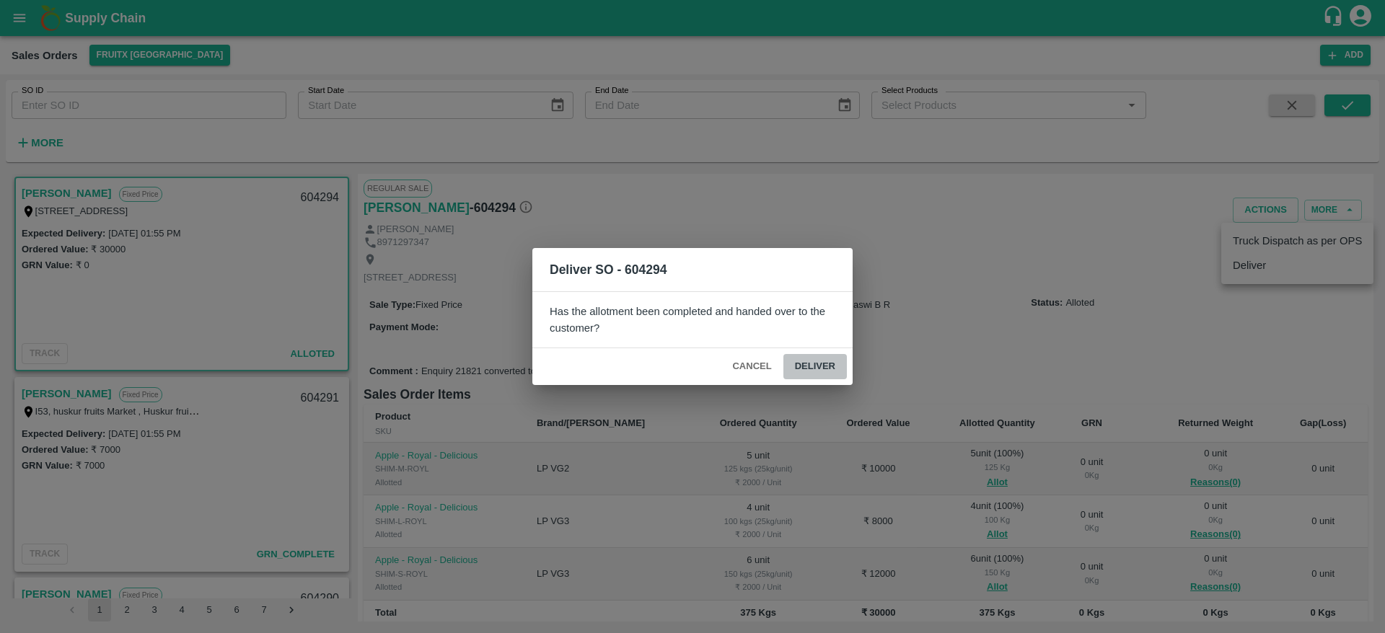
click at [819, 373] on button "Deliver" at bounding box center [814, 366] width 63 height 25
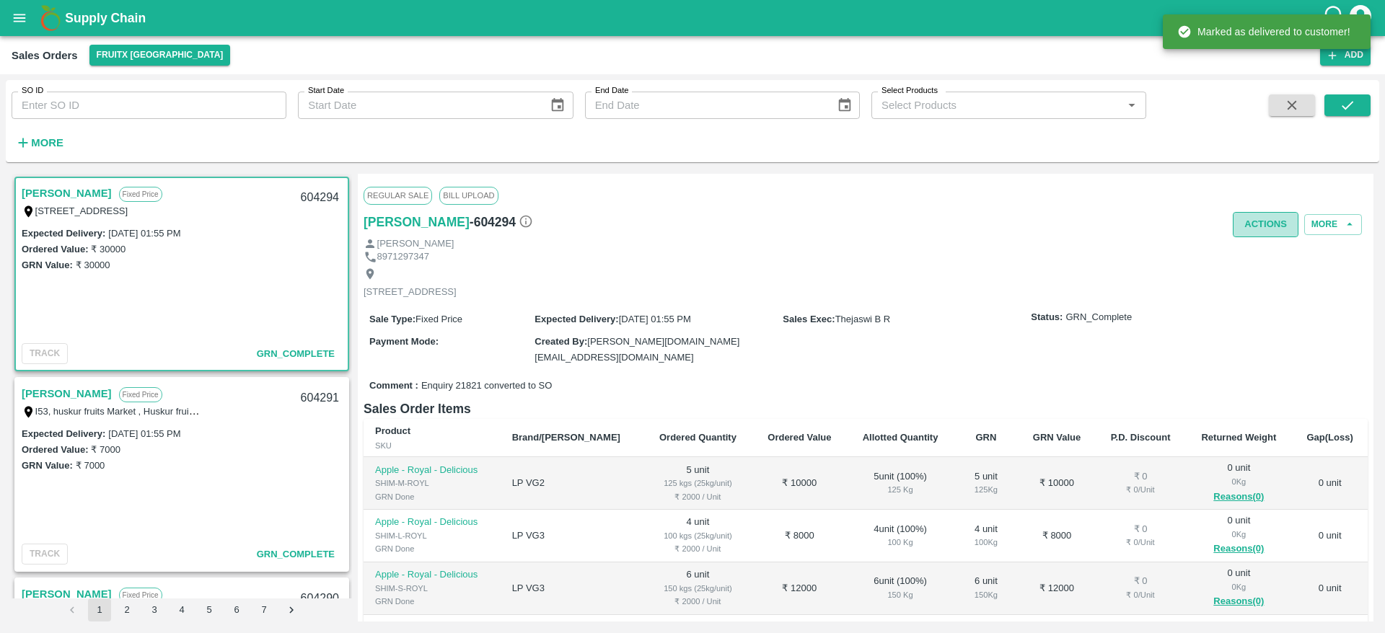
click at [1281, 237] on button "Actions" at bounding box center [1266, 224] width 66 height 25
click at [1264, 268] on ul "Truck Dispatch as per OPS Deliver" at bounding box center [1297, 267] width 152 height 61
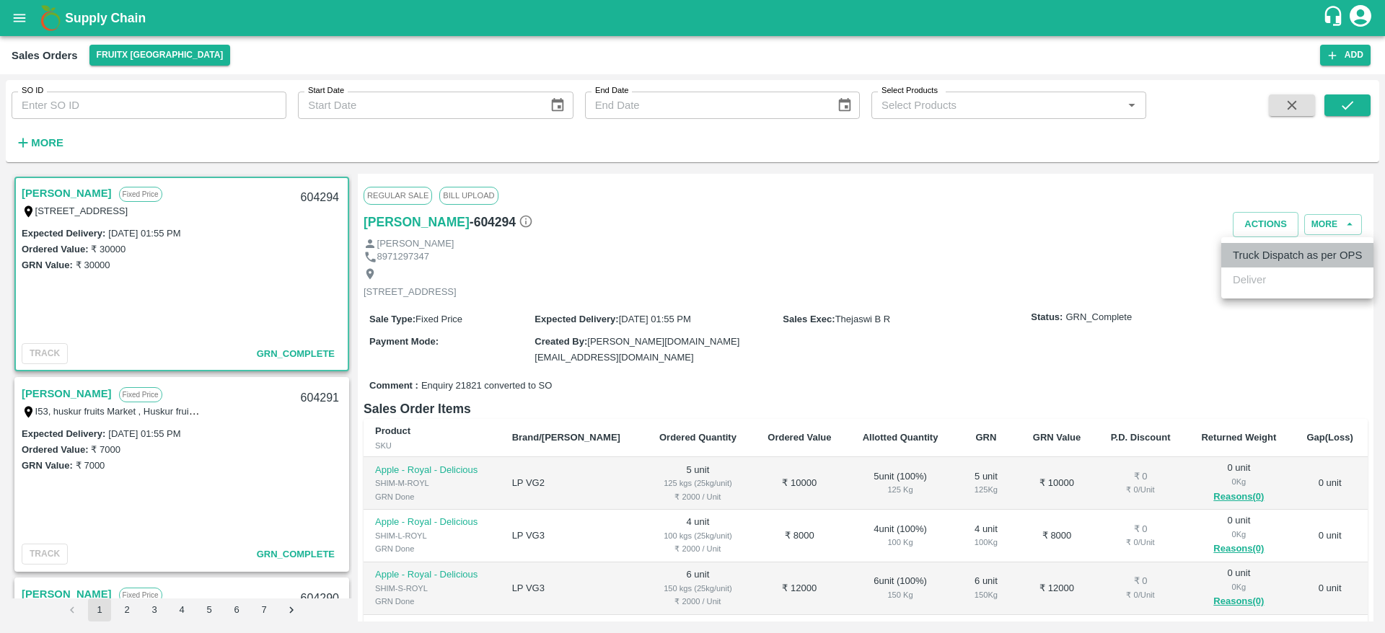
click at [1265, 255] on li "Truck Dispatch as per OPS" at bounding box center [1297, 255] width 152 height 25
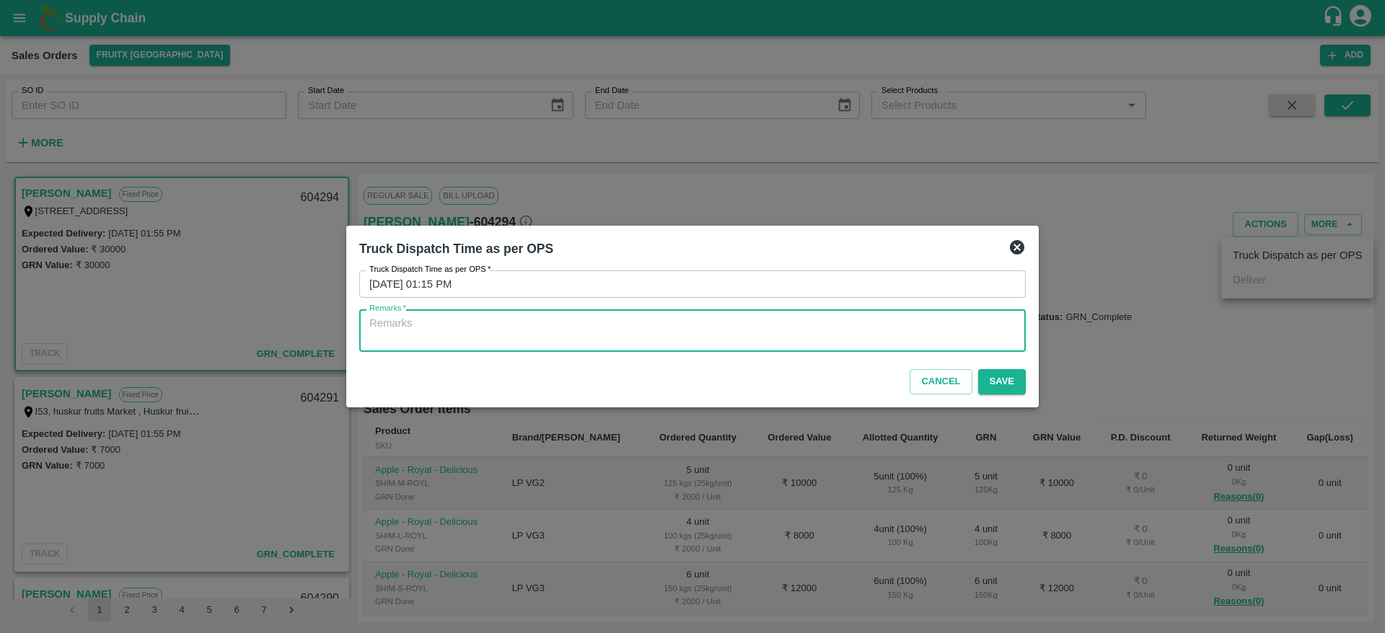
click at [631, 338] on textarea "Remarks   *" at bounding box center [692, 331] width 646 height 30
type textarea "OTD"
click at [987, 374] on button "Save" at bounding box center [1002, 381] width 48 height 25
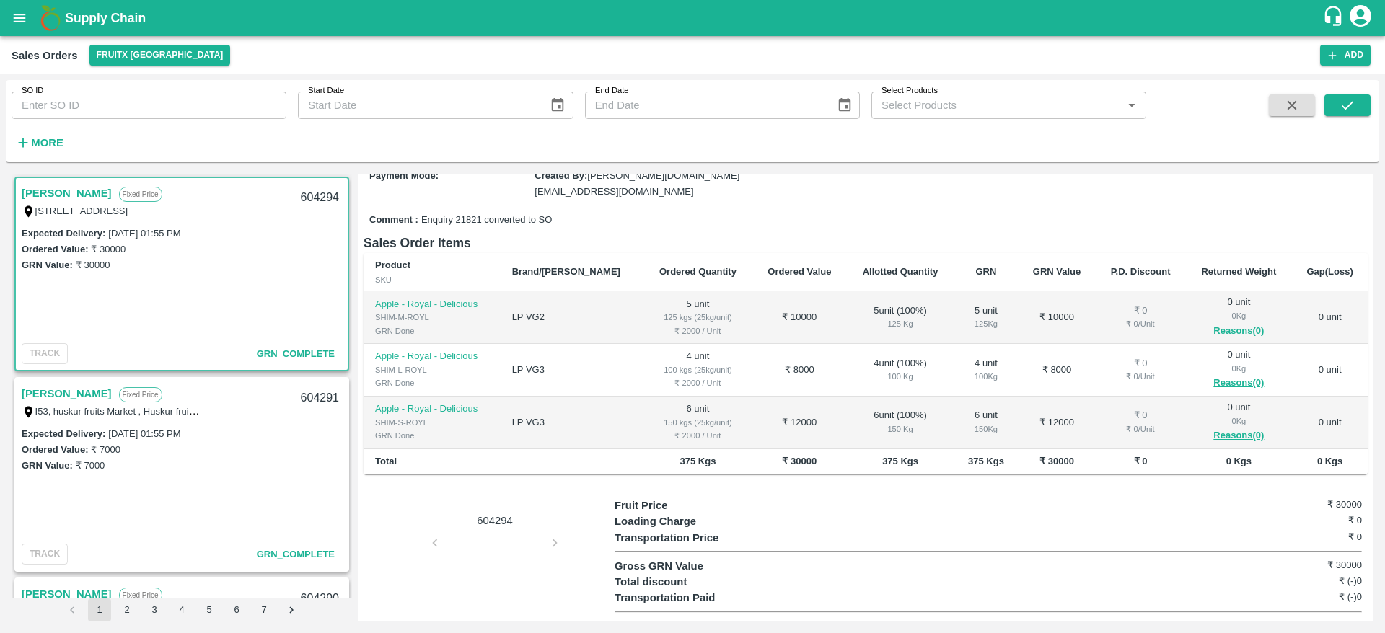
scroll to position [167, 0]
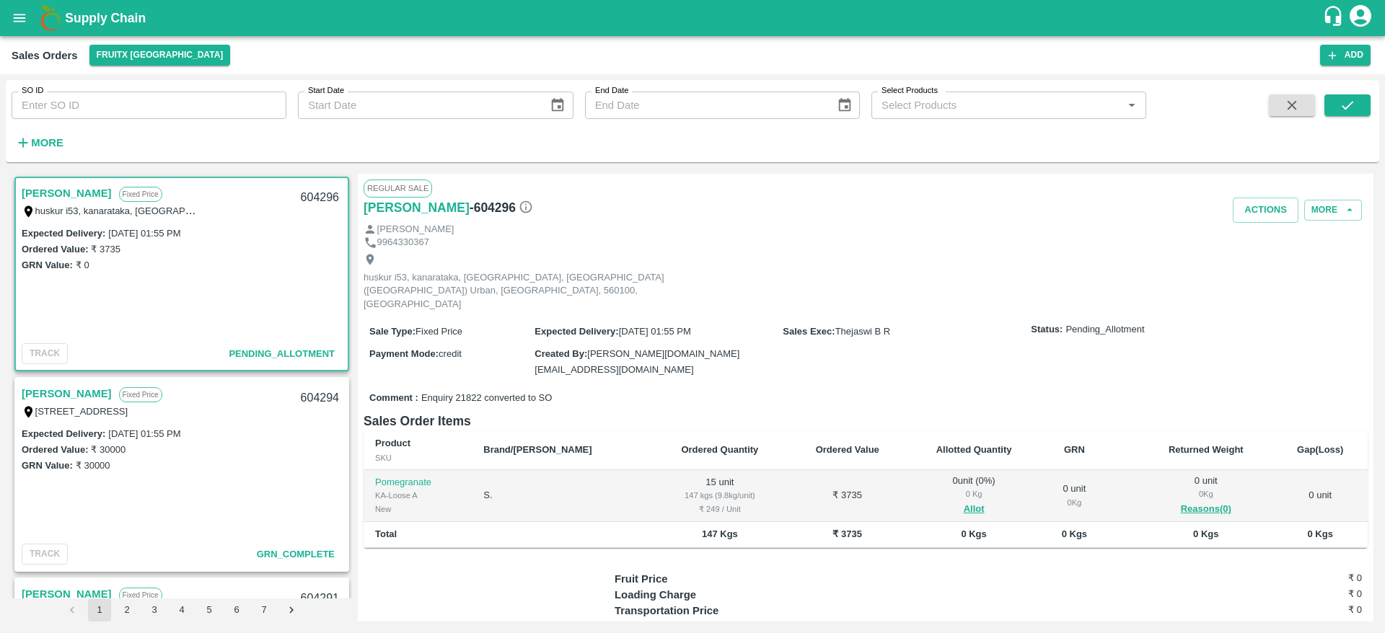
click at [41, 195] on link "[PERSON_NAME]" at bounding box center [67, 193] width 90 height 19
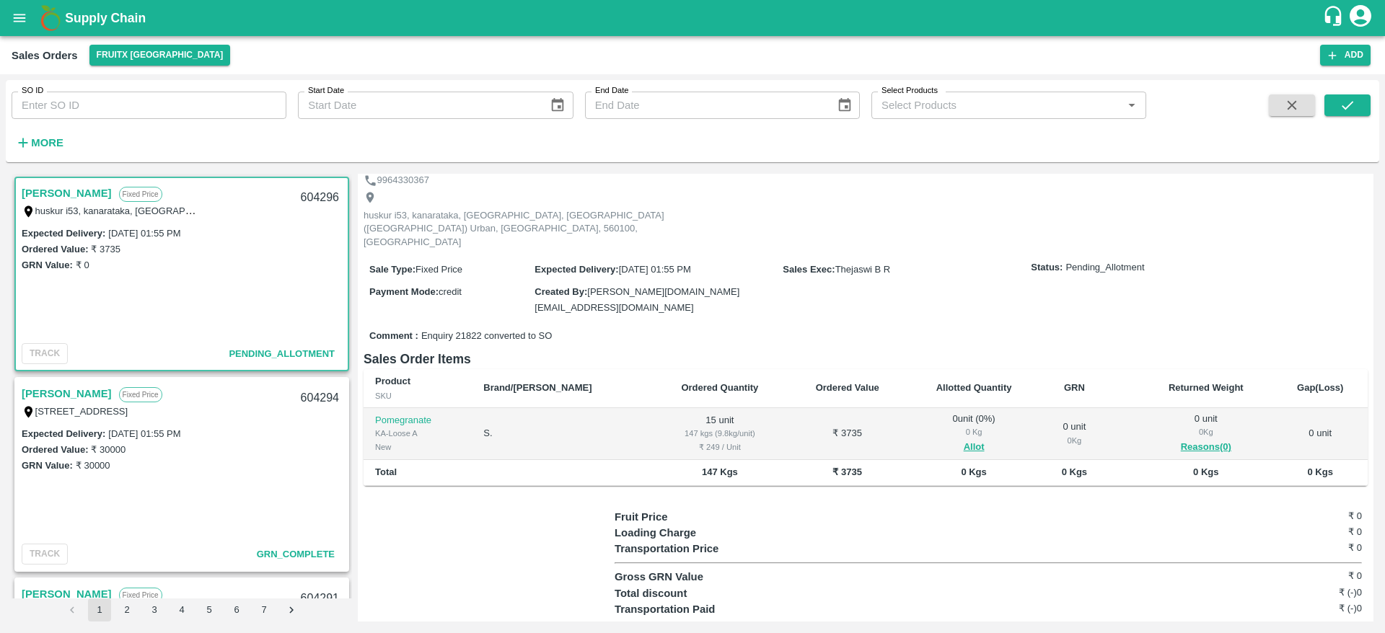
click at [313, 187] on div "604296" at bounding box center [320, 198] width 56 height 34
click at [314, 195] on div "604296" at bounding box center [320, 198] width 56 height 34
copy div "604296"
click at [964, 439] on button "Allot" at bounding box center [974, 447] width 21 height 17
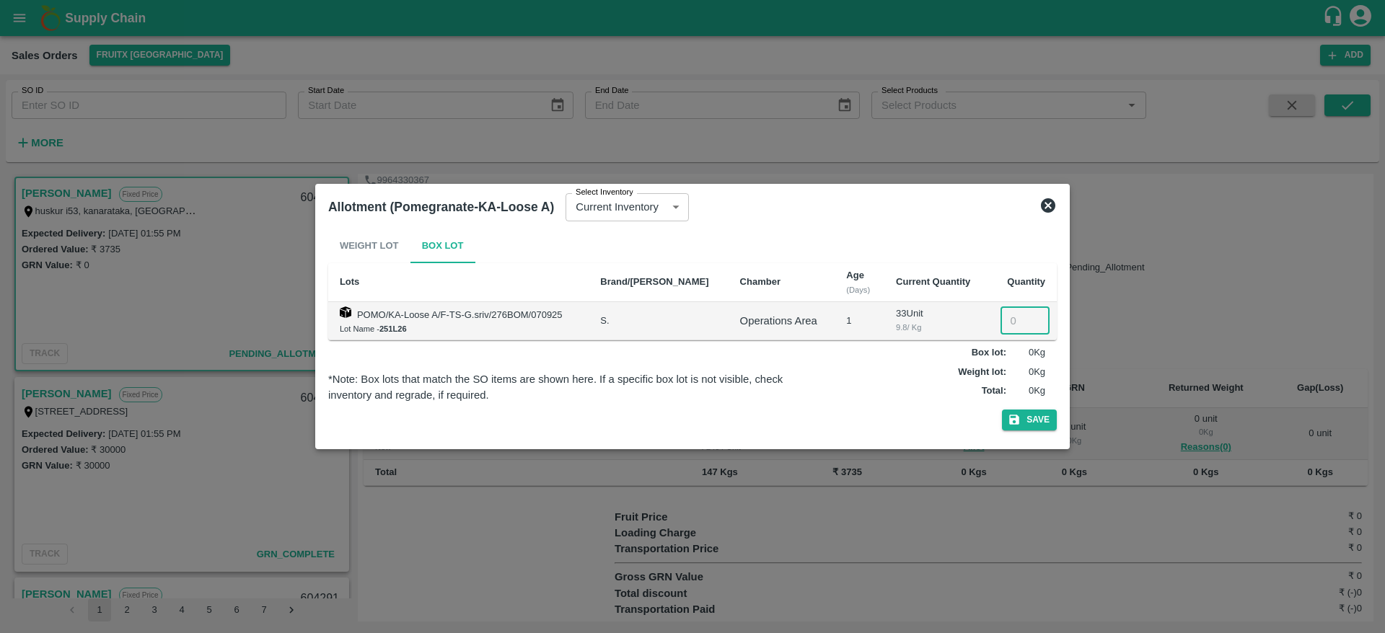
click at [1011, 314] on input "number" at bounding box center [1024, 320] width 49 height 27
type input "15"
click at [1027, 428] on button "Save" at bounding box center [1029, 420] width 55 height 21
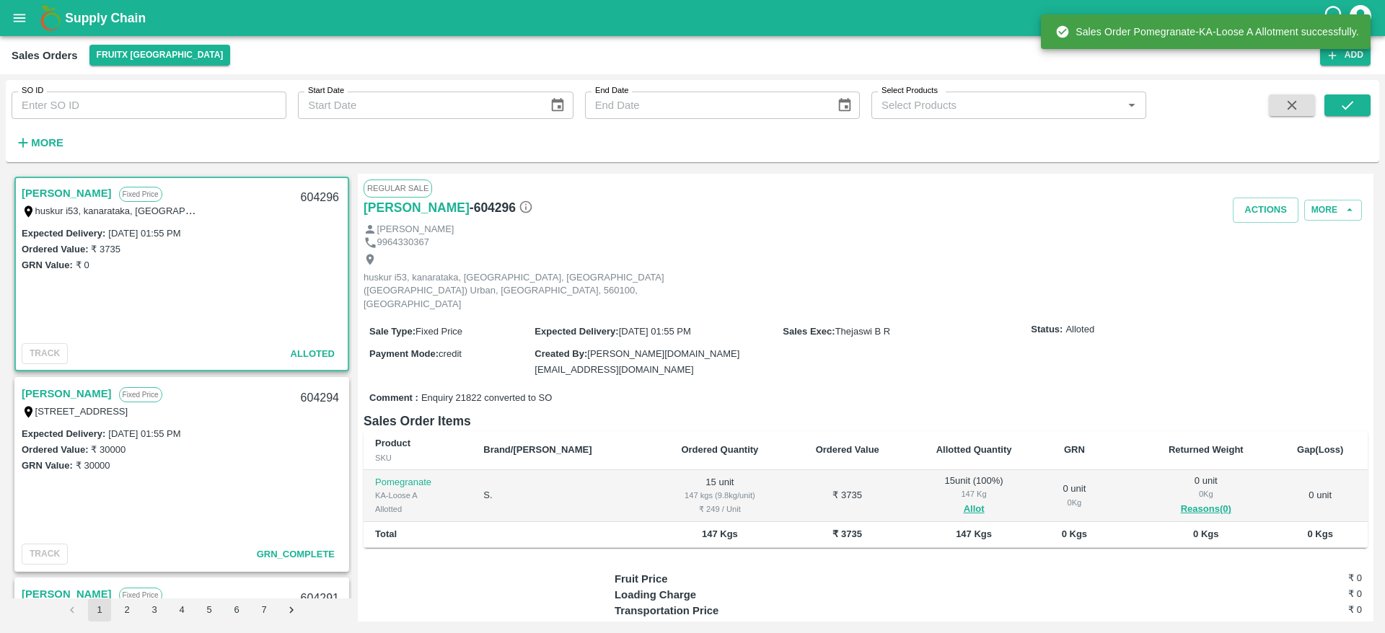
click at [1279, 195] on div "Regular Sale" at bounding box center [866, 188] width 1004 height 17
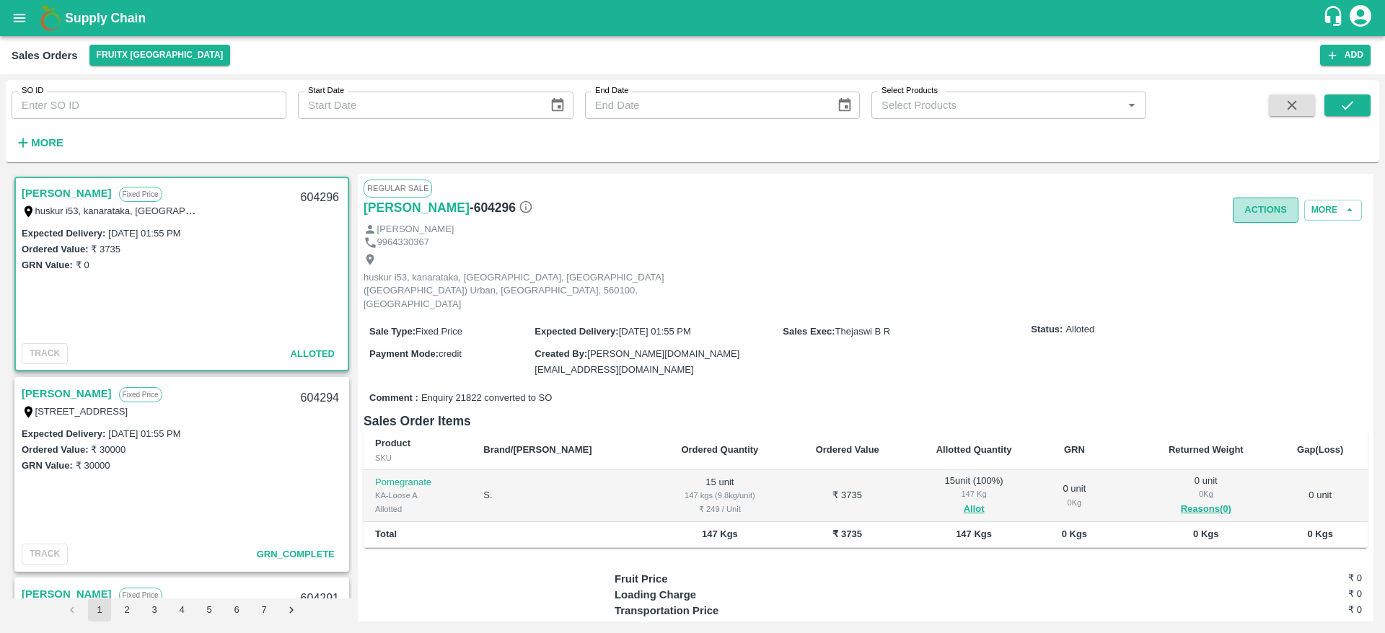
click at [1259, 219] on button "Actions" at bounding box center [1266, 210] width 66 height 25
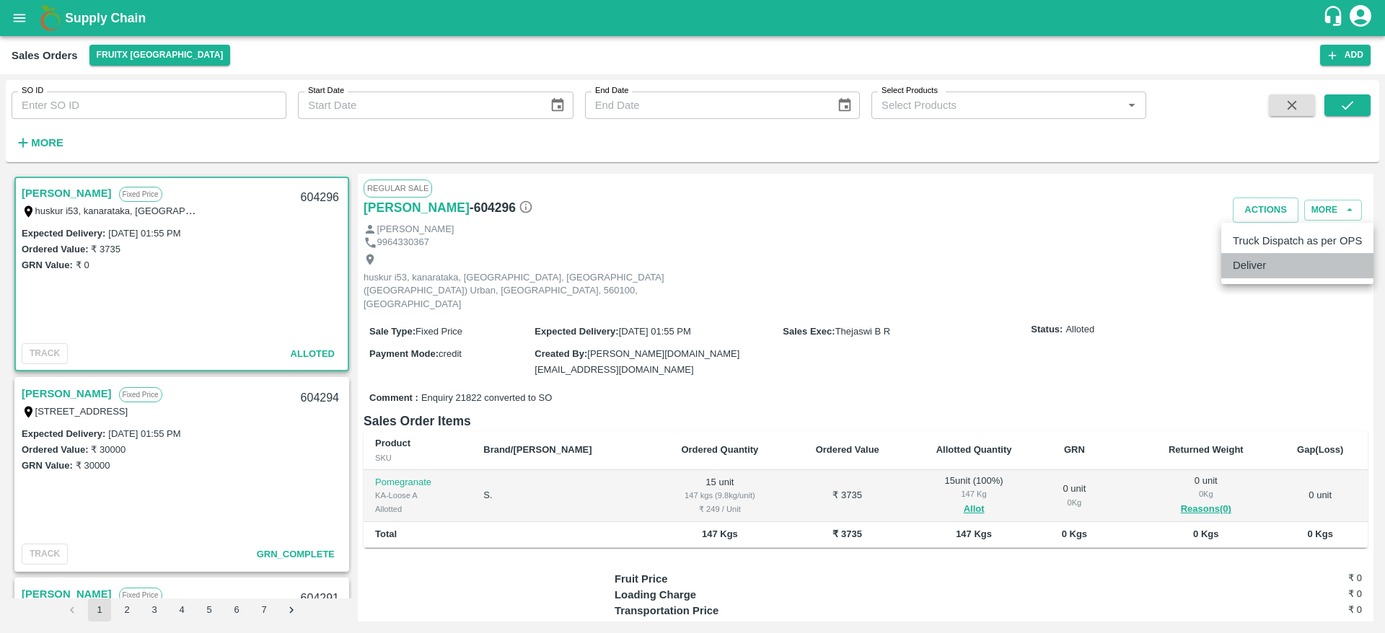
click at [1250, 263] on li "Deliver" at bounding box center [1297, 265] width 152 height 25
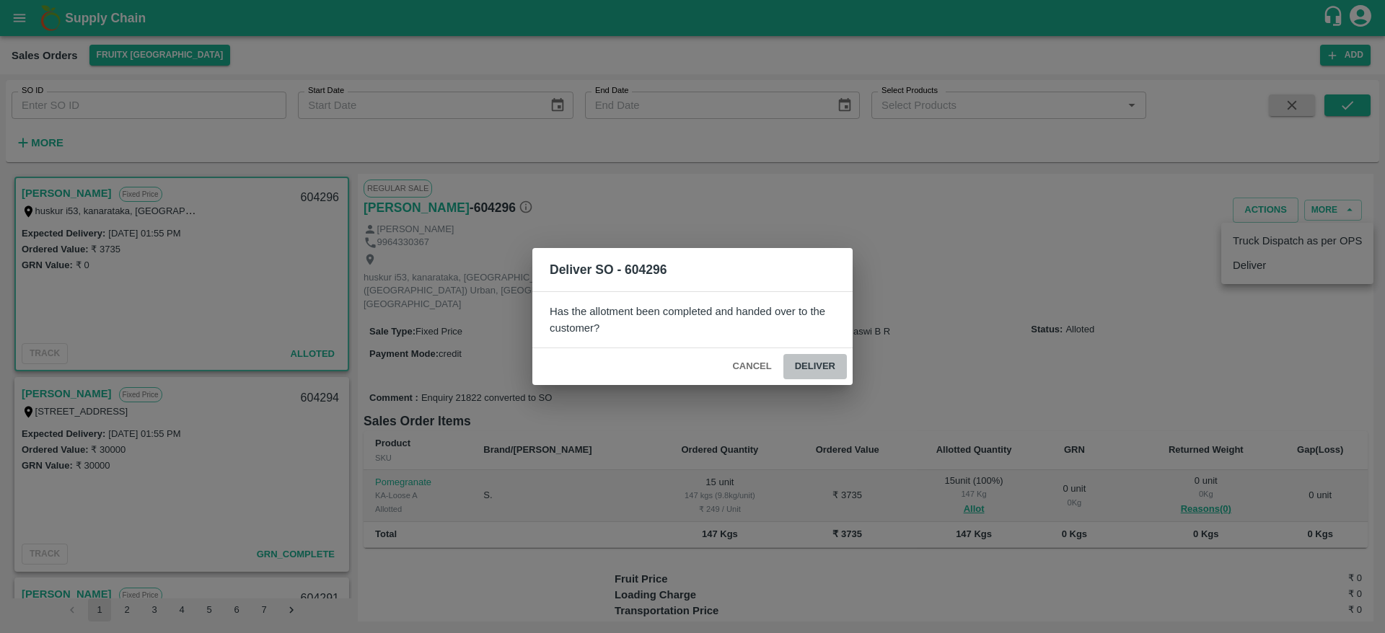
click at [807, 356] on button "Deliver" at bounding box center [814, 366] width 63 height 25
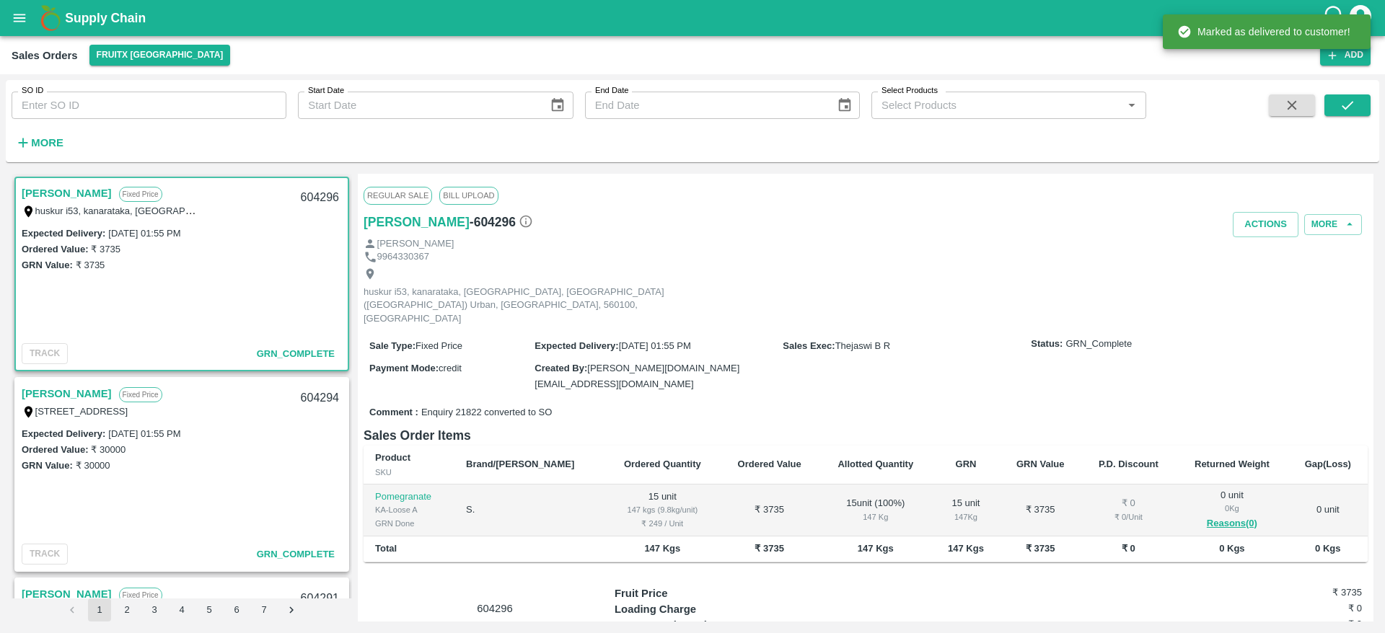
click at [1258, 238] on div "[PERSON_NAME]" at bounding box center [866, 244] width 1004 height 14
click at [1258, 221] on button "Actions" at bounding box center [1266, 224] width 66 height 25
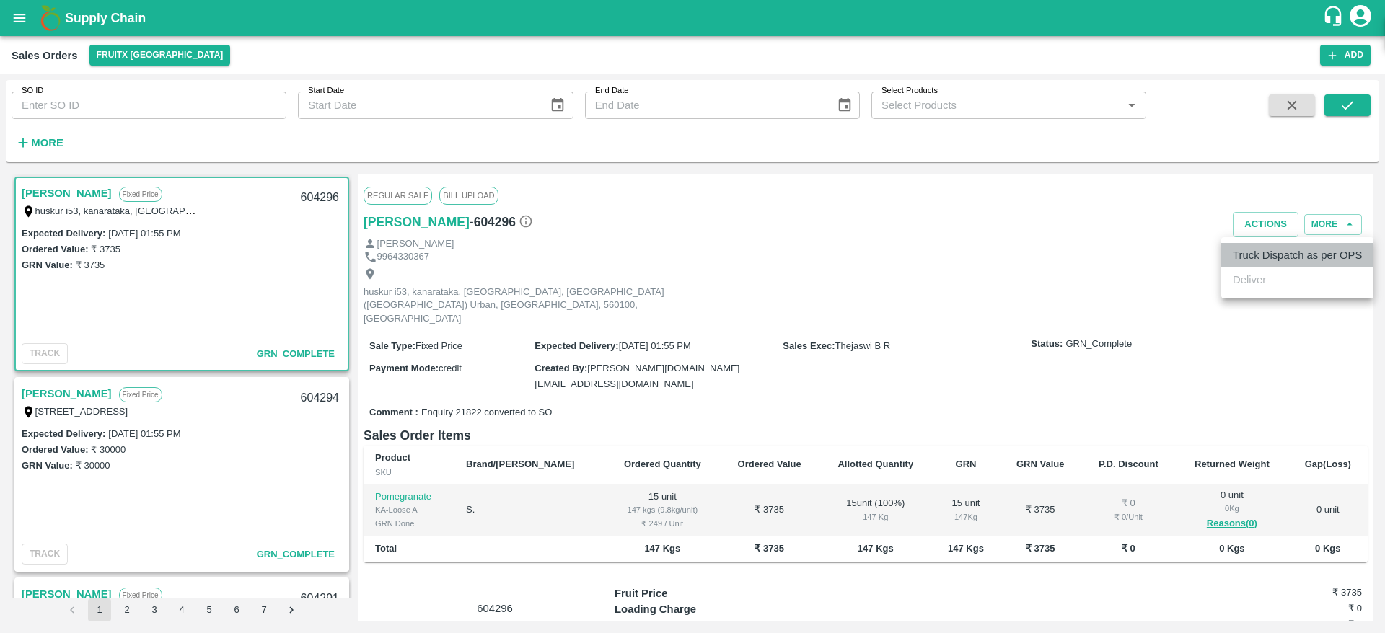
click at [1252, 250] on li "Truck Dispatch as per OPS" at bounding box center [1297, 255] width 152 height 25
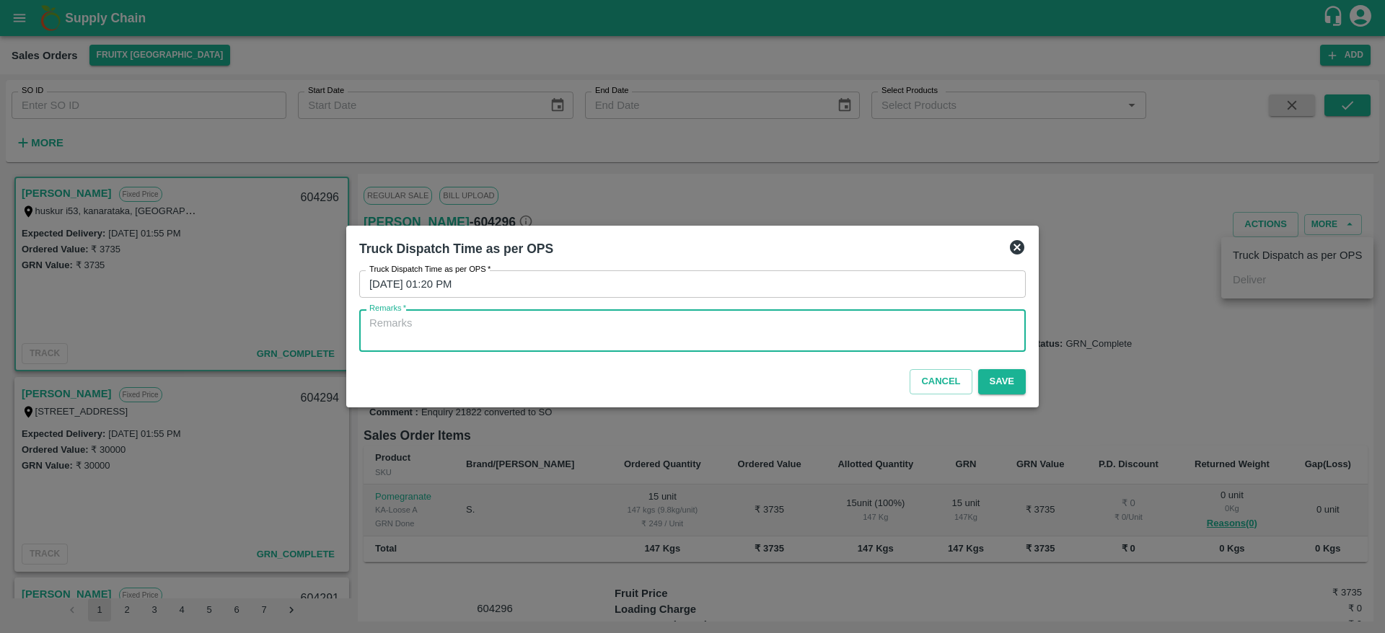
click at [801, 327] on textarea "Remarks   *" at bounding box center [692, 331] width 646 height 30
type textarea "OTD"
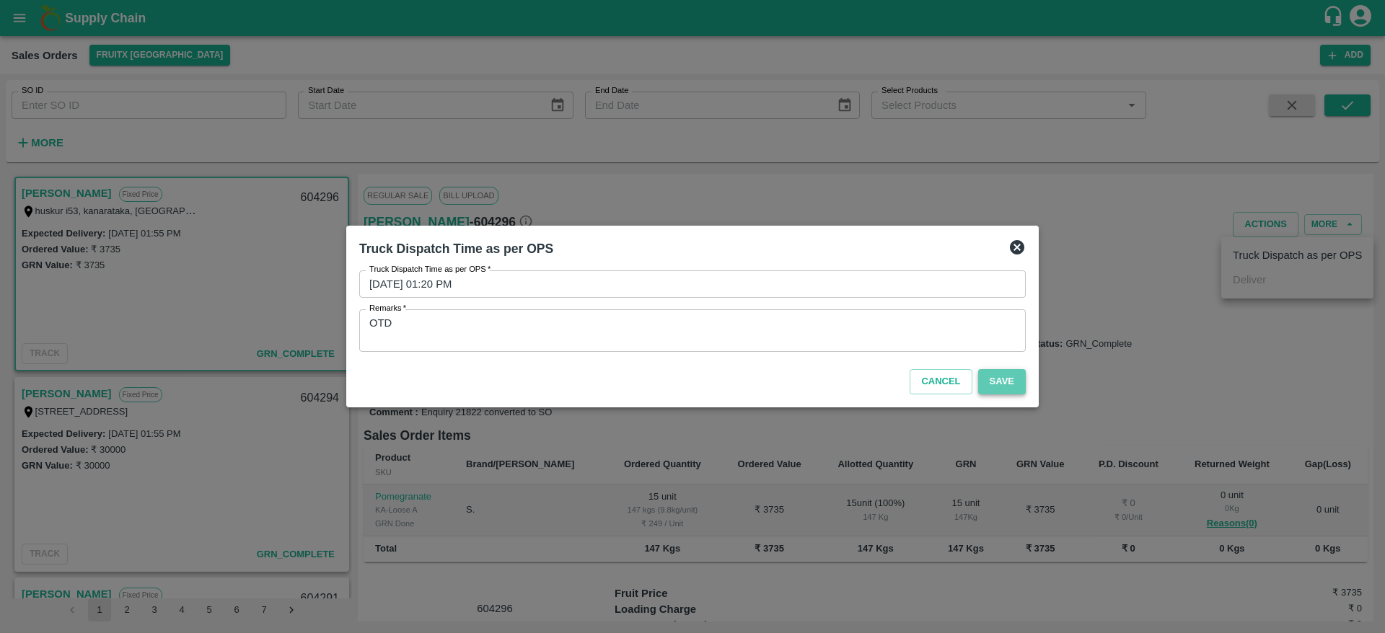
click at [1003, 389] on button "Save" at bounding box center [1002, 381] width 48 height 25
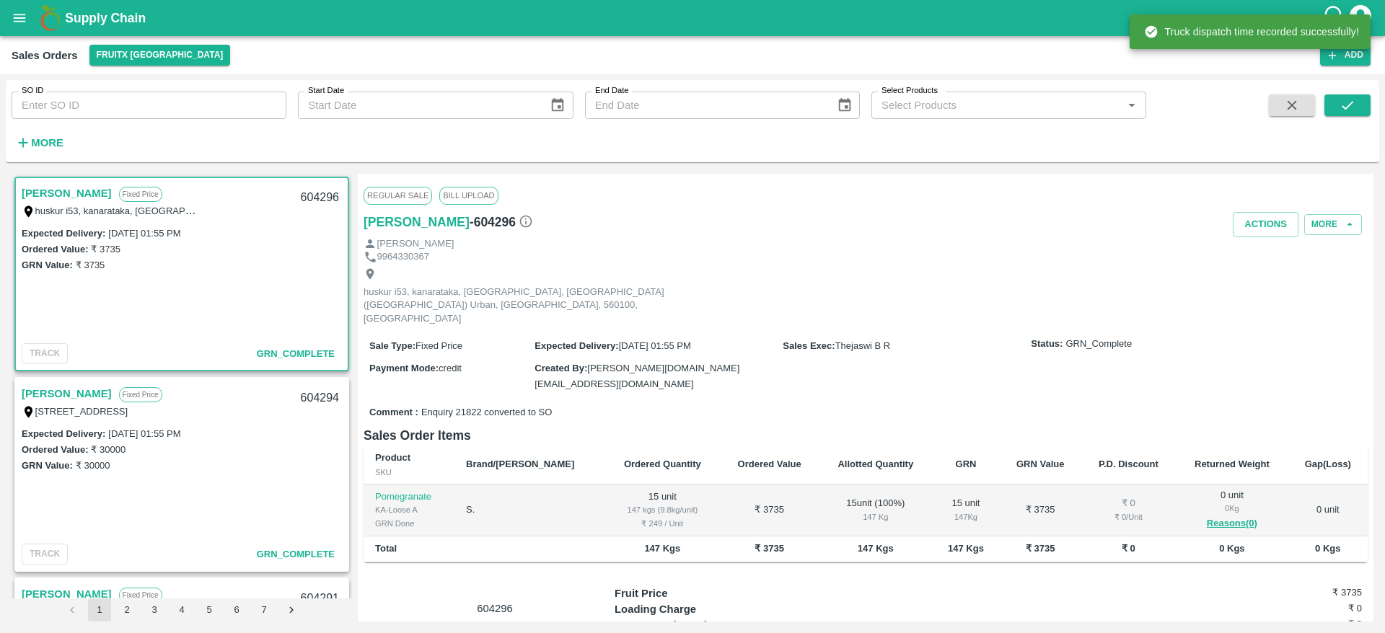
click at [311, 203] on div "604296" at bounding box center [320, 198] width 56 height 34
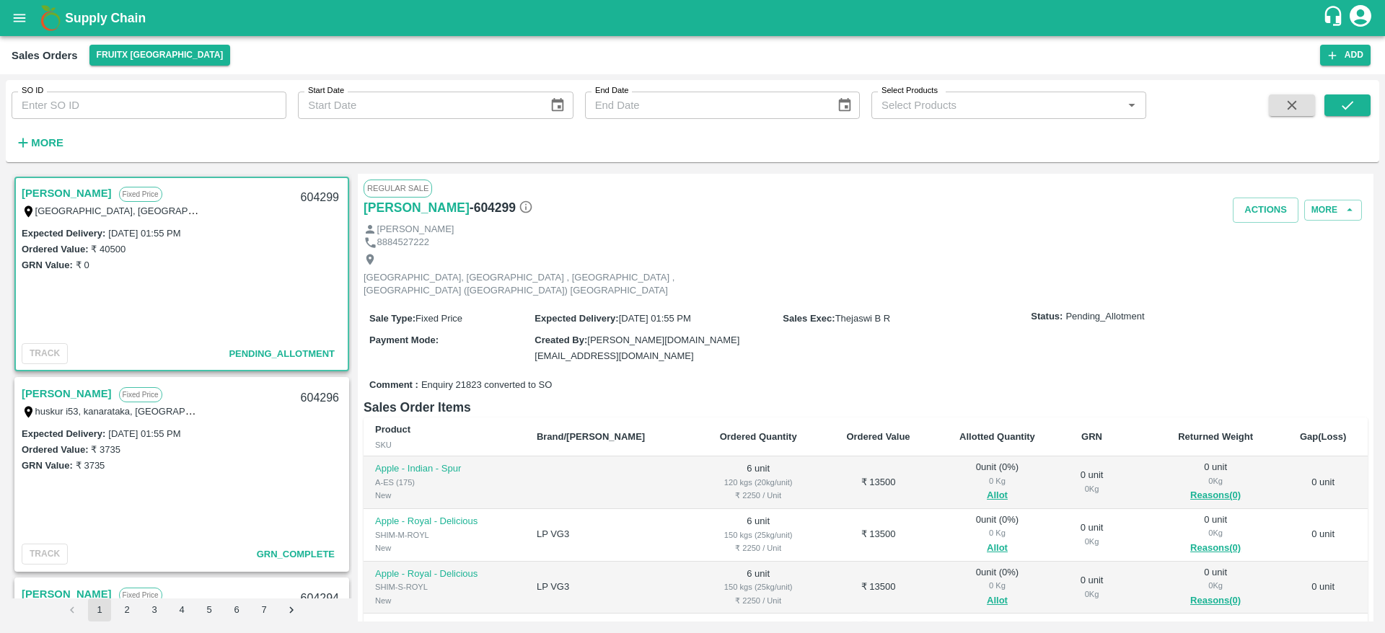
click at [304, 192] on div "604299" at bounding box center [320, 198] width 56 height 34
copy div "604299"
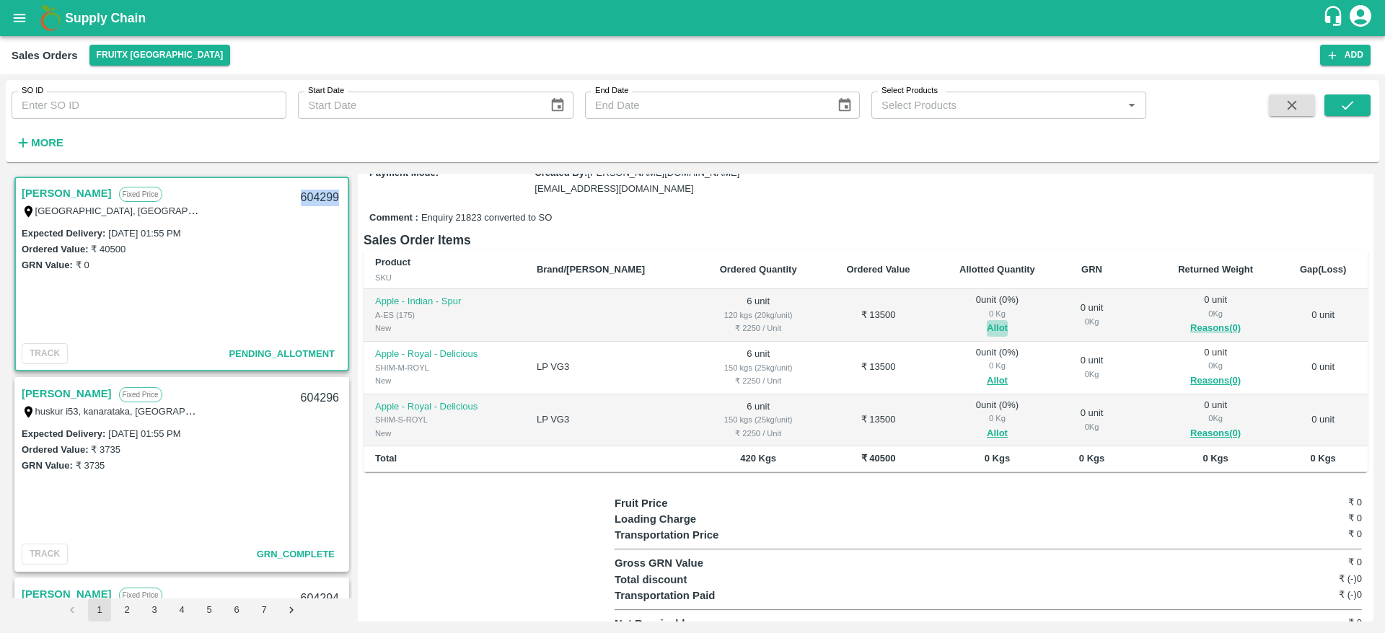
click at [987, 320] on button "Allot" at bounding box center [997, 328] width 21 height 17
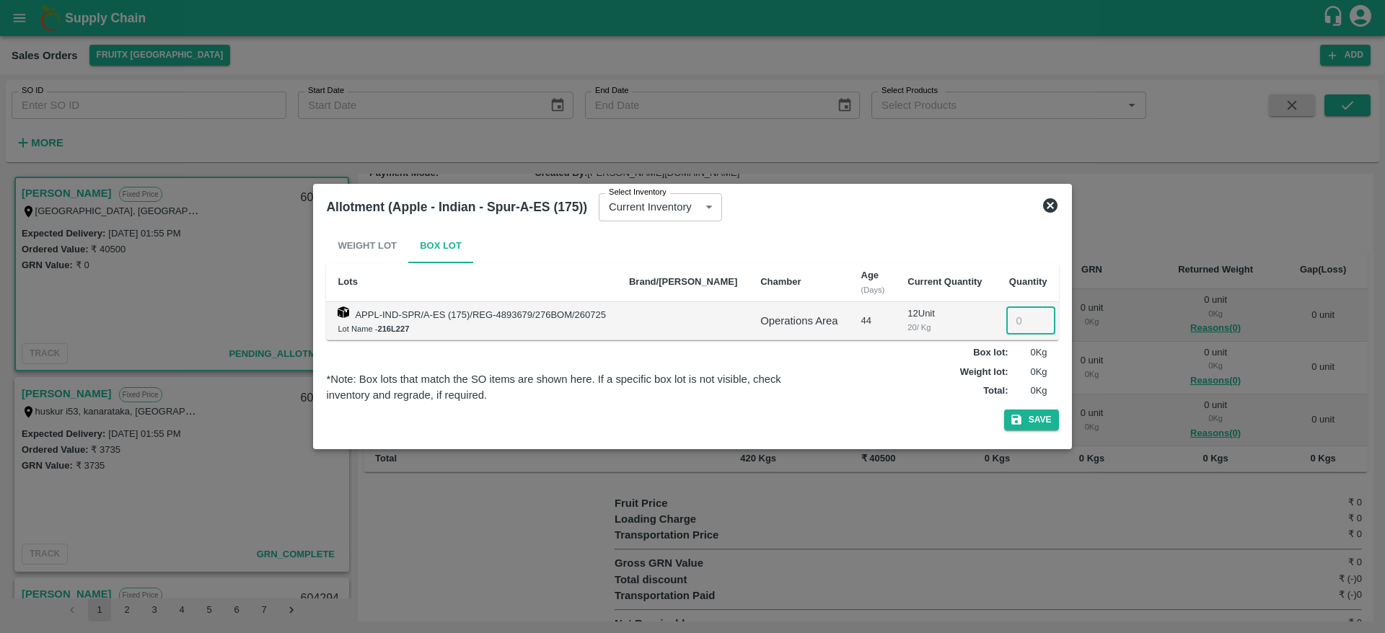
click at [1019, 321] on input "number" at bounding box center [1030, 320] width 49 height 27
type input "6"
click at [1034, 417] on button "Save" at bounding box center [1031, 420] width 55 height 21
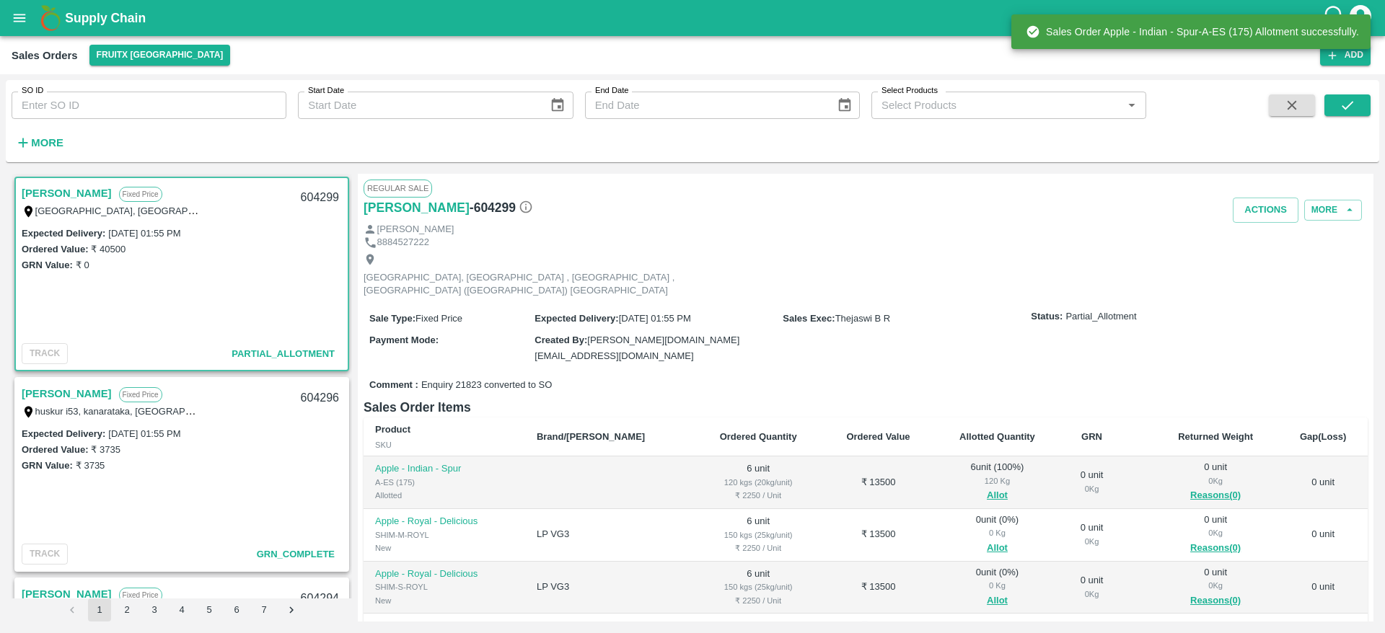
scroll to position [121, 0]
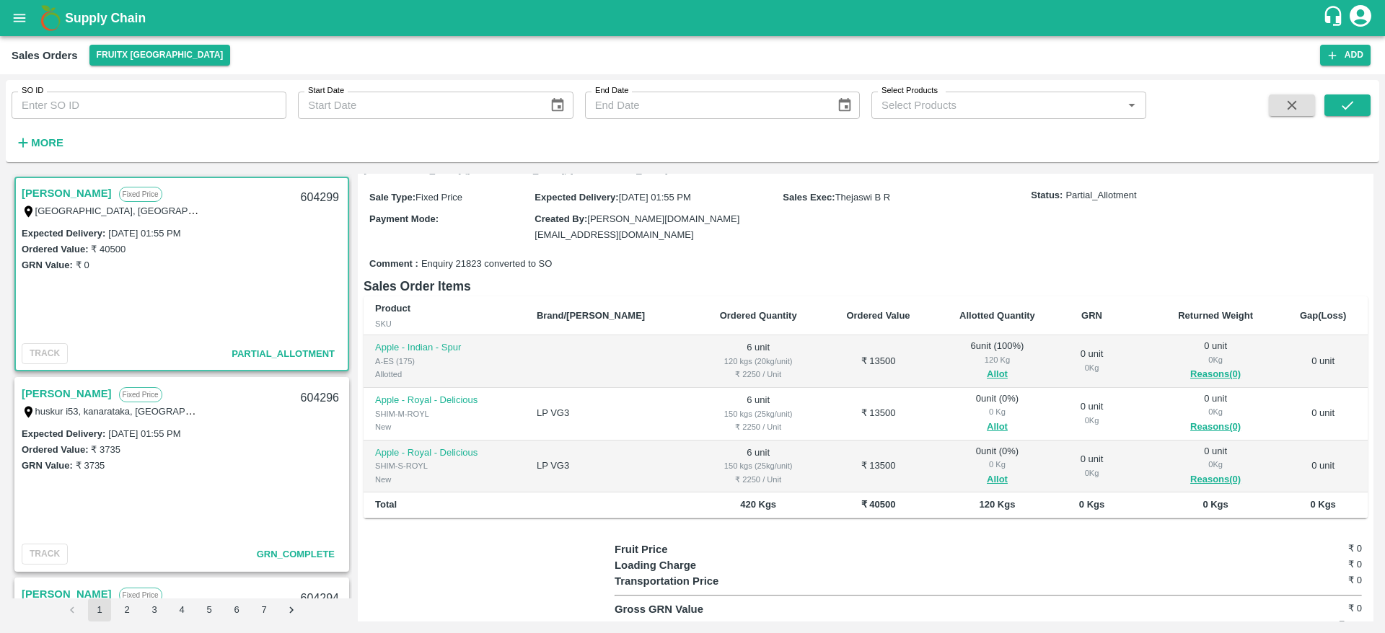
click at [972, 420] on td "0 unit ( 0 %) 0 Kg Allot" at bounding box center [997, 414] width 127 height 53
click at [987, 419] on button "Allot" at bounding box center [997, 427] width 21 height 17
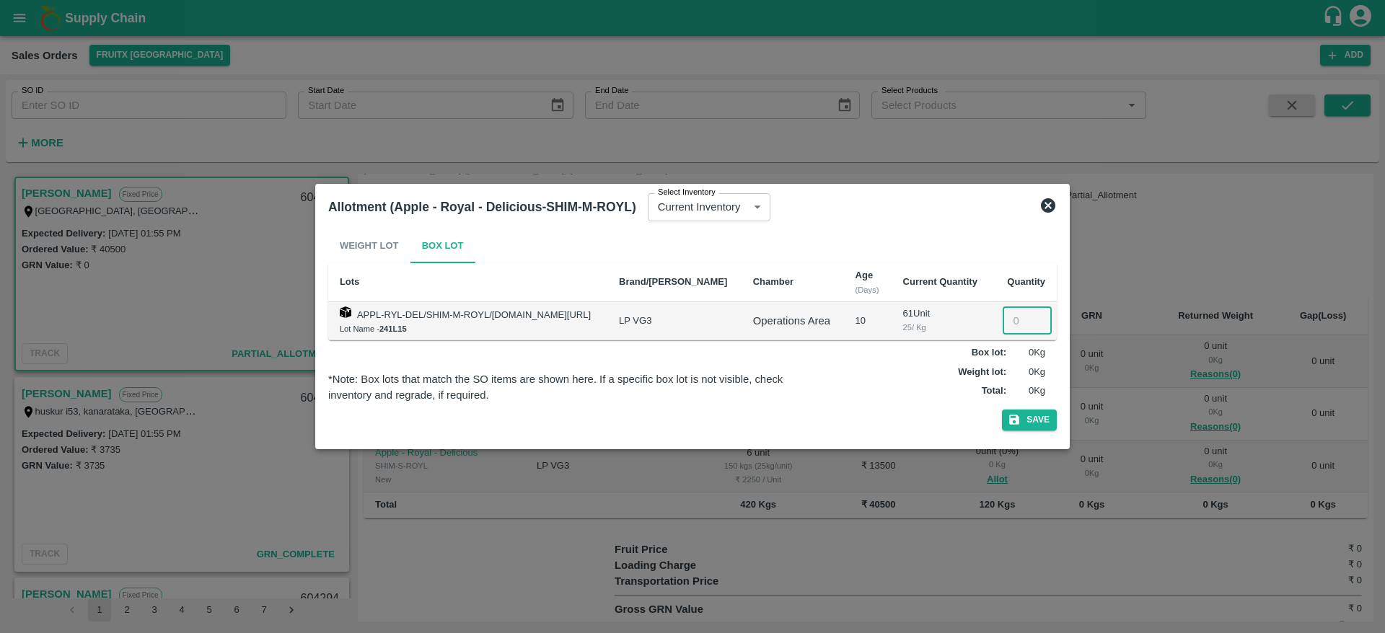
click at [1013, 319] on input "number" at bounding box center [1027, 320] width 49 height 27
type input "6"
click at [1034, 412] on button "Save" at bounding box center [1029, 420] width 55 height 21
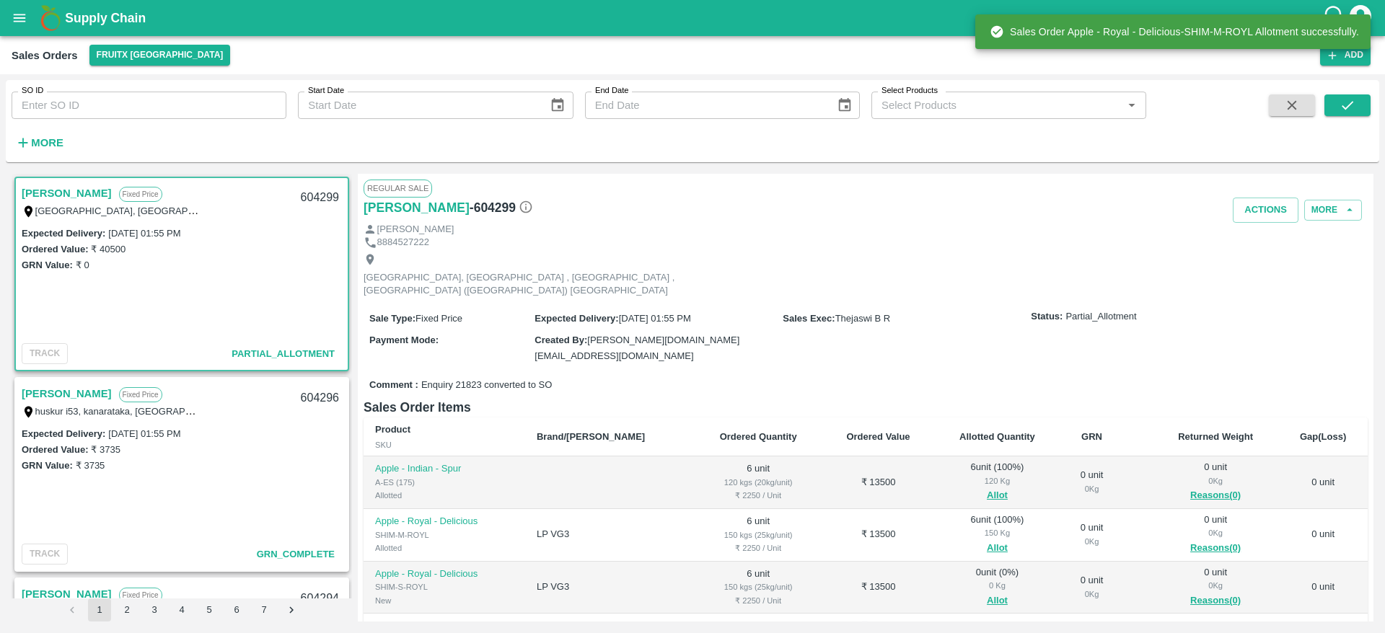
scroll to position [167, 0]
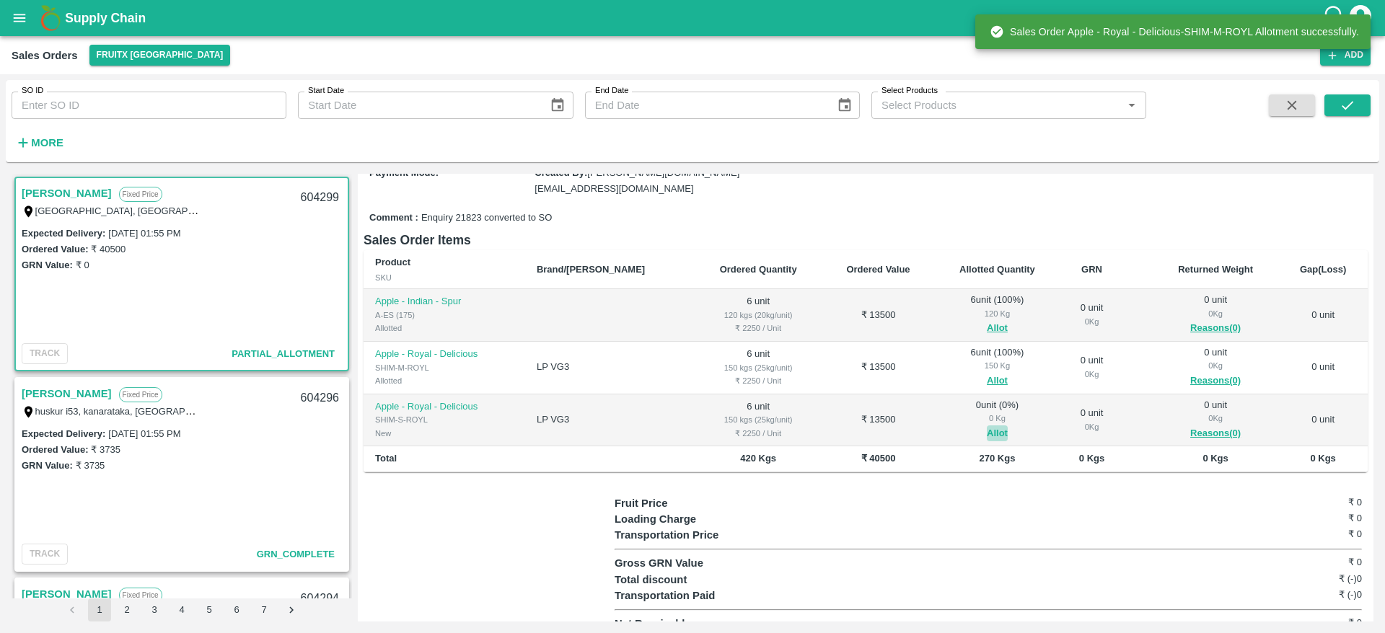
click at [987, 426] on button "Allot" at bounding box center [997, 434] width 21 height 17
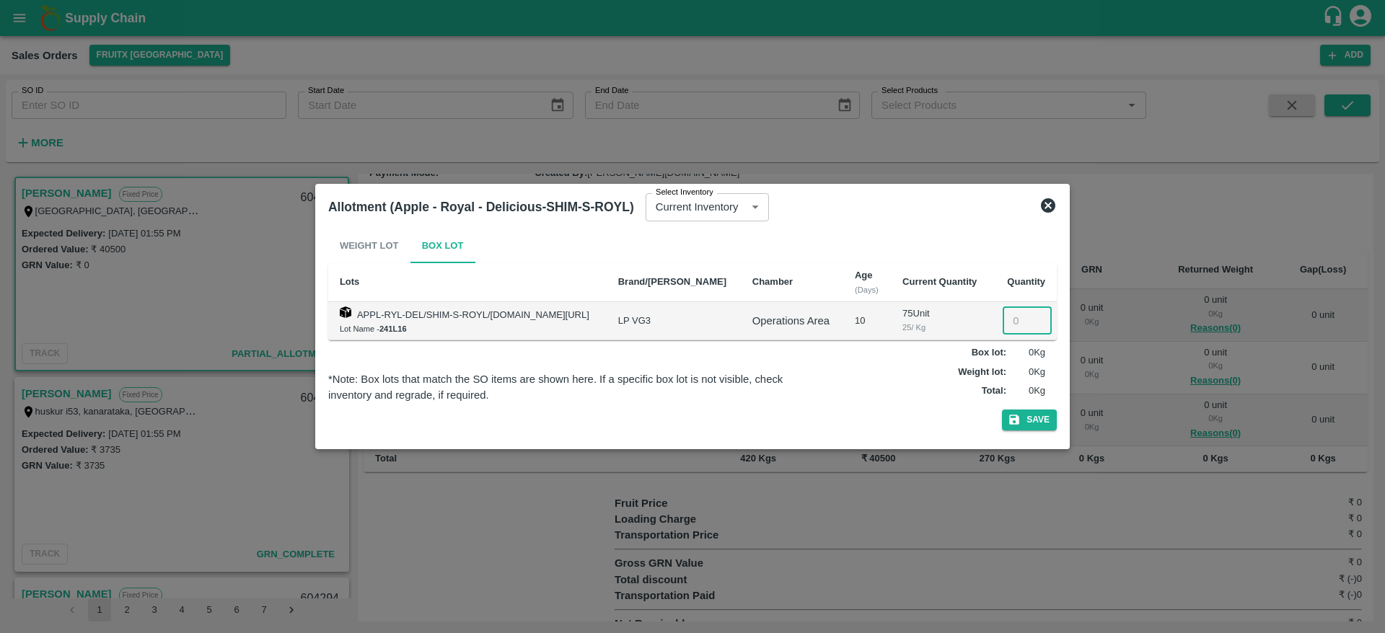
click at [1014, 330] on input "number" at bounding box center [1027, 320] width 49 height 27
type input "6"
click at [1047, 415] on button "Save" at bounding box center [1029, 420] width 55 height 21
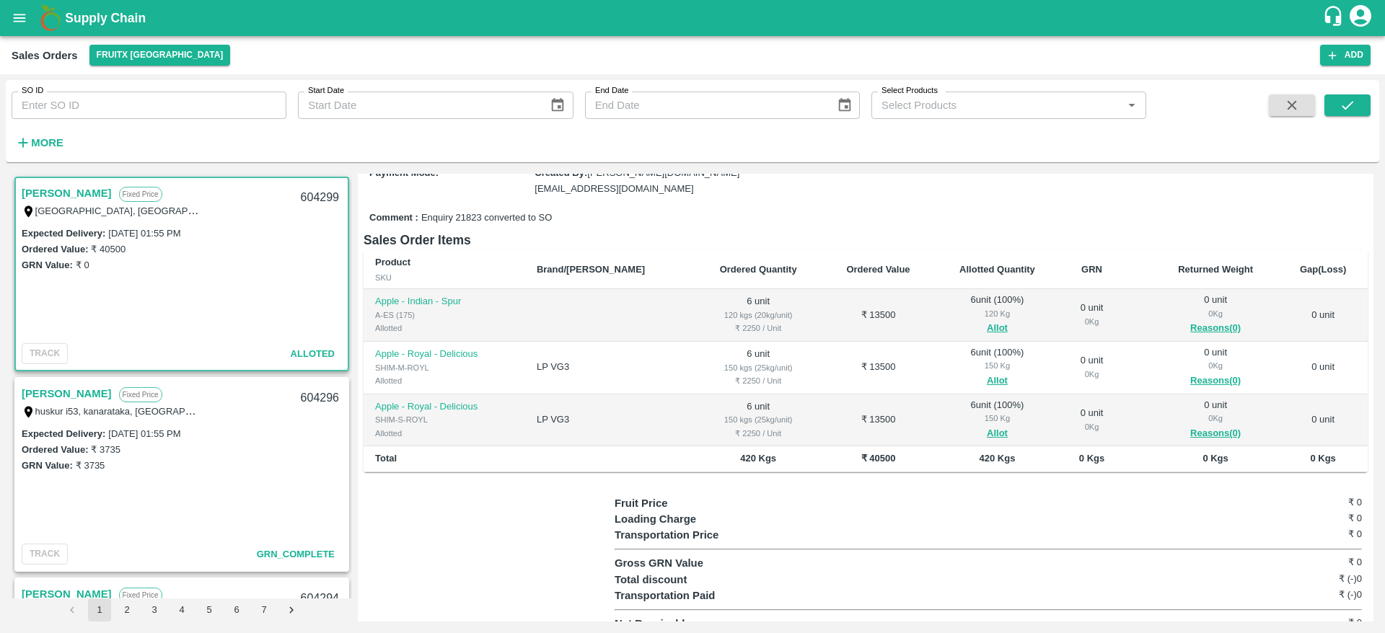
scroll to position [0, 0]
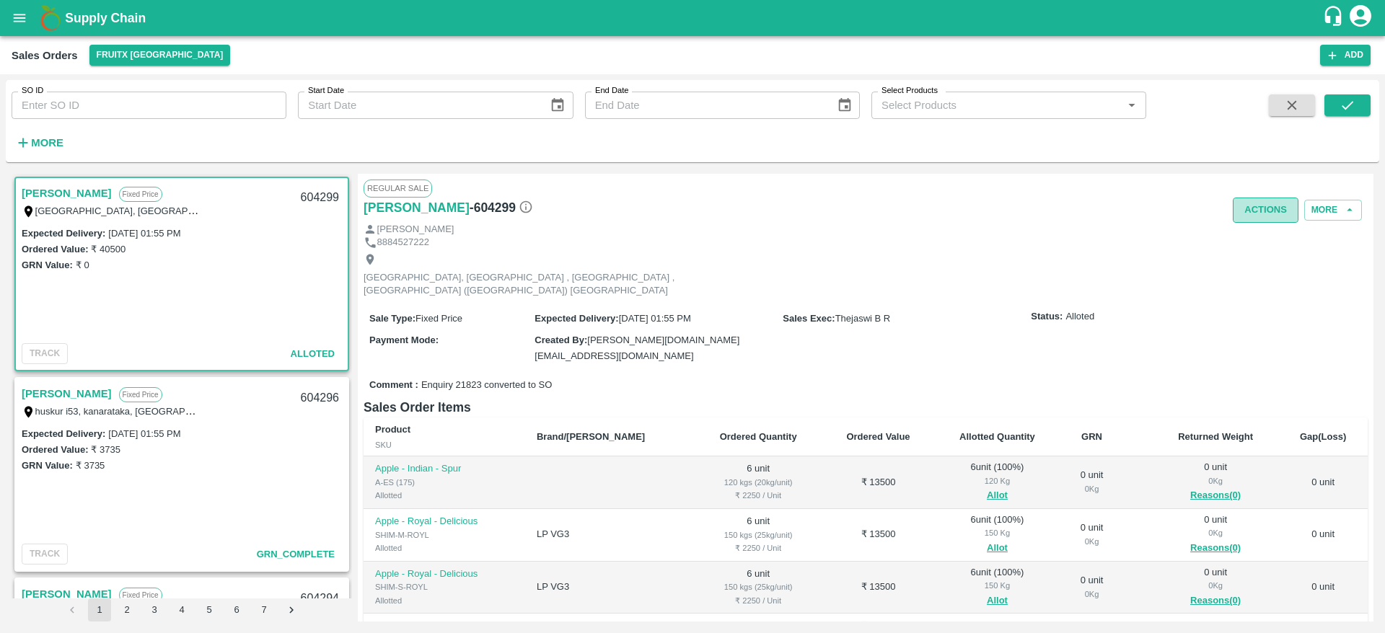
click at [1267, 200] on button "Actions" at bounding box center [1266, 210] width 66 height 25
click at [1251, 266] on li "Deliver" at bounding box center [1297, 265] width 152 height 25
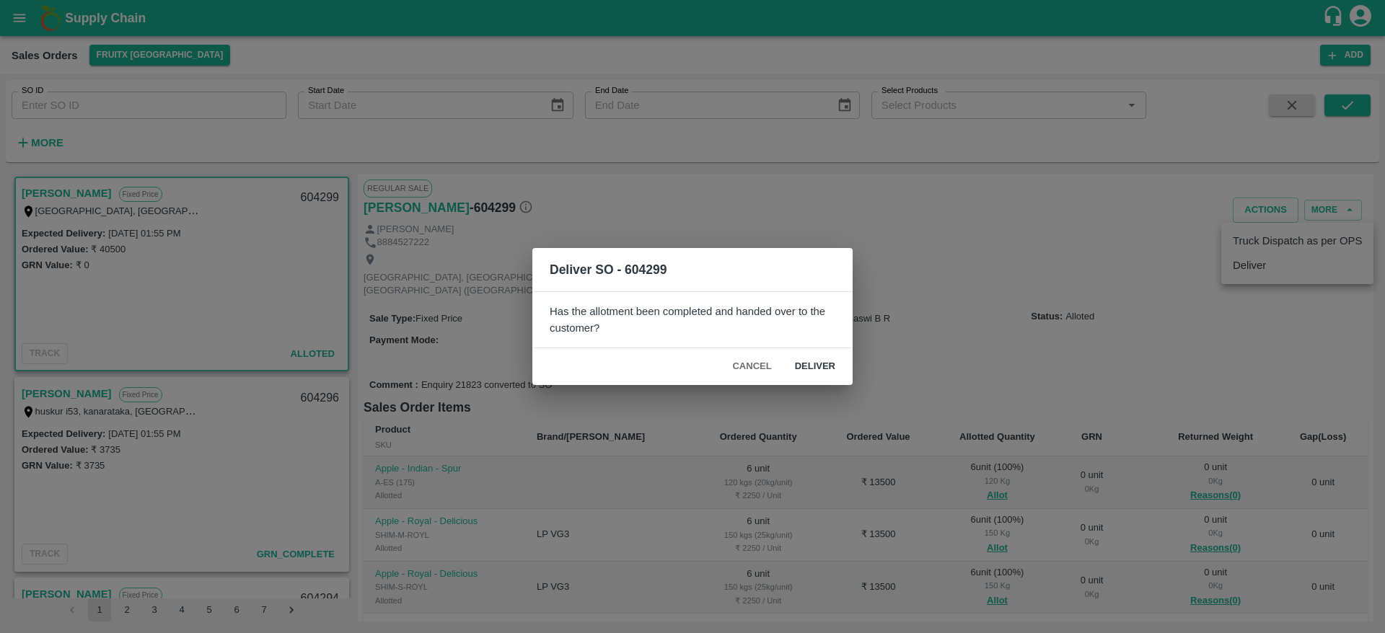
click at [805, 360] on button "Deliver" at bounding box center [814, 366] width 63 height 25
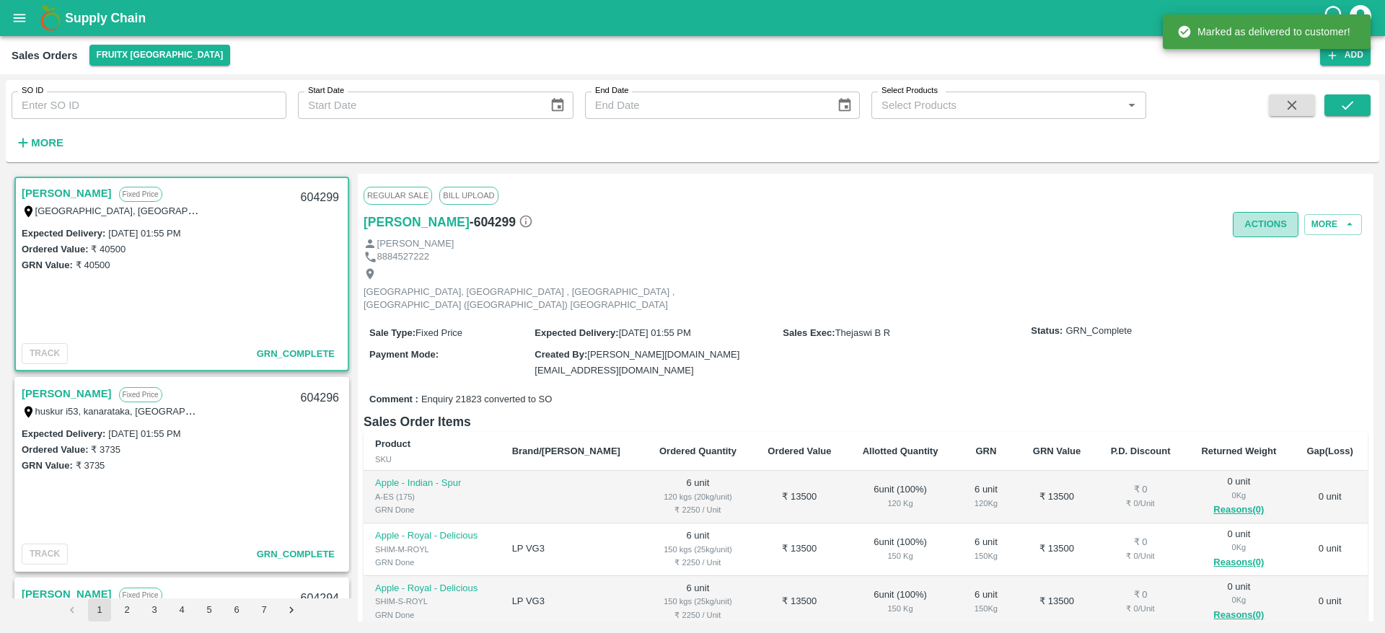
click at [1249, 219] on button "Actions" at bounding box center [1266, 224] width 66 height 25
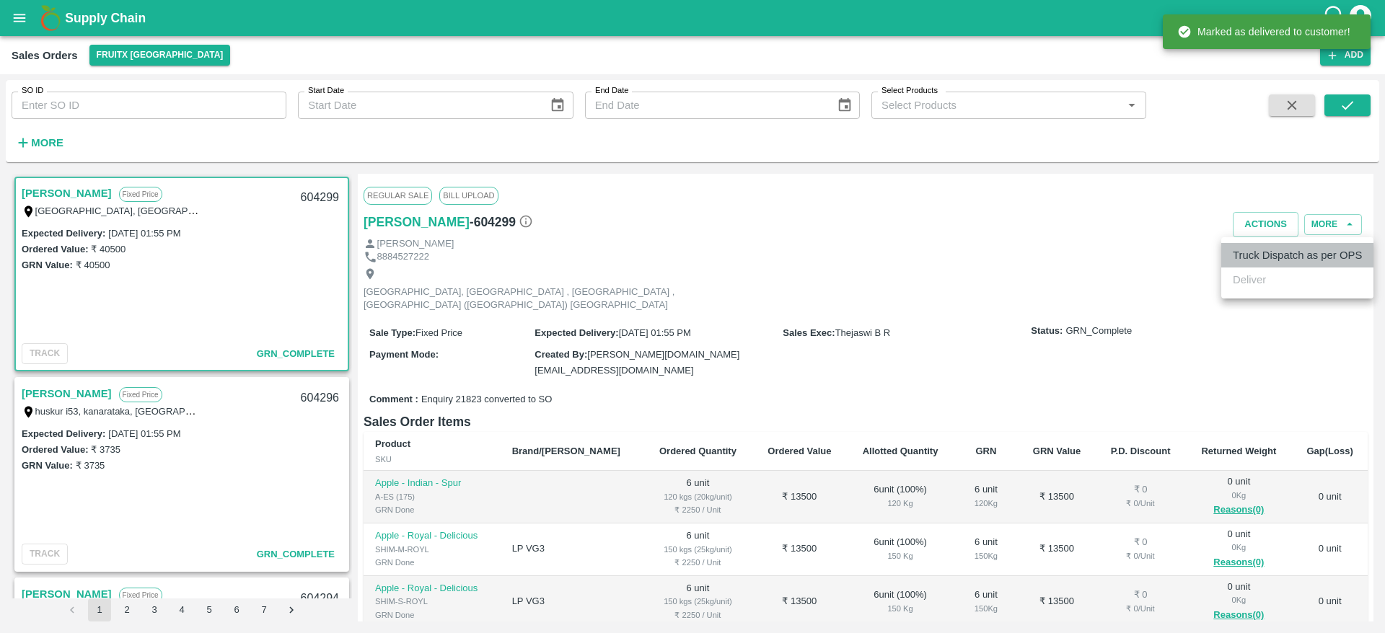
click at [1253, 243] on li "Truck Dispatch as per OPS" at bounding box center [1297, 255] width 152 height 25
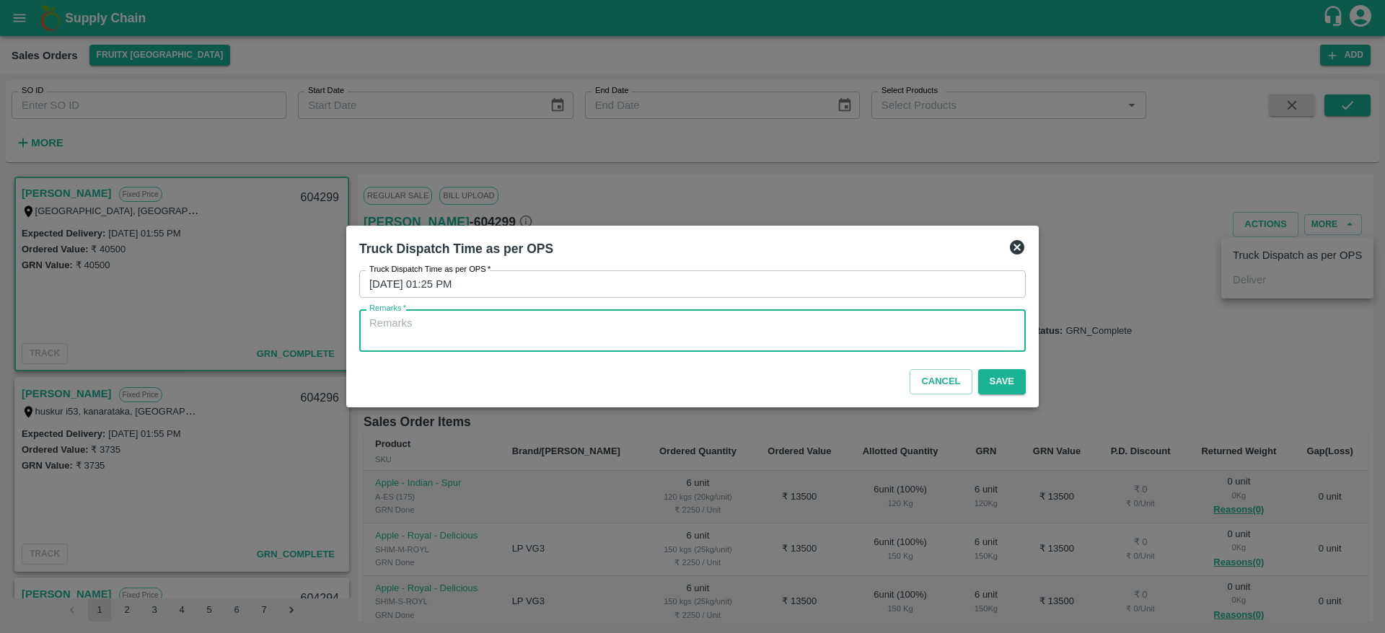
click at [806, 326] on textarea "Remarks   *" at bounding box center [692, 331] width 646 height 30
type textarea "OTD"
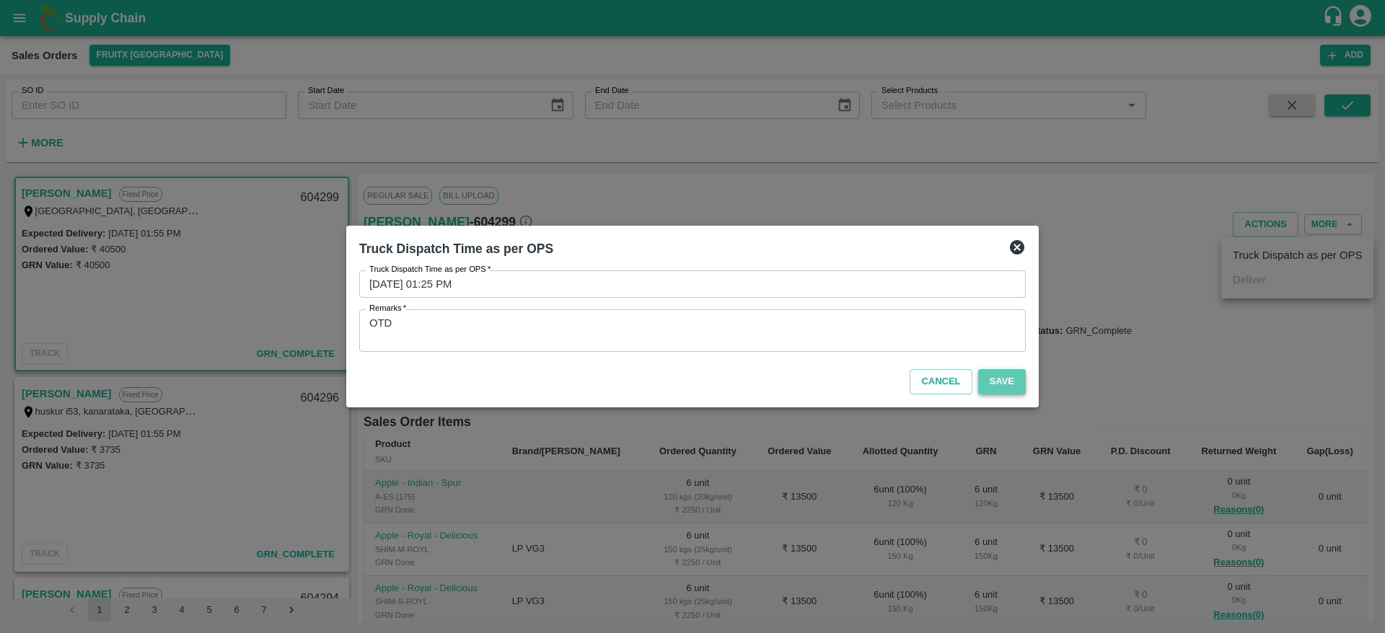
click at [1000, 377] on button "Save" at bounding box center [1002, 381] width 48 height 25
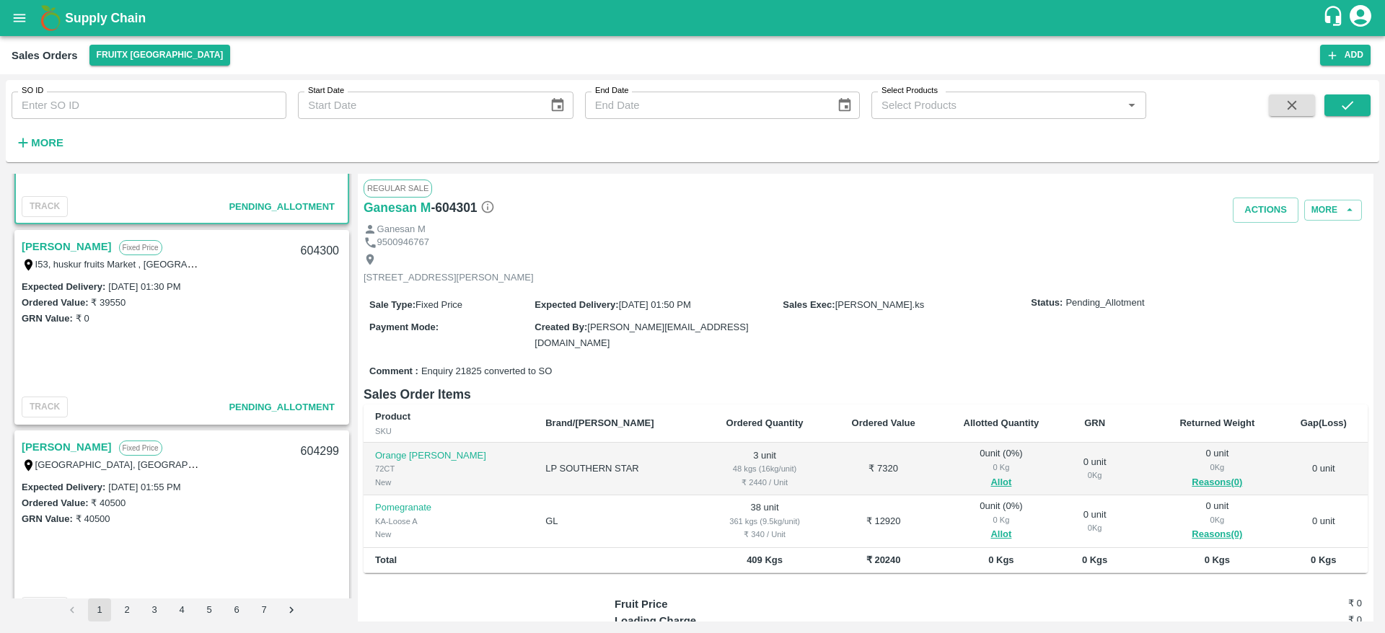
scroll to position [146, 0]
click at [61, 250] on link "[PERSON_NAME]" at bounding box center [67, 247] width 90 height 19
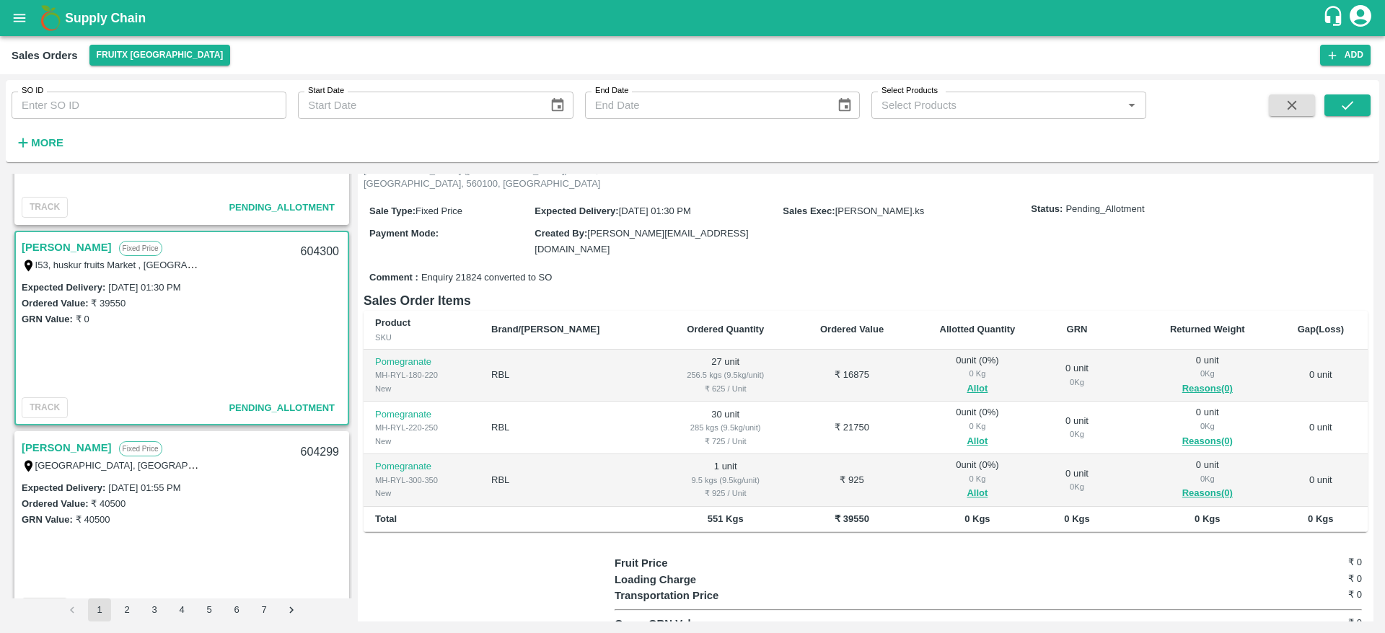
scroll to position [127, 0]
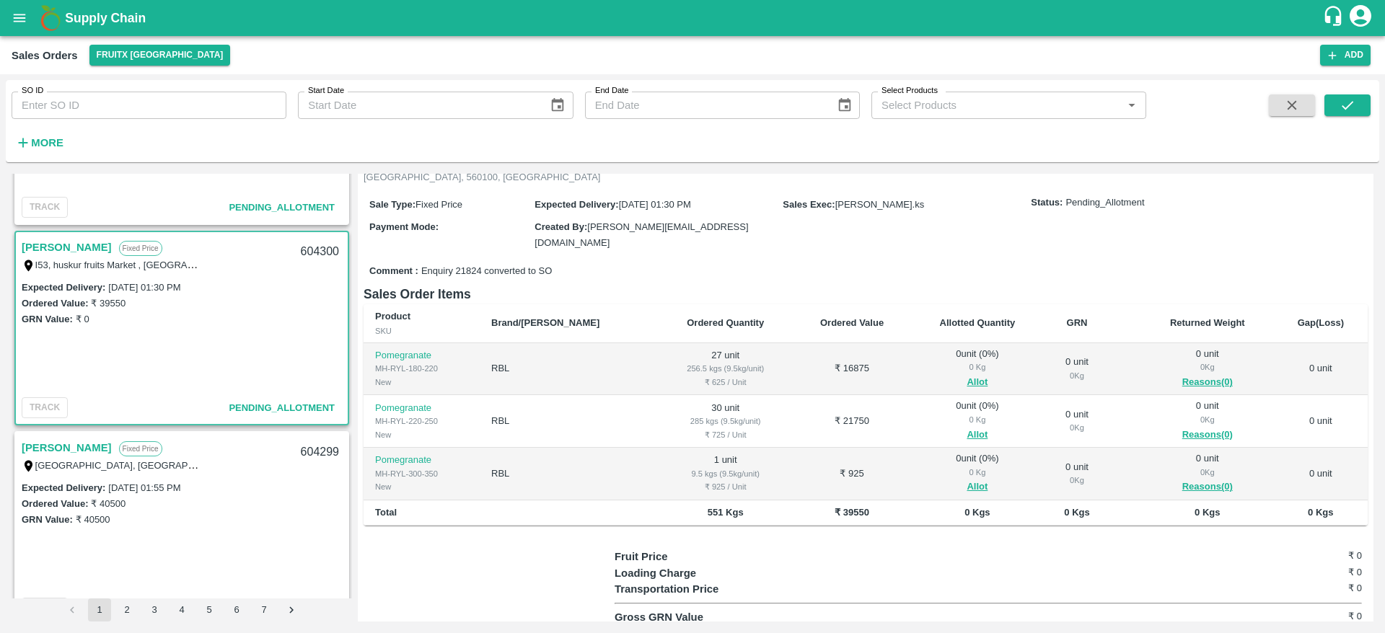
click at [313, 247] on div "604300" at bounding box center [320, 252] width 56 height 34
copy div "604300"
click at [967, 374] on button "Allot" at bounding box center [977, 382] width 21 height 17
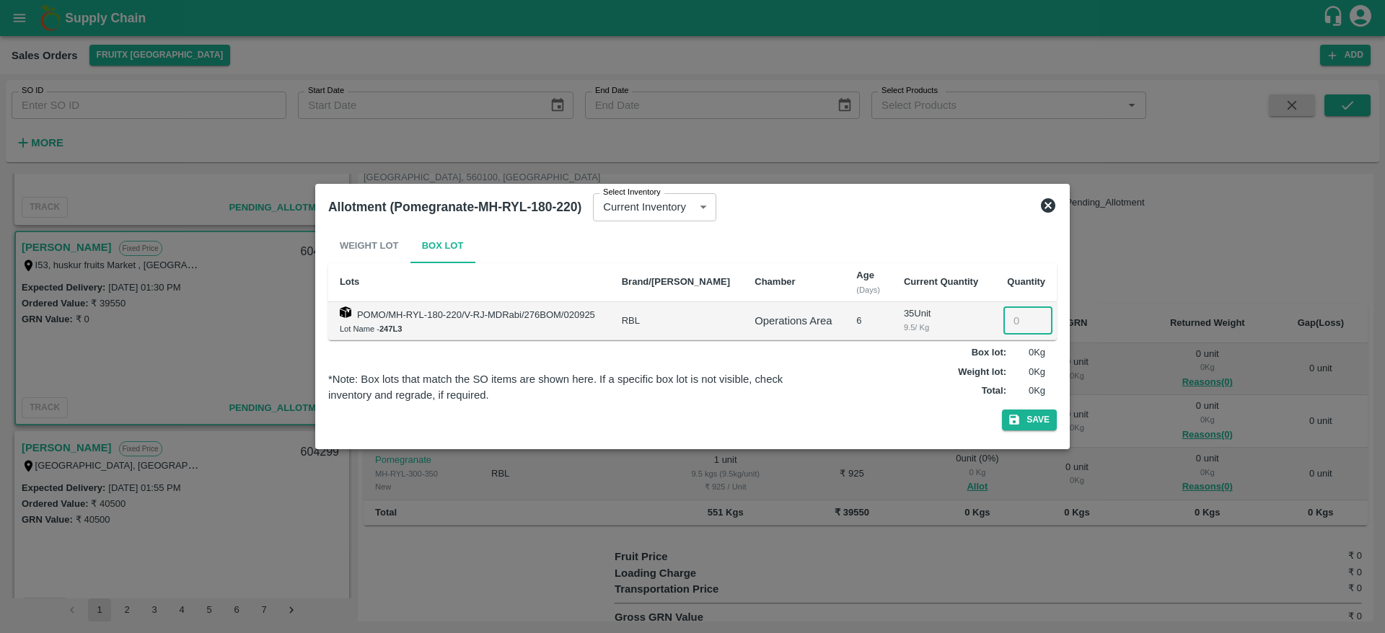
click at [1011, 320] on input "number" at bounding box center [1027, 320] width 49 height 27
type input "27"
click at [1028, 423] on button "Save" at bounding box center [1029, 420] width 55 height 21
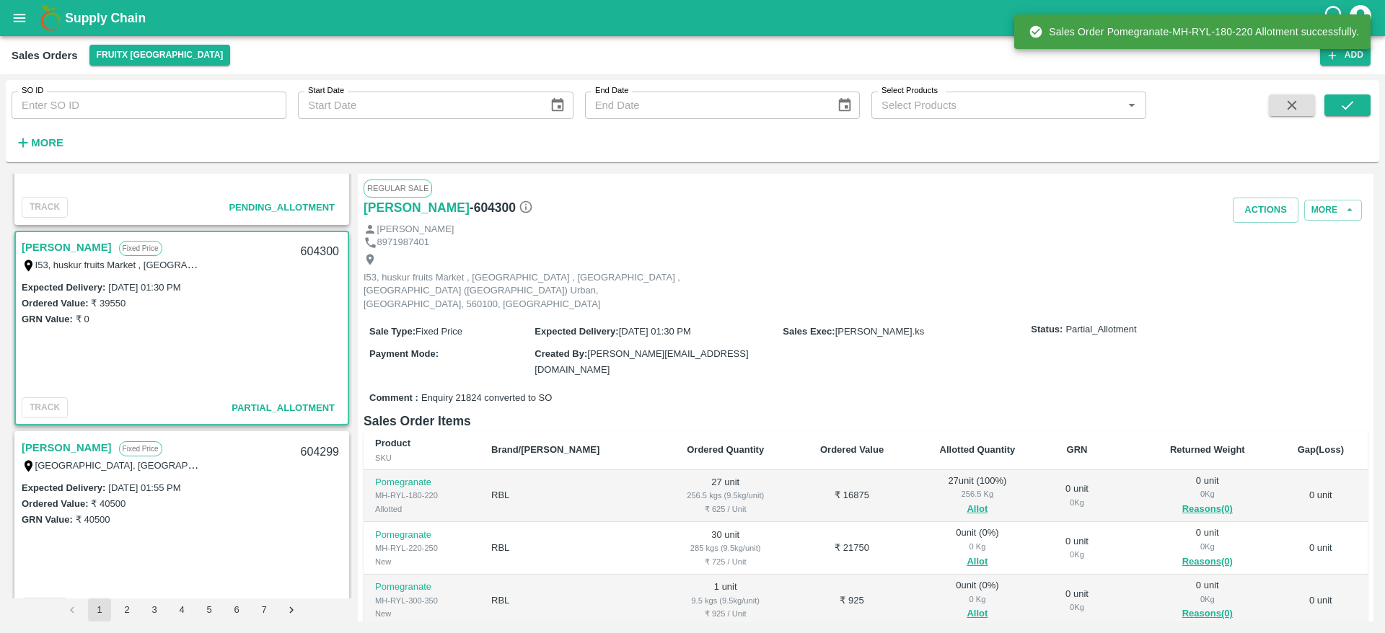
scroll to position [167, 0]
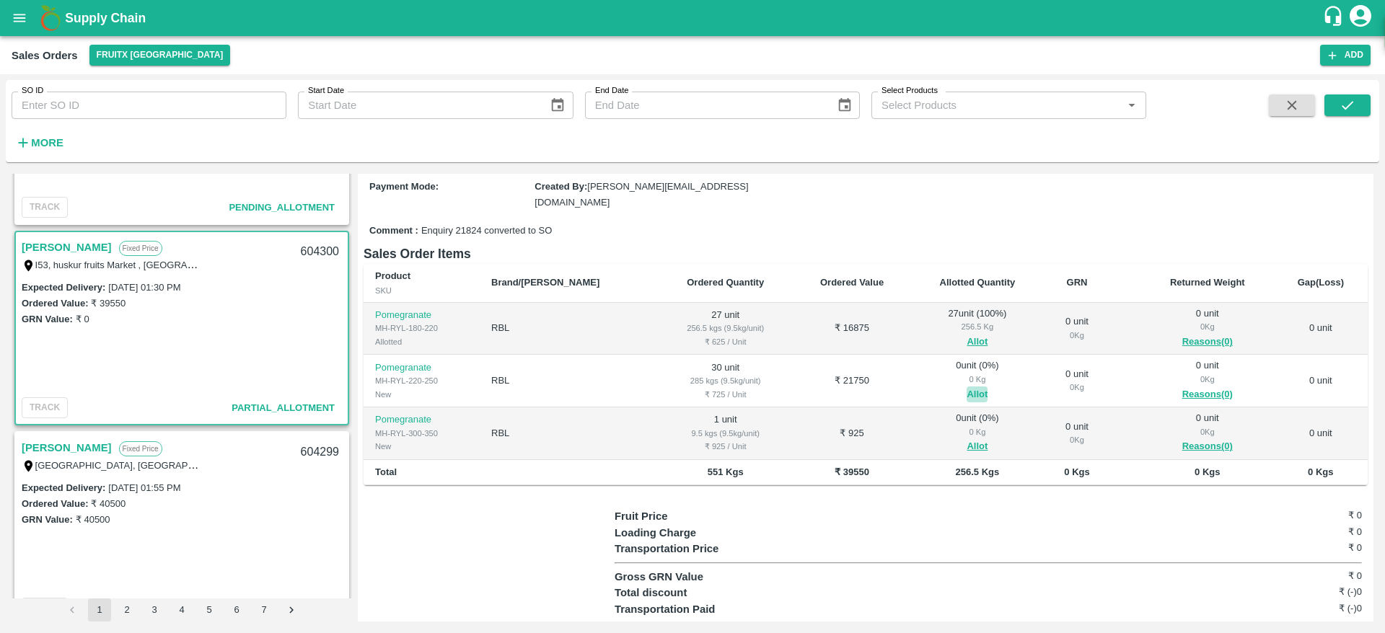
click at [967, 387] on button "Allot" at bounding box center [977, 395] width 21 height 17
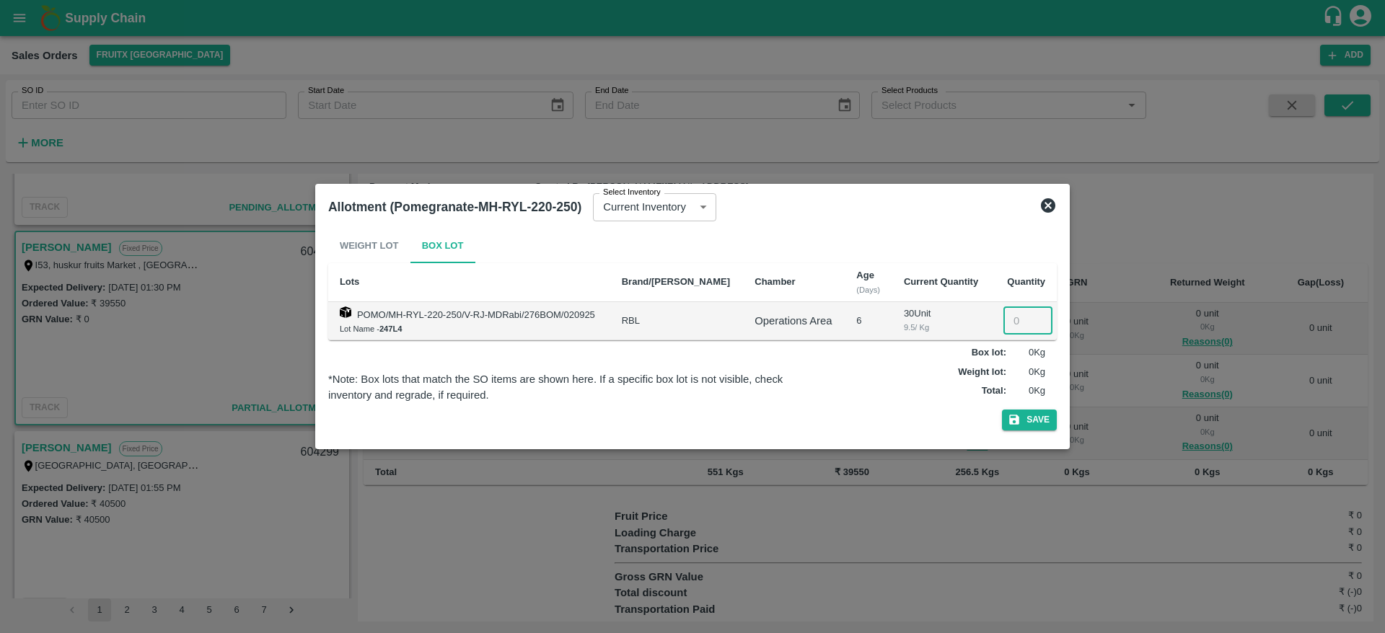
click at [1005, 323] on input "number" at bounding box center [1027, 320] width 49 height 27
type input "30"
drag, startPoint x: 1024, startPoint y: 438, endPoint x: 1036, endPoint y: 420, distance: 21.8
click at [1036, 420] on div "Weight Lot Box Lot Lots Brand/Marka Chamber Age (Days) Current Quantity Quantit…" at bounding box center [692, 332] width 740 height 219
click at [1036, 420] on button "Save" at bounding box center [1029, 420] width 55 height 21
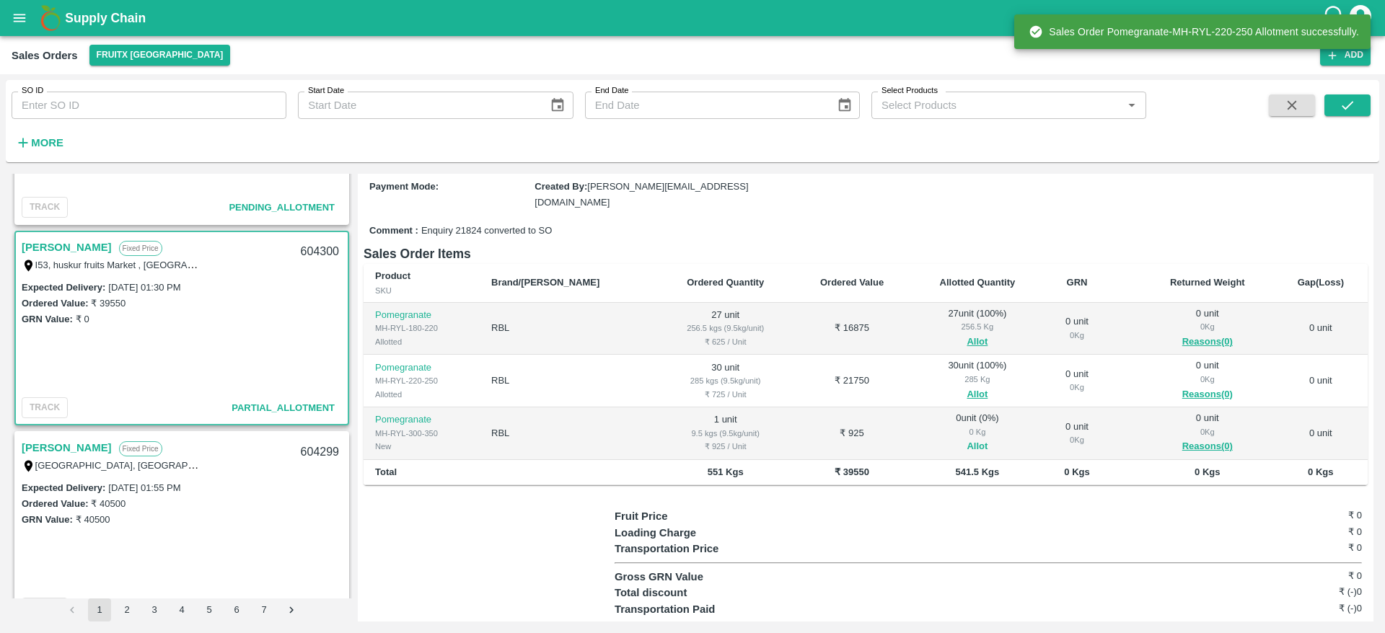
click at [967, 439] on button "Allot" at bounding box center [977, 447] width 21 height 17
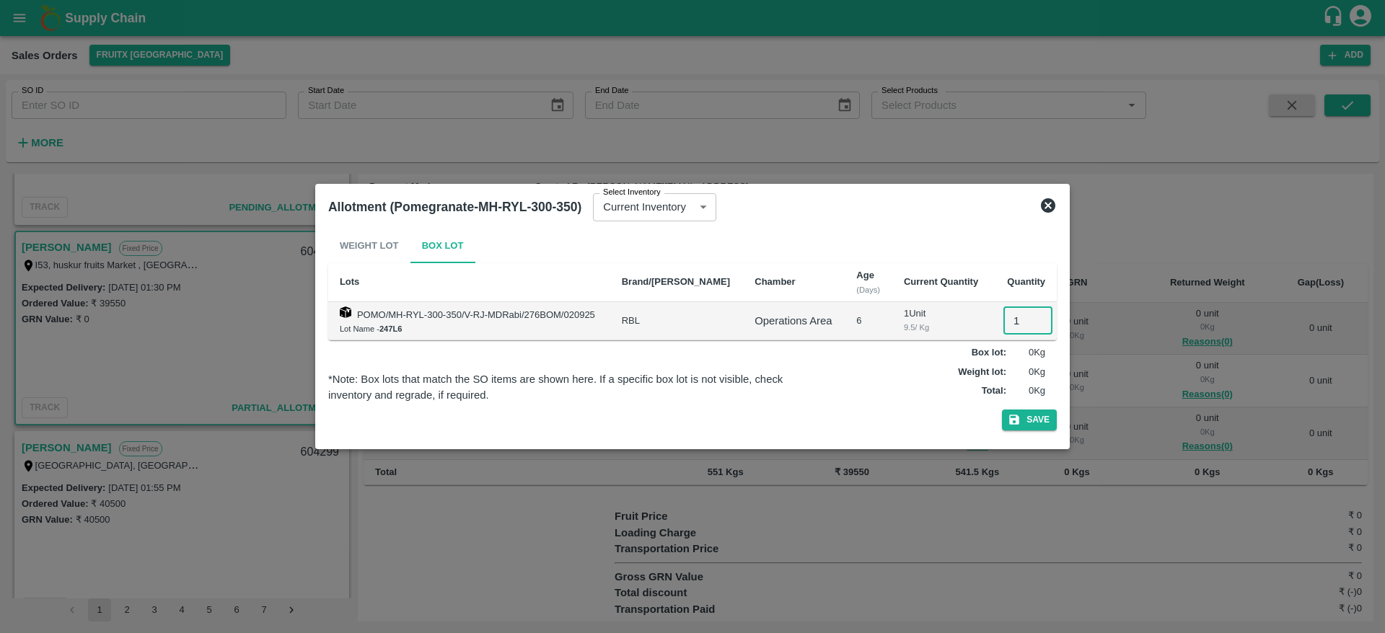
click at [1013, 330] on input "1" at bounding box center [1027, 320] width 49 height 27
type input "1"
drag, startPoint x: 1047, startPoint y: 404, endPoint x: 1042, endPoint y: 413, distance: 10.3
click at [1042, 413] on div "Weight Lot Box Lot Lots Brand/Marka Chamber Age (Days) Current Quantity Quantit…" at bounding box center [692, 333] width 728 height 208
click at [1042, 413] on button "Save" at bounding box center [1029, 420] width 55 height 21
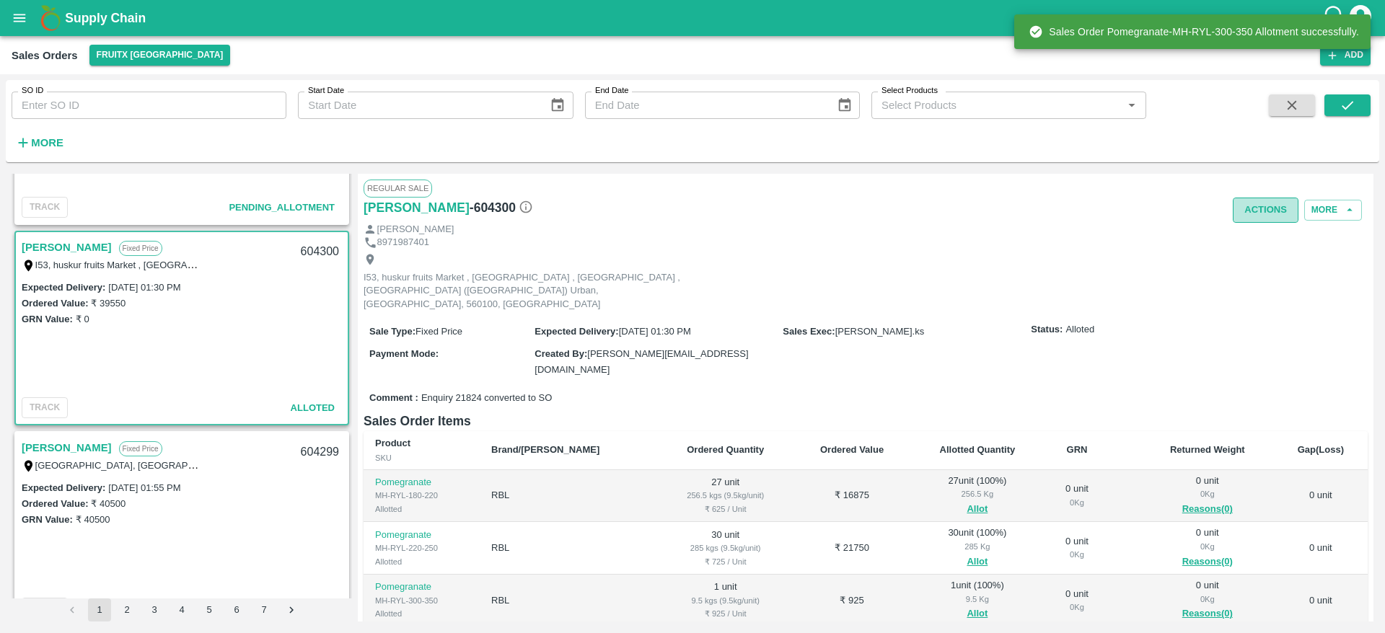
click at [1256, 206] on button "Actions" at bounding box center [1266, 210] width 66 height 25
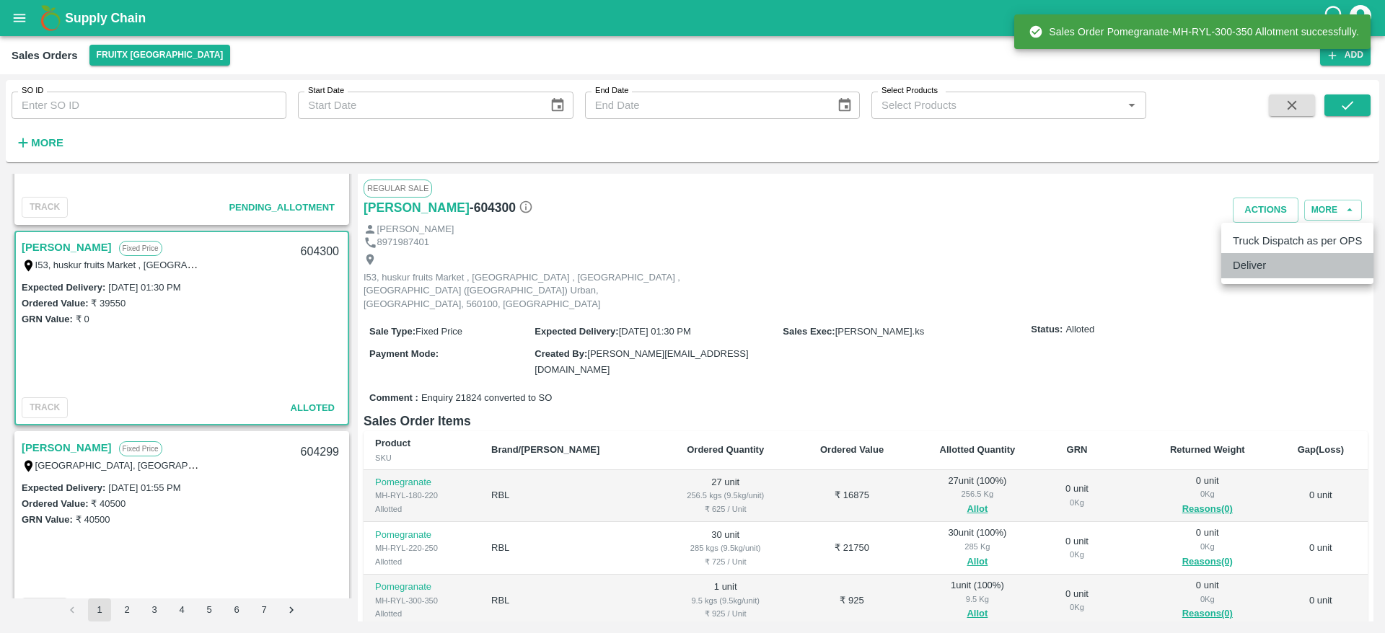
click at [1266, 265] on li "Deliver" at bounding box center [1297, 265] width 152 height 25
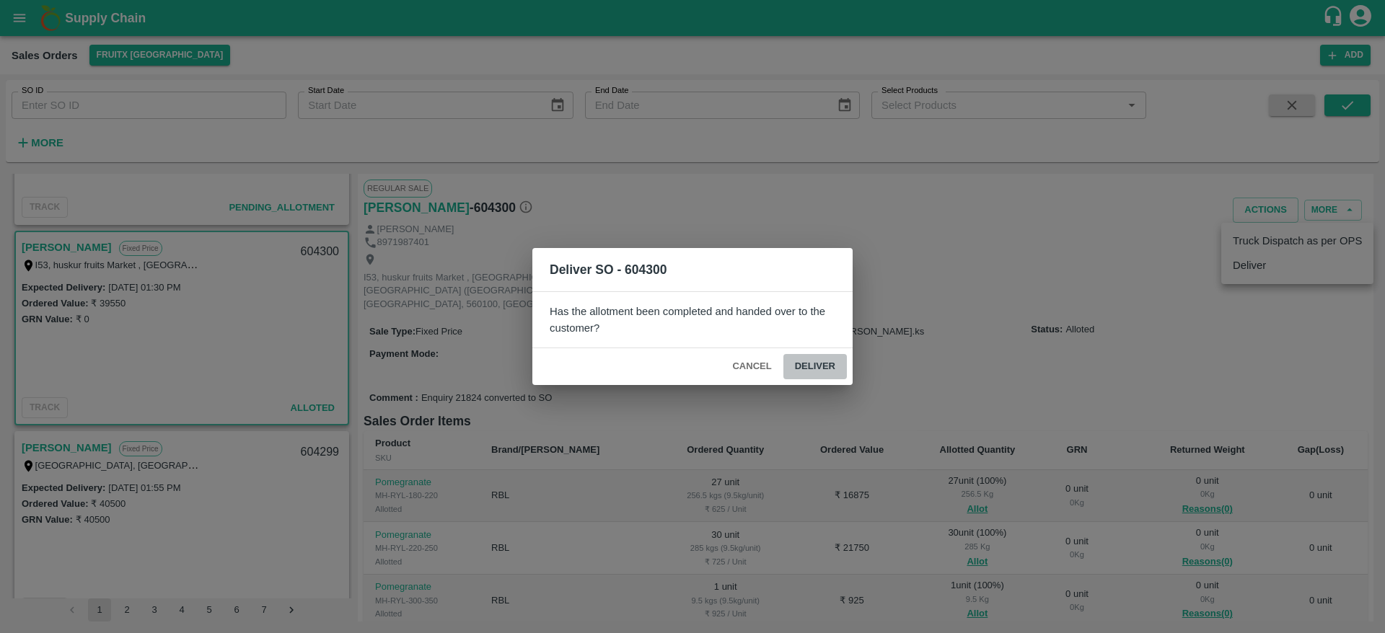
click at [792, 361] on button "Deliver" at bounding box center [814, 366] width 63 height 25
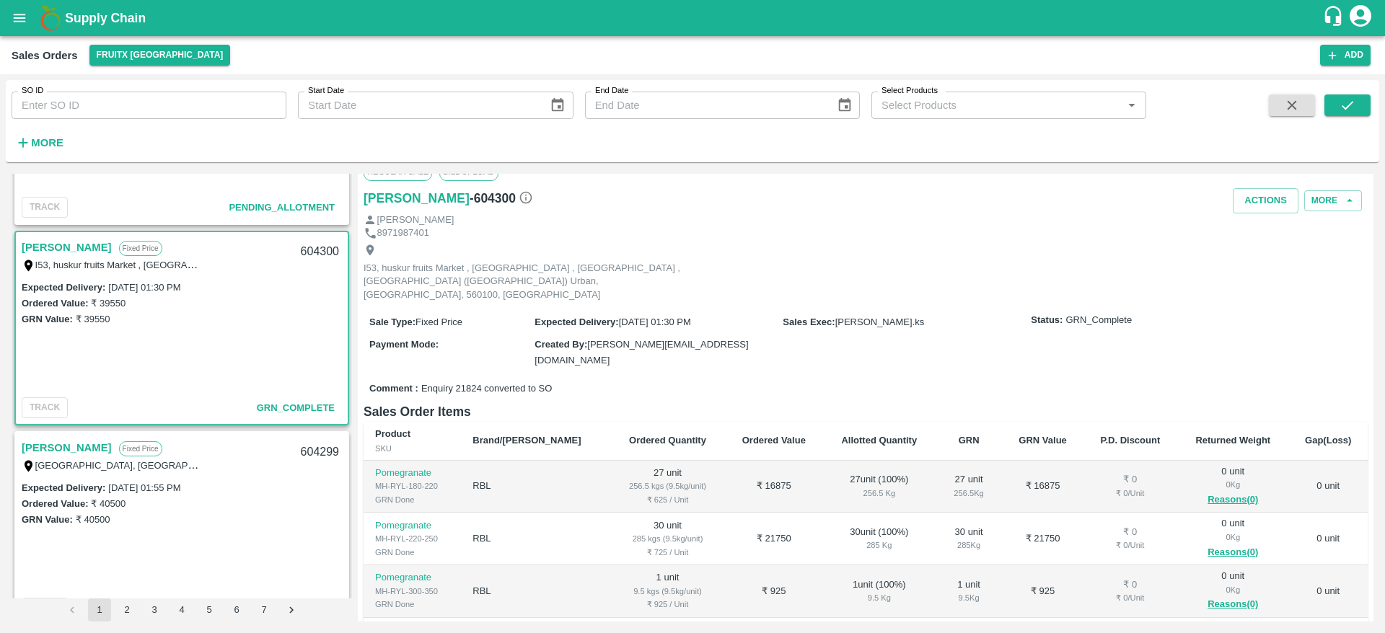
scroll to position [0, 0]
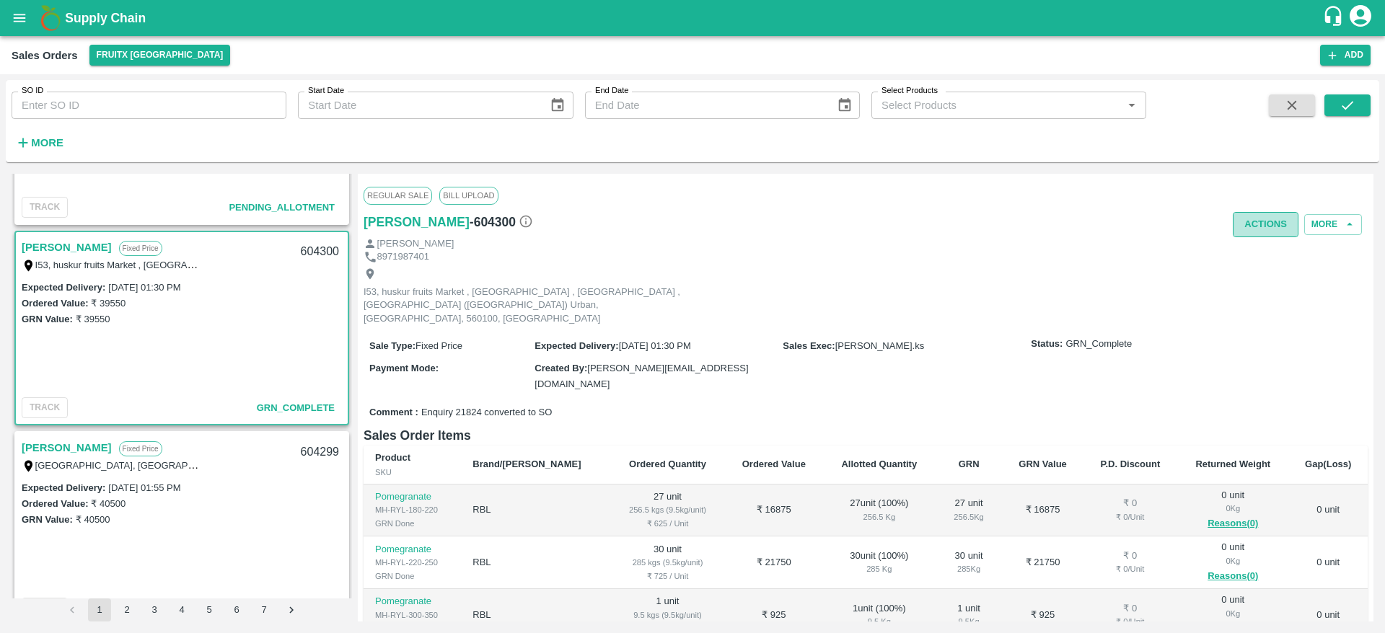
click at [1267, 219] on button "Actions" at bounding box center [1266, 224] width 66 height 25
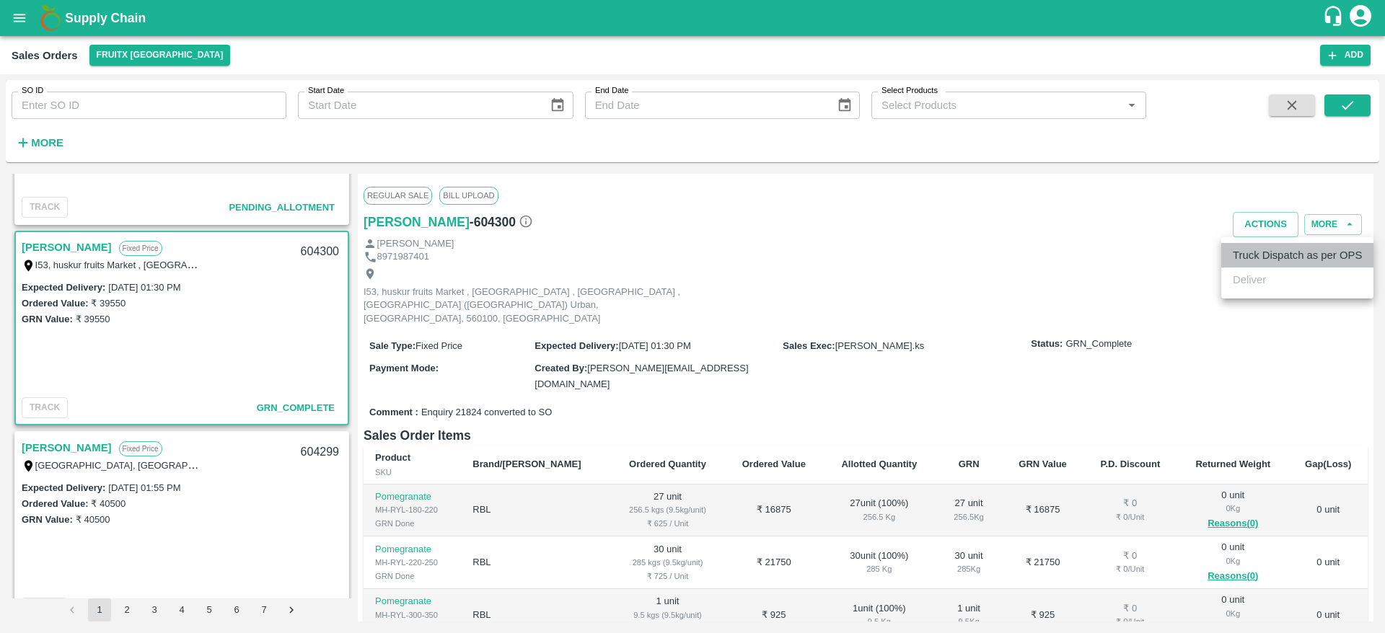
click at [1287, 252] on li "Truck Dispatch as per OPS" at bounding box center [1297, 255] width 152 height 25
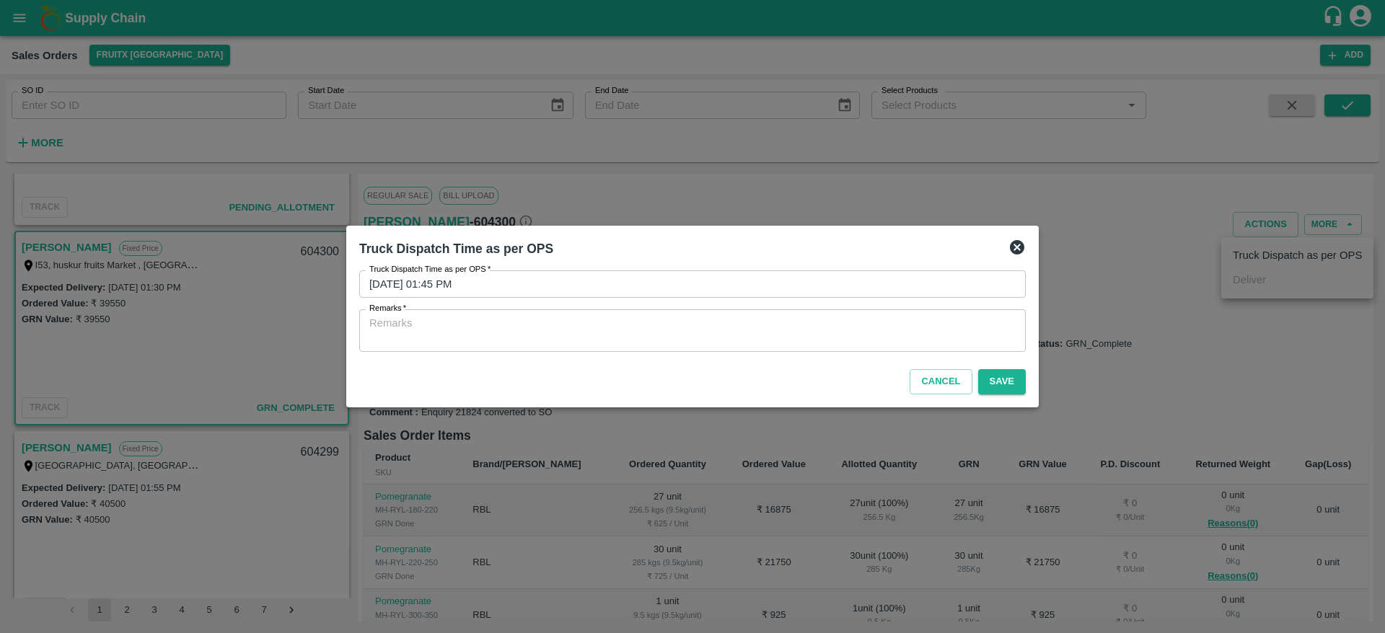
click at [720, 337] on textarea "Remarks   *" at bounding box center [692, 331] width 646 height 30
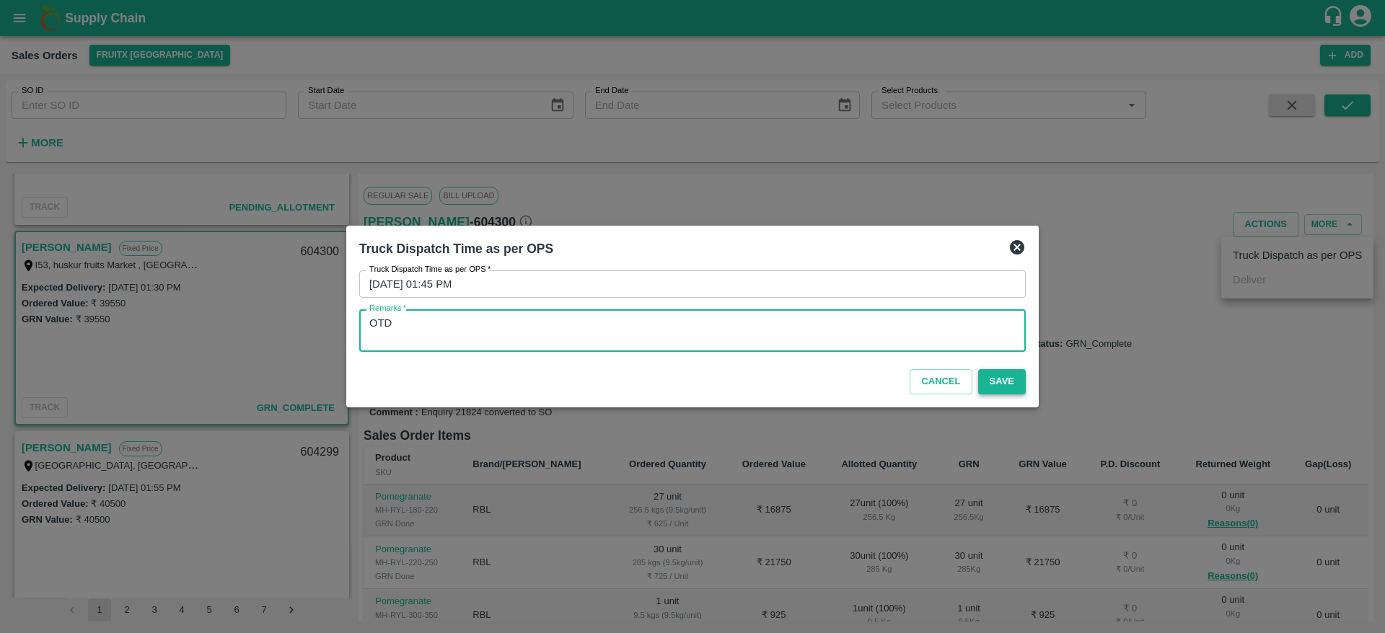
type textarea "OTD"
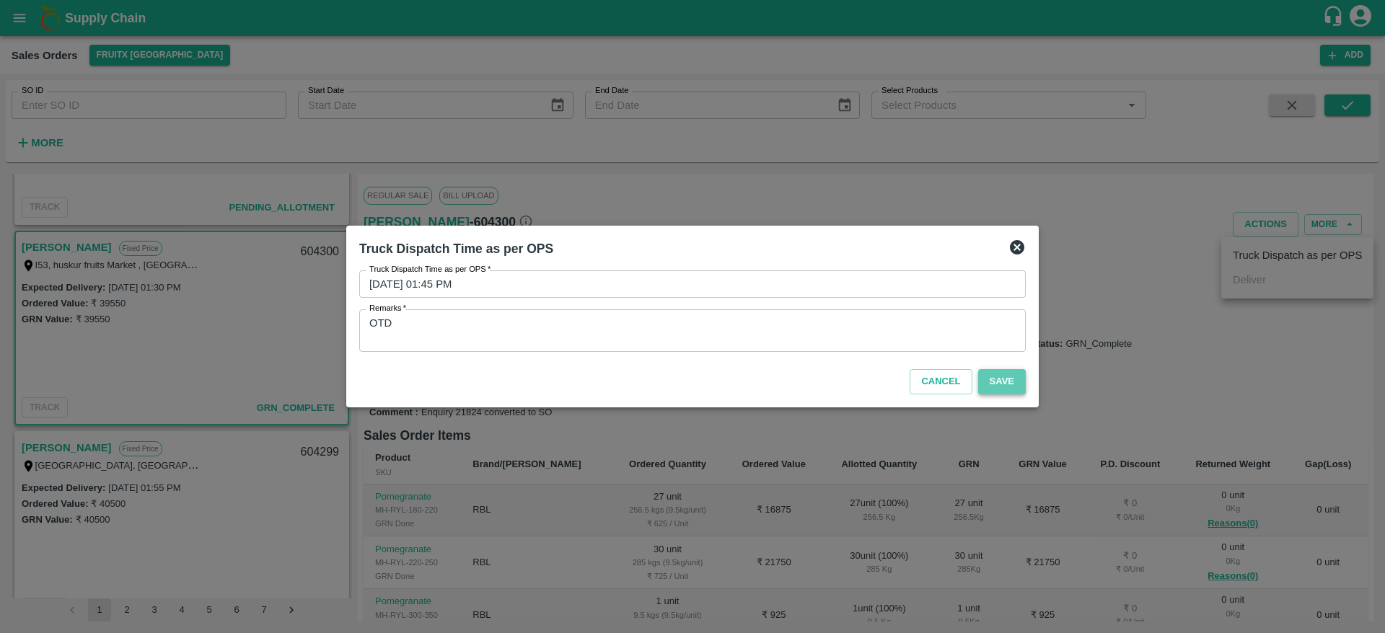
click at [987, 384] on button "Save" at bounding box center [1002, 381] width 48 height 25
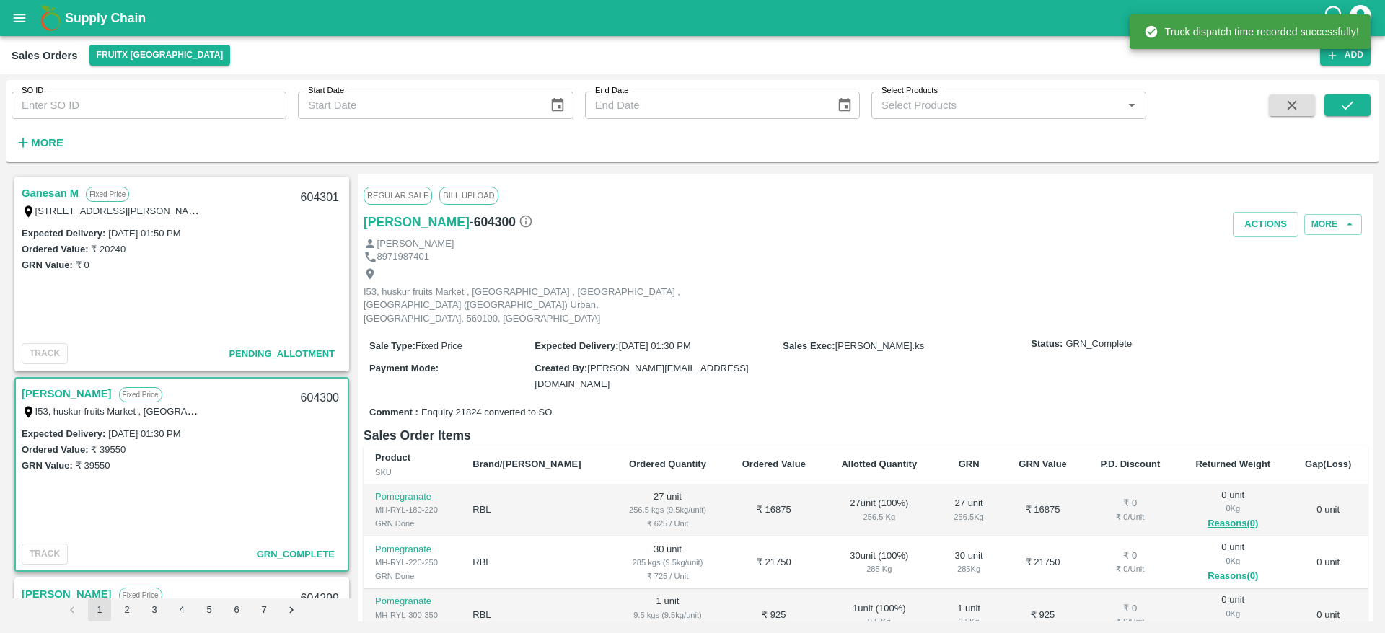
scroll to position [182, 0]
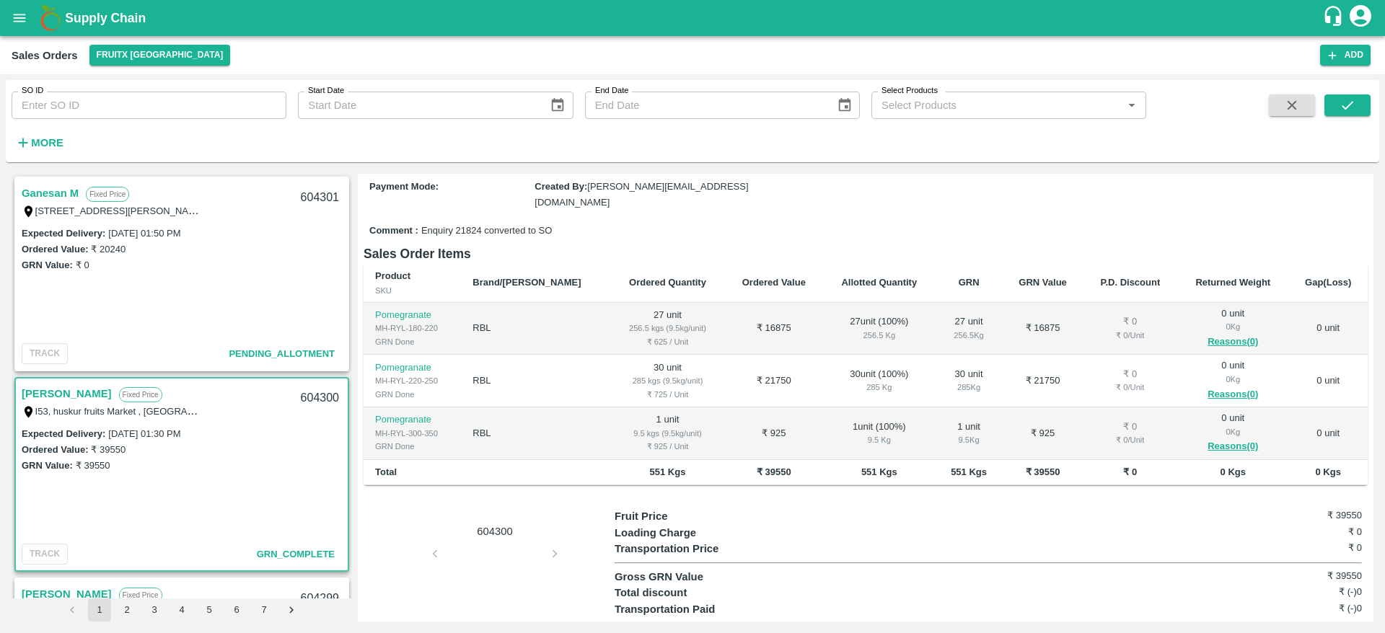
click at [48, 193] on link "Ganesan M" at bounding box center [50, 193] width 57 height 19
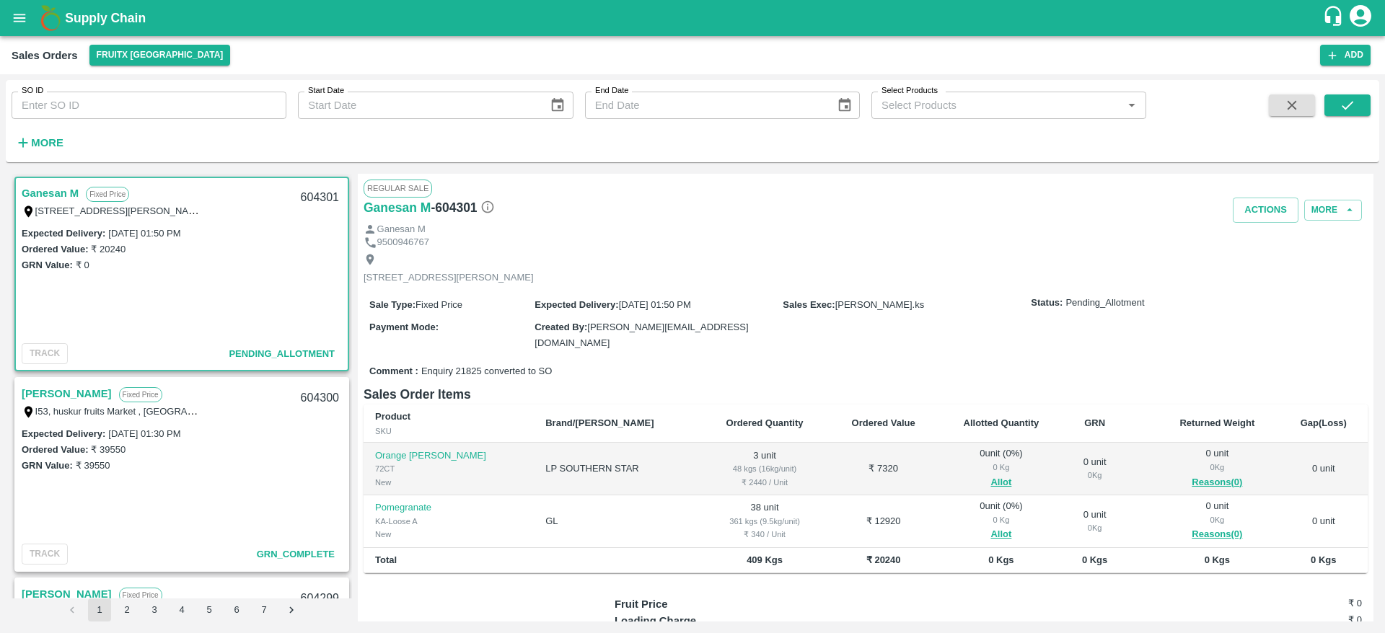
click at [61, 188] on link "Ganesan M" at bounding box center [50, 193] width 57 height 19
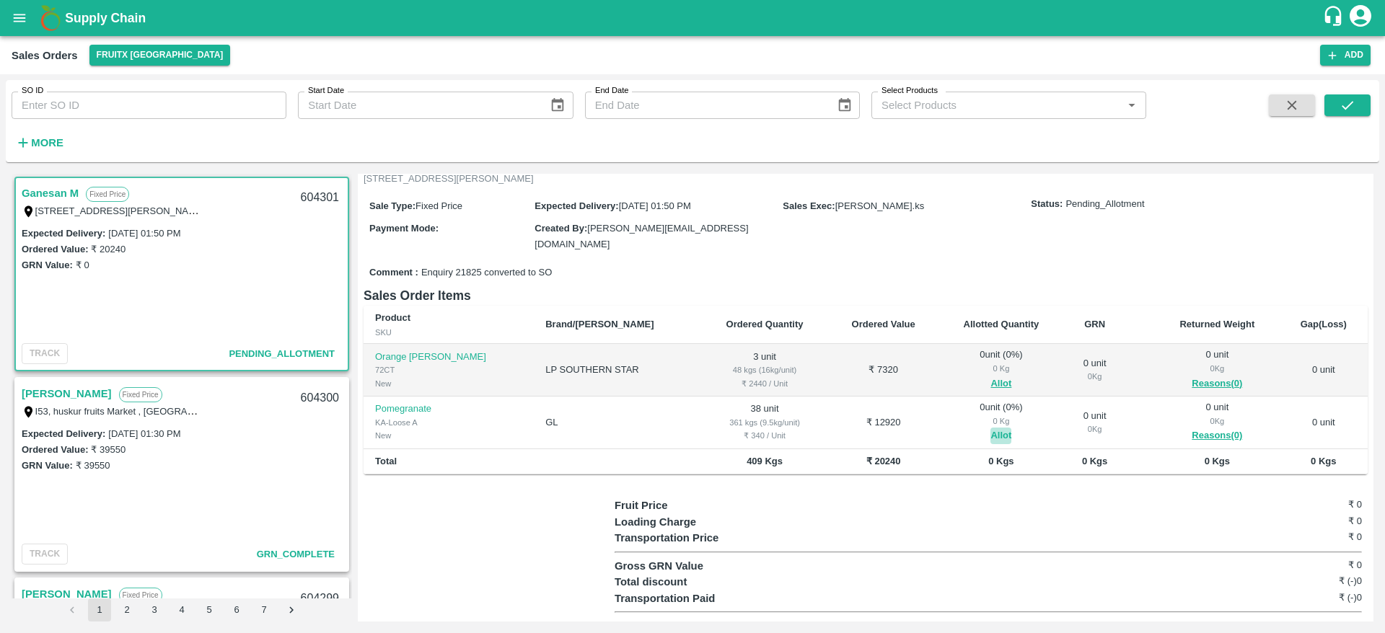
click at [990, 429] on button "Allot" at bounding box center [1000, 436] width 21 height 17
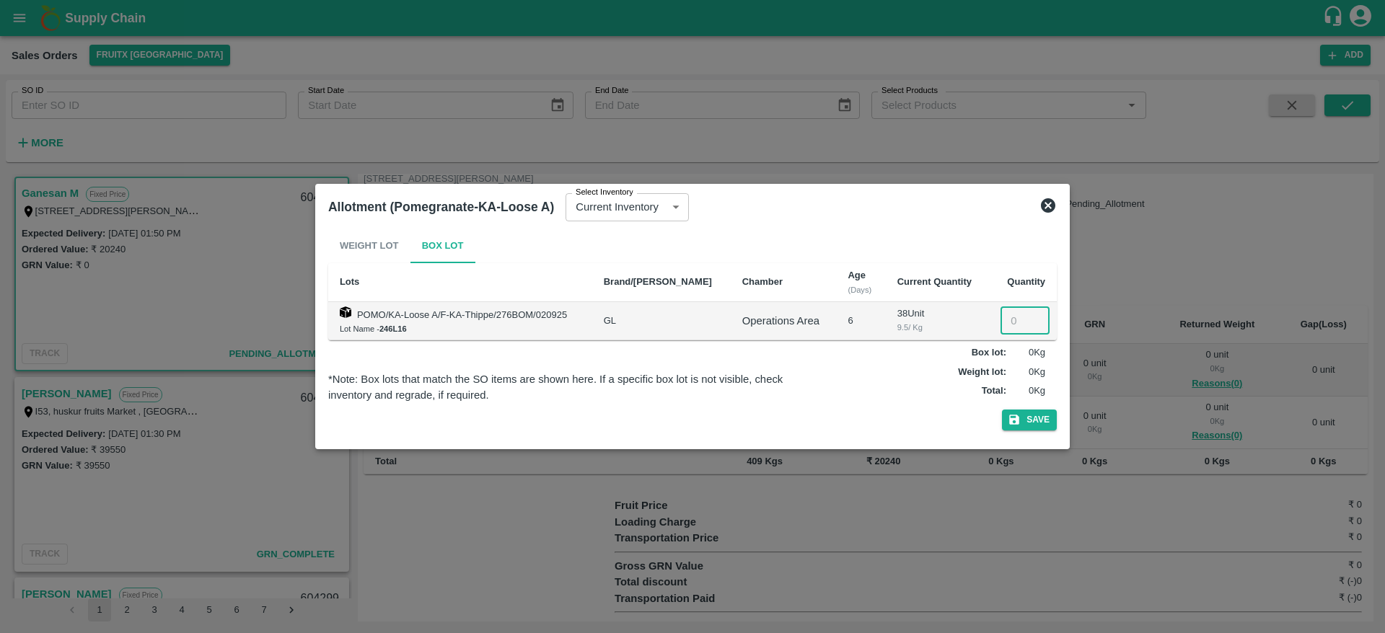
click at [1014, 319] on input "number" at bounding box center [1024, 320] width 49 height 27
type input "38"
click at [1021, 423] on button "Save" at bounding box center [1029, 420] width 55 height 21
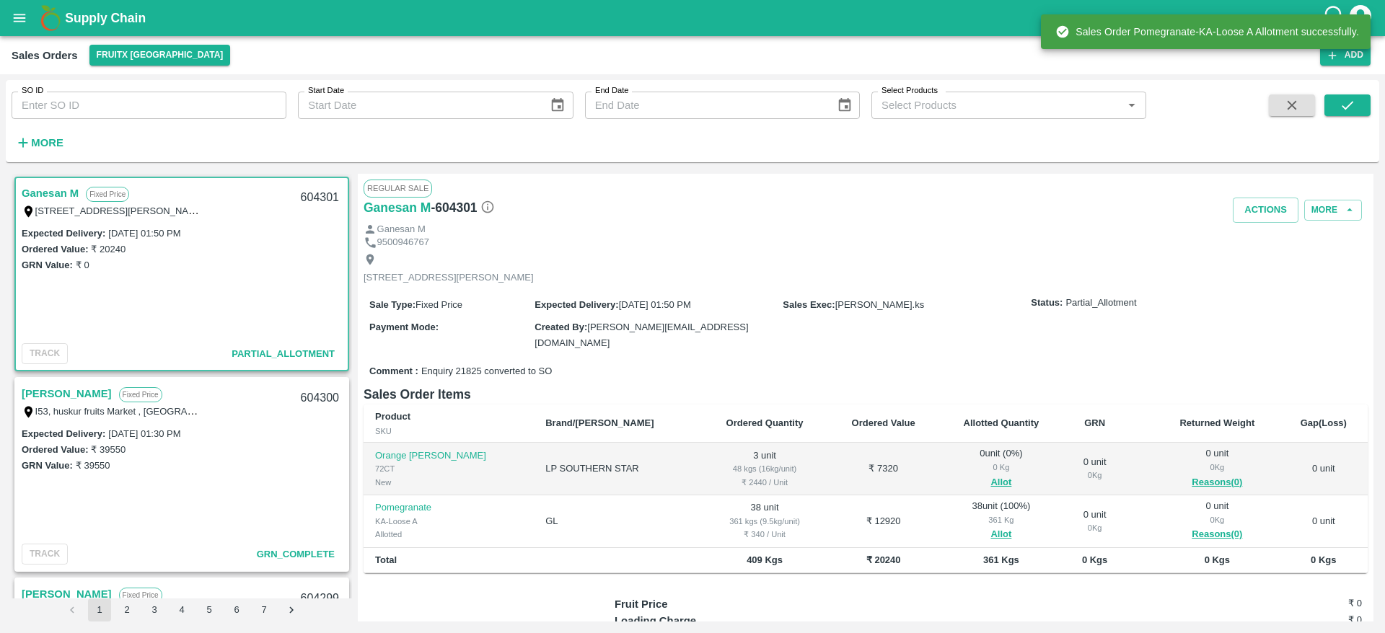
click at [304, 198] on div "604301" at bounding box center [320, 198] width 56 height 34
copy div "604301"
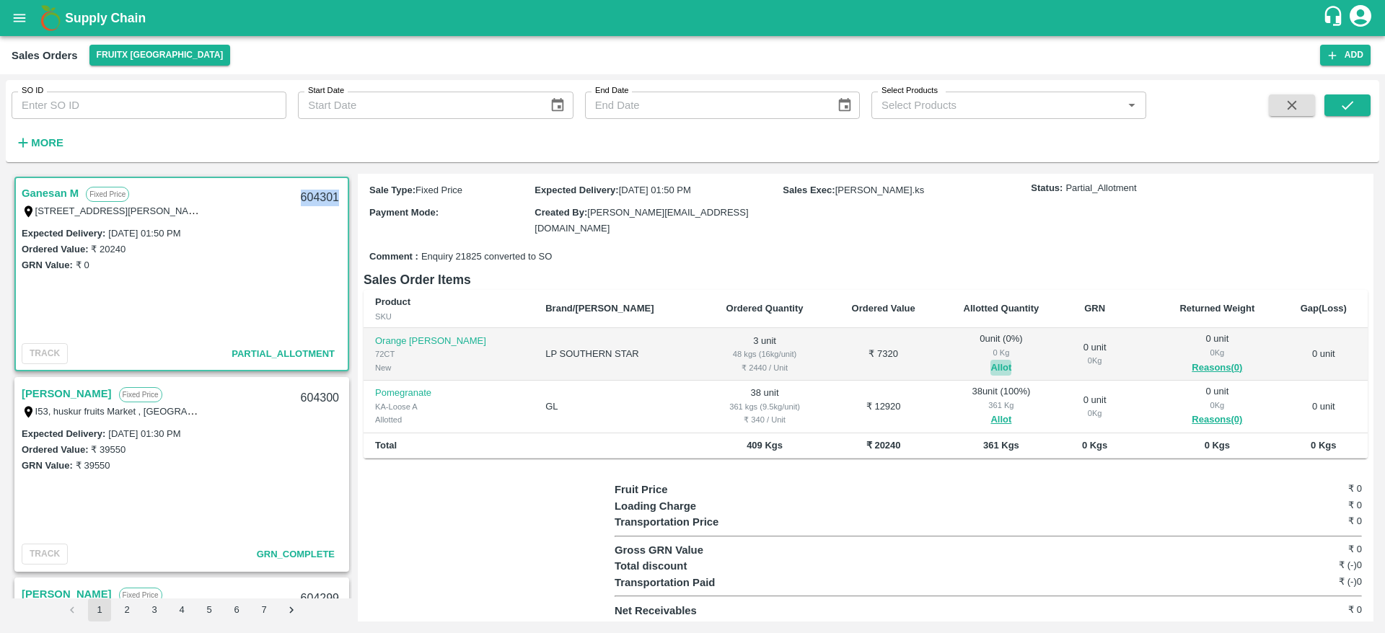
click at [990, 361] on button "Allot" at bounding box center [1000, 368] width 21 height 17
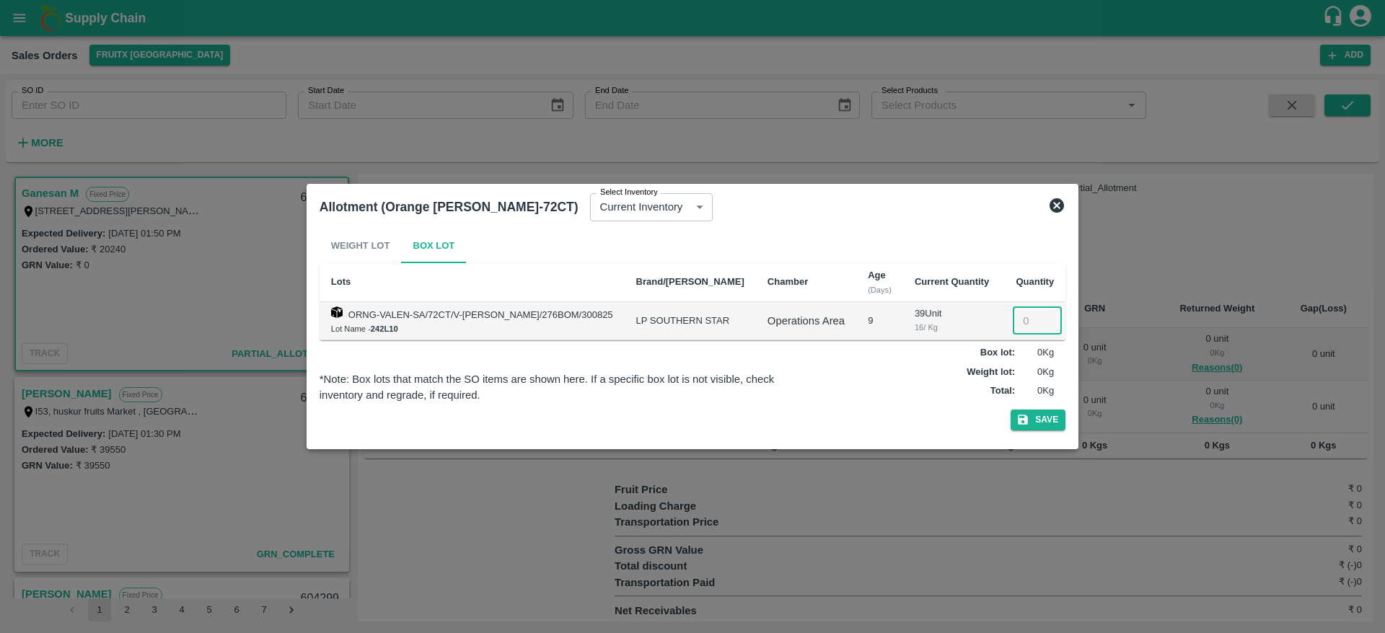
click at [1013, 320] on input "number" at bounding box center [1037, 320] width 49 height 27
type input "3"
click at [1038, 422] on button "Save" at bounding box center [1038, 420] width 55 height 21
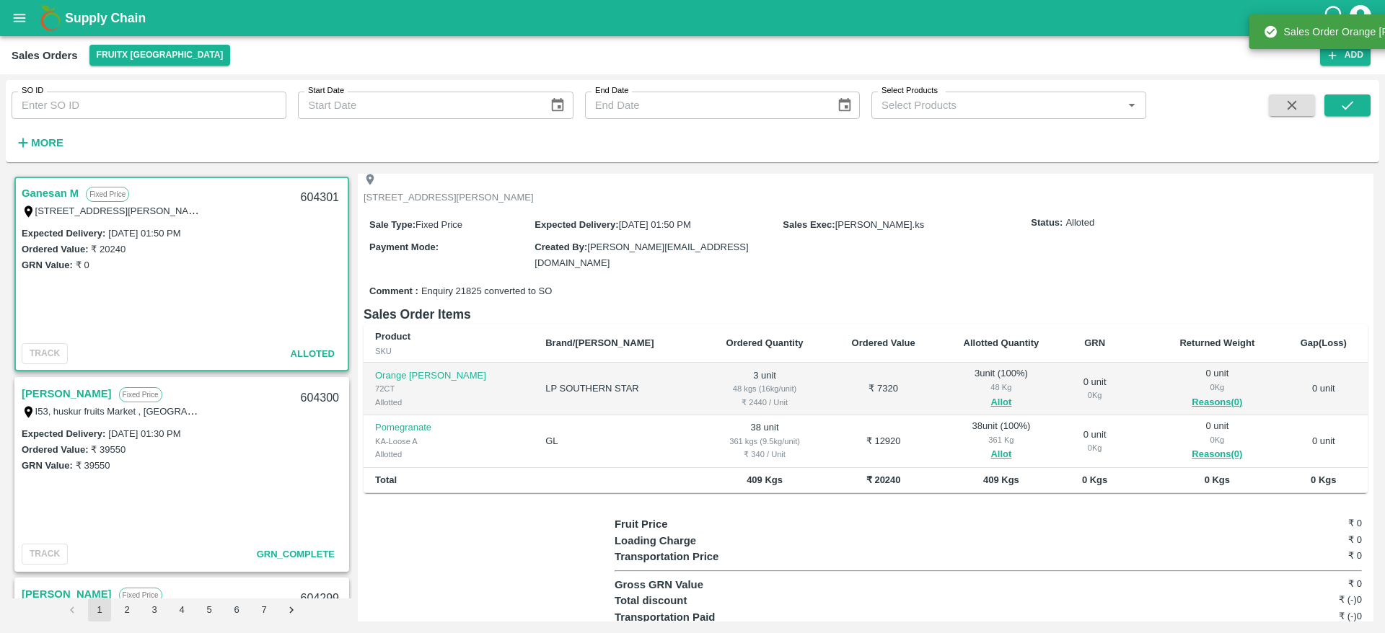
scroll to position [86, 0]
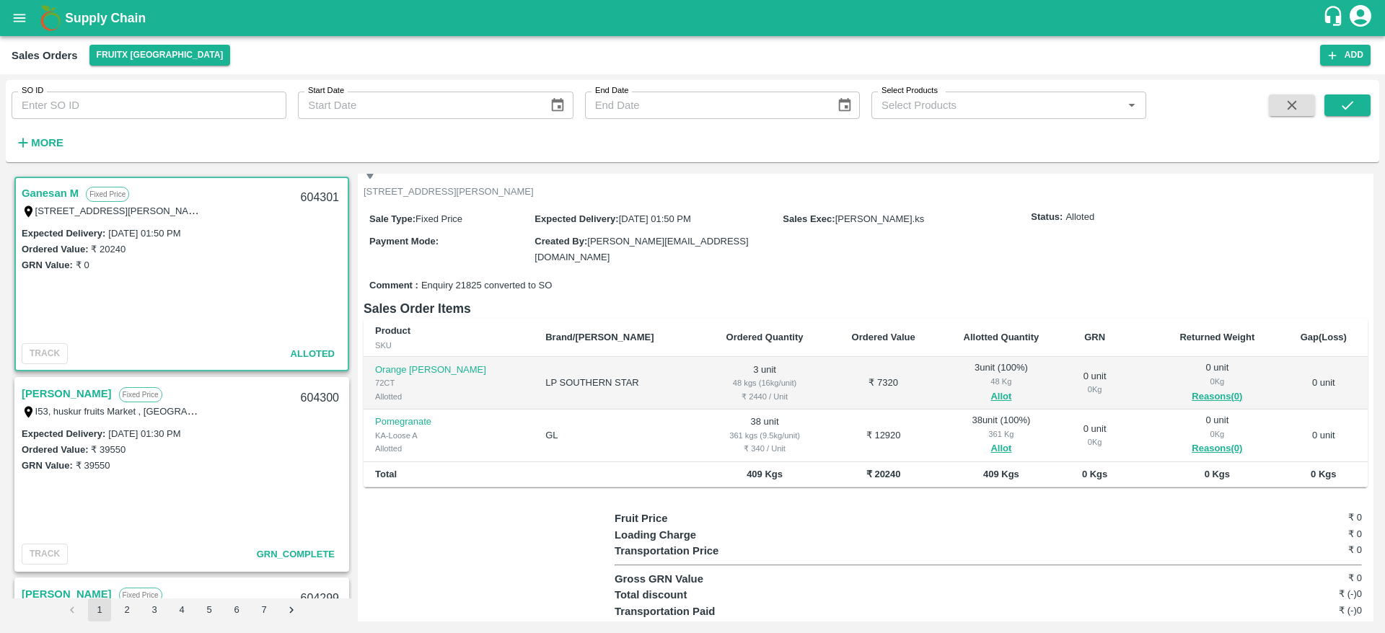
click at [314, 185] on div "604301" at bounding box center [320, 198] width 56 height 34
copy div "604301"
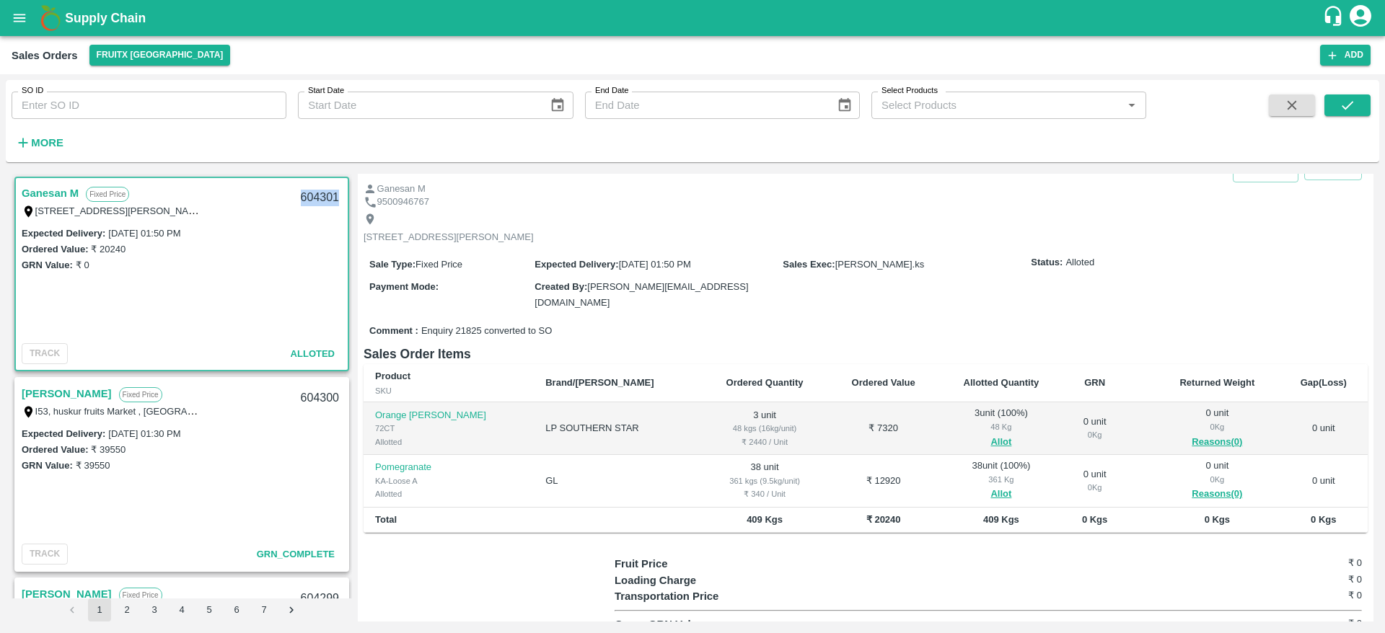
scroll to position [0, 0]
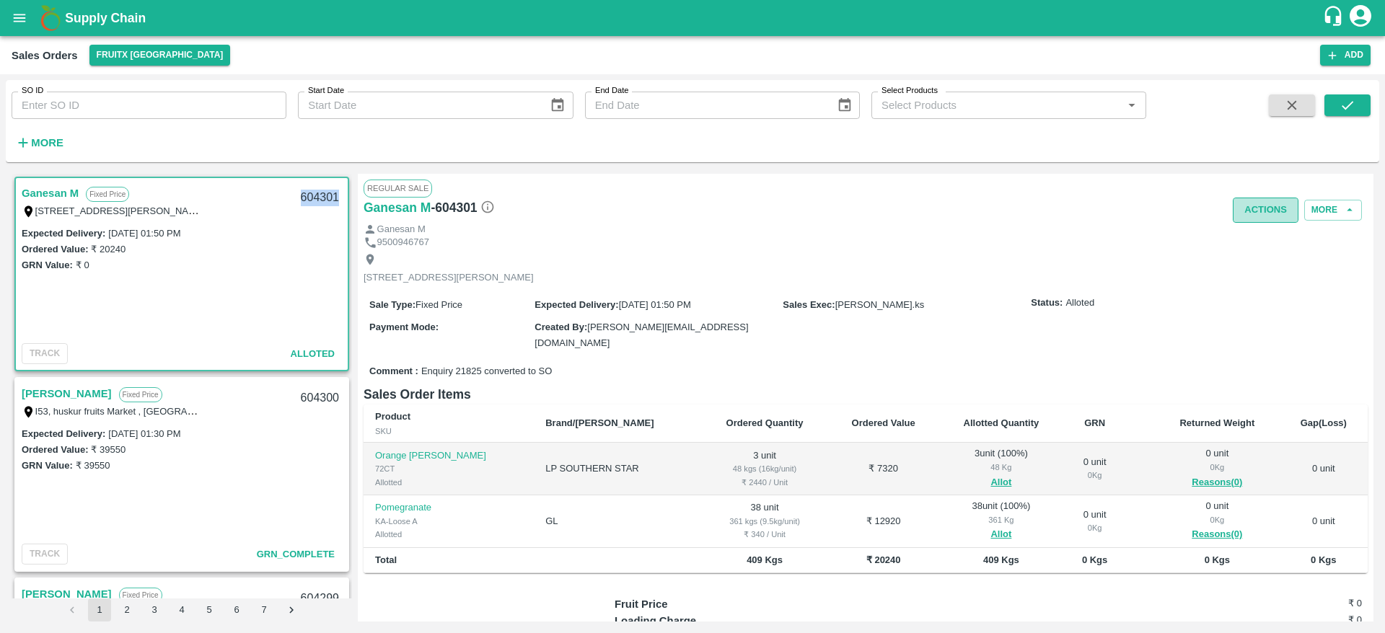
click at [1262, 219] on button "Actions" at bounding box center [1266, 210] width 66 height 25
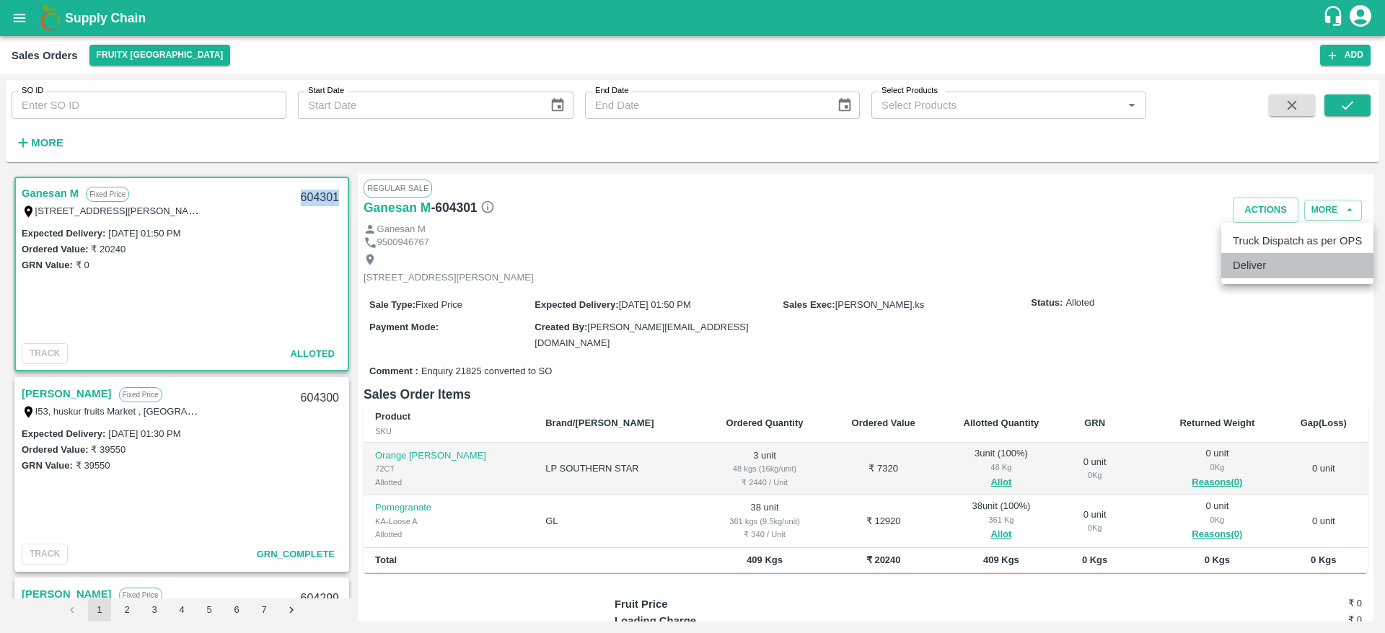
click at [1251, 268] on li "Deliver" at bounding box center [1297, 265] width 152 height 25
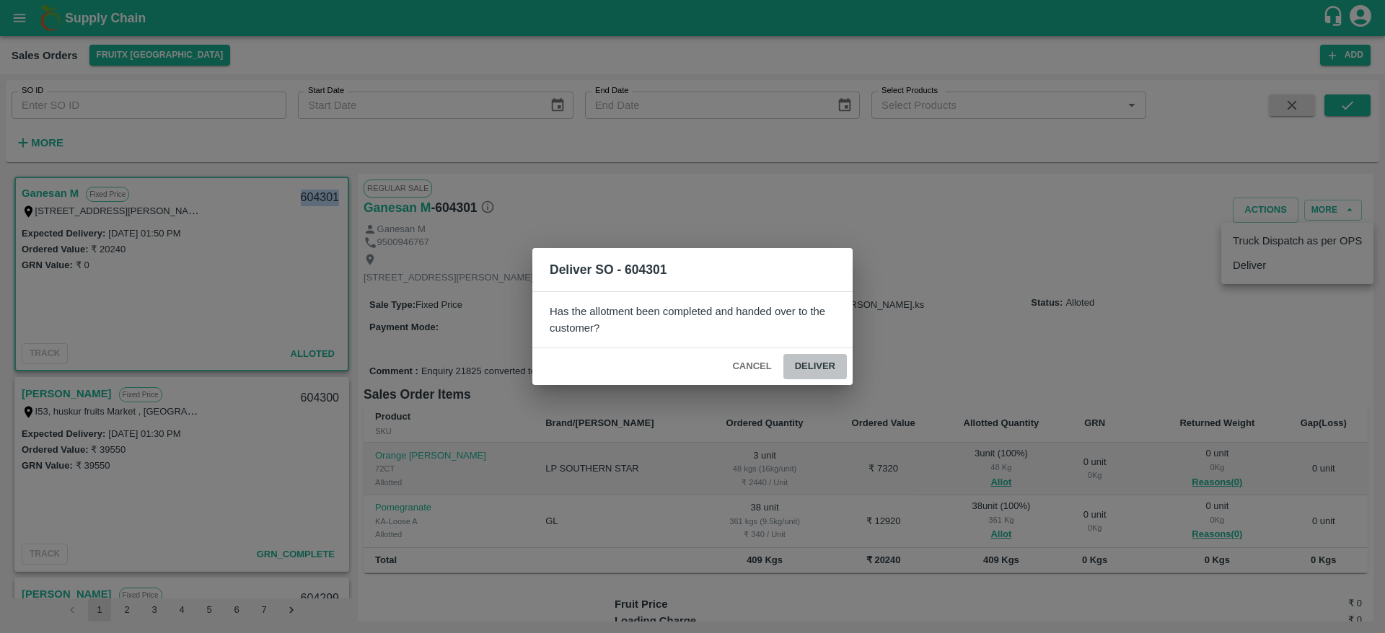
click at [824, 361] on button "Deliver" at bounding box center [814, 366] width 63 height 25
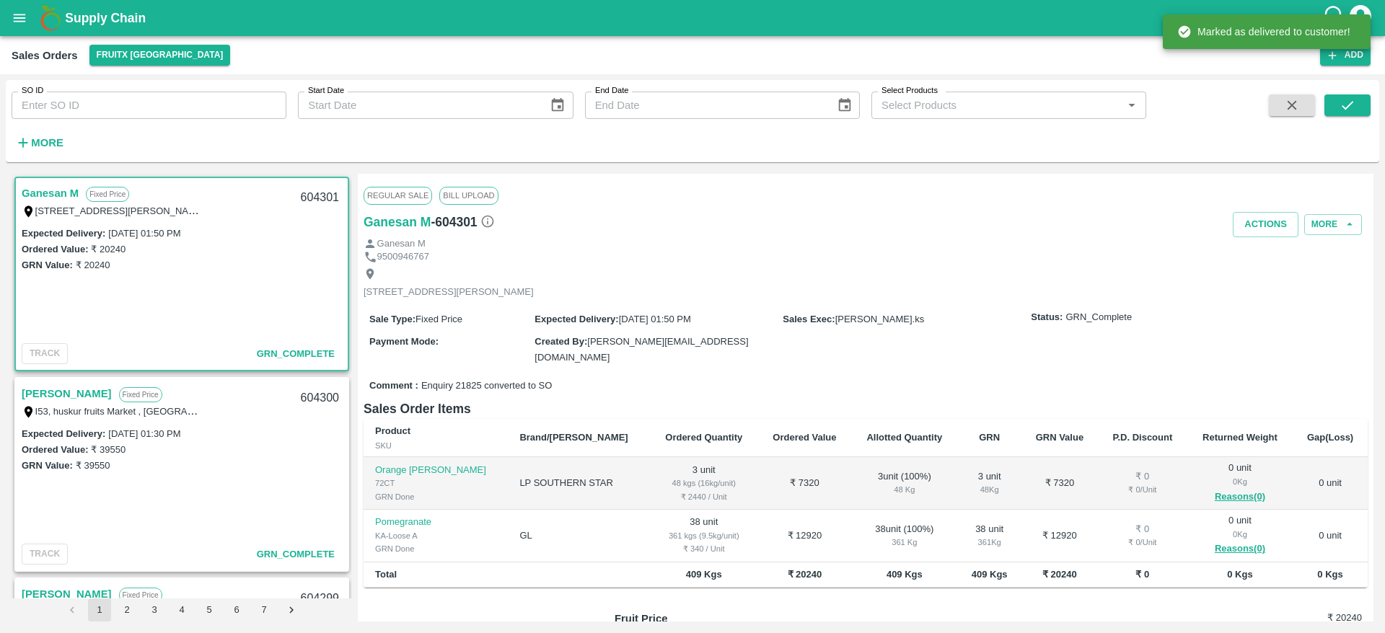
click at [1263, 207] on div "Regular Sale Bill Upload" at bounding box center [866, 196] width 1004 height 32
click at [1261, 218] on button "Actions" at bounding box center [1266, 224] width 66 height 25
click at [1243, 259] on div "Truck Dispatch as per OPS Deliver" at bounding box center [692, 316] width 1385 height 633
click at [1243, 259] on li "Truck Dispatch as per OPS" at bounding box center [1297, 255] width 152 height 25
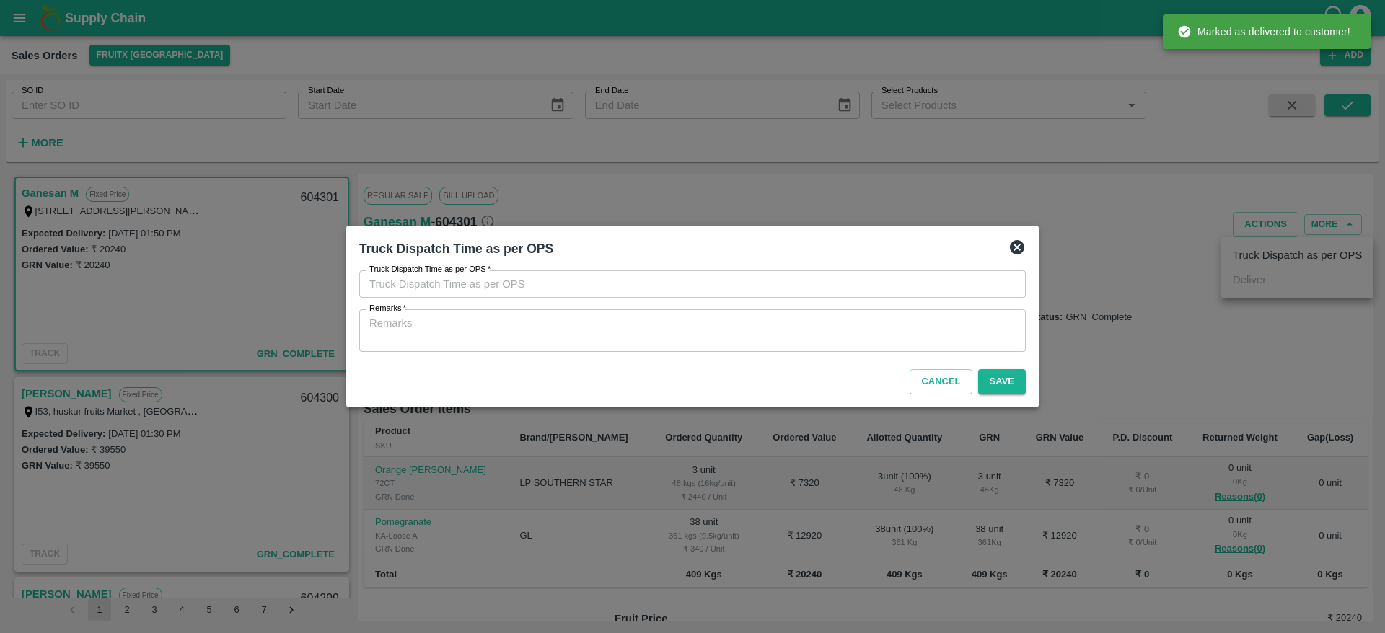
type input "08/09/2025 01:47 PM"
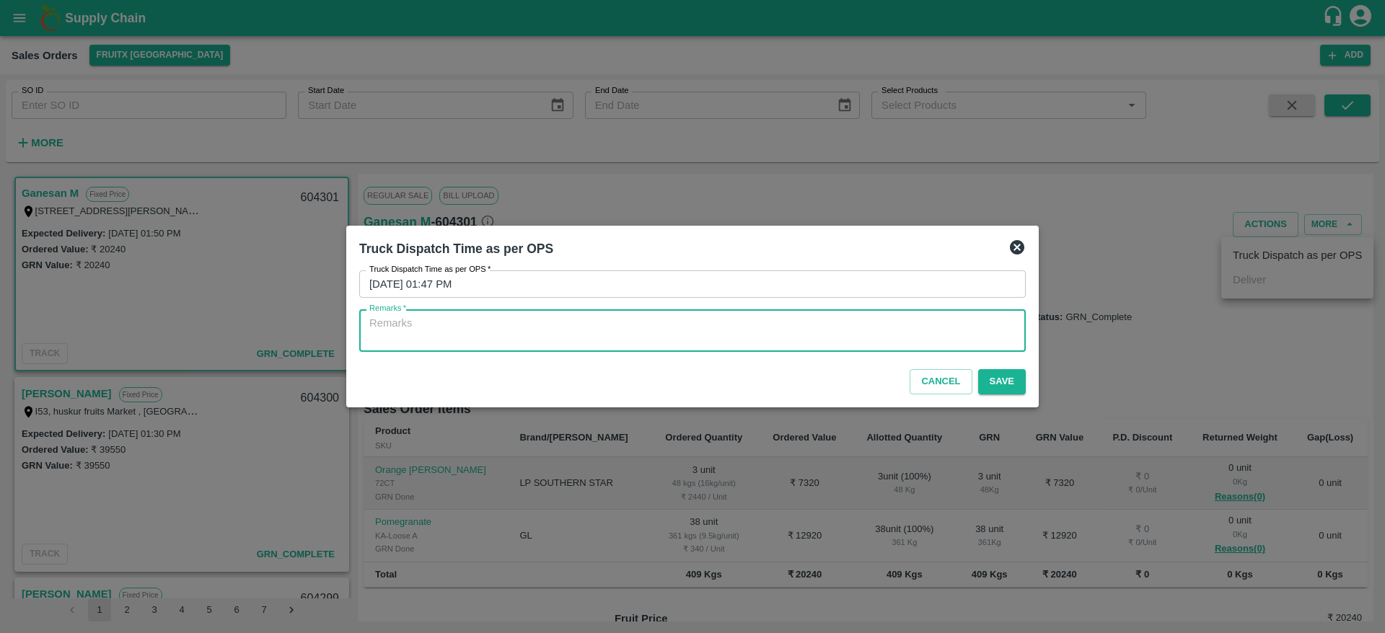
click at [688, 327] on textarea "Remarks   *" at bounding box center [692, 331] width 646 height 30
type textarea "OTD"
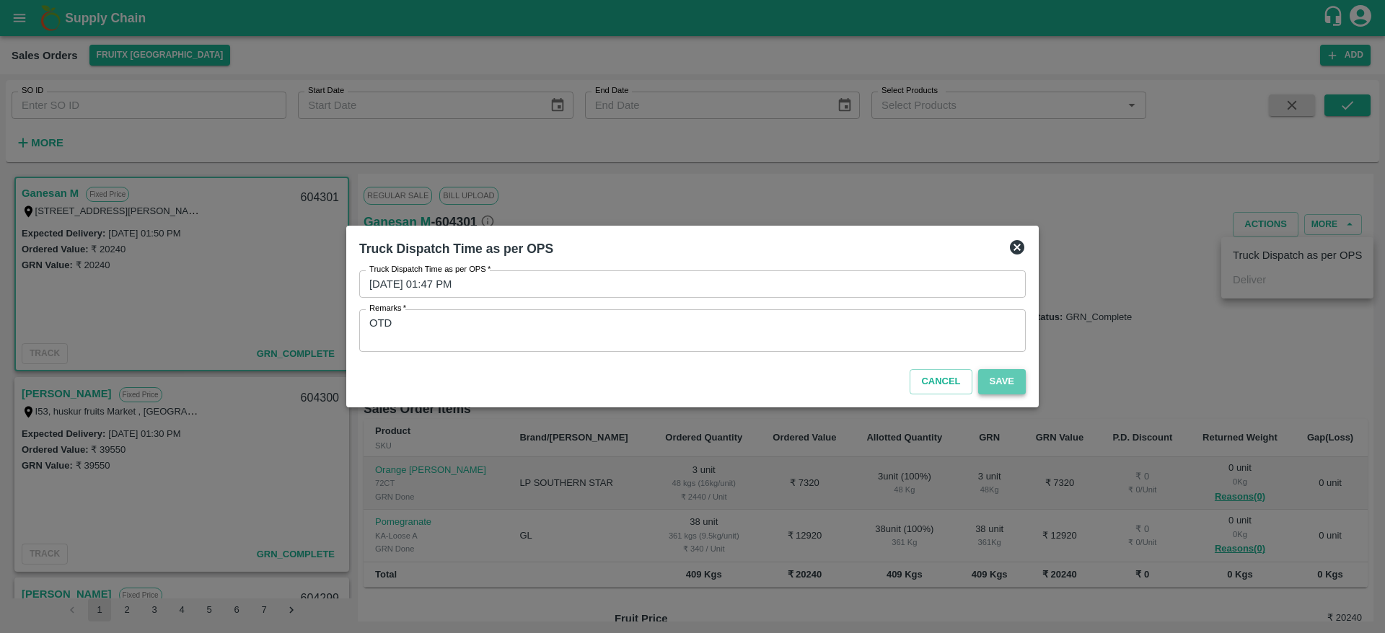
click at [1001, 389] on button "Save" at bounding box center [1002, 381] width 48 height 25
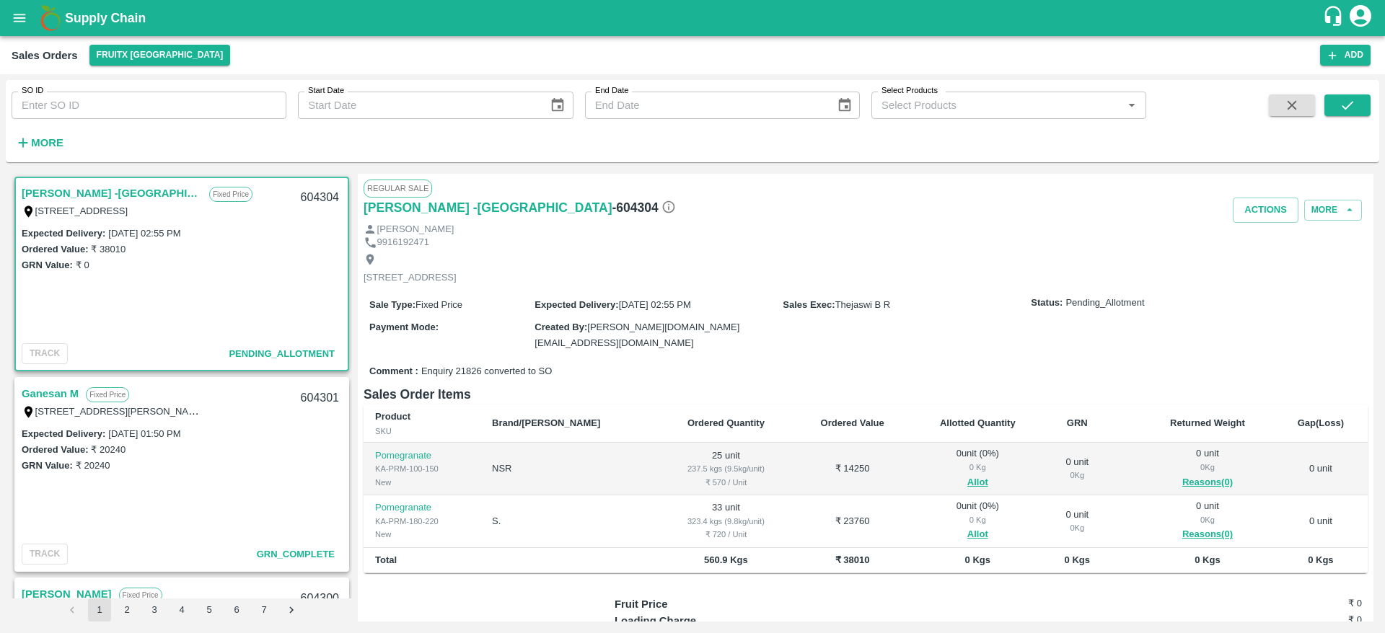
click at [98, 193] on link "[PERSON_NAME] -[GEOGRAPHIC_DATA]" at bounding box center [112, 193] width 180 height 19
click at [967, 479] on button "Allot" at bounding box center [977, 483] width 21 height 17
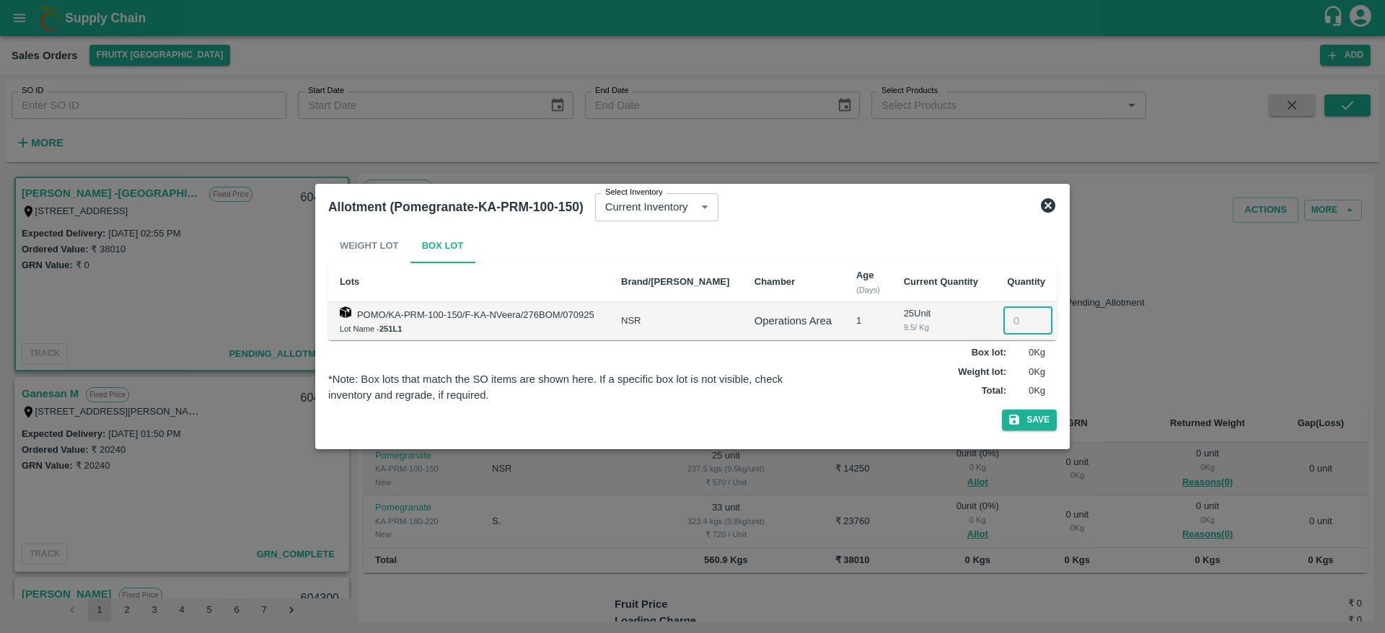
click at [1015, 327] on input "number" at bounding box center [1027, 320] width 49 height 27
type input "25"
click at [1042, 440] on div "Weight Lot Box Lot Lots Brand/Marka Chamber Age (Days) Current Quantity Quantit…" at bounding box center [692, 332] width 740 height 219
click at [1040, 421] on button "Save" at bounding box center [1029, 420] width 55 height 21
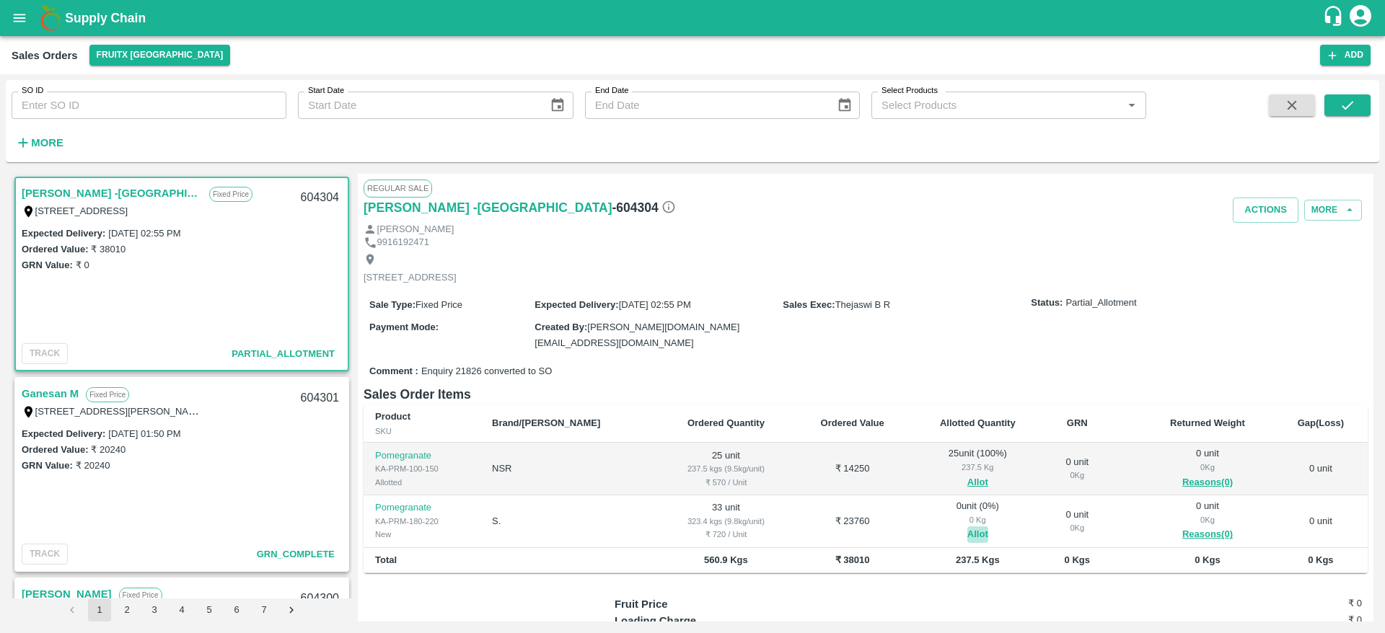
click at [967, 529] on button "Allot" at bounding box center [977, 535] width 21 height 17
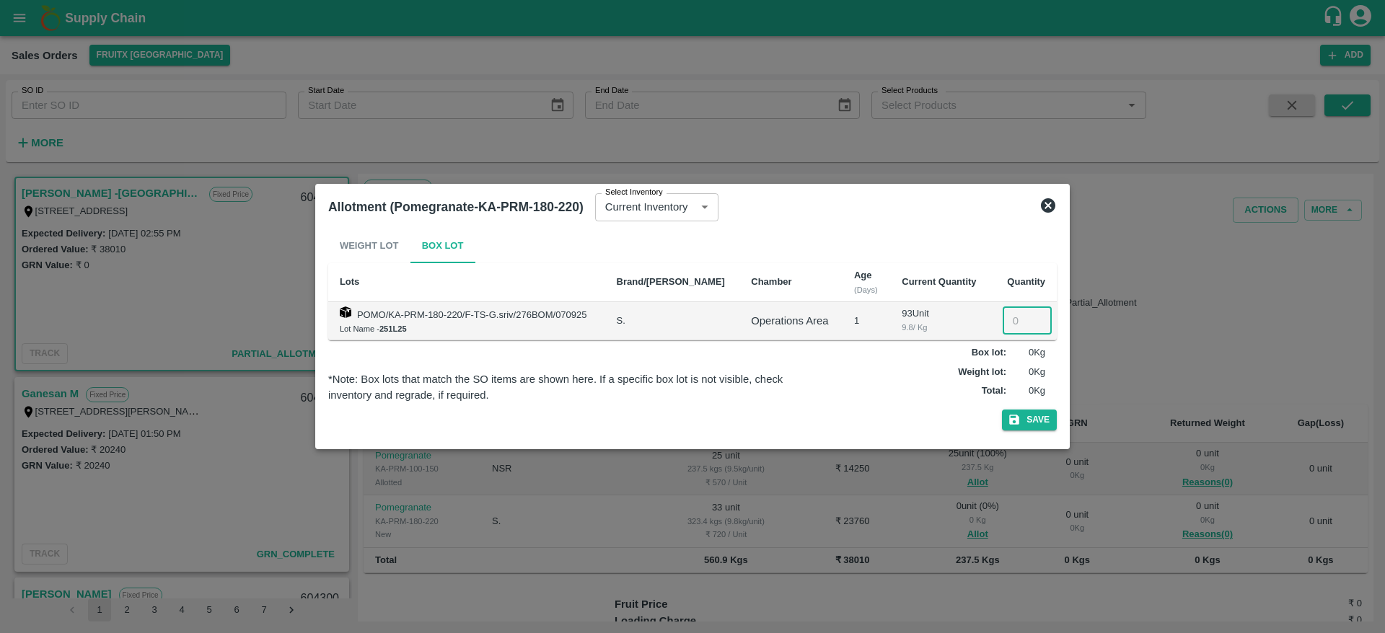
click at [1011, 317] on input "number" at bounding box center [1027, 320] width 49 height 27
type input "33"
click at [1036, 423] on button "Save" at bounding box center [1029, 420] width 55 height 21
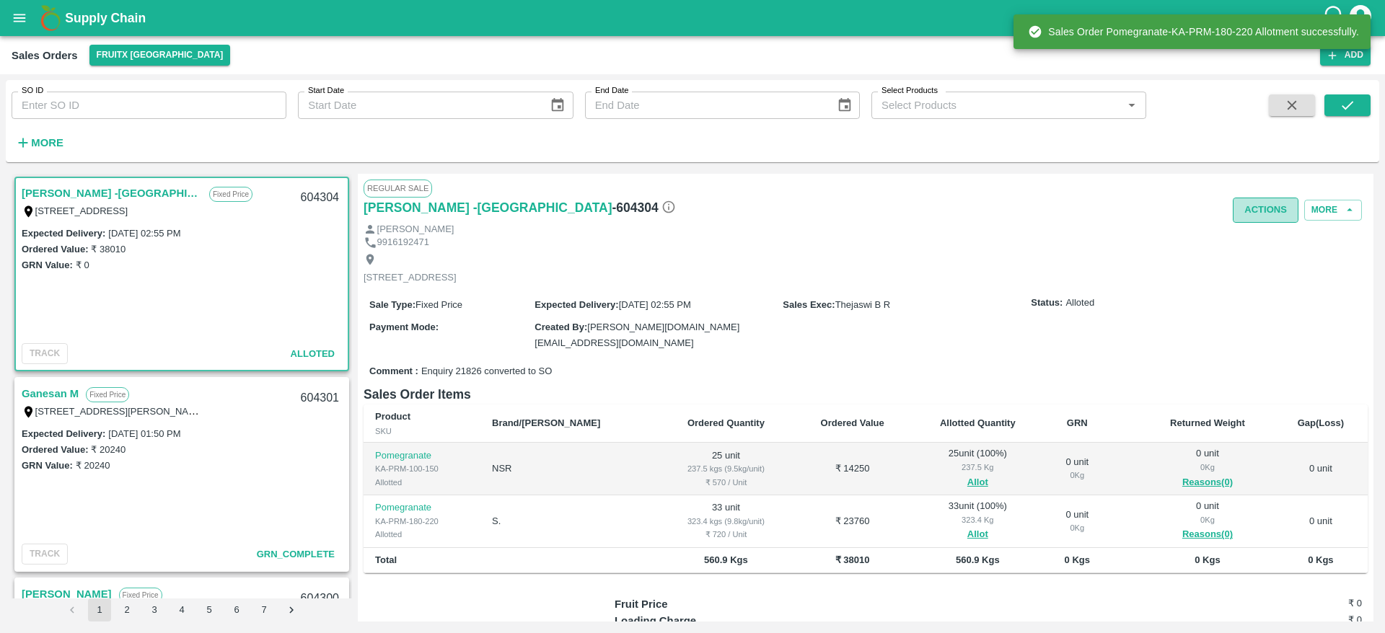
click at [1259, 212] on button "Actions" at bounding box center [1266, 210] width 66 height 25
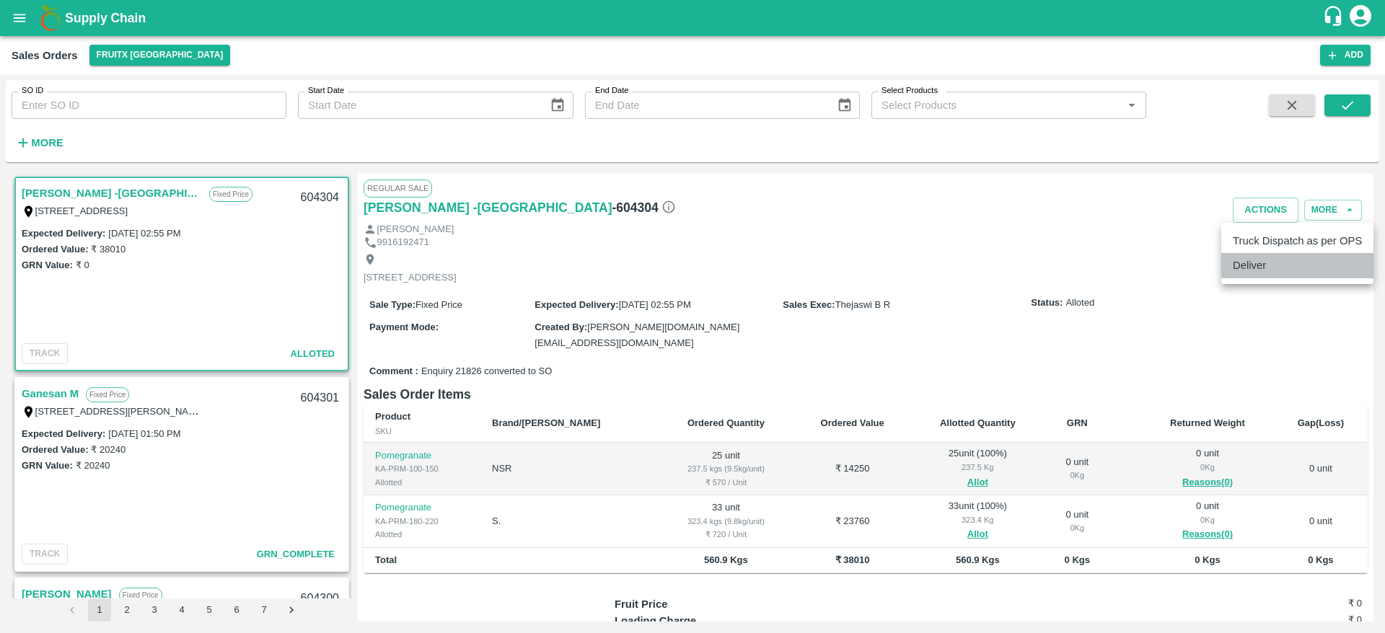
click at [1257, 272] on li "Deliver" at bounding box center [1297, 265] width 152 height 25
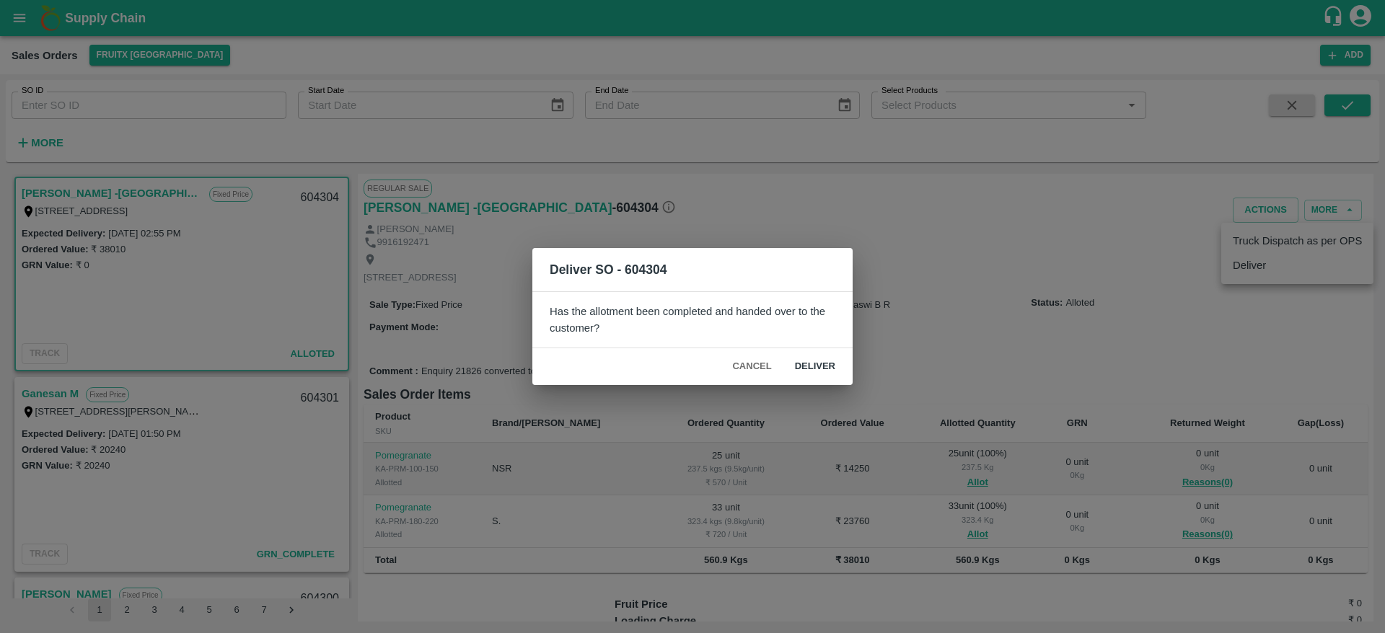
click at [806, 382] on div "Cancel Deliver" at bounding box center [692, 366] width 320 height 37
click at [816, 366] on button "Deliver" at bounding box center [814, 366] width 63 height 25
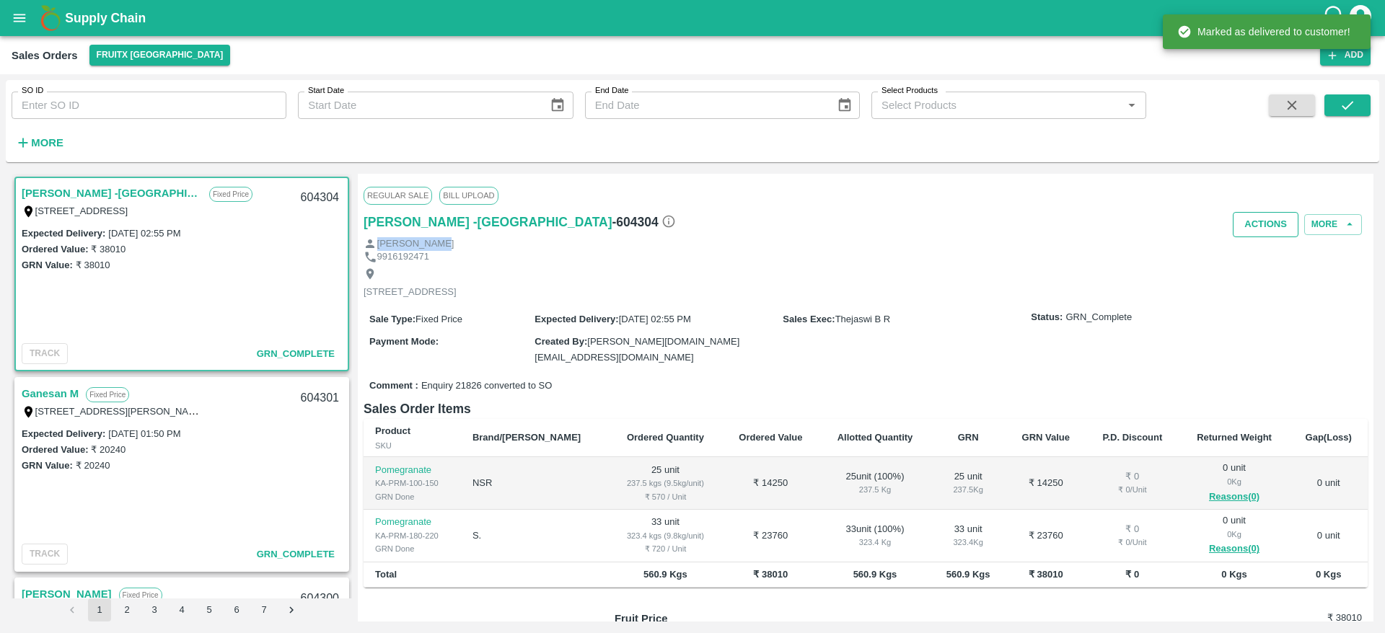
drag, startPoint x: 1255, startPoint y: 242, endPoint x: 1256, endPoint y: 227, distance: 14.5
click at [1256, 227] on div "Regular Sale Bill Upload Abdul Rahman -Bangalore - 604304 Actions More Abdul Ra…" at bounding box center [866, 398] width 1016 height 448
click at [1256, 227] on button "Actions" at bounding box center [1266, 224] width 66 height 25
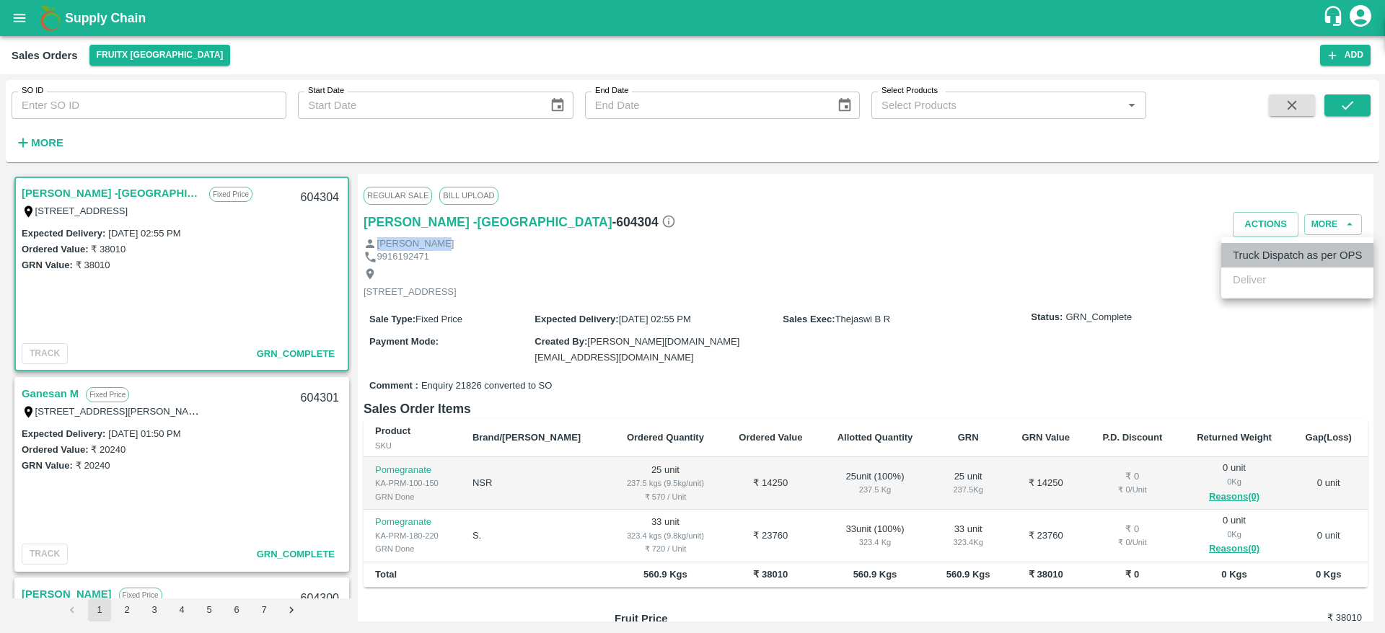
click at [1252, 249] on li "Truck Dispatch as per OPS" at bounding box center [1297, 255] width 152 height 25
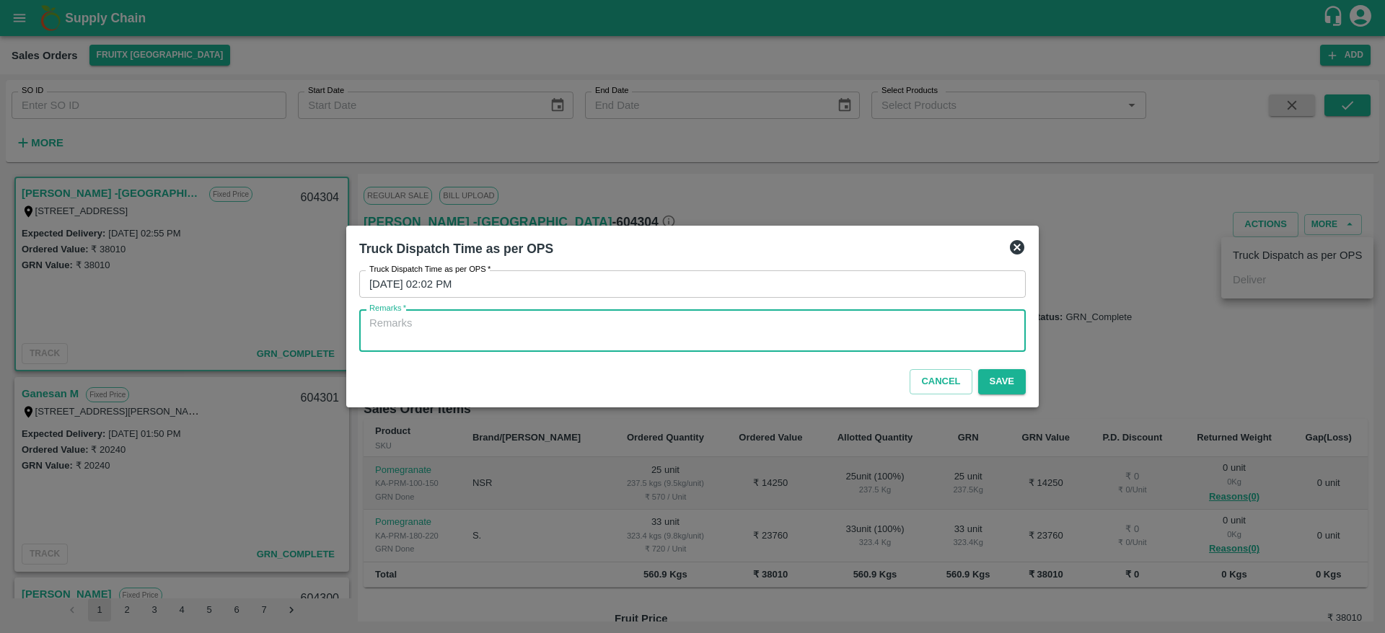
click at [789, 331] on textarea "Remarks   *" at bounding box center [692, 331] width 646 height 30
type textarea "OTD"
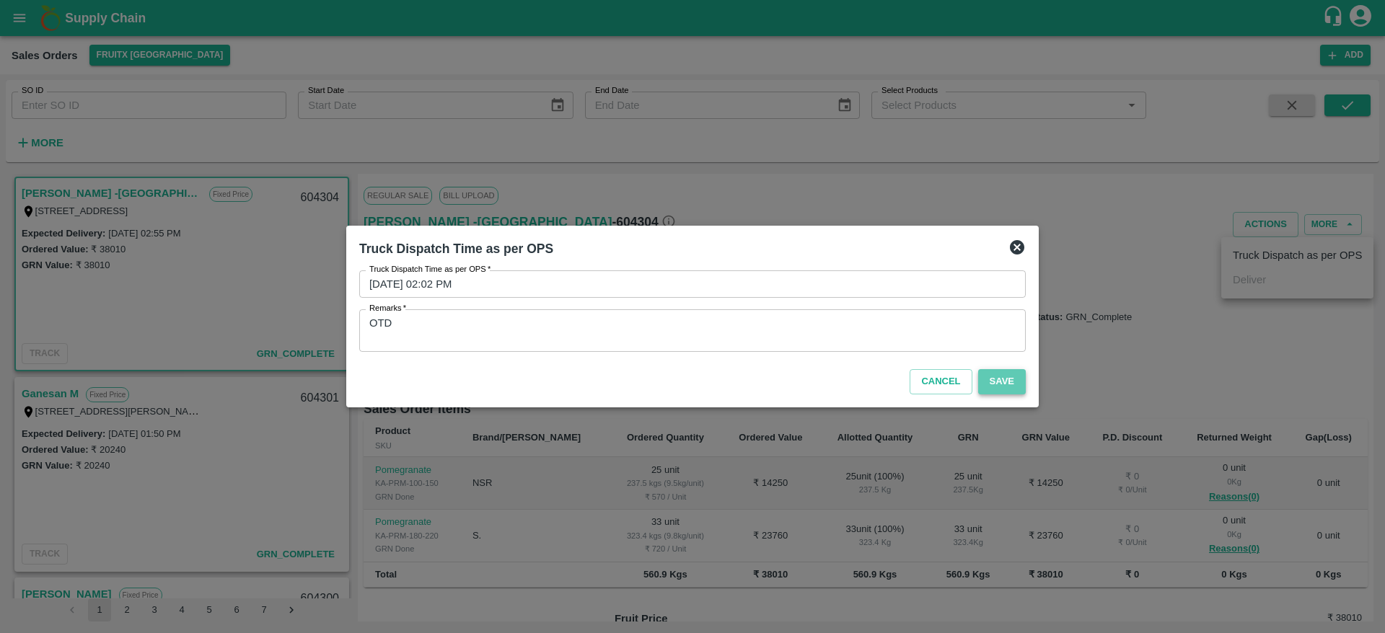
click at [997, 379] on button "Save" at bounding box center [1002, 381] width 48 height 25
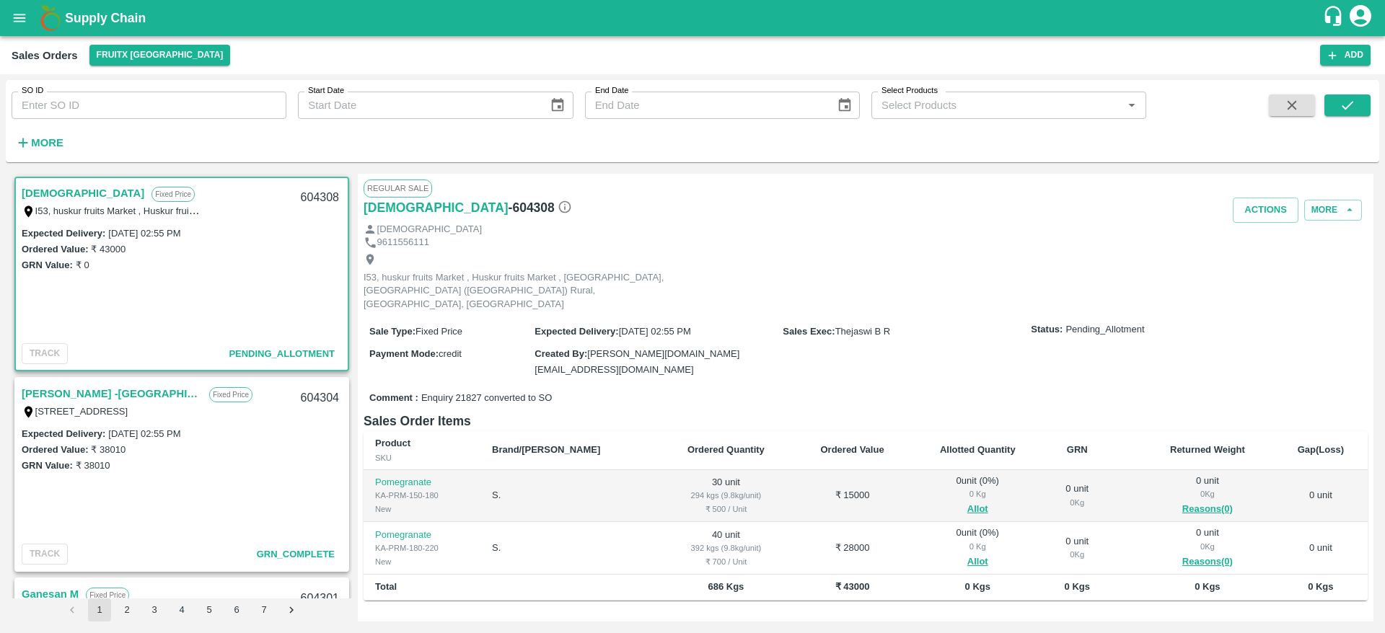
click at [48, 188] on link "[DEMOGRAPHIC_DATA]" at bounding box center [83, 193] width 123 height 19
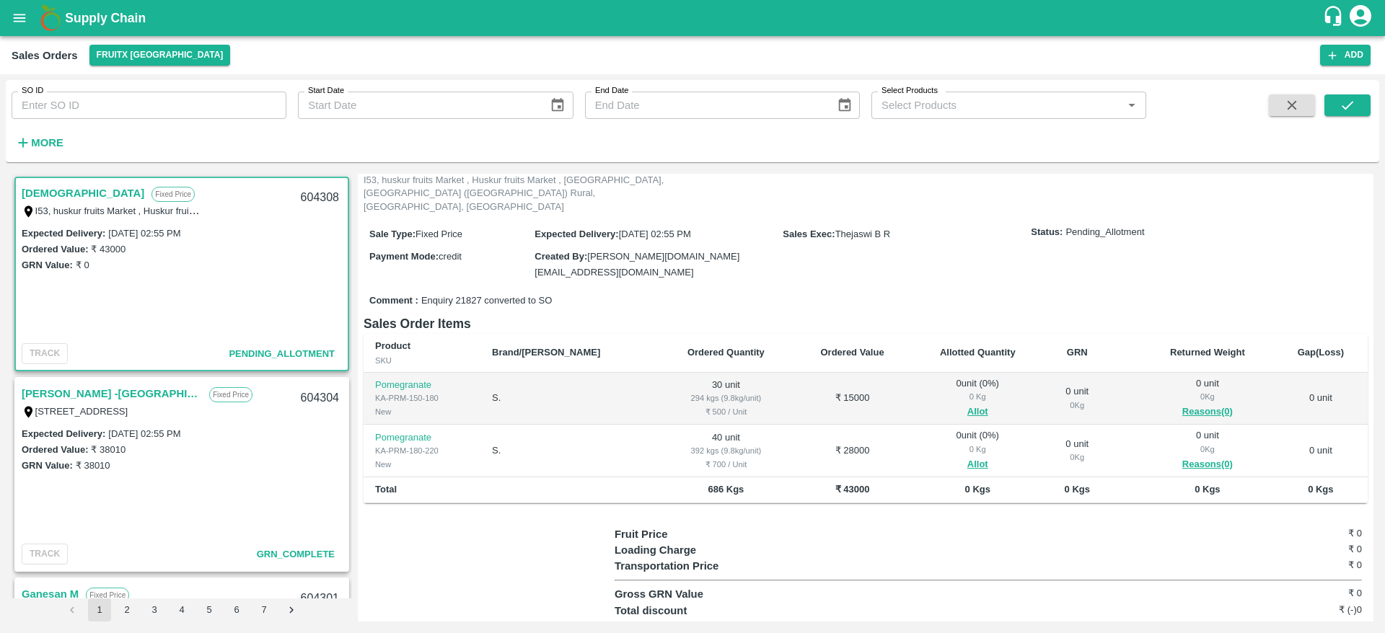
scroll to position [115, 0]
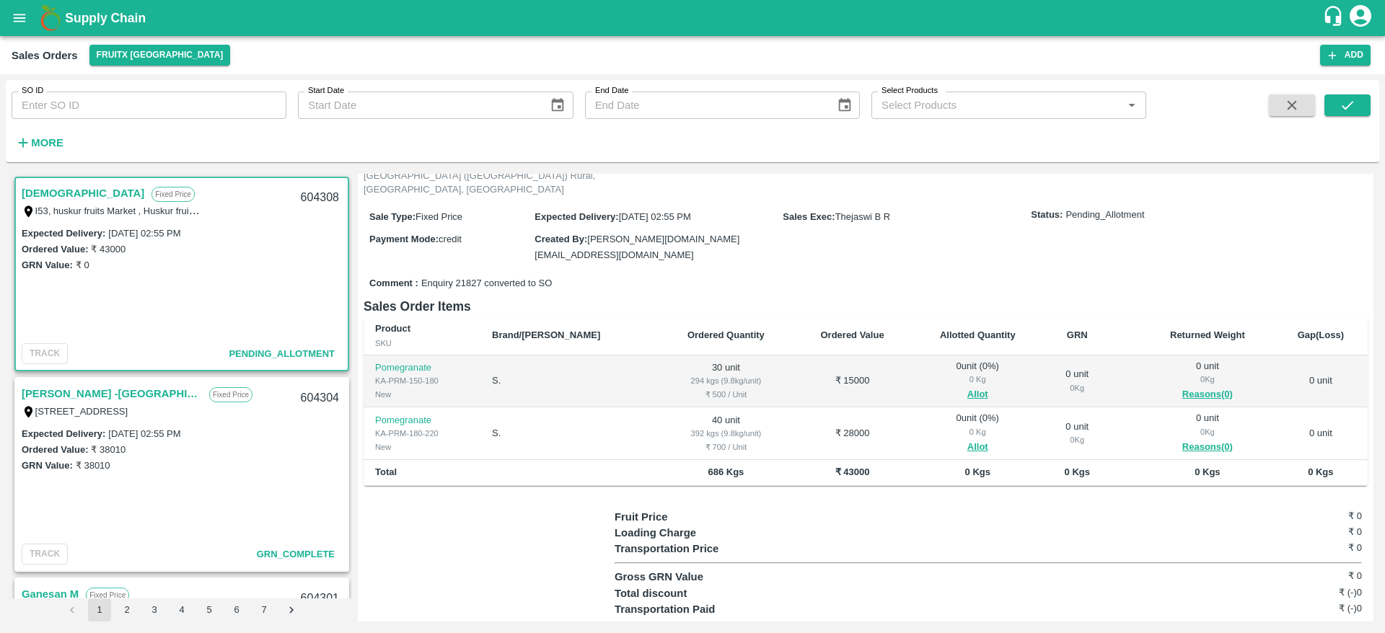
click at [303, 199] on div "604308" at bounding box center [320, 198] width 56 height 34
copy div "604308"
click at [967, 387] on button "Allot" at bounding box center [977, 395] width 21 height 17
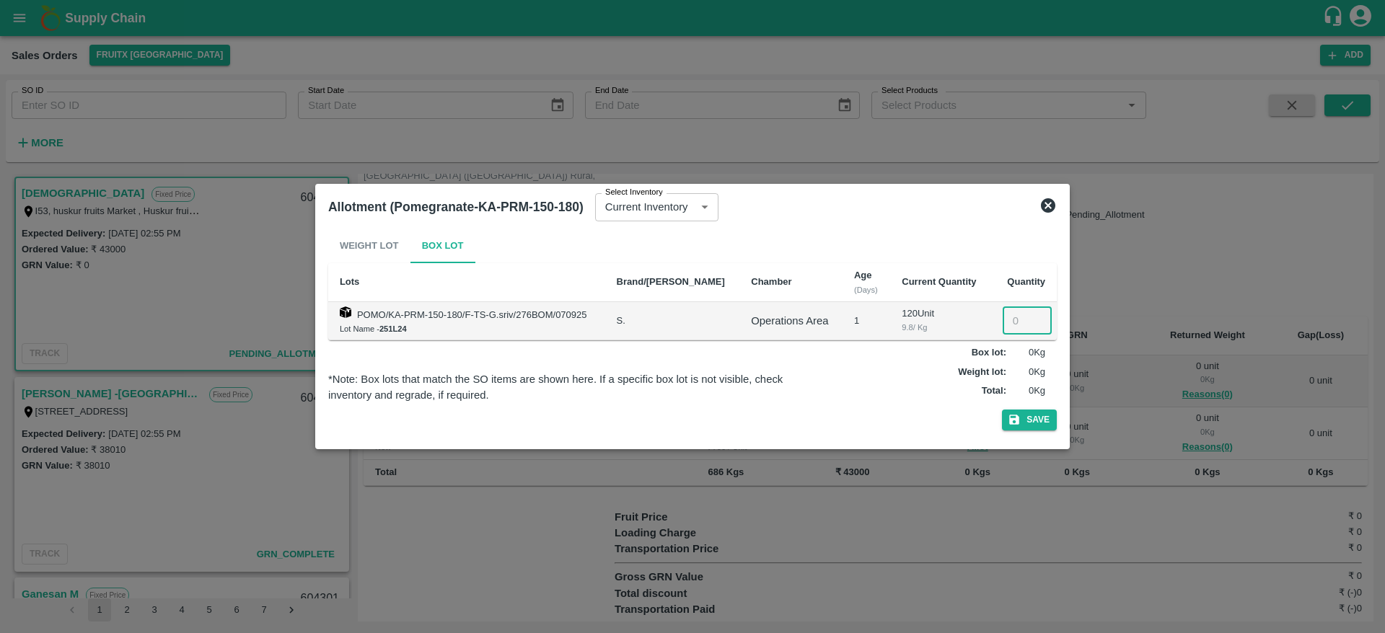
click at [1013, 312] on input "number" at bounding box center [1027, 320] width 49 height 27
type input "30"
click at [1024, 415] on button "Save" at bounding box center [1029, 420] width 55 height 21
click at [1048, 203] on icon at bounding box center [1048, 205] width 14 height 14
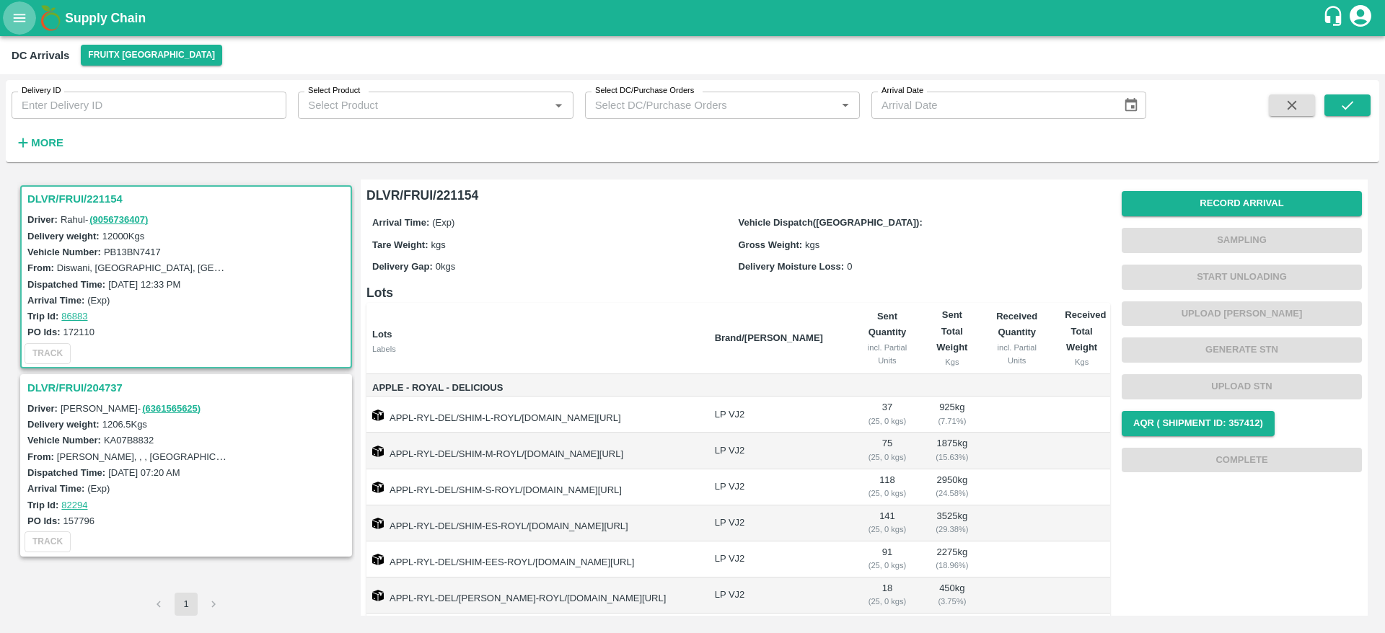
click at [19, 19] on icon "open drawer" at bounding box center [20, 18] width 16 height 16
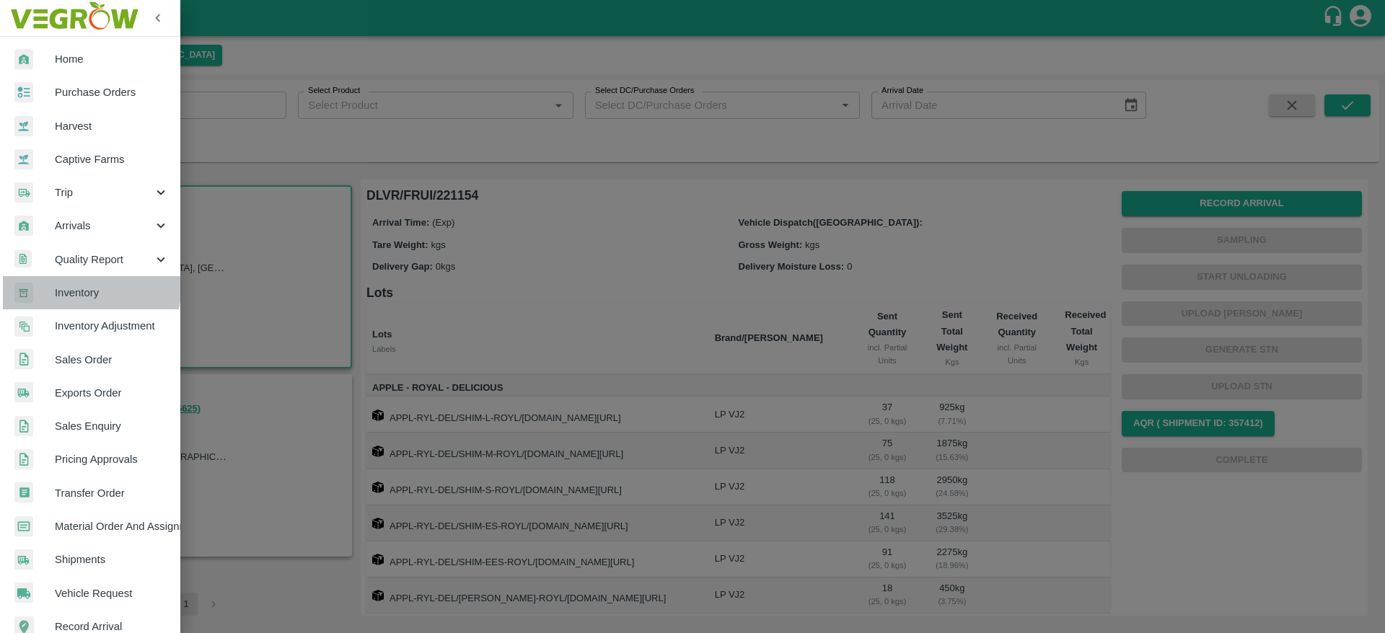
click at [85, 285] on span "Inventory" at bounding box center [112, 293] width 114 height 16
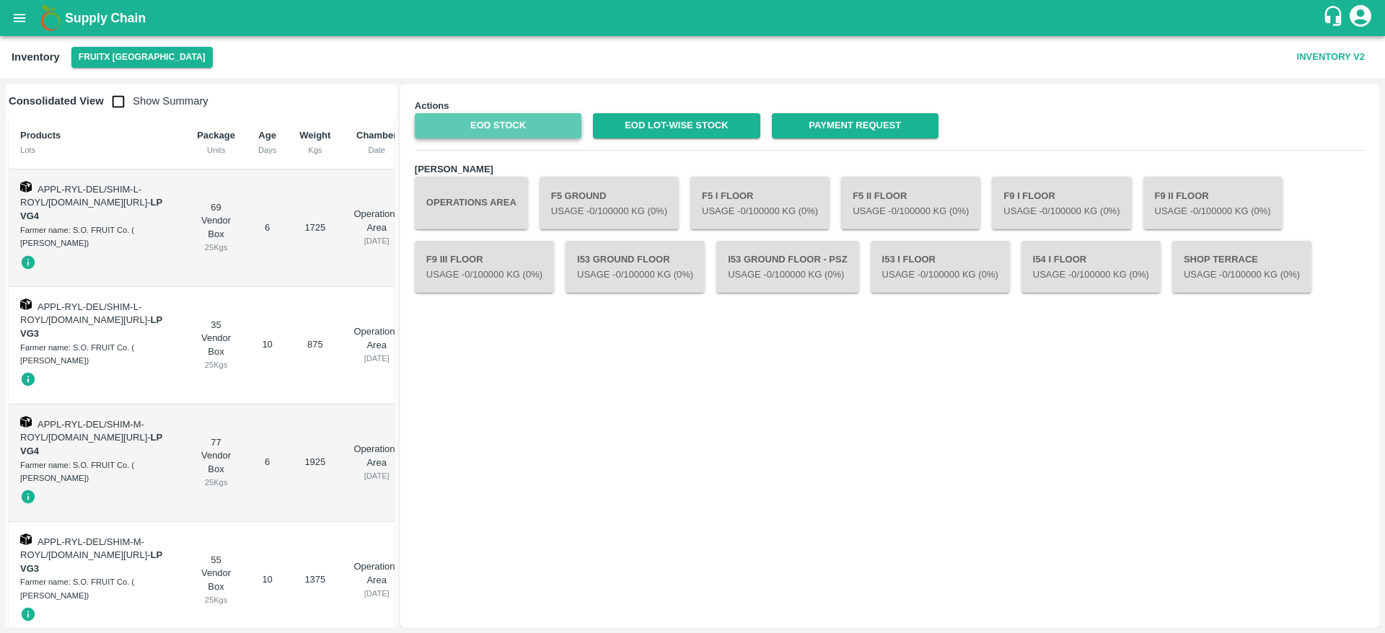
click at [515, 121] on link "EOD Stock" at bounding box center [498, 125] width 167 height 25
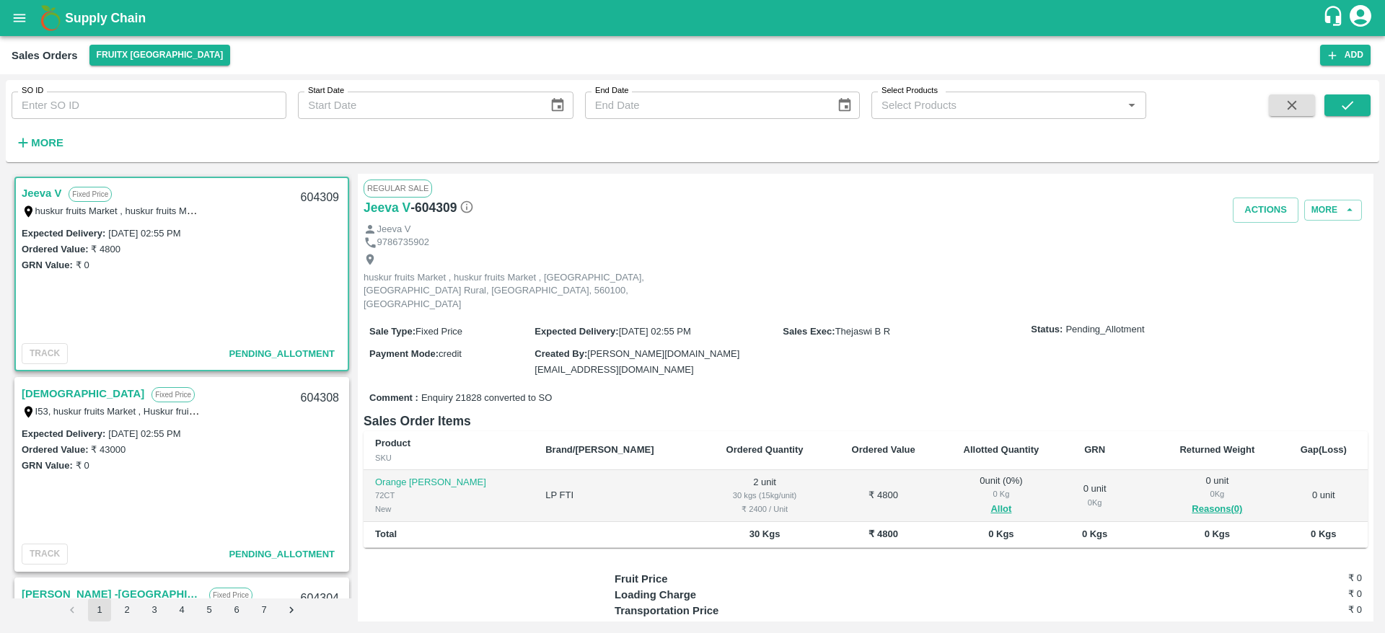
click at [45, 188] on link "Jeeva V" at bounding box center [42, 193] width 40 height 19
click at [990, 501] on button "Allot" at bounding box center [1000, 509] width 21 height 17
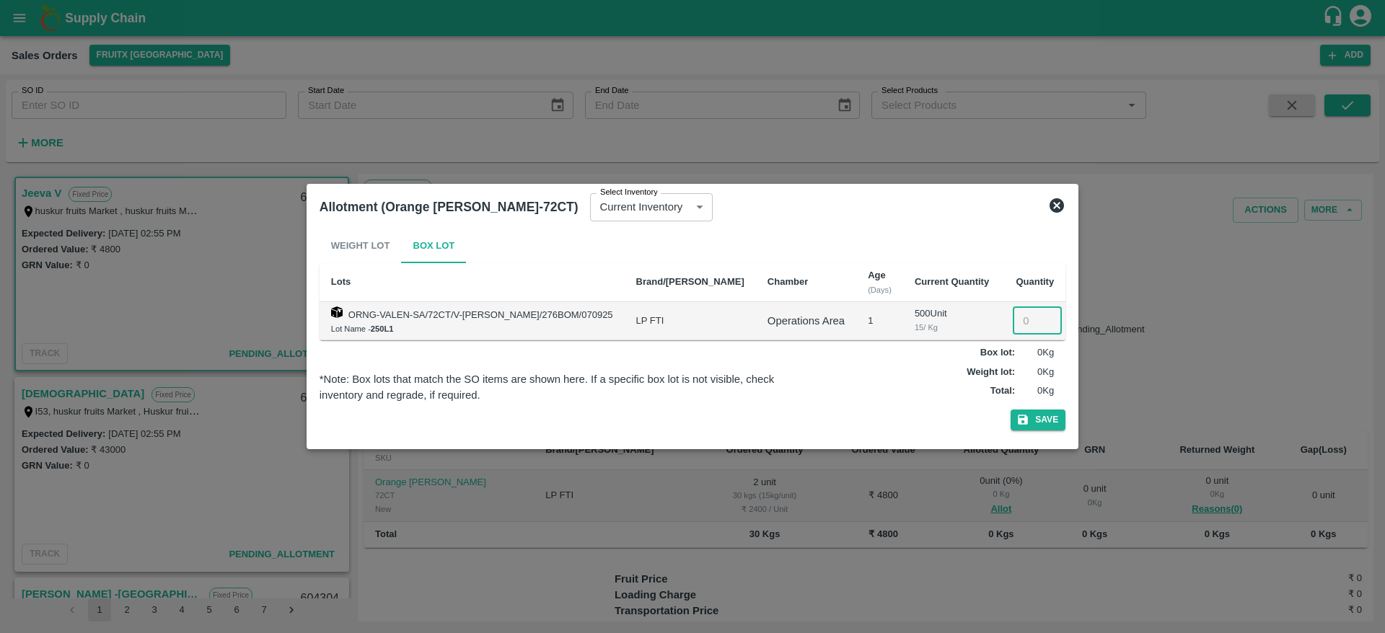
click at [1013, 325] on input "number" at bounding box center [1037, 320] width 49 height 27
type input "2"
click at [1024, 411] on button "Save" at bounding box center [1038, 420] width 55 height 21
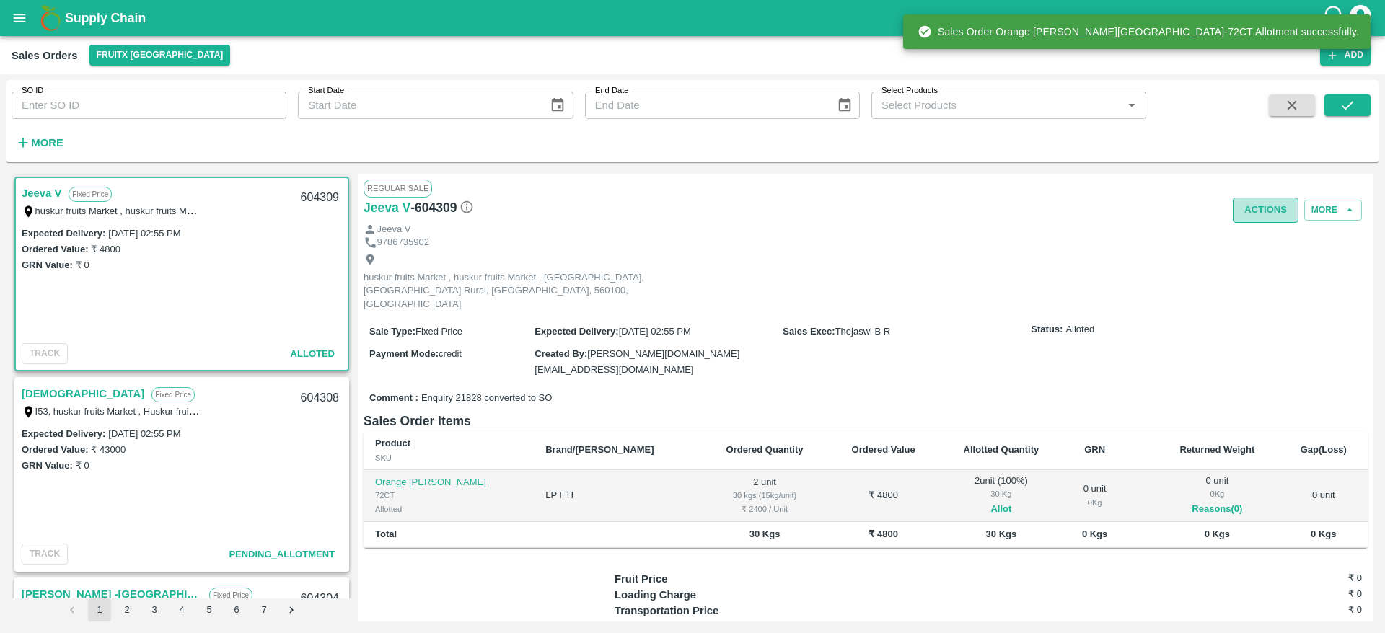
click at [1277, 213] on button "Actions" at bounding box center [1266, 210] width 66 height 25
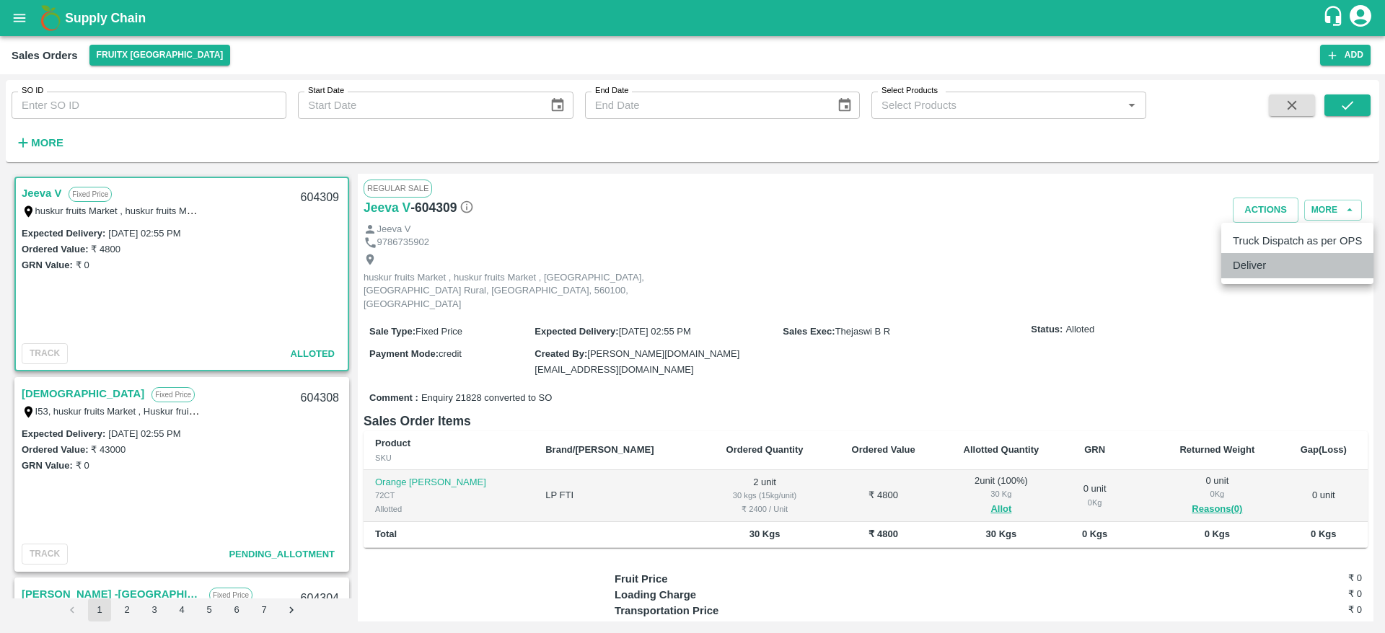
click at [1243, 261] on li "Deliver" at bounding box center [1297, 265] width 152 height 25
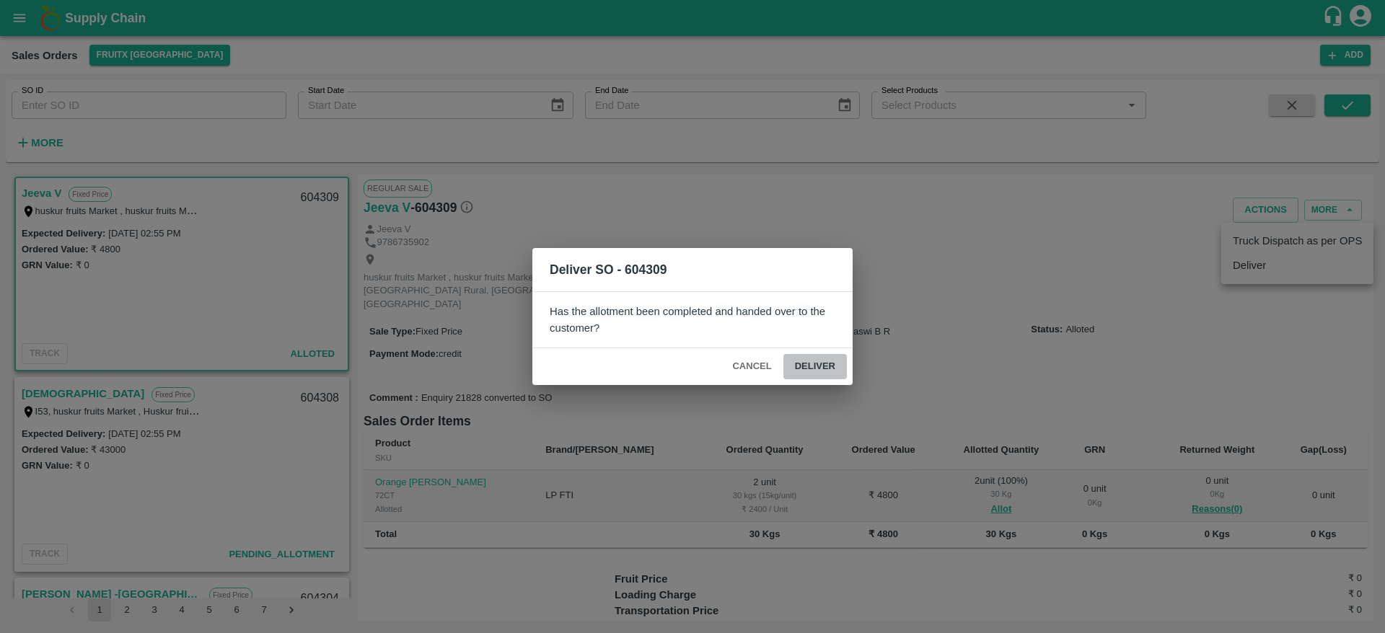
click at [808, 364] on button "Deliver" at bounding box center [814, 366] width 63 height 25
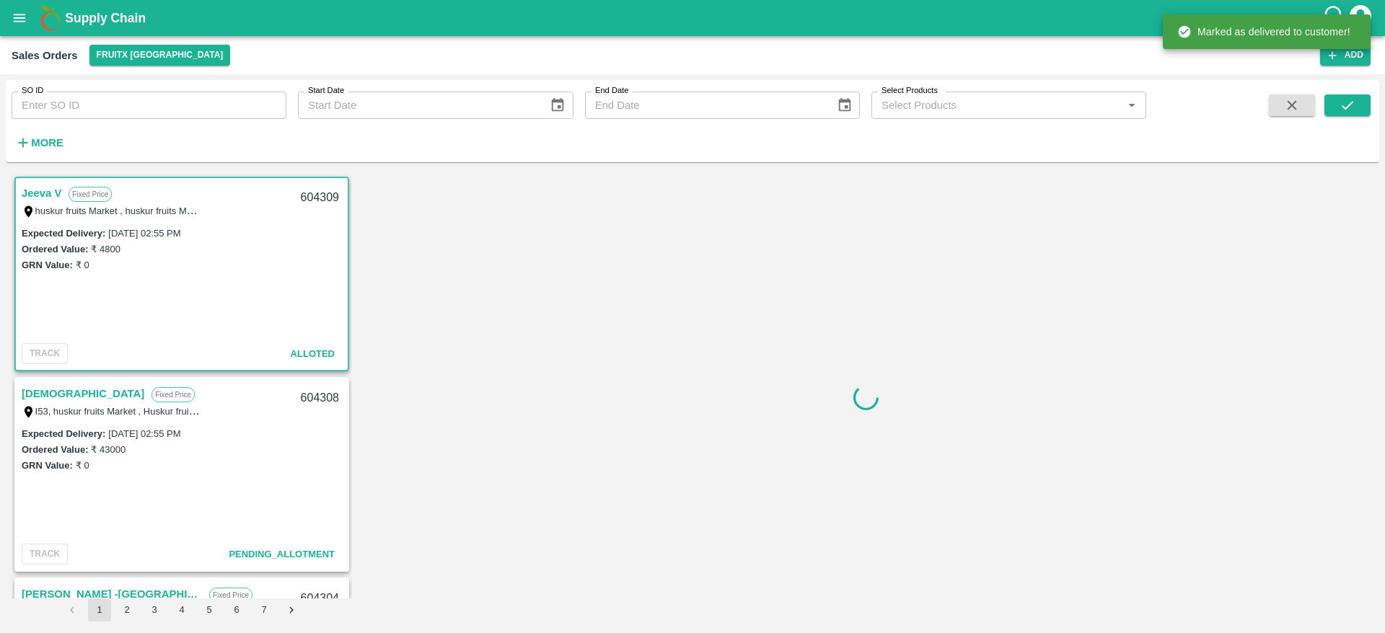
click at [310, 189] on div "604309" at bounding box center [320, 198] width 56 height 34
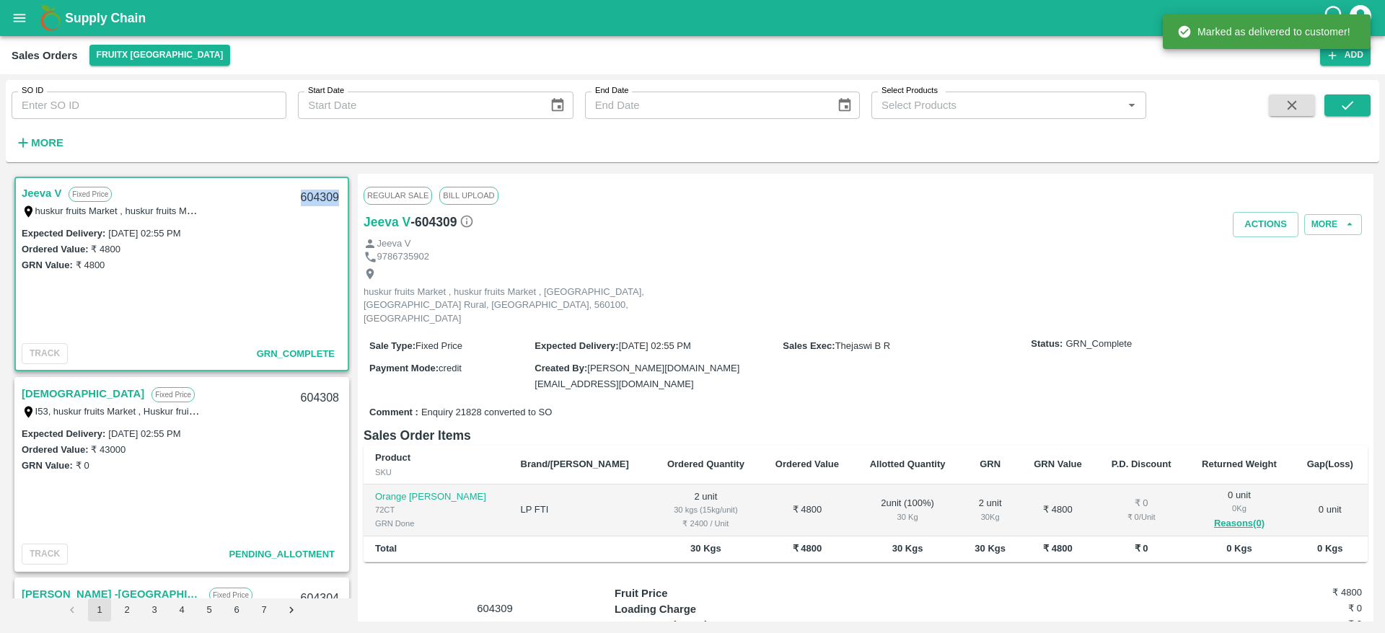
click at [310, 189] on div "604309" at bounding box center [320, 198] width 56 height 34
copy div "604309"
click at [248, 306] on div "Expected Delivery : [DATE] 02:55 PM Ordered Value: ₹ 4800 GRN Value: ₹ 4800" at bounding box center [182, 281] width 332 height 113
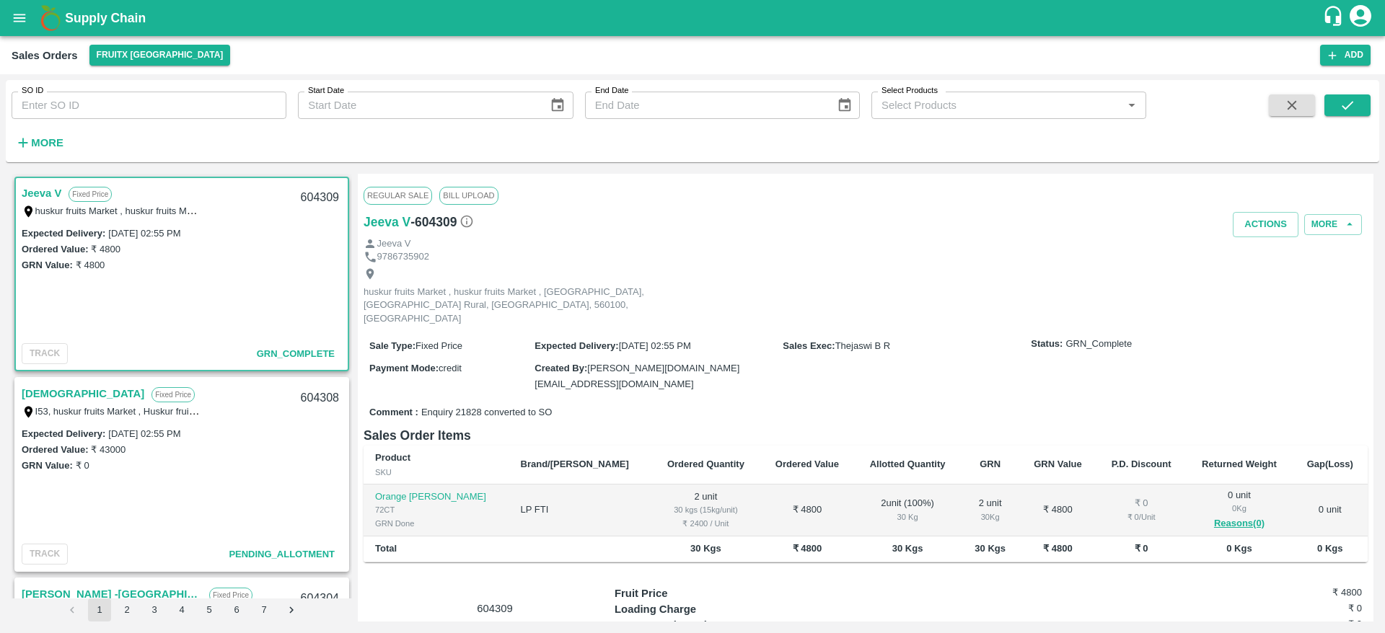
click at [315, 194] on div "604309" at bounding box center [320, 198] width 56 height 34
copy div "604309"
